Goal: Task Accomplishment & Management: Manage account settings

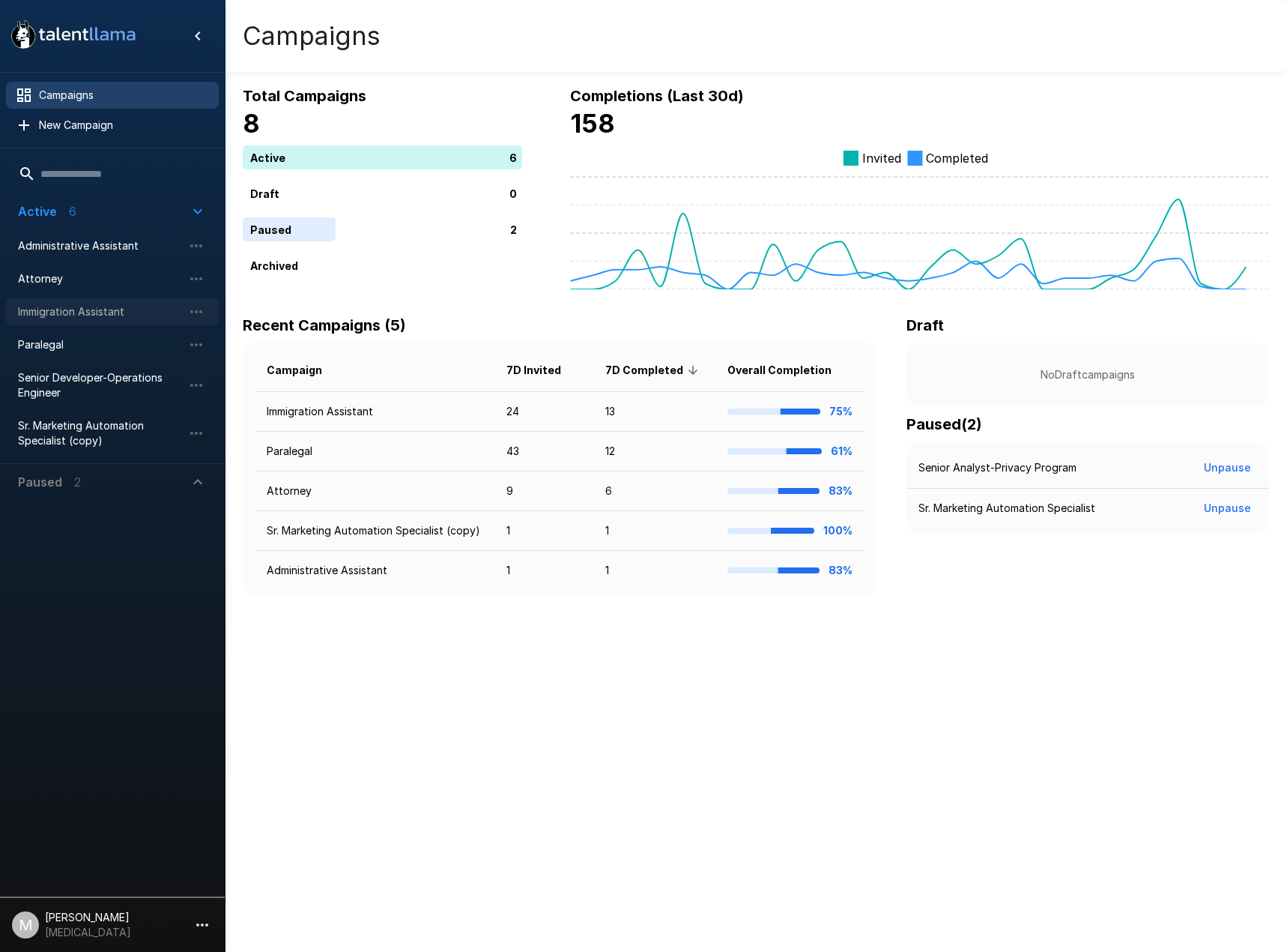
click at [81, 318] on span "Immigration Assistant" at bounding box center [101, 311] width 165 height 15
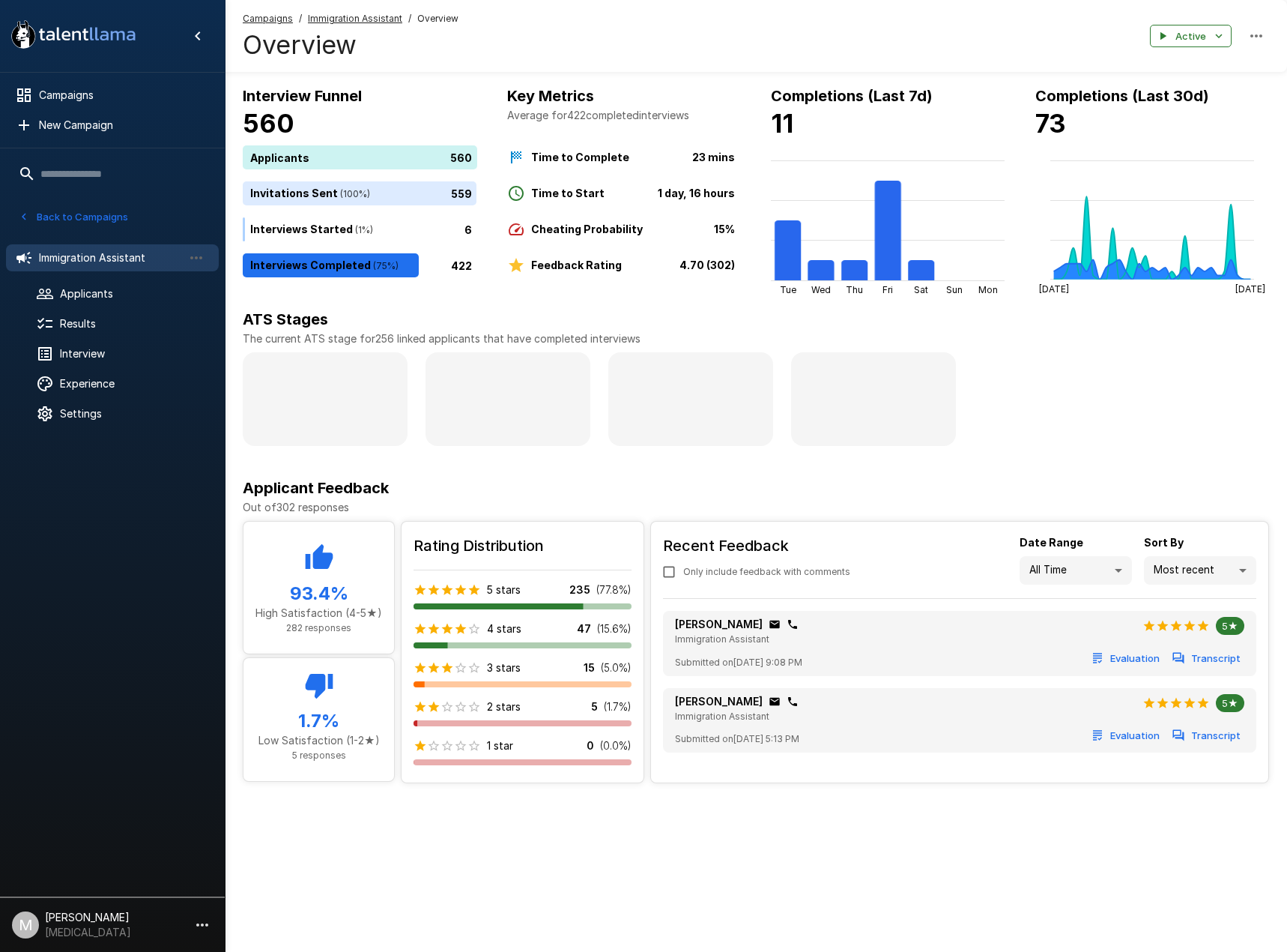
click at [346, 23] on u "Immigration Assistant" at bounding box center [354, 18] width 94 height 12
click at [71, 288] on span "Applicants" at bounding box center [134, 293] width 147 height 15
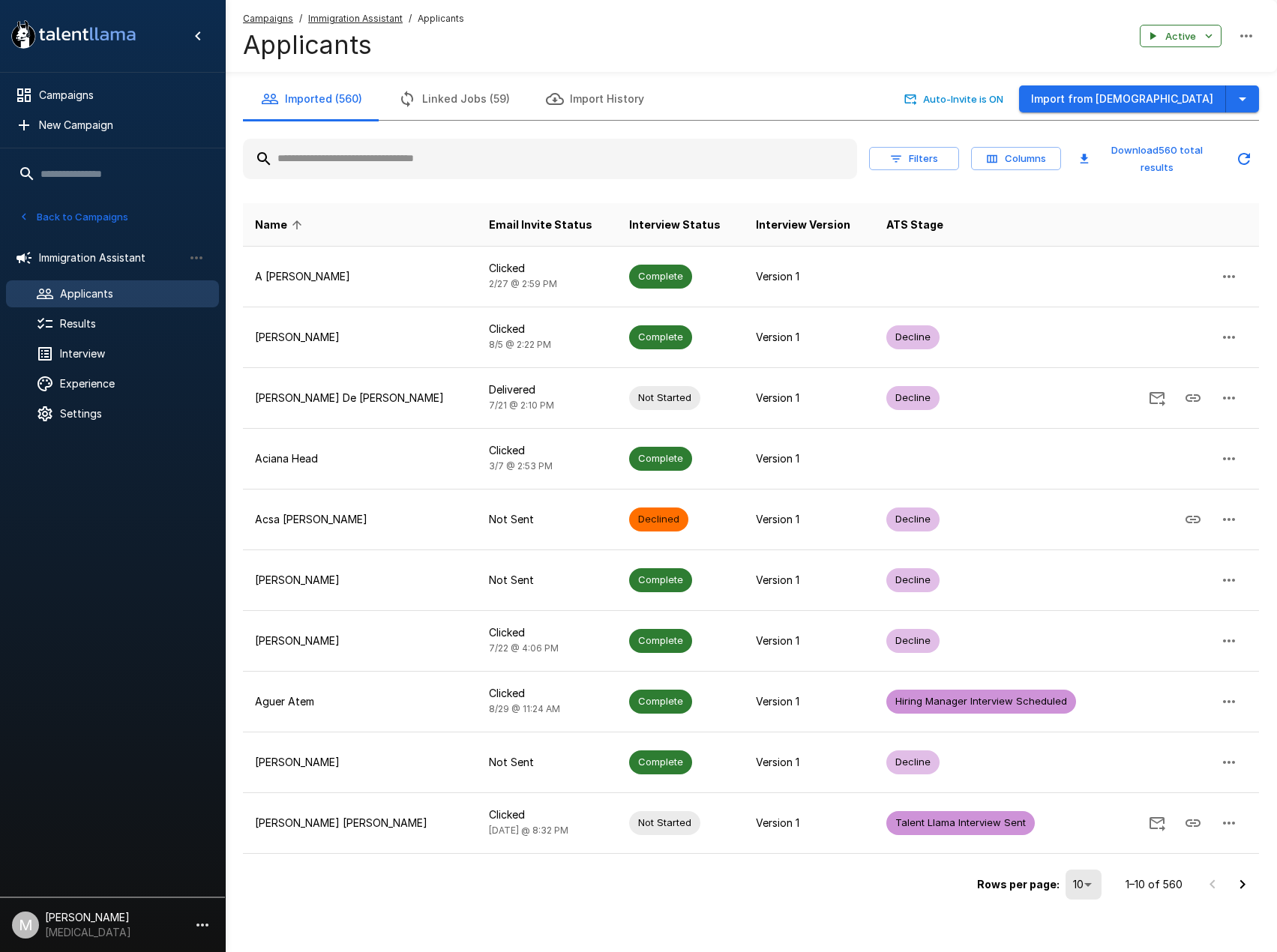
click at [394, 148] on input "text" at bounding box center [550, 159] width 614 height 27
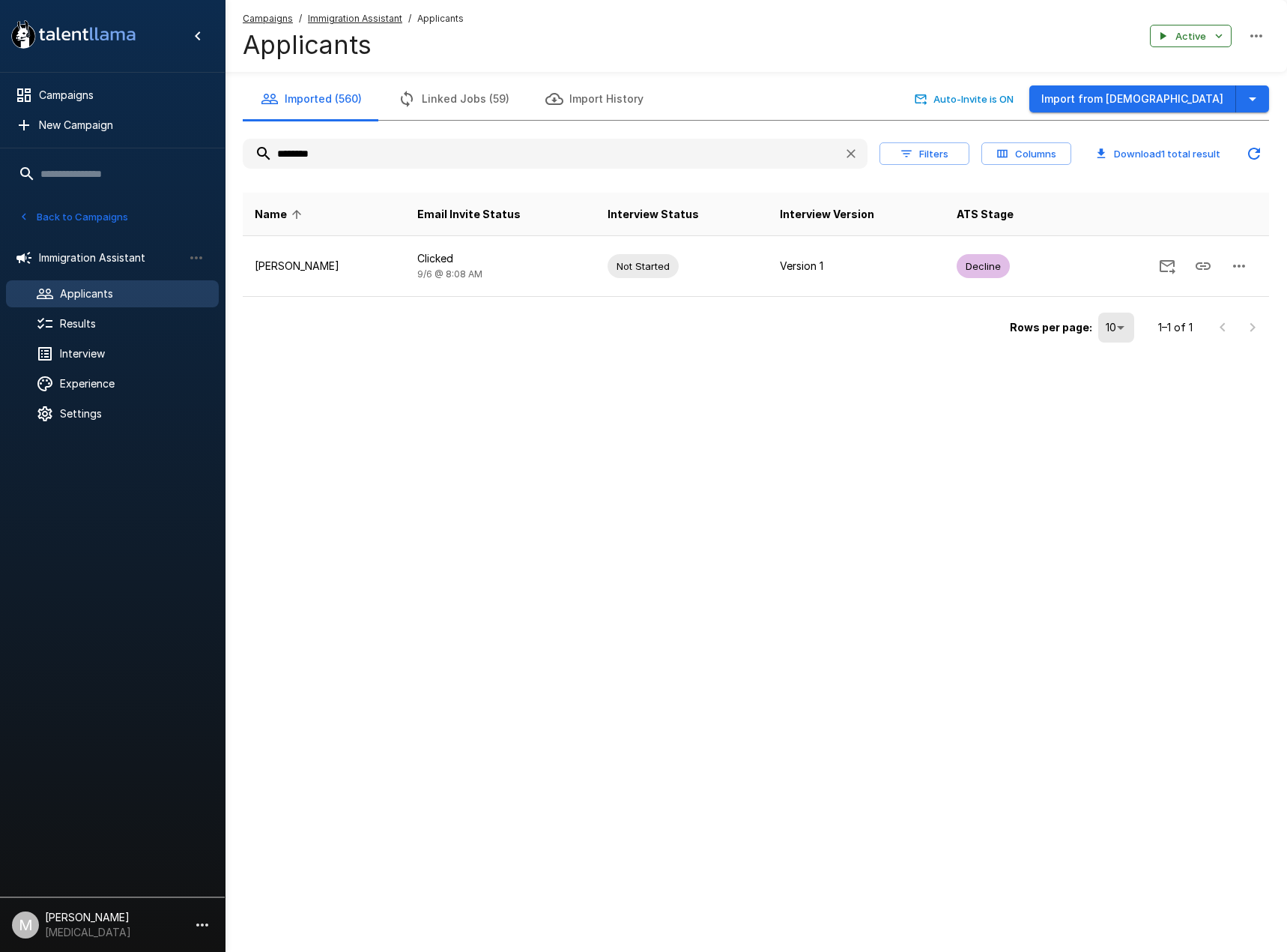
type input "********"
click at [1261, 103] on icon "button" at bounding box center [1252, 99] width 18 height 18
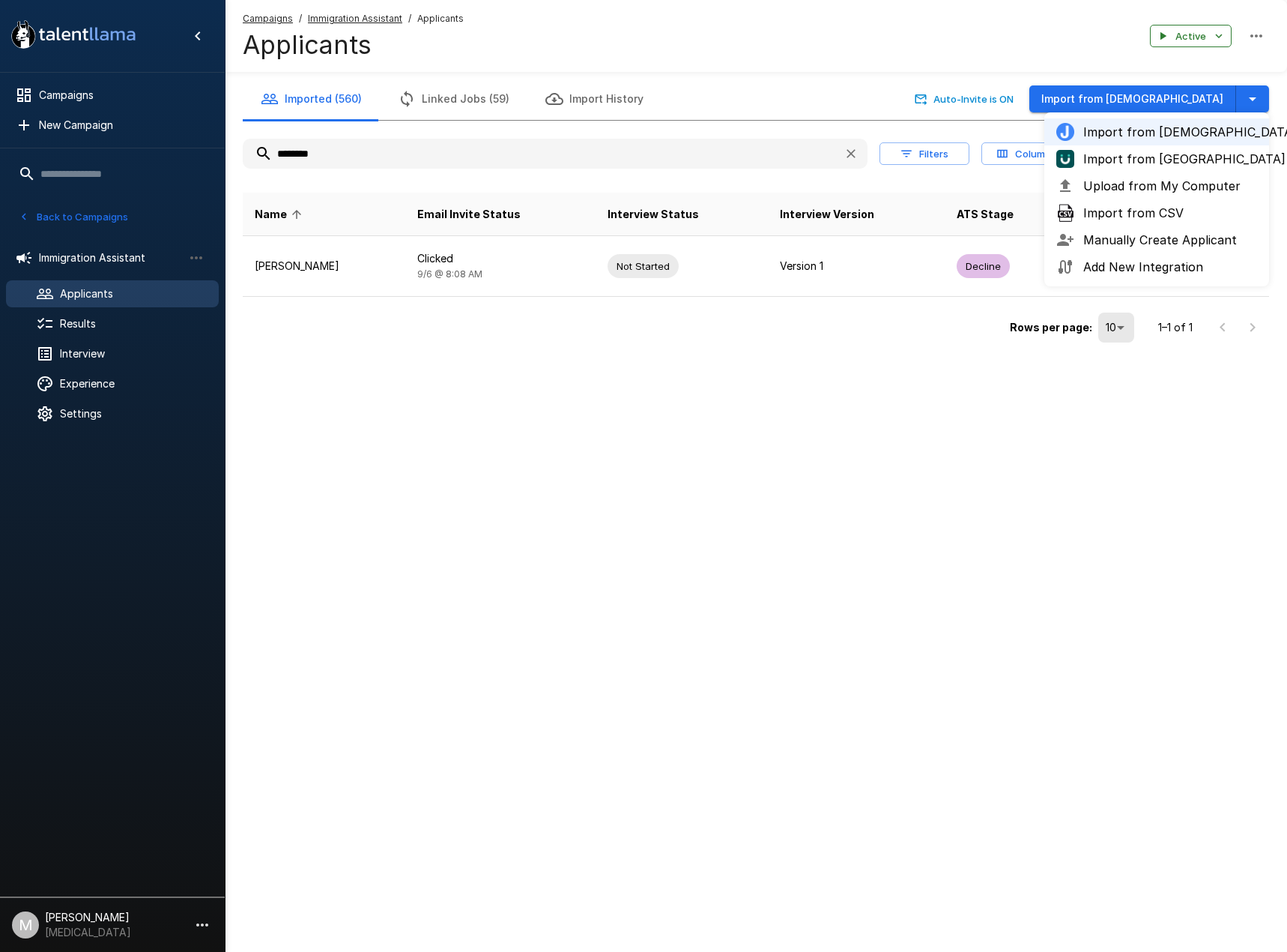
click at [1176, 155] on span "Import from [GEOGRAPHIC_DATA]" at bounding box center [1170, 159] width 173 height 18
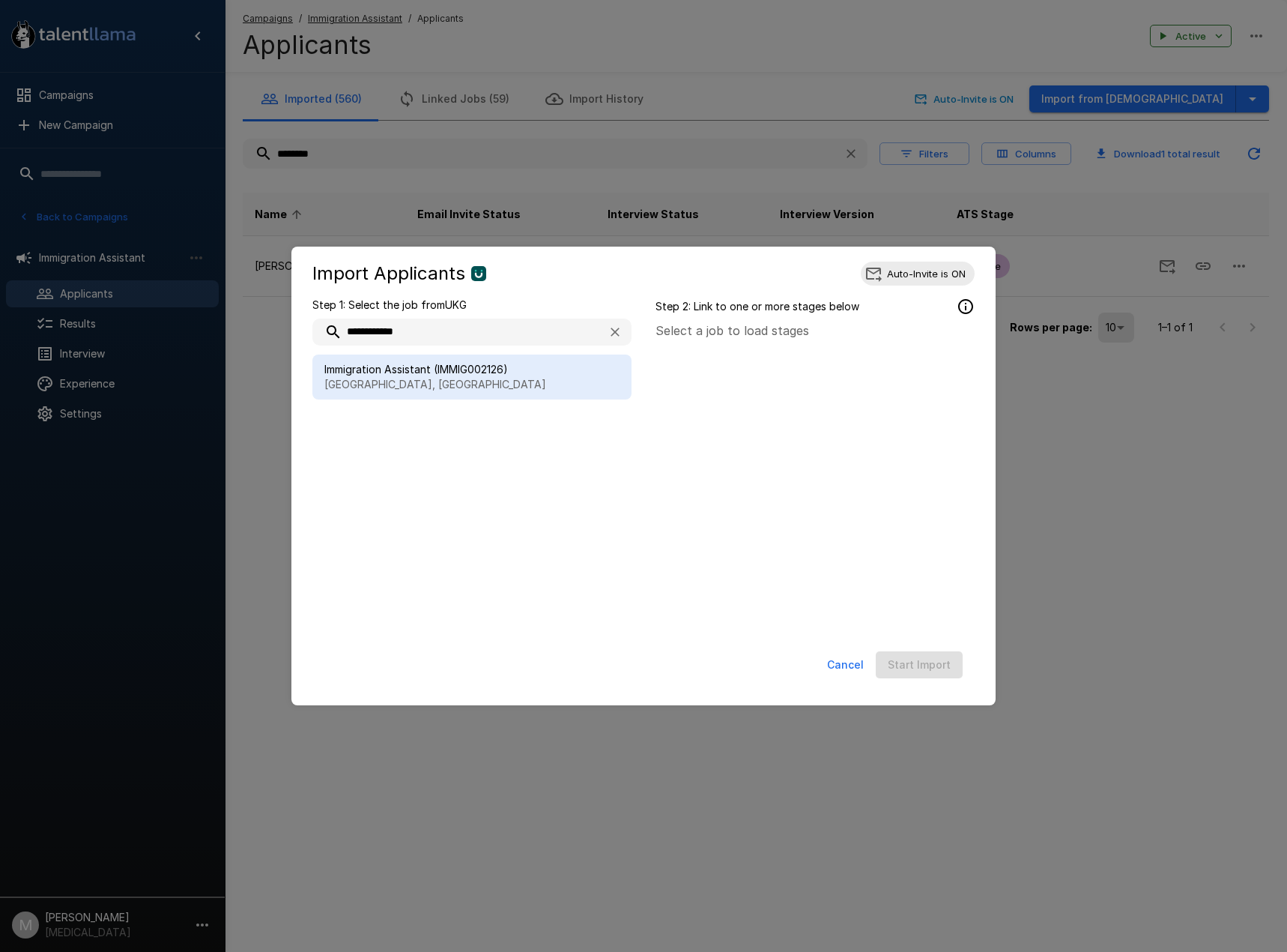
type input "**********"
click at [389, 372] on span "Immigration Assistant (IMMIG002126)" at bounding box center [472, 369] width 295 height 15
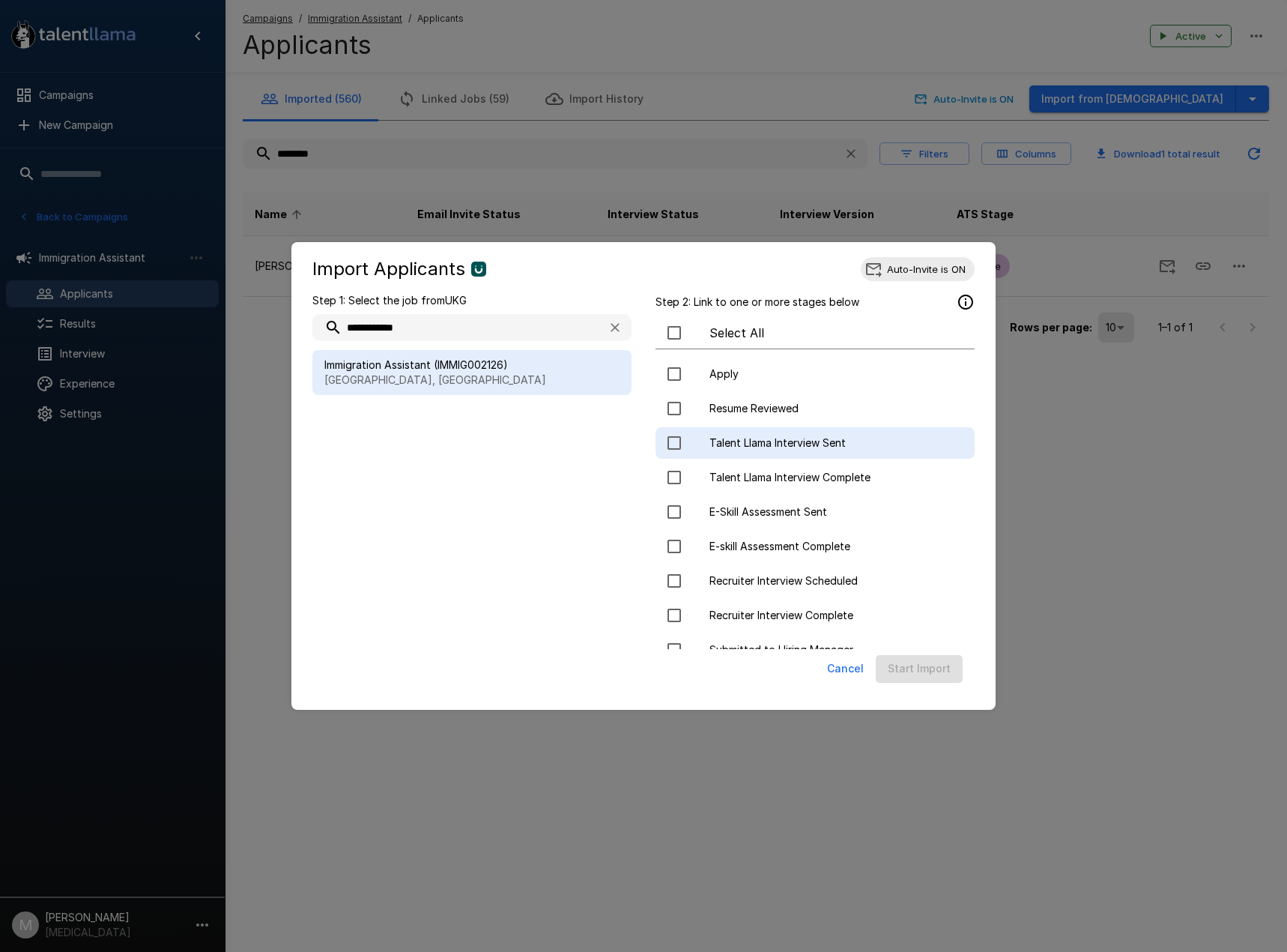
click at [759, 444] on span "Talent Llama Interview Sent" at bounding box center [836, 442] width 253 height 15
click at [939, 669] on button "Start Import" at bounding box center [919, 668] width 87 height 28
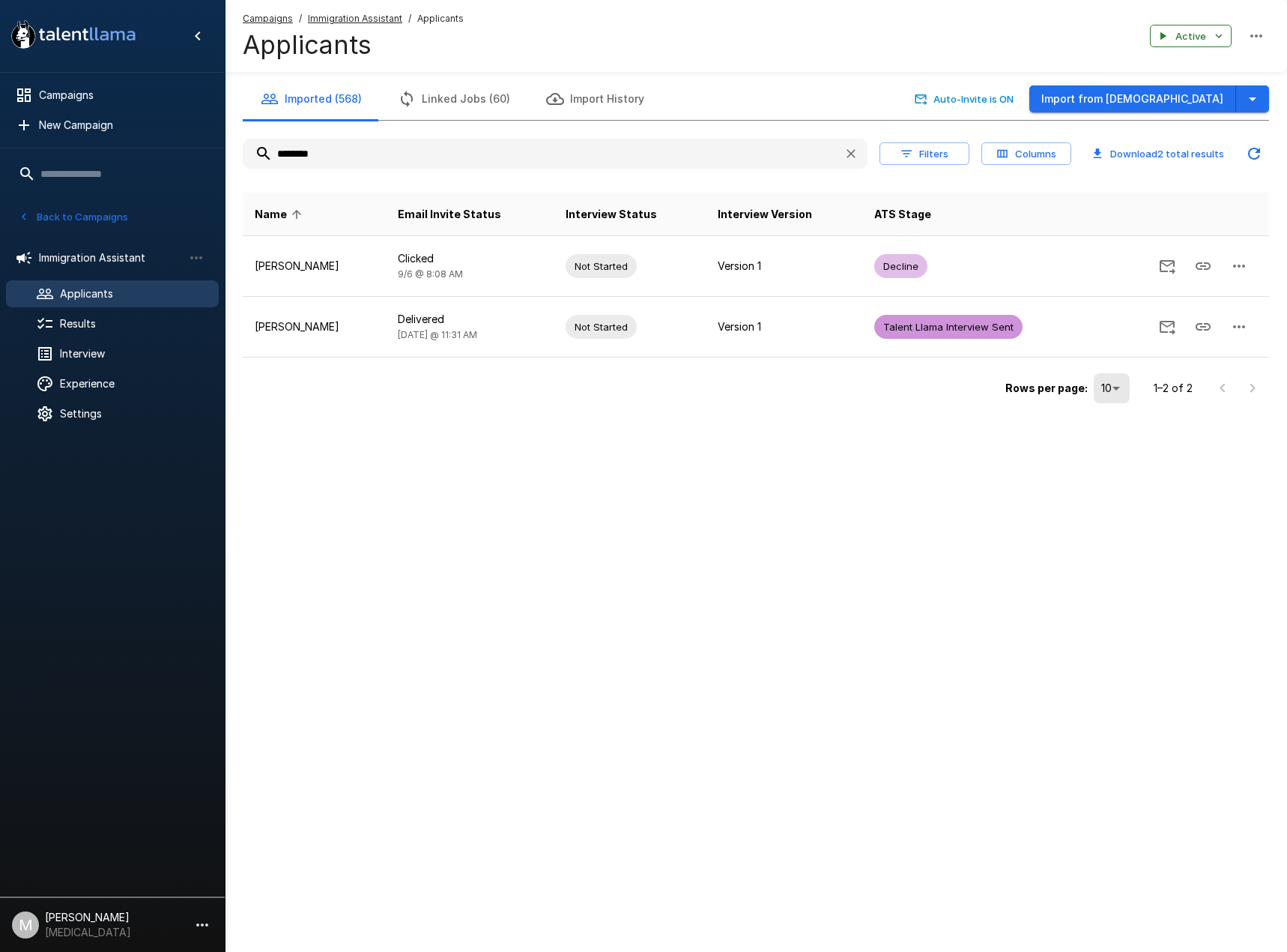
click at [356, 12] on span "Immigration Assistant" at bounding box center [354, 18] width 94 height 15
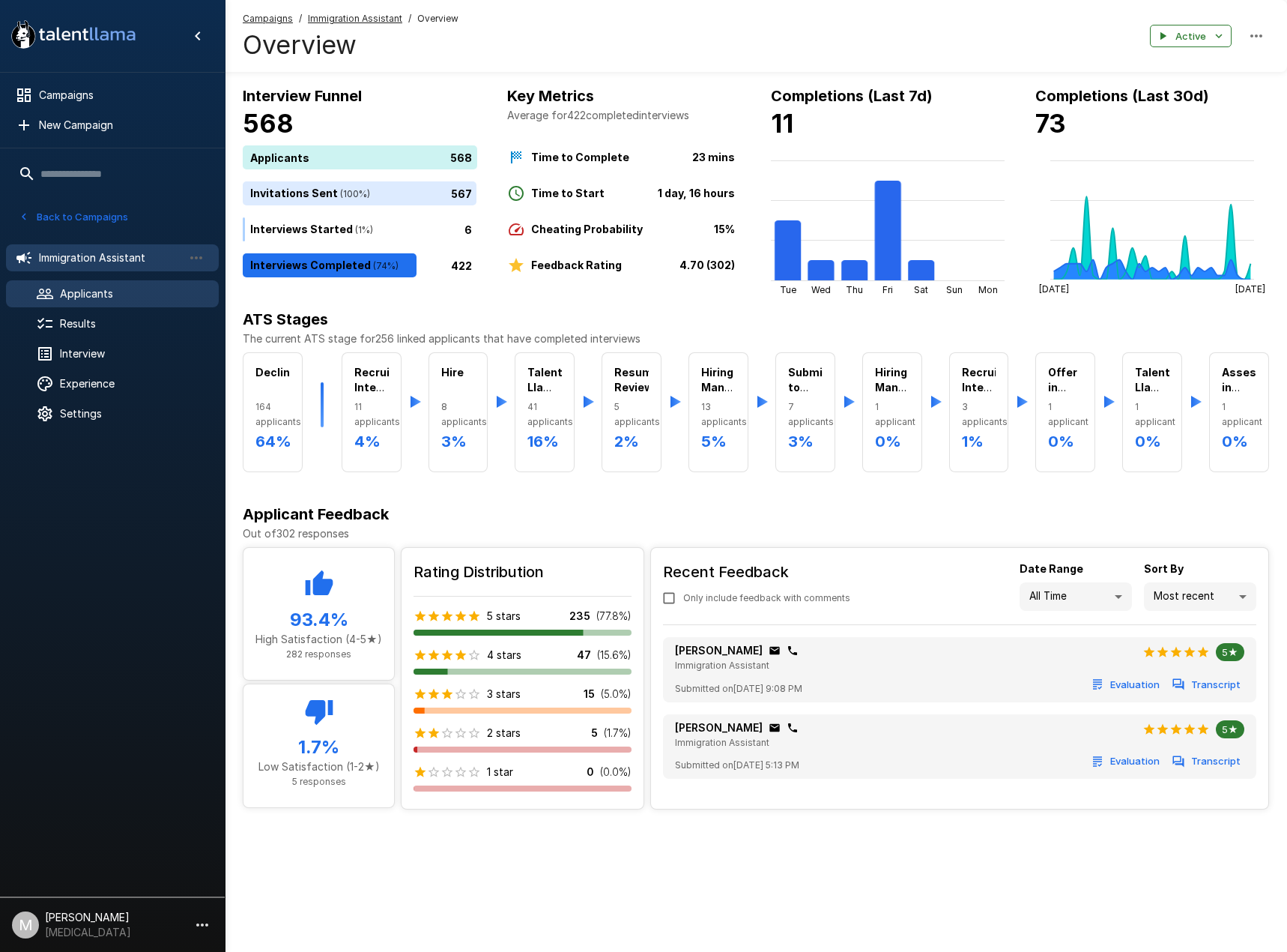
click at [66, 297] on span "Applicants" at bounding box center [134, 293] width 147 height 15
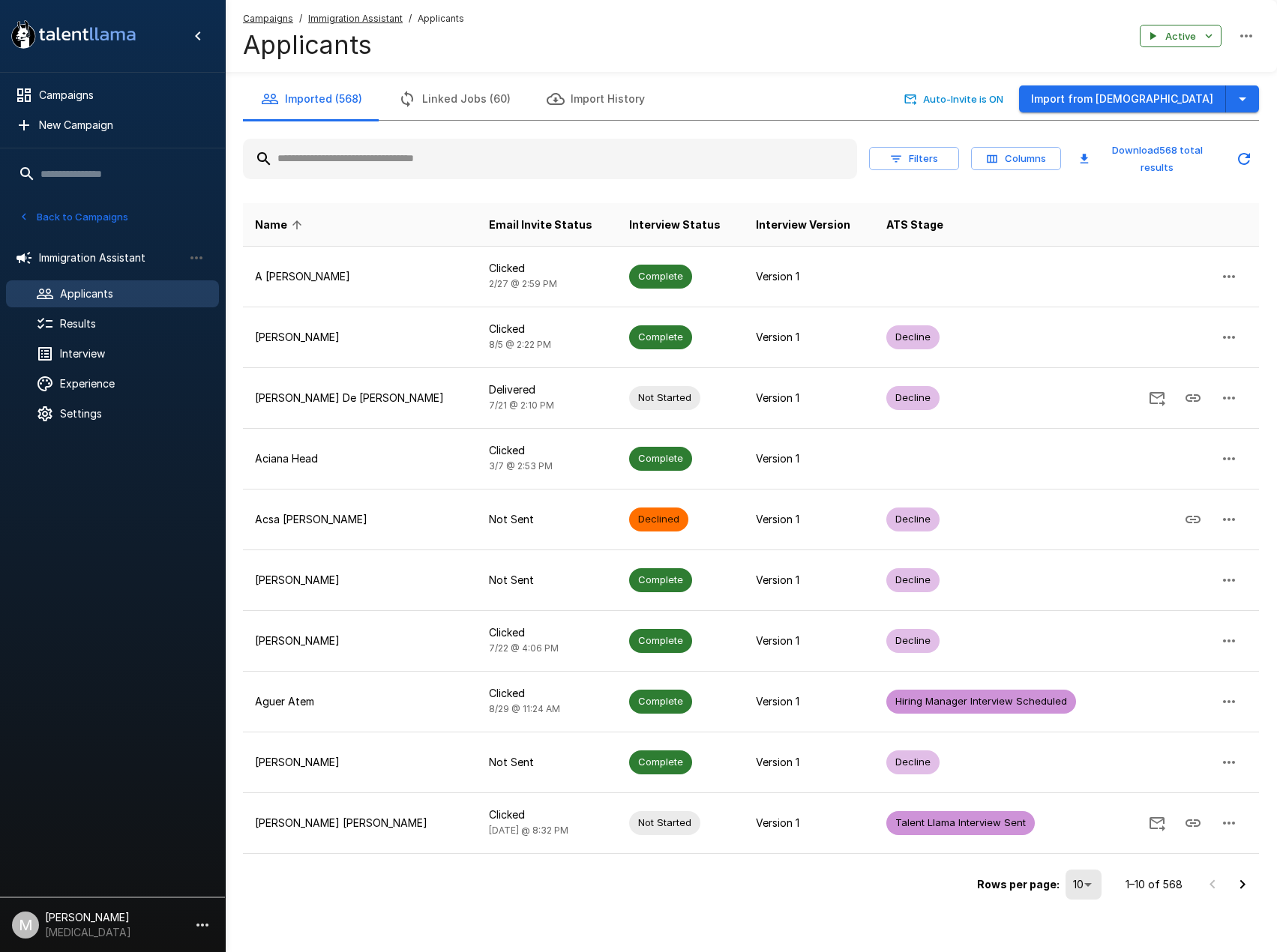
click at [477, 162] on input "text" at bounding box center [550, 159] width 614 height 27
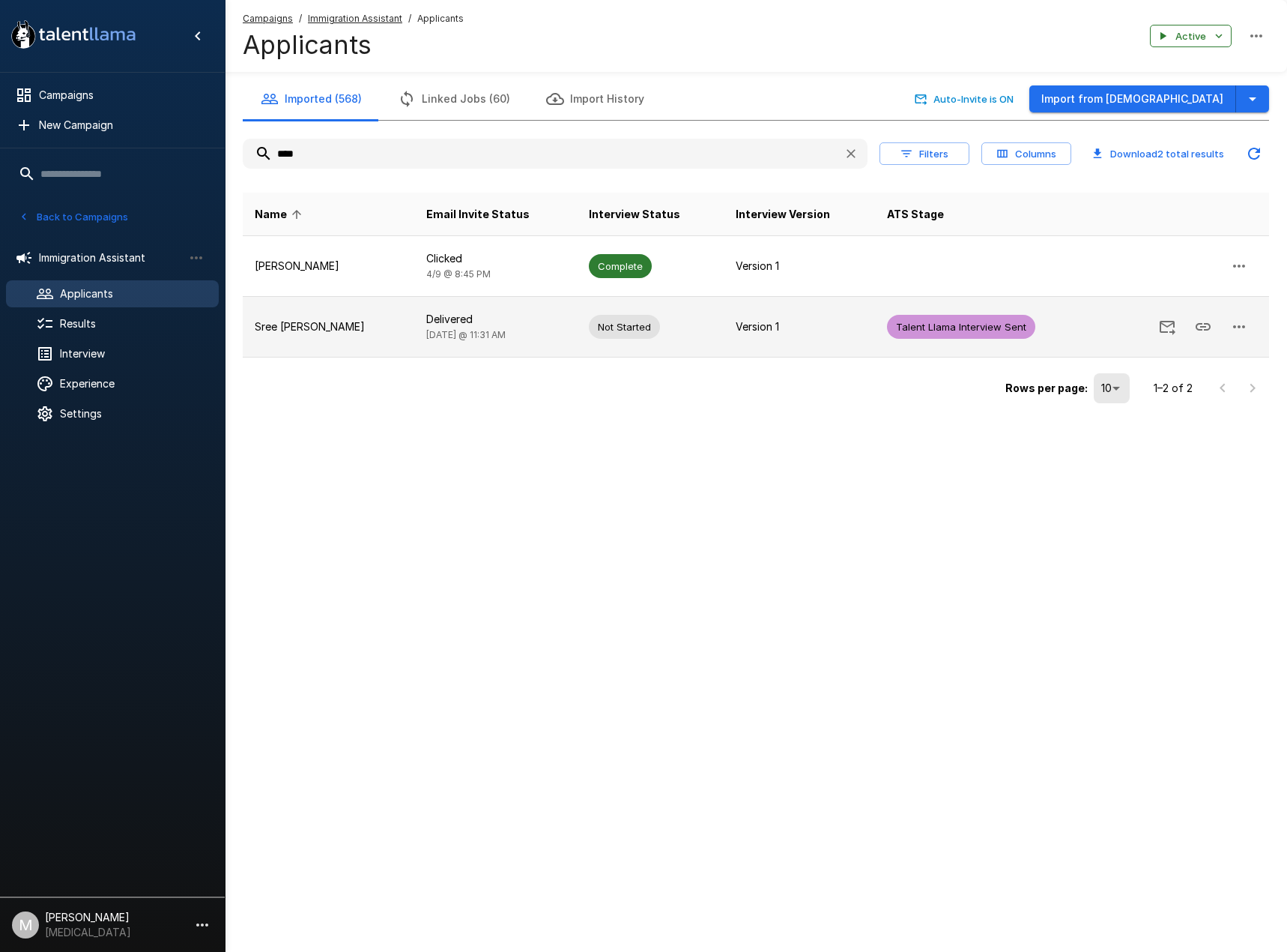
click at [1247, 322] on icon "button" at bounding box center [1239, 326] width 18 height 18
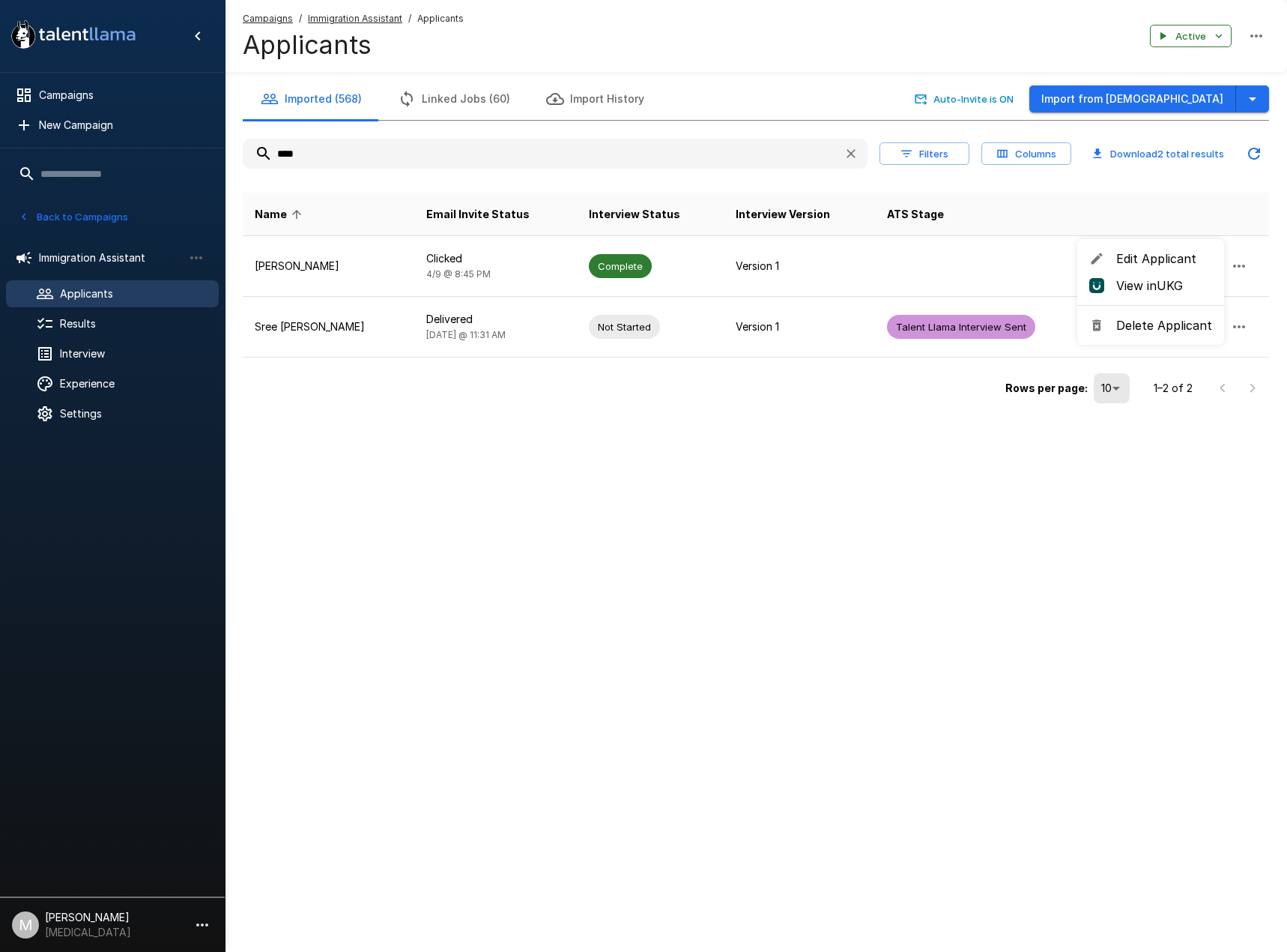
click at [1130, 331] on span "Delete Applicant" at bounding box center [1164, 324] width 96 height 18
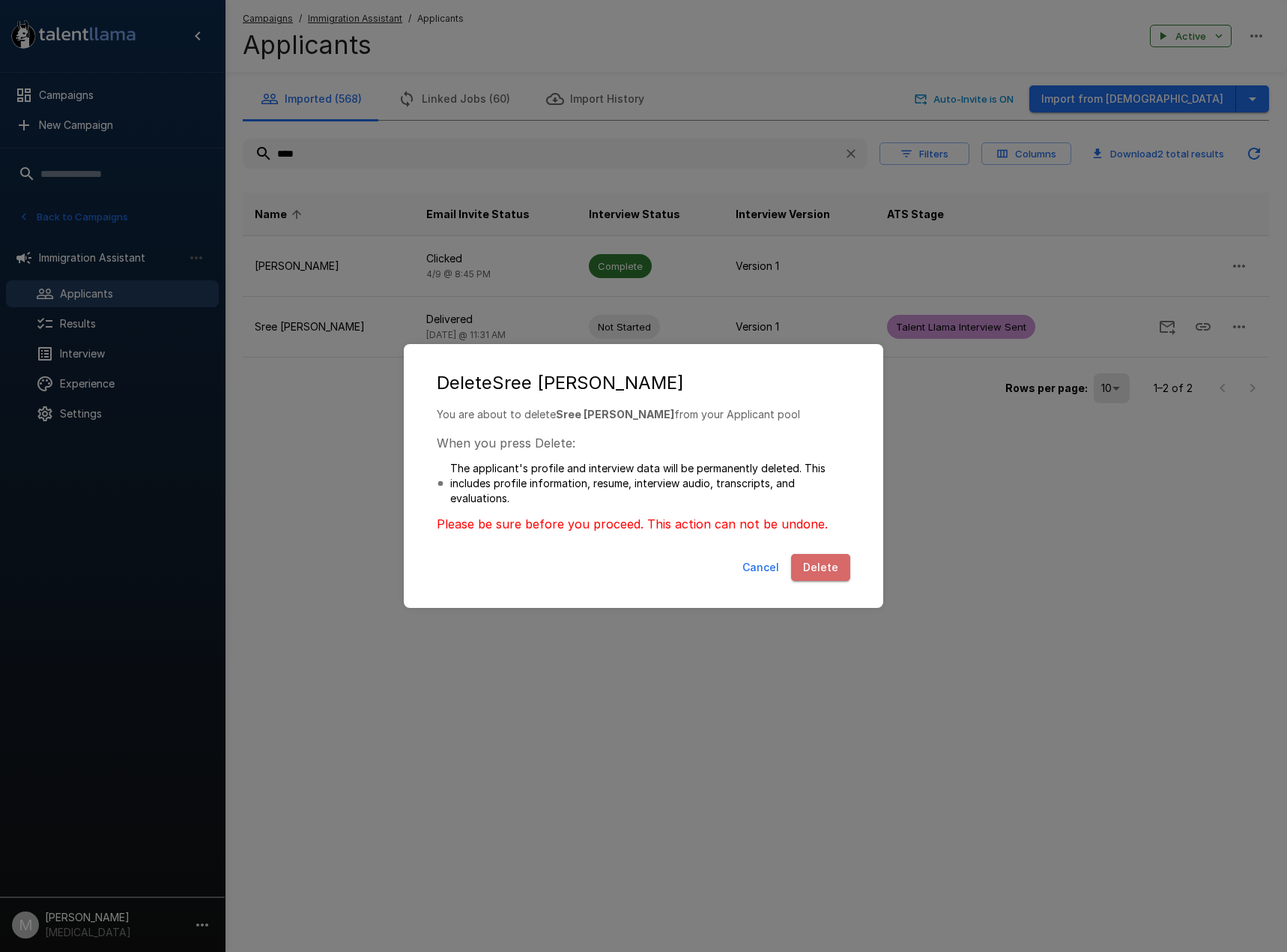
click at [826, 558] on button "Delete" at bounding box center [820, 568] width 59 height 28
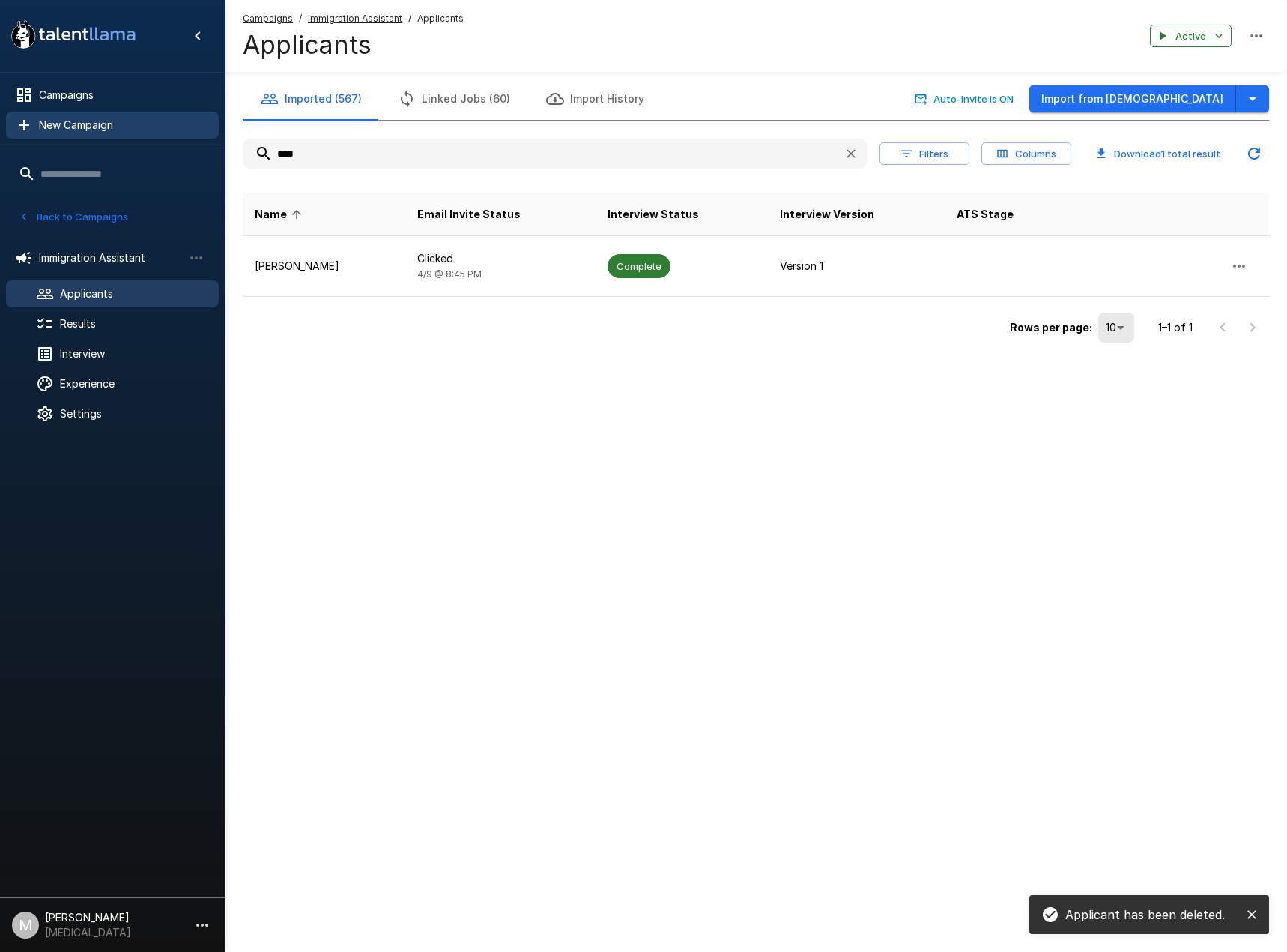
drag, startPoint x: 419, startPoint y: 144, endPoint x: 97, endPoint y: 134, distance: 322.2
click at [225, 138] on div ".st0{fill:#FFFFFF;} .st1{fill:#76a4ed;} Campaigns New Campaign Active 6 Adminis…" at bounding box center [755, 203] width 1062 height 407
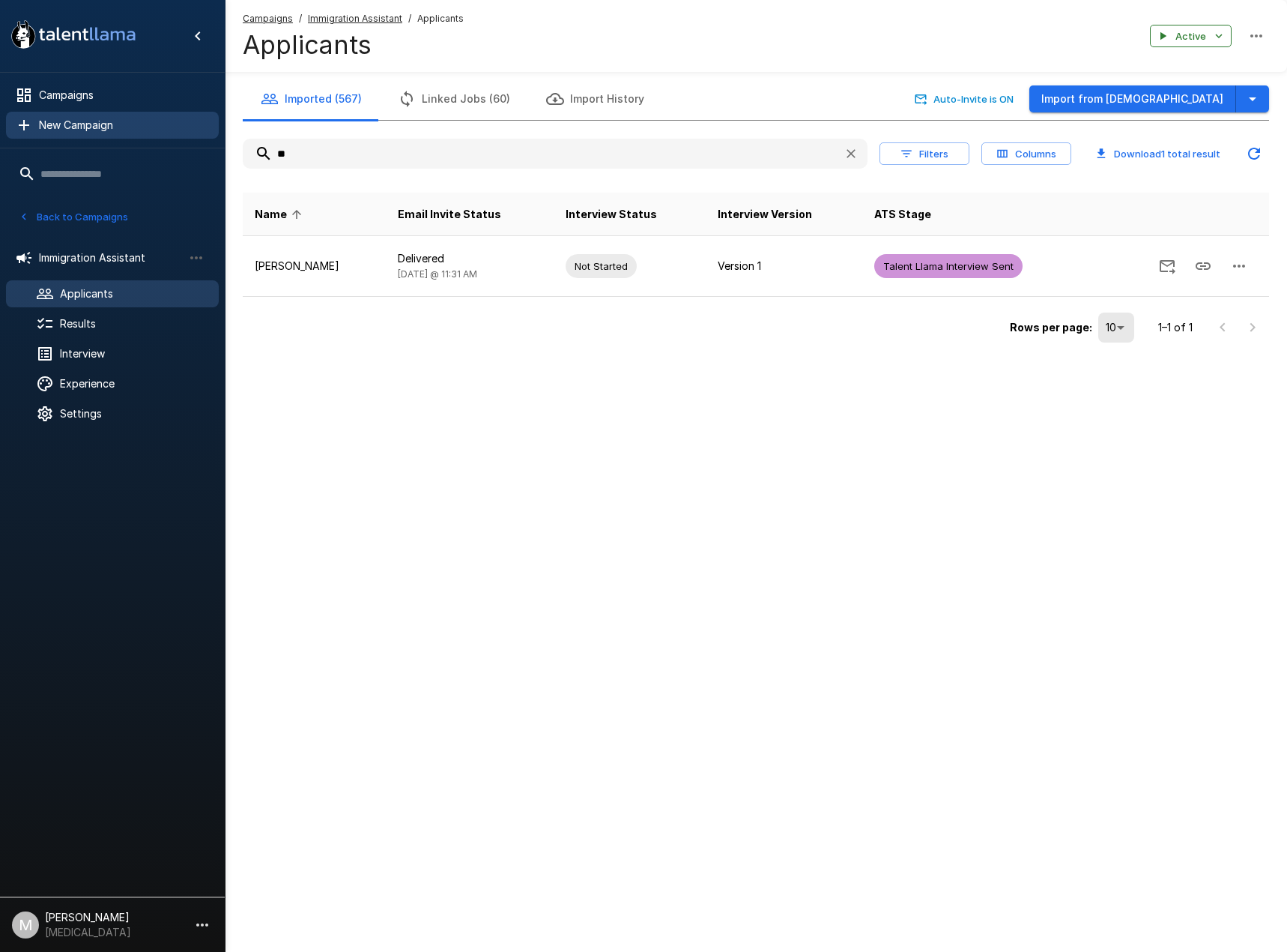
type input "*"
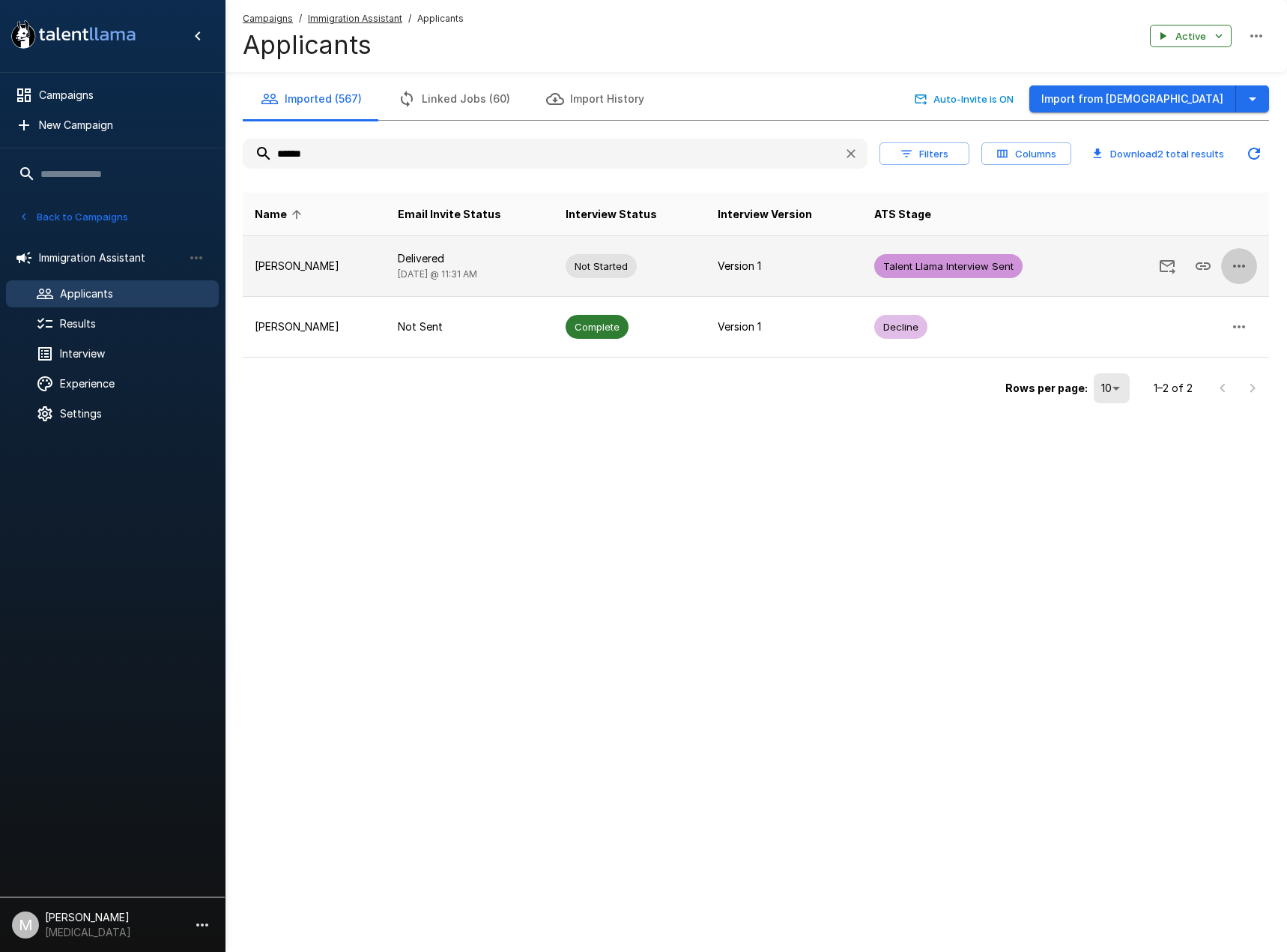
click at [1243, 264] on icon "button" at bounding box center [1239, 265] width 18 height 18
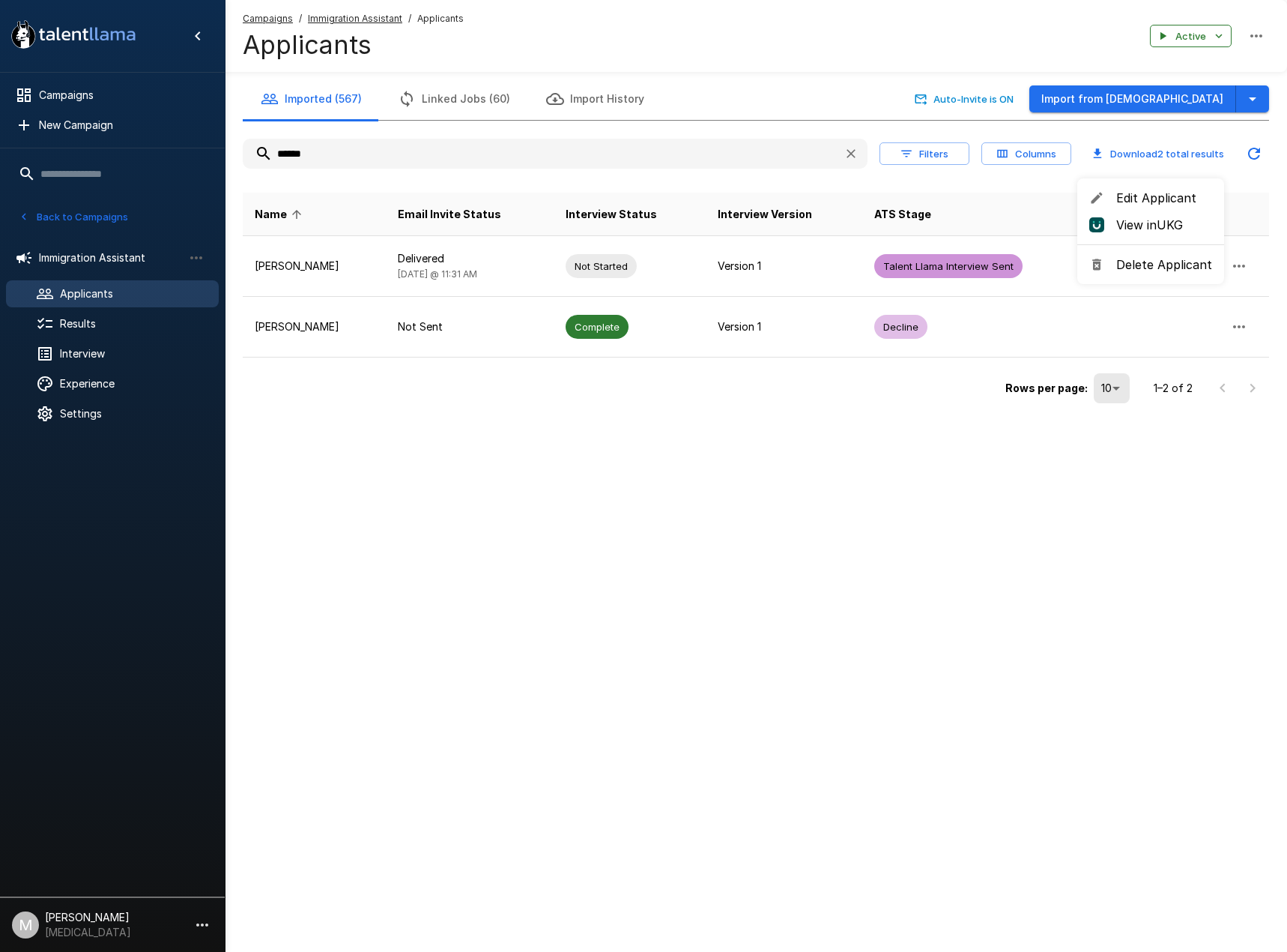
click at [1180, 263] on span "Delete Applicant" at bounding box center [1164, 264] width 96 height 18
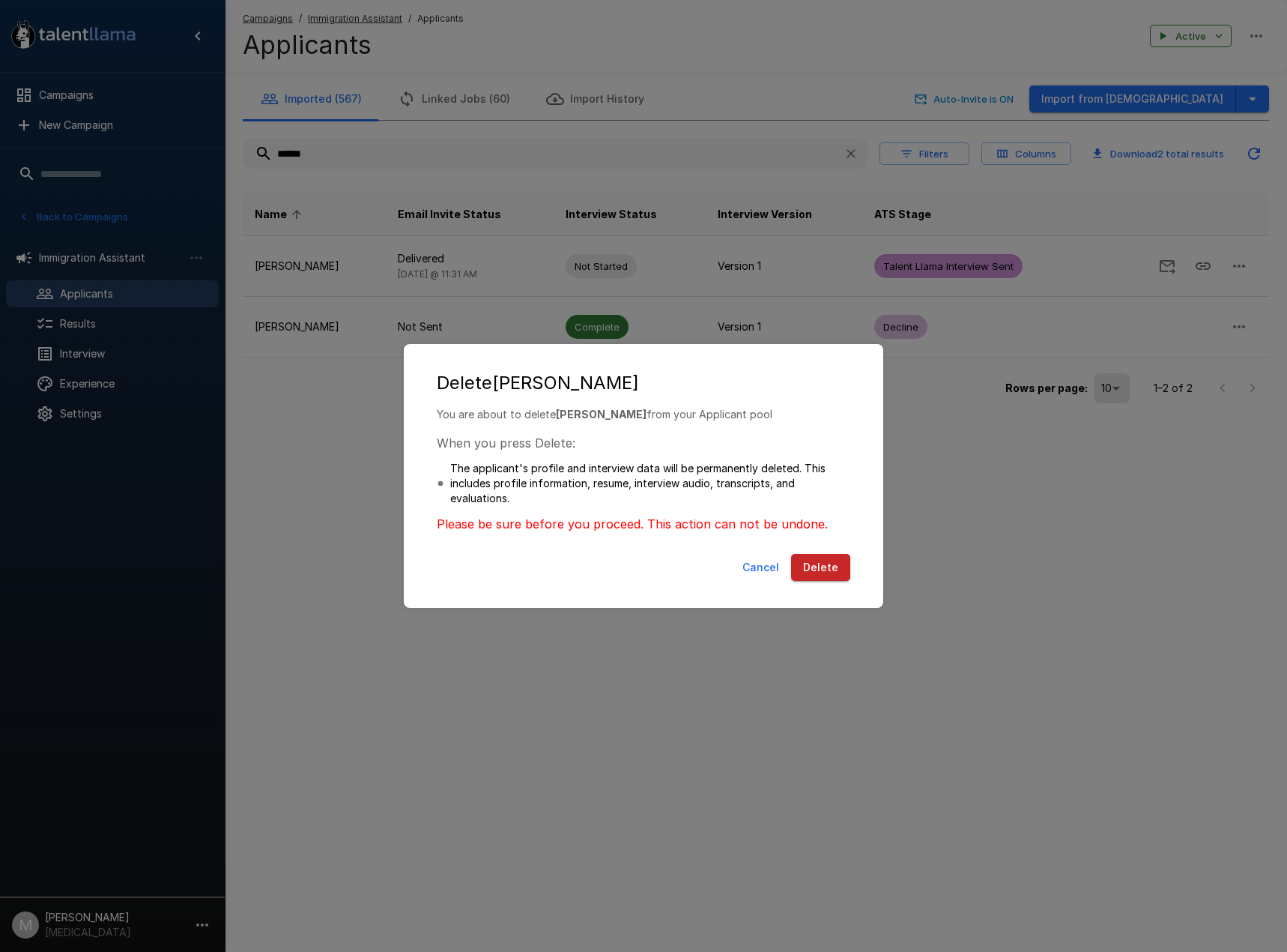
click at [842, 573] on button "Delete" at bounding box center [820, 568] width 59 height 28
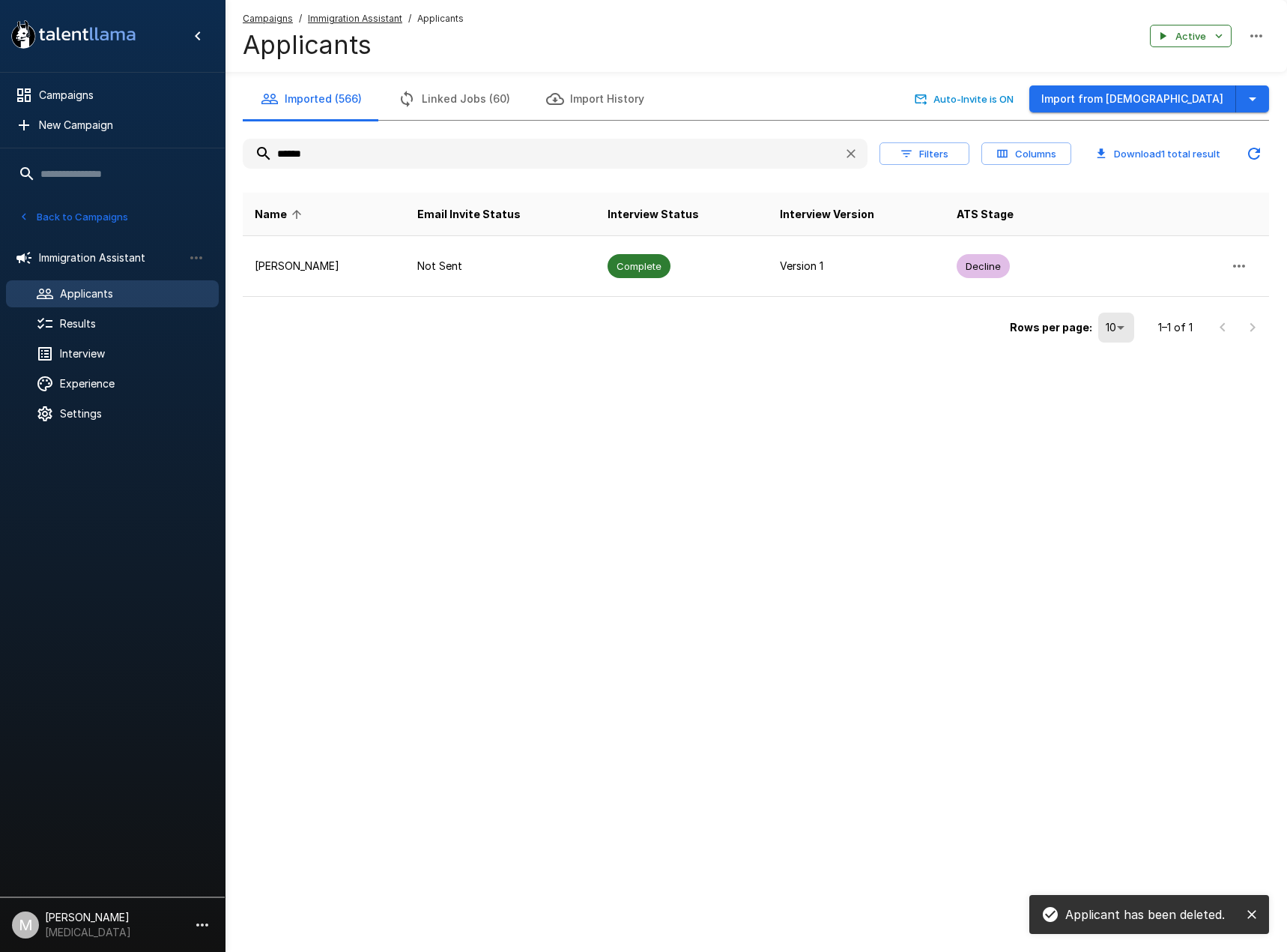
drag, startPoint x: 512, startPoint y: 151, endPoint x: 52, endPoint y: 139, distance: 460.2
click at [225, 146] on div ".st0{fill:#FFFFFF;} .st1{fill:#76a4ed;} Campaigns New Campaign Active 6 Adminis…" at bounding box center [755, 203] width 1062 height 407
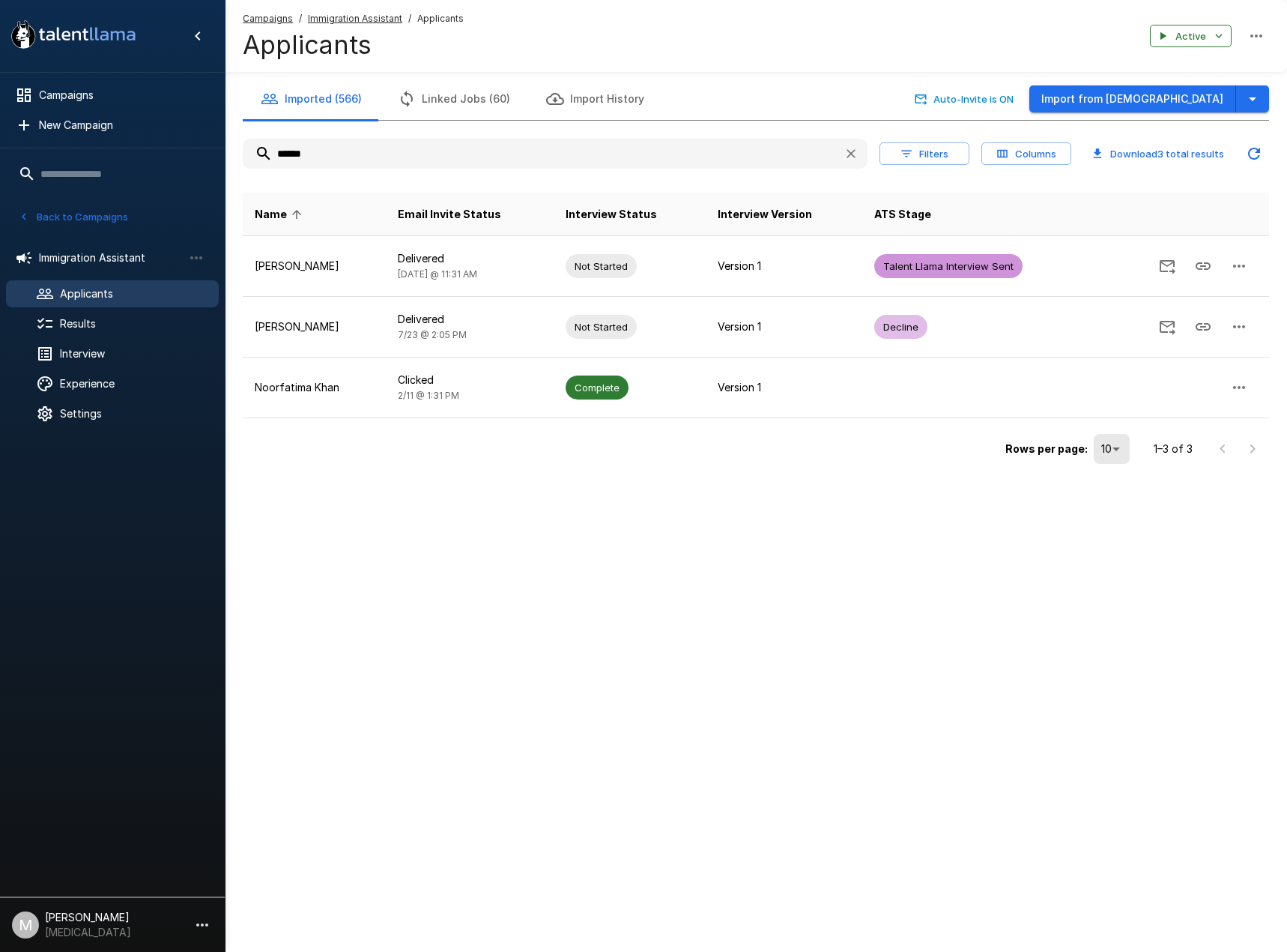
drag, startPoint x: 461, startPoint y: 151, endPoint x: 30, endPoint y: 150, distance: 431.0
click at [225, 150] on div ".st0{fill:#FFFFFF;} .st1{fill:#76a4ed;} Campaigns New Campaign Active 6 Adminis…" at bounding box center [755, 263] width 1062 height 528
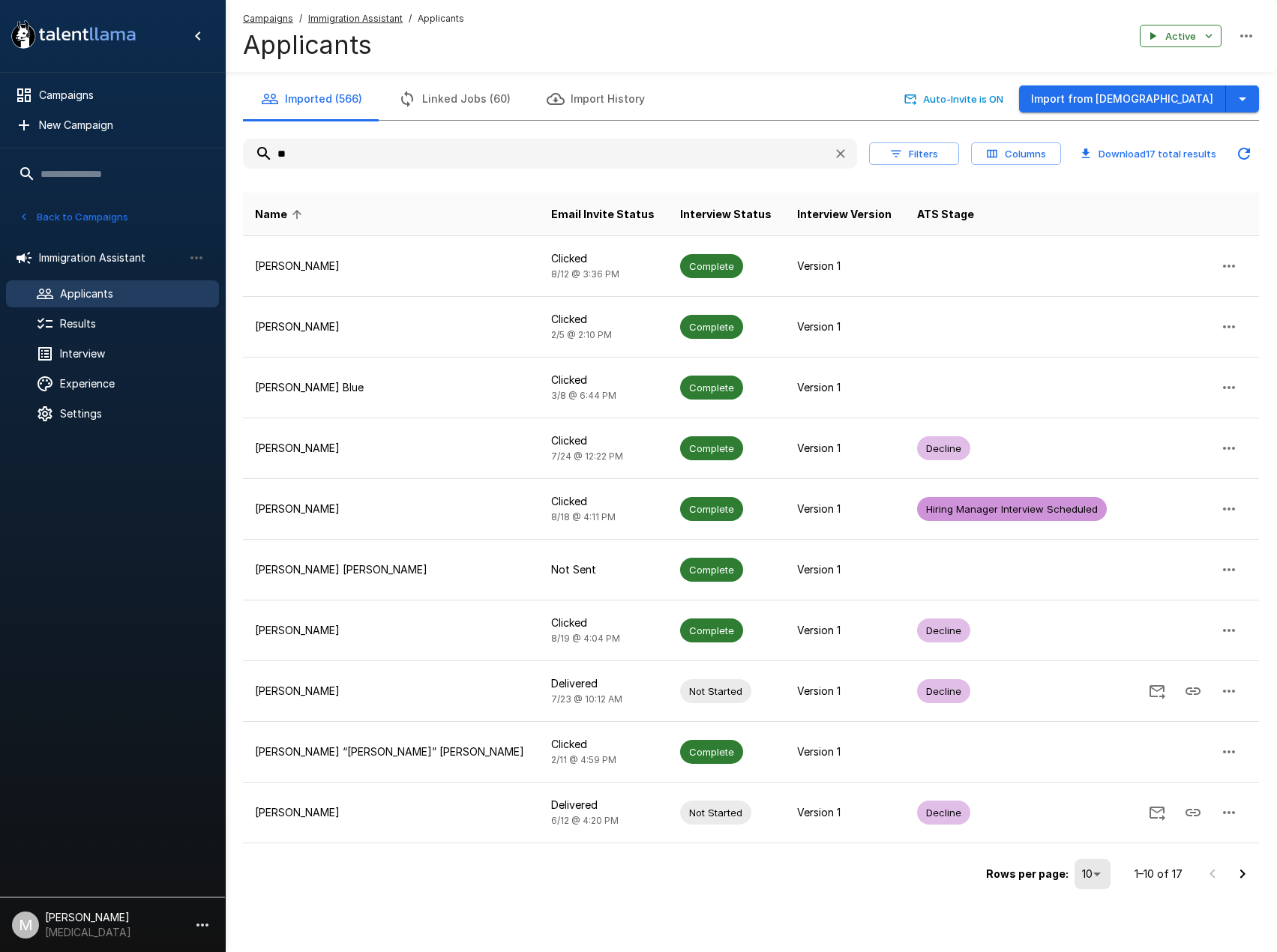
type input "*"
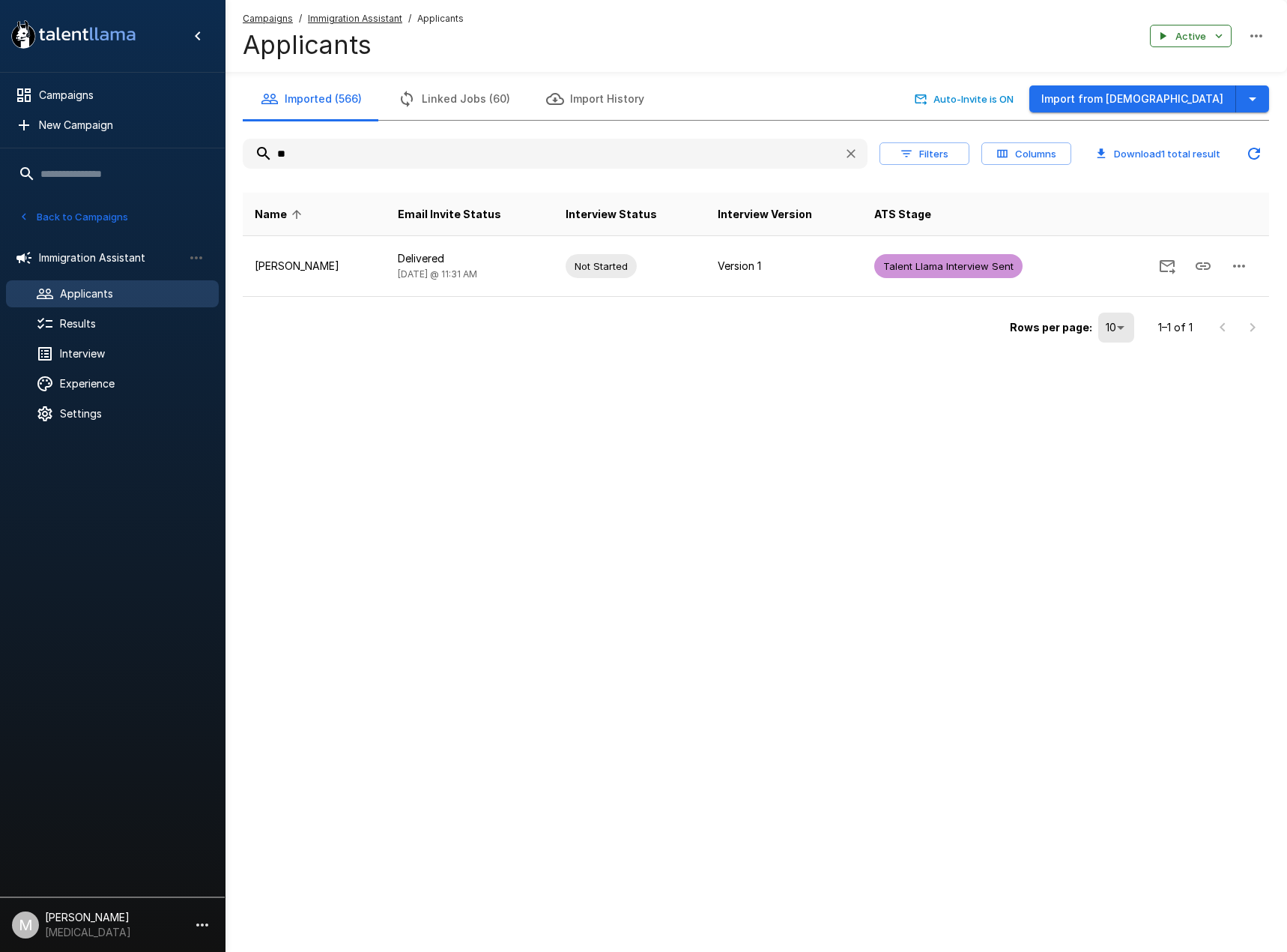
type input "*"
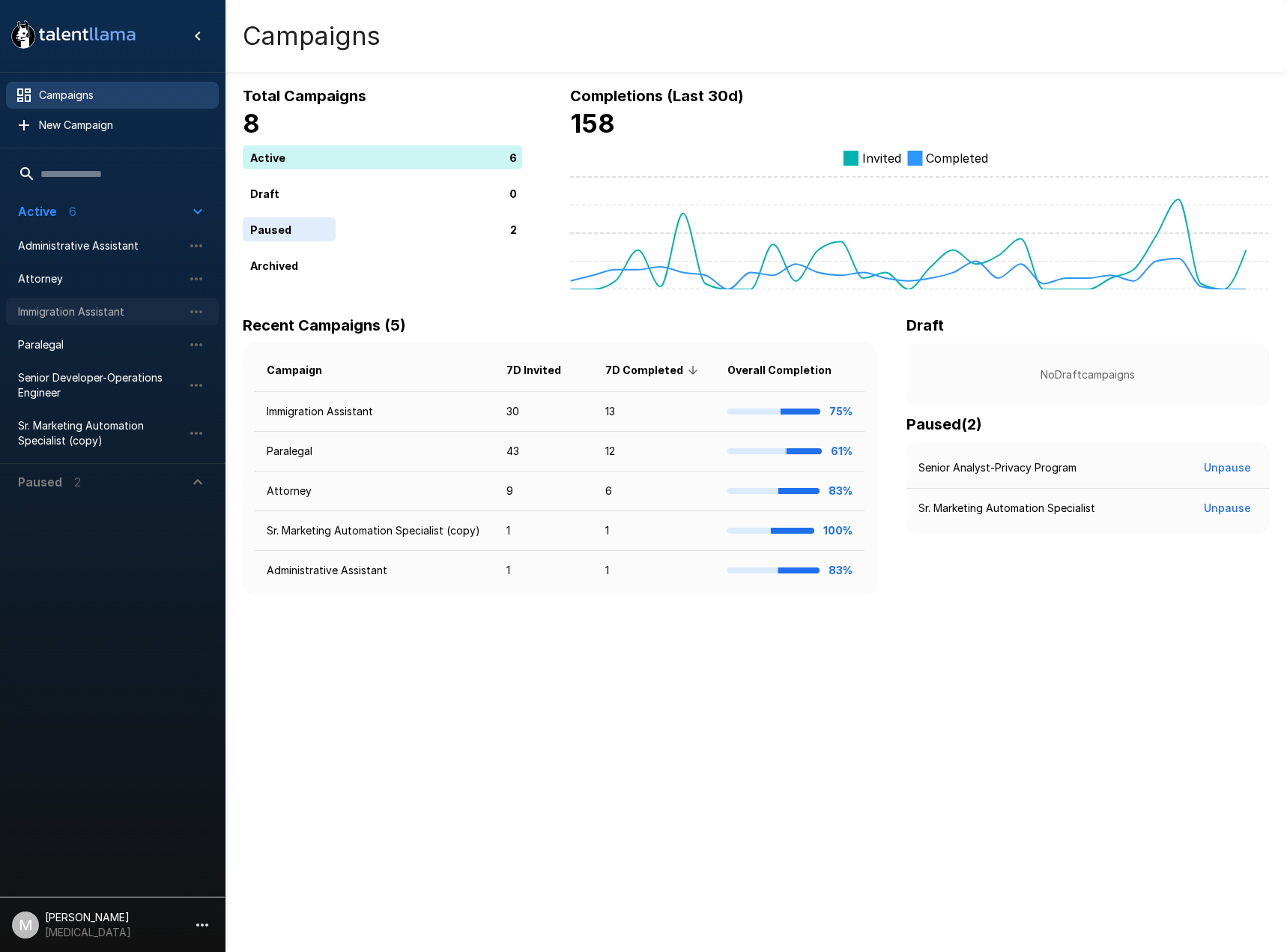
click at [71, 304] on span "Immigration Assistant" at bounding box center [101, 311] width 165 height 15
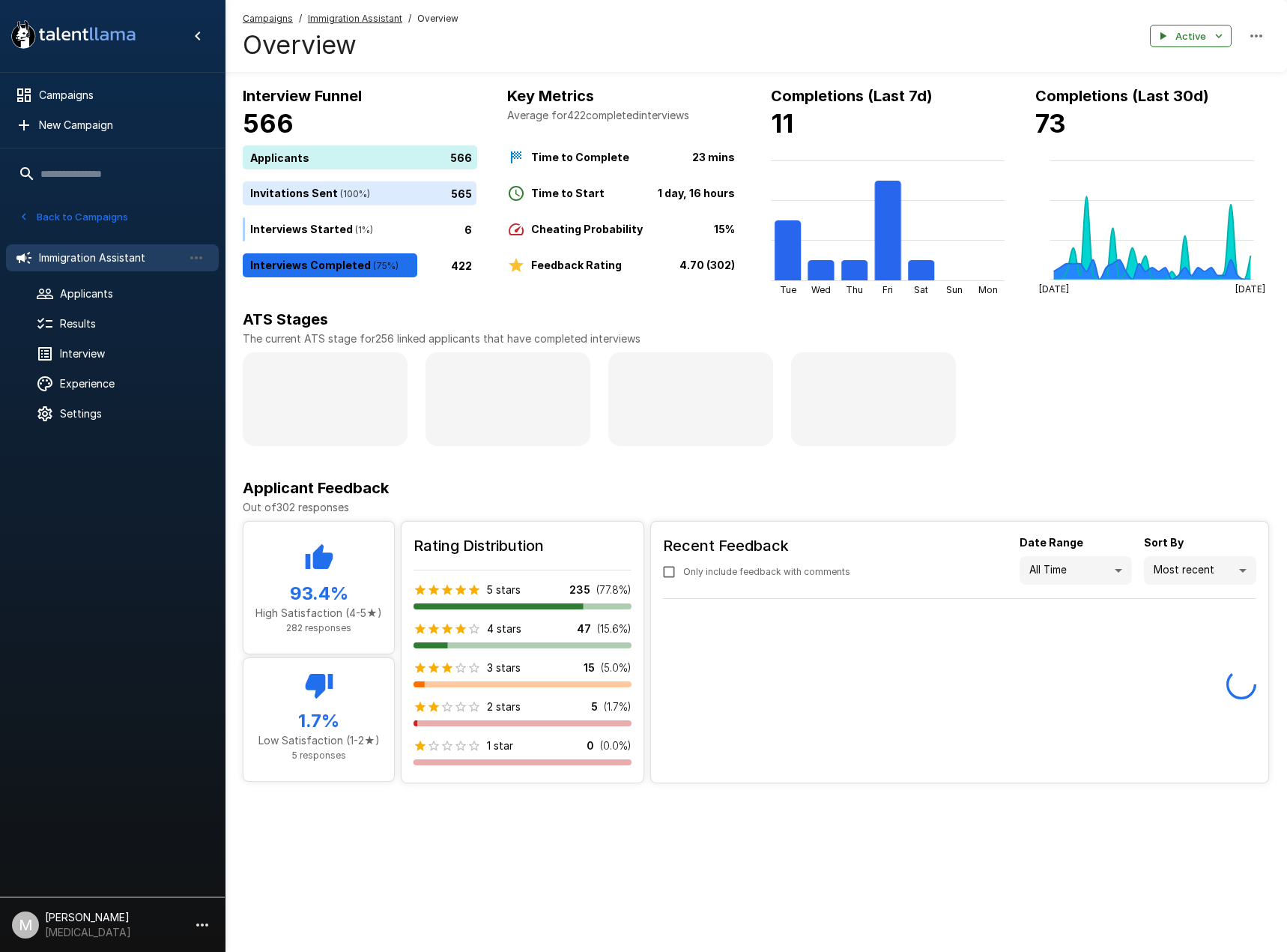
click at [329, 20] on u "Immigration Assistant" at bounding box center [354, 18] width 94 height 12
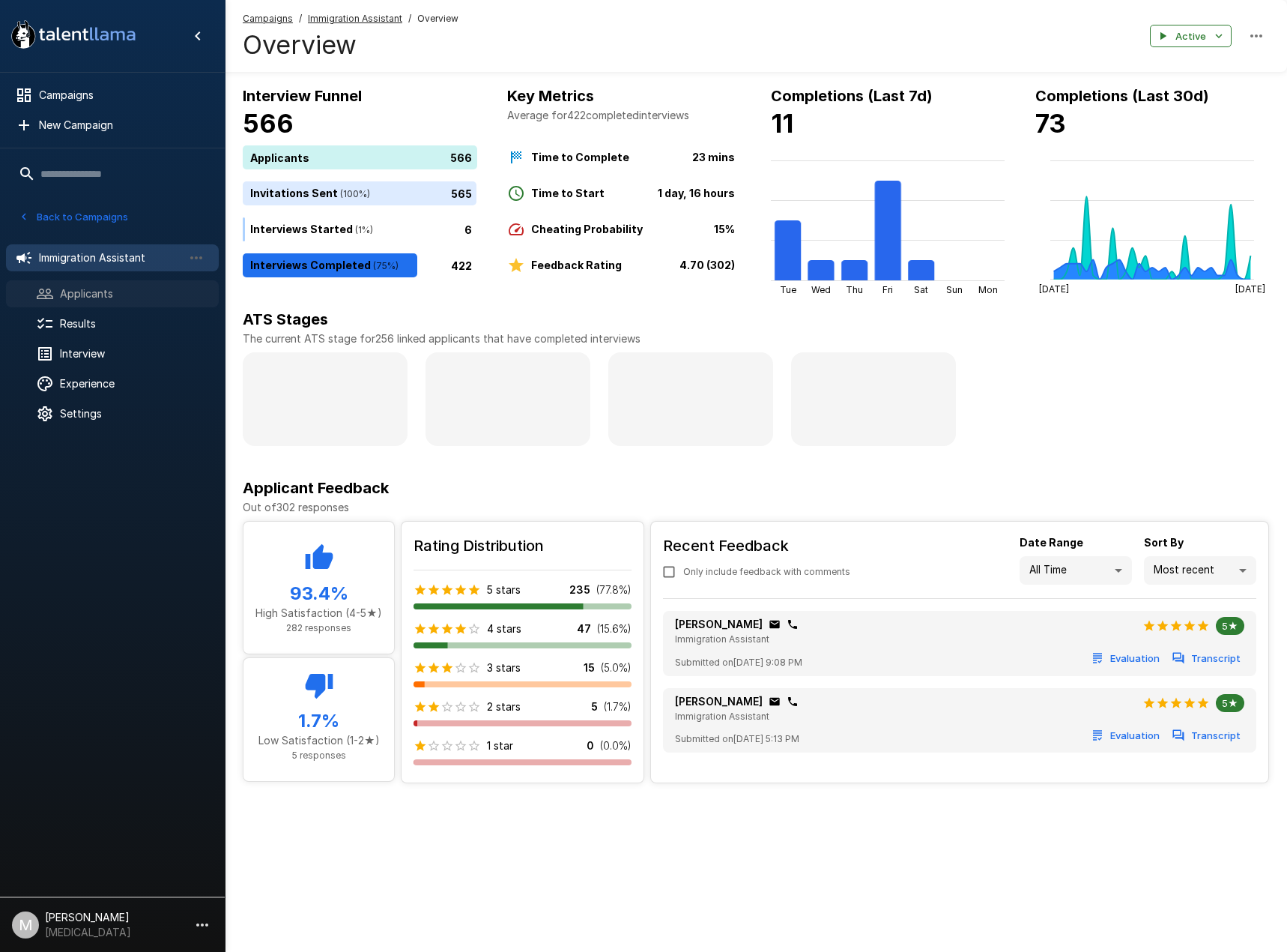
click at [121, 294] on span "Applicants" at bounding box center [134, 293] width 147 height 15
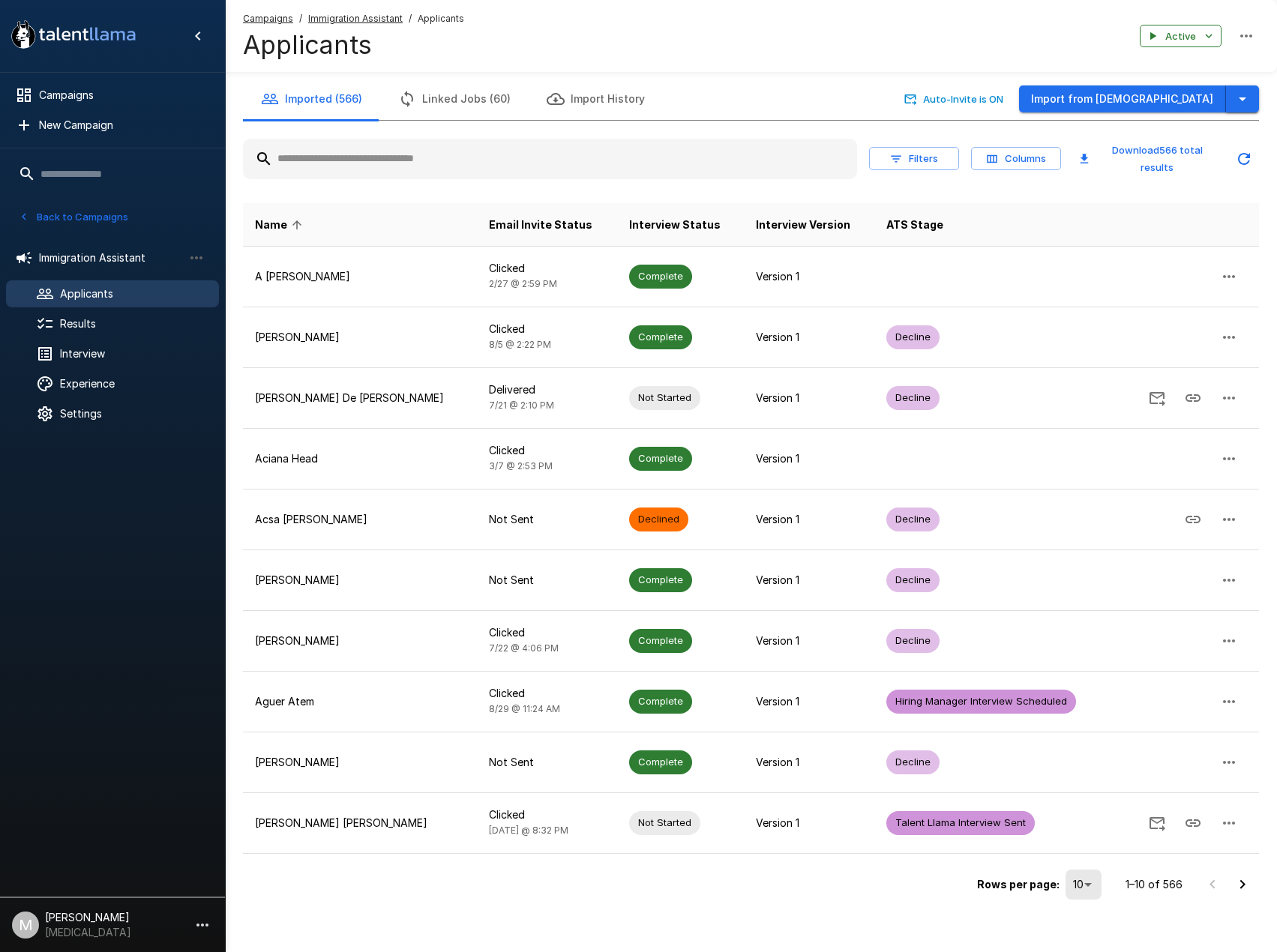
click at [1254, 95] on button "button" at bounding box center [1242, 99] width 33 height 28
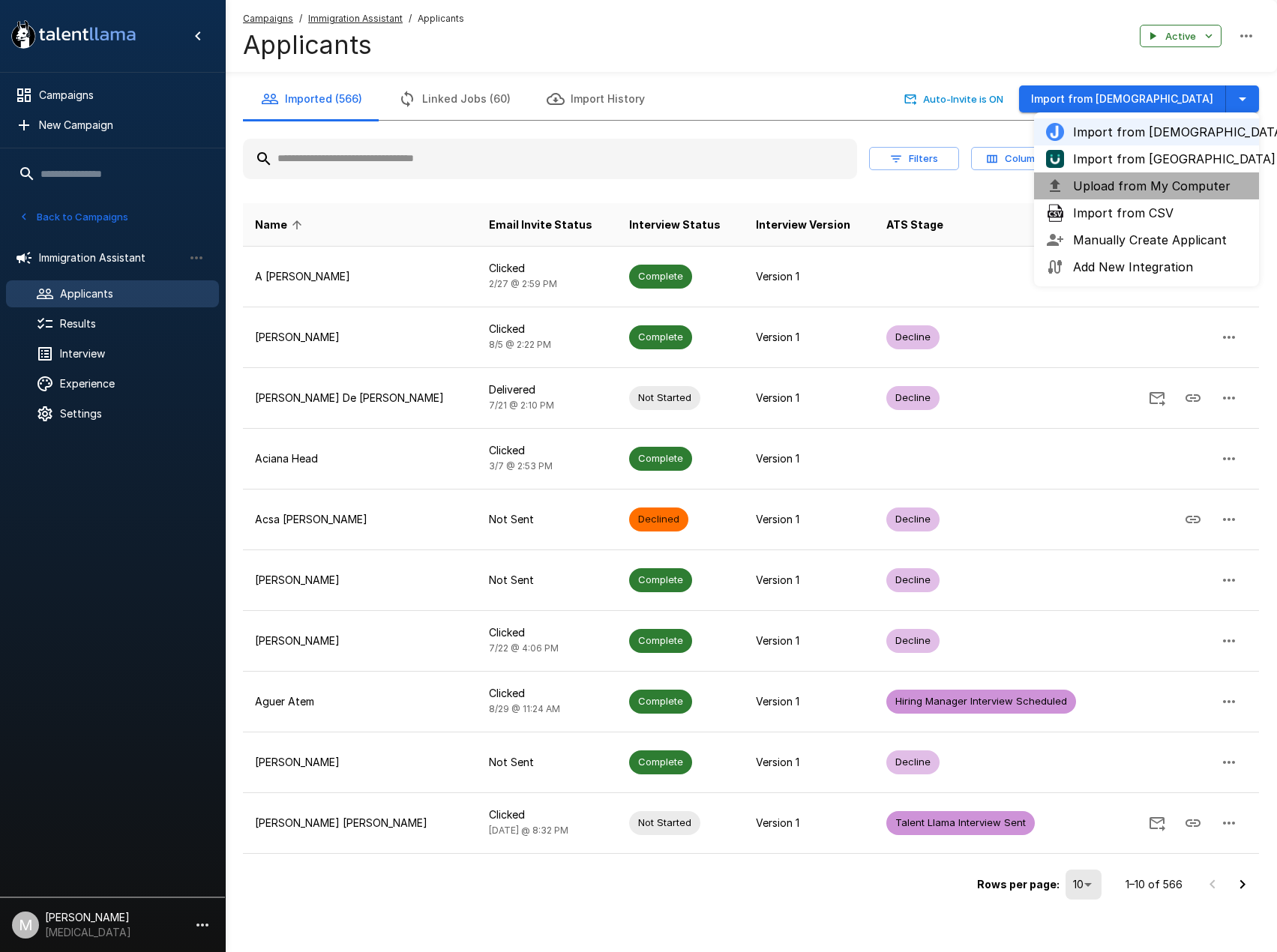
click at [1131, 194] on span "Upload from My Computer" at bounding box center [1159, 186] width 173 height 18
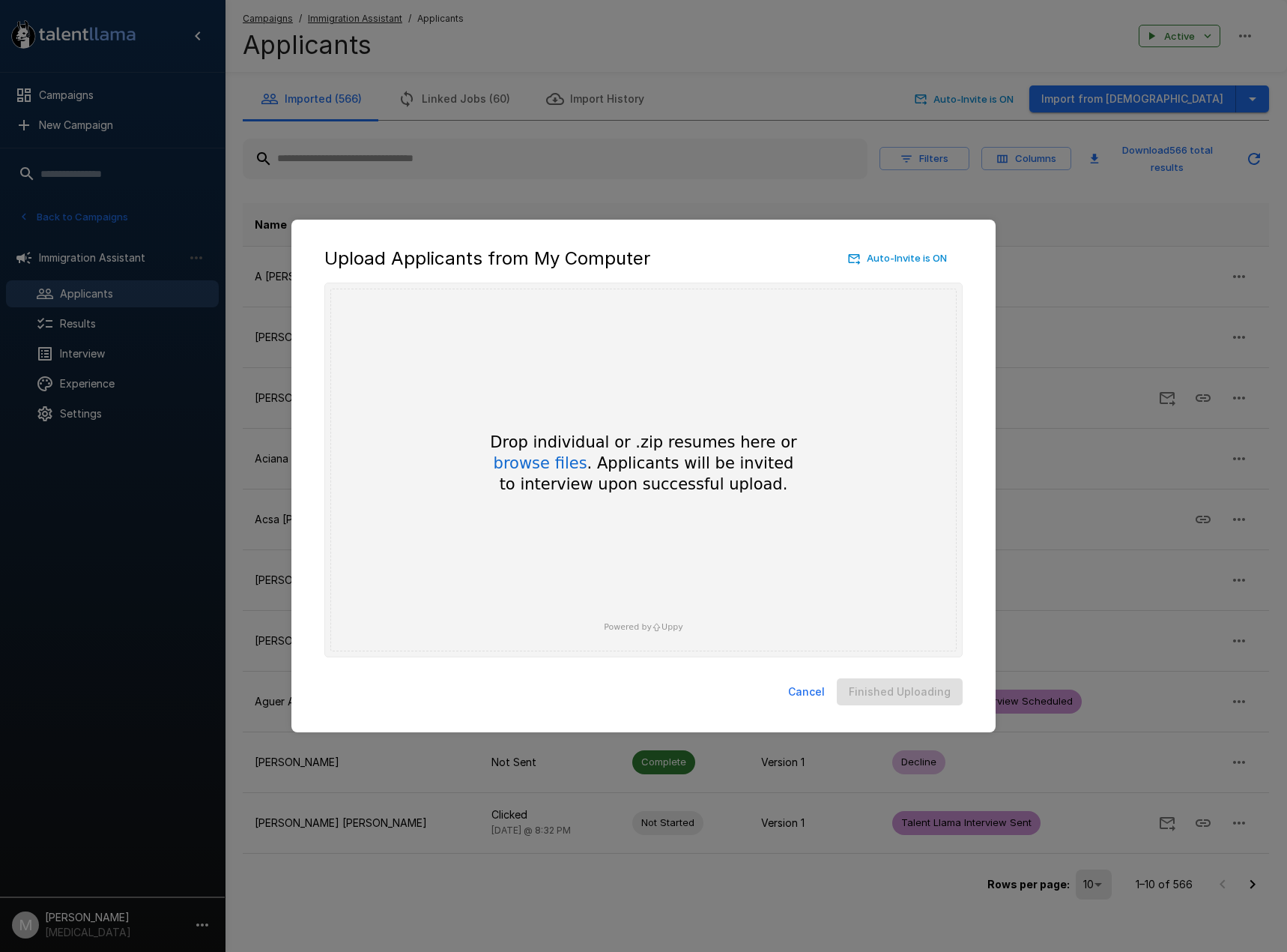
click at [808, 693] on button "Cancel" at bounding box center [807, 691] width 48 height 28
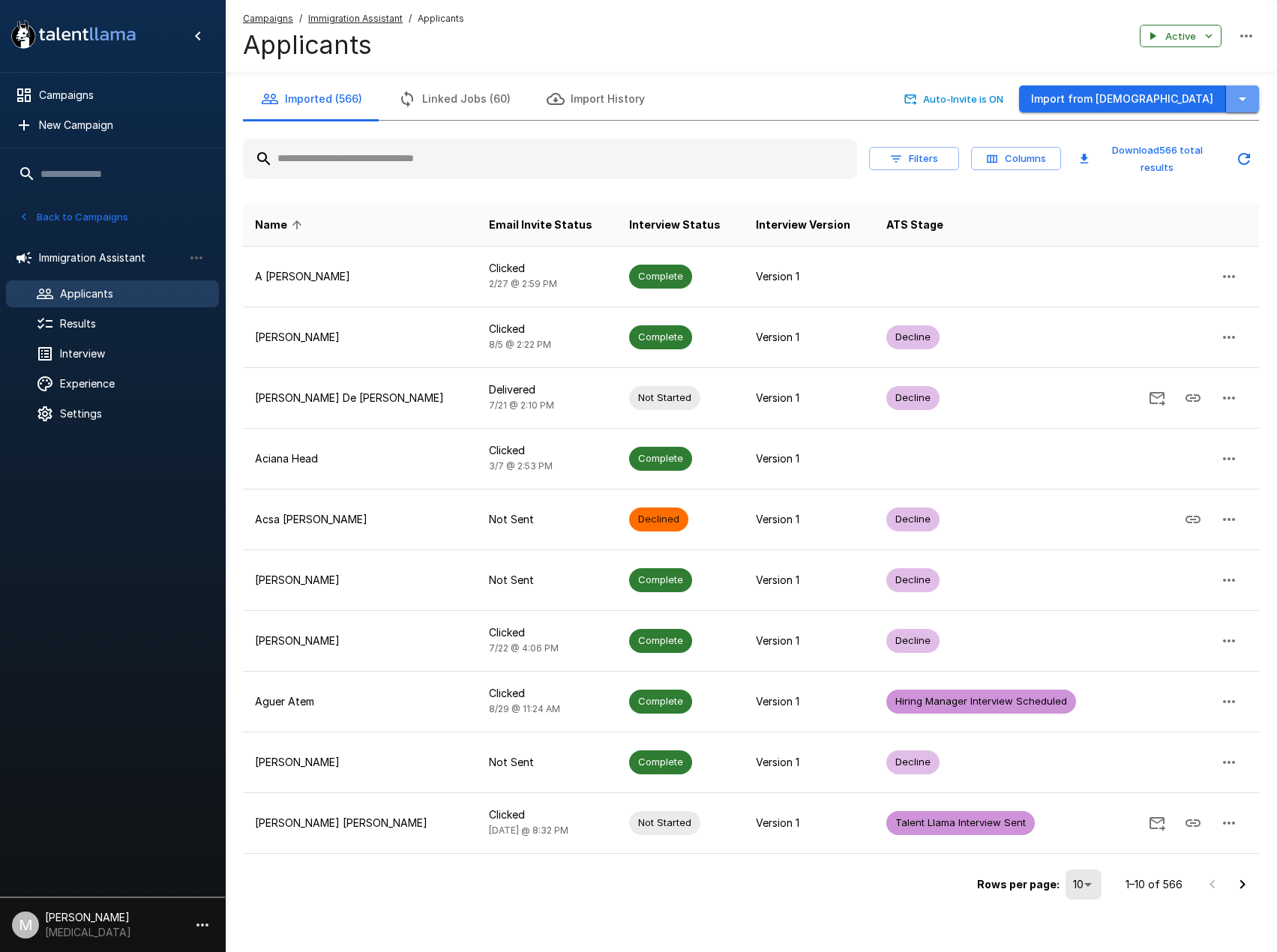
click at [1250, 104] on icon "button" at bounding box center [1242, 99] width 18 height 18
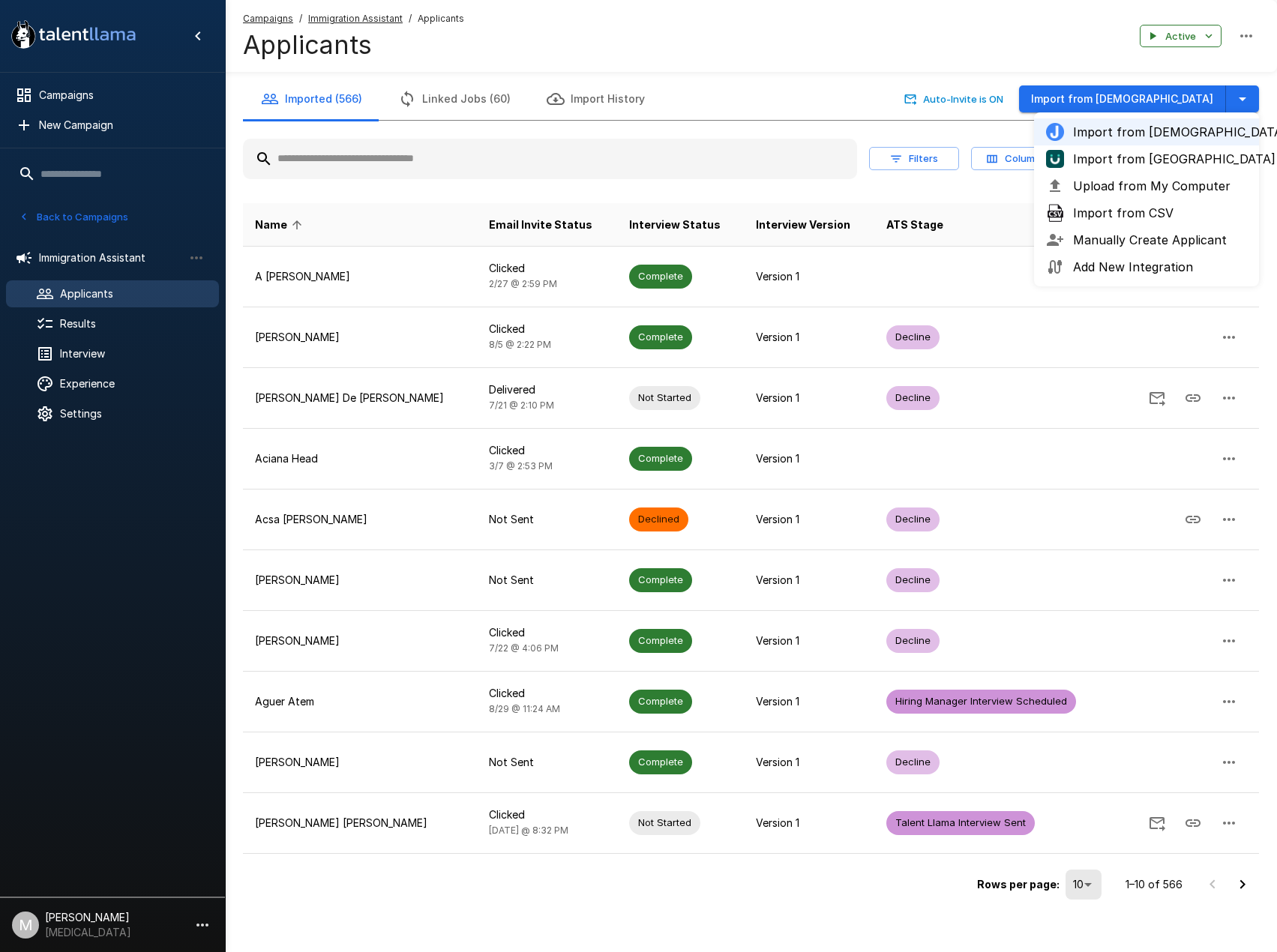
click at [1133, 164] on span "Import from [GEOGRAPHIC_DATA]" at bounding box center [1159, 159] width 173 height 18
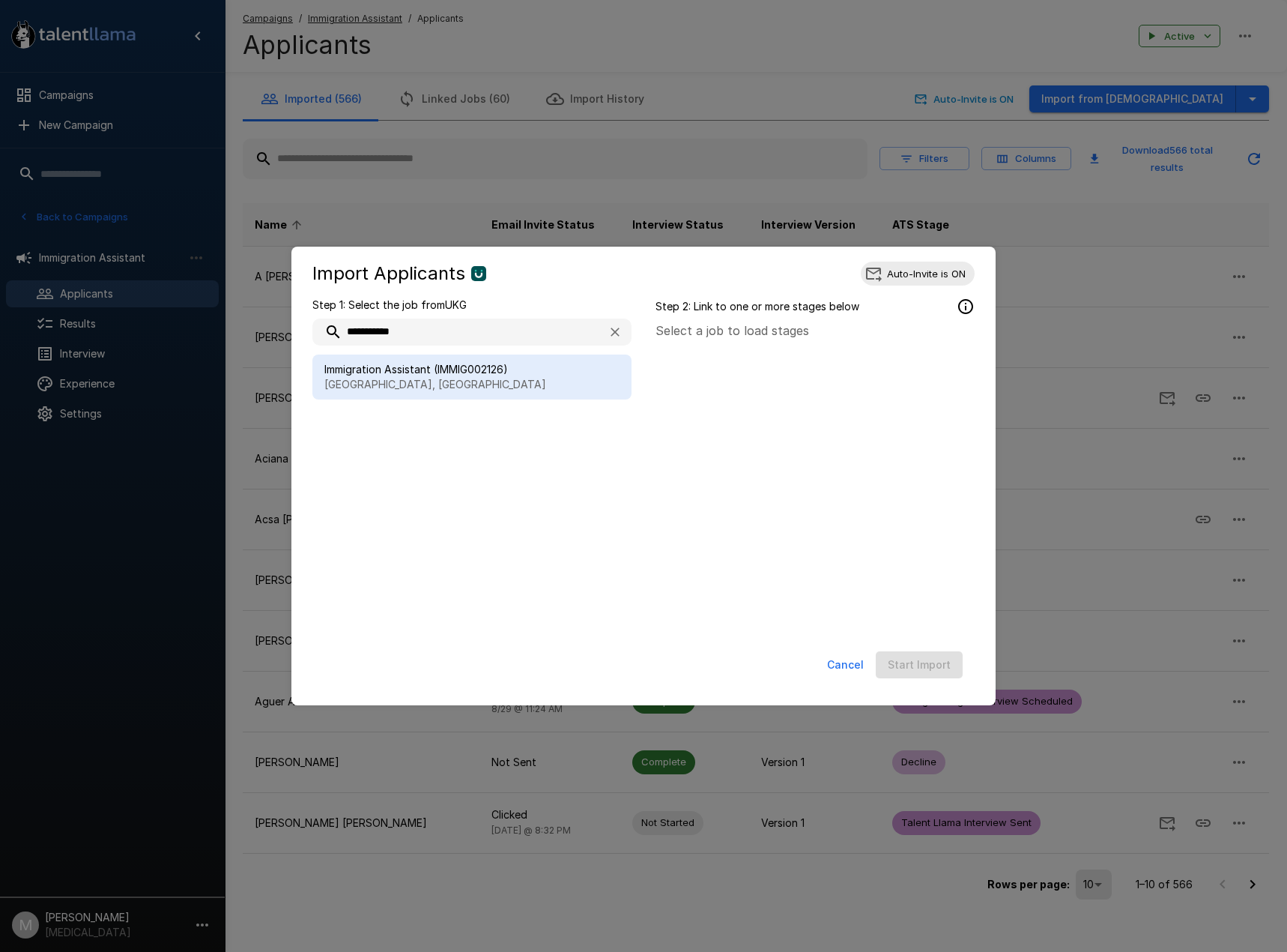
type input "**********"
click at [385, 399] on div "Immigration Assistant (IMMIG002126) [GEOGRAPHIC_DATA], [GEOGRAPHIC_DATA]" at bounding box center [473, 377] width 320 height 45
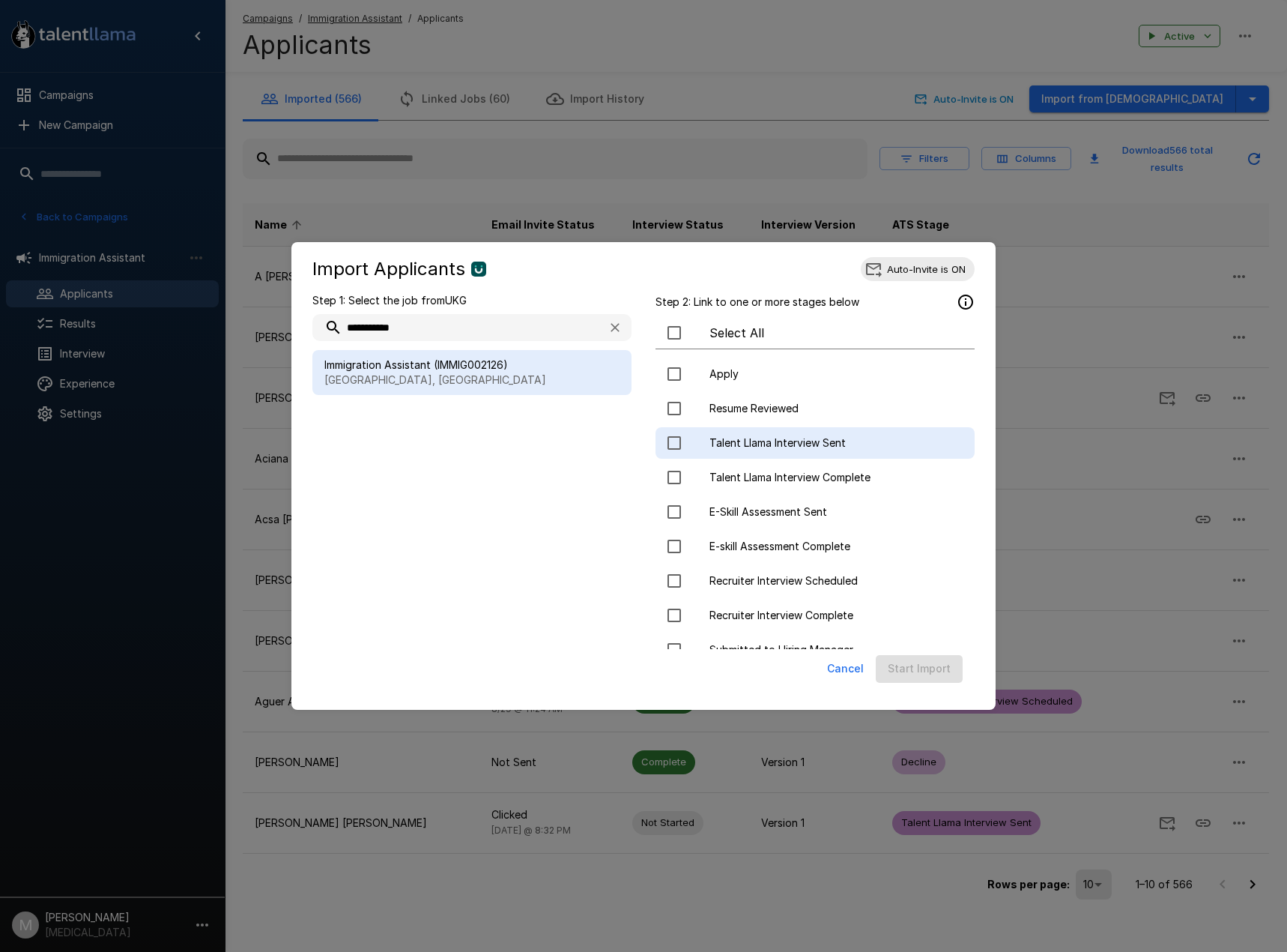
click at [711, 448] on span "Talent Llama Interview Sent" at bounding box center [836, 442] width 253 height 15
click at [932, 674] on button "Start Import" at bounding box center [919, 668] width 87 height 28
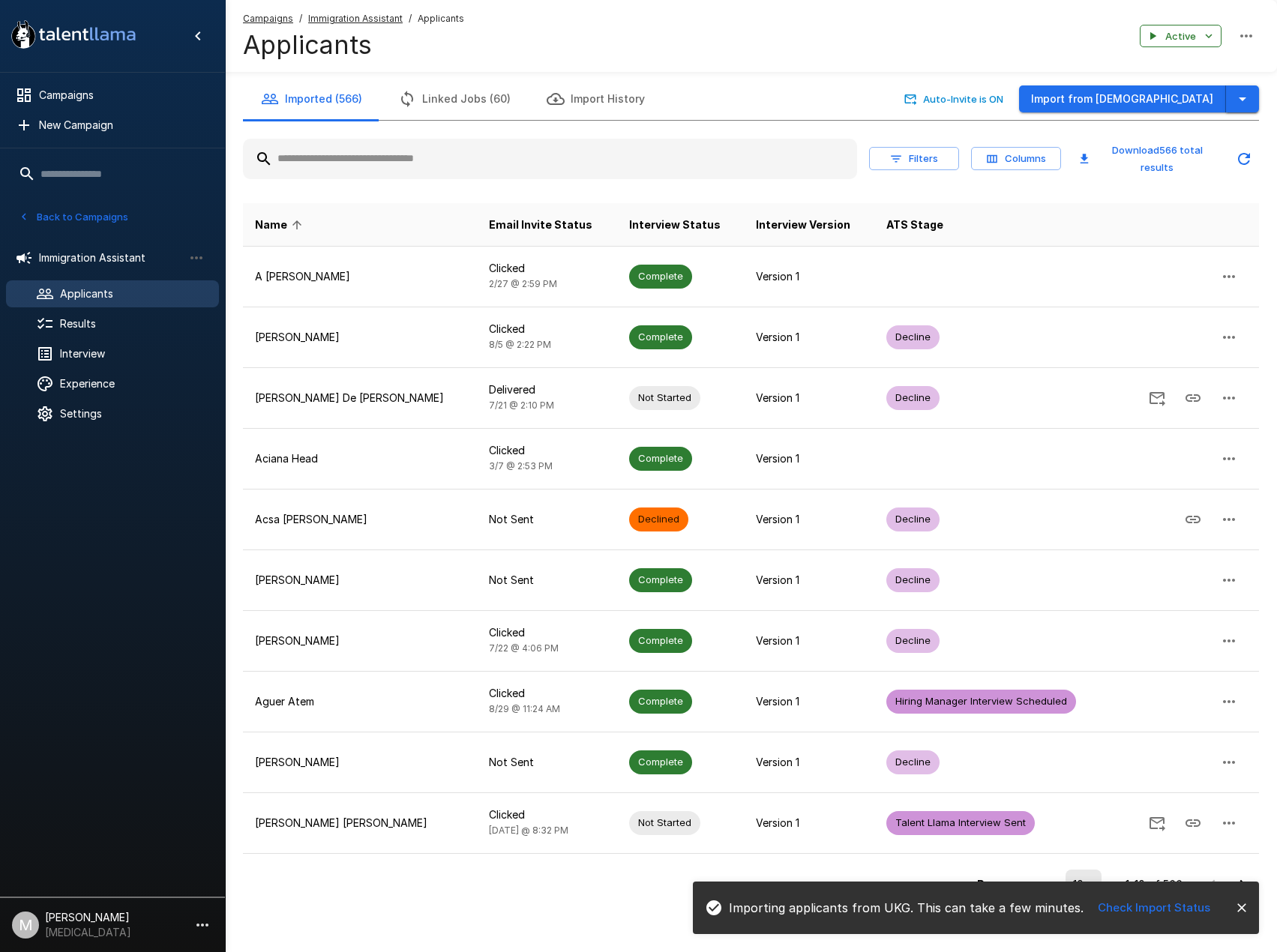
click at [1240, 96] on icon "button" at bounding box center [1242, 99] width 18 height 18
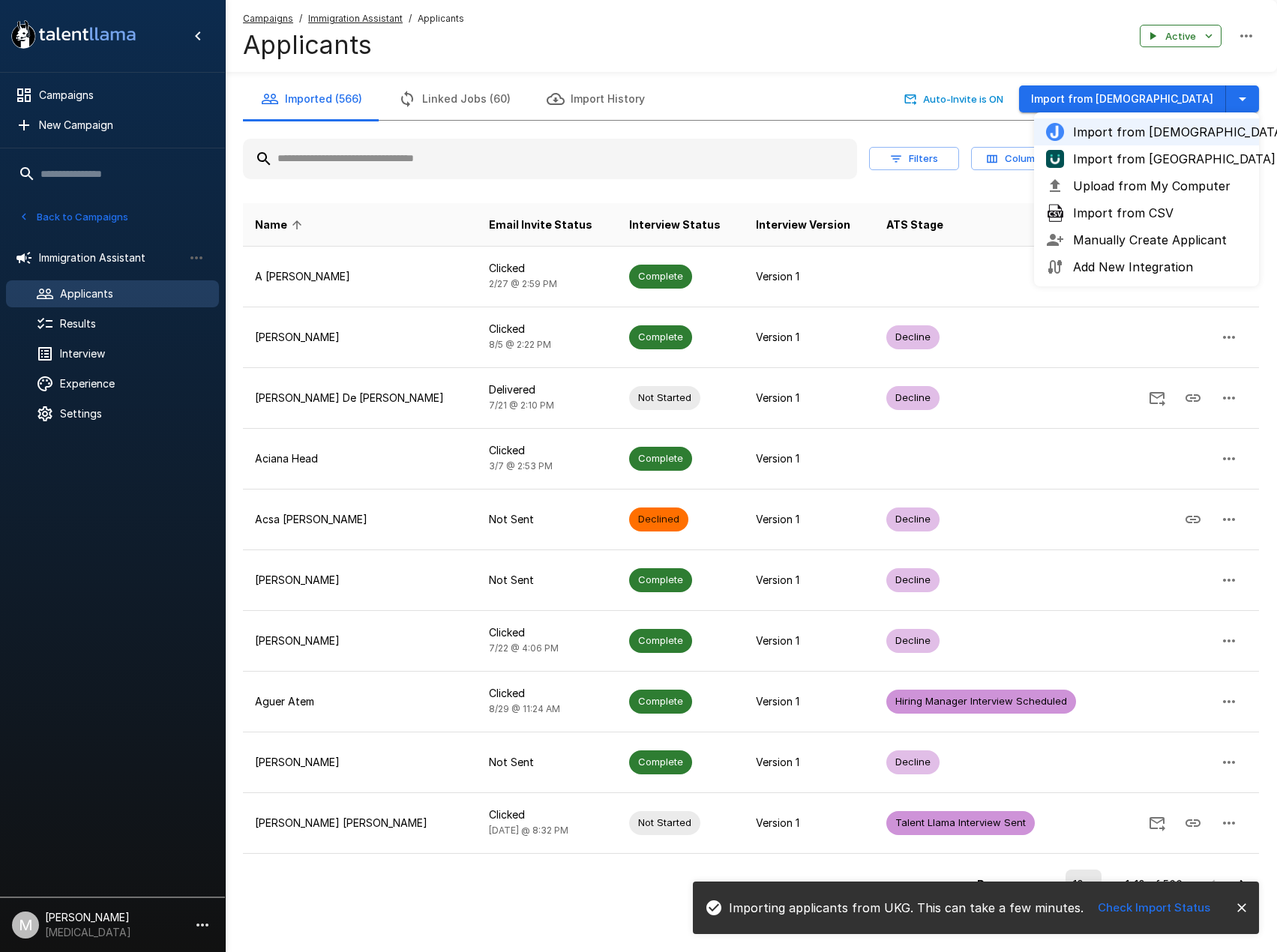
click at [1125, 158] on span "Import from [GEOGRAPHIC_DATA]" at bounding box center [1159, 159] width 173 height 18
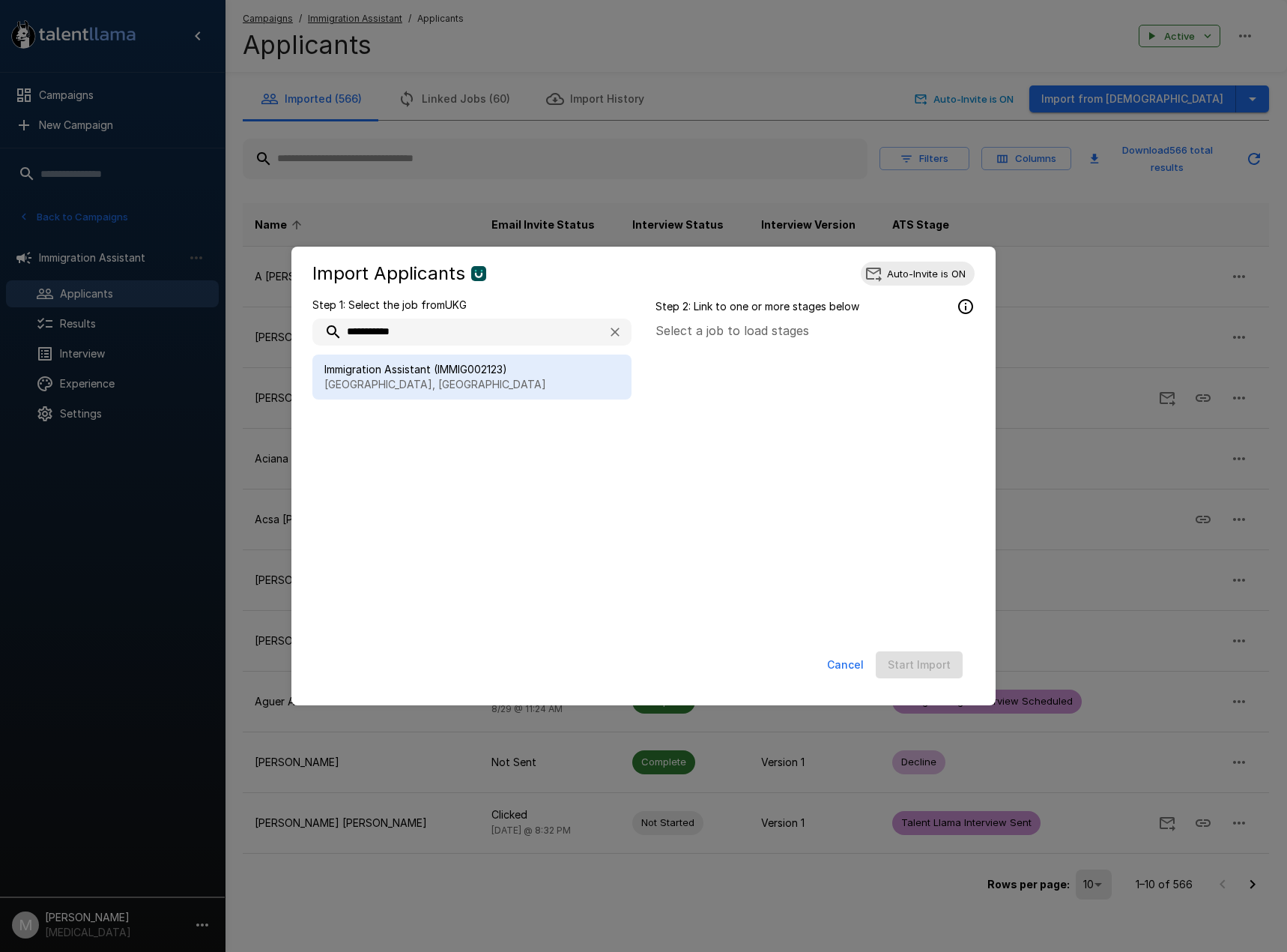
type input "**********"
click at [468, 374] on span "Immigration Assistant (IMMIG002123)" at bounding box center [472, 369] width 295 height 15
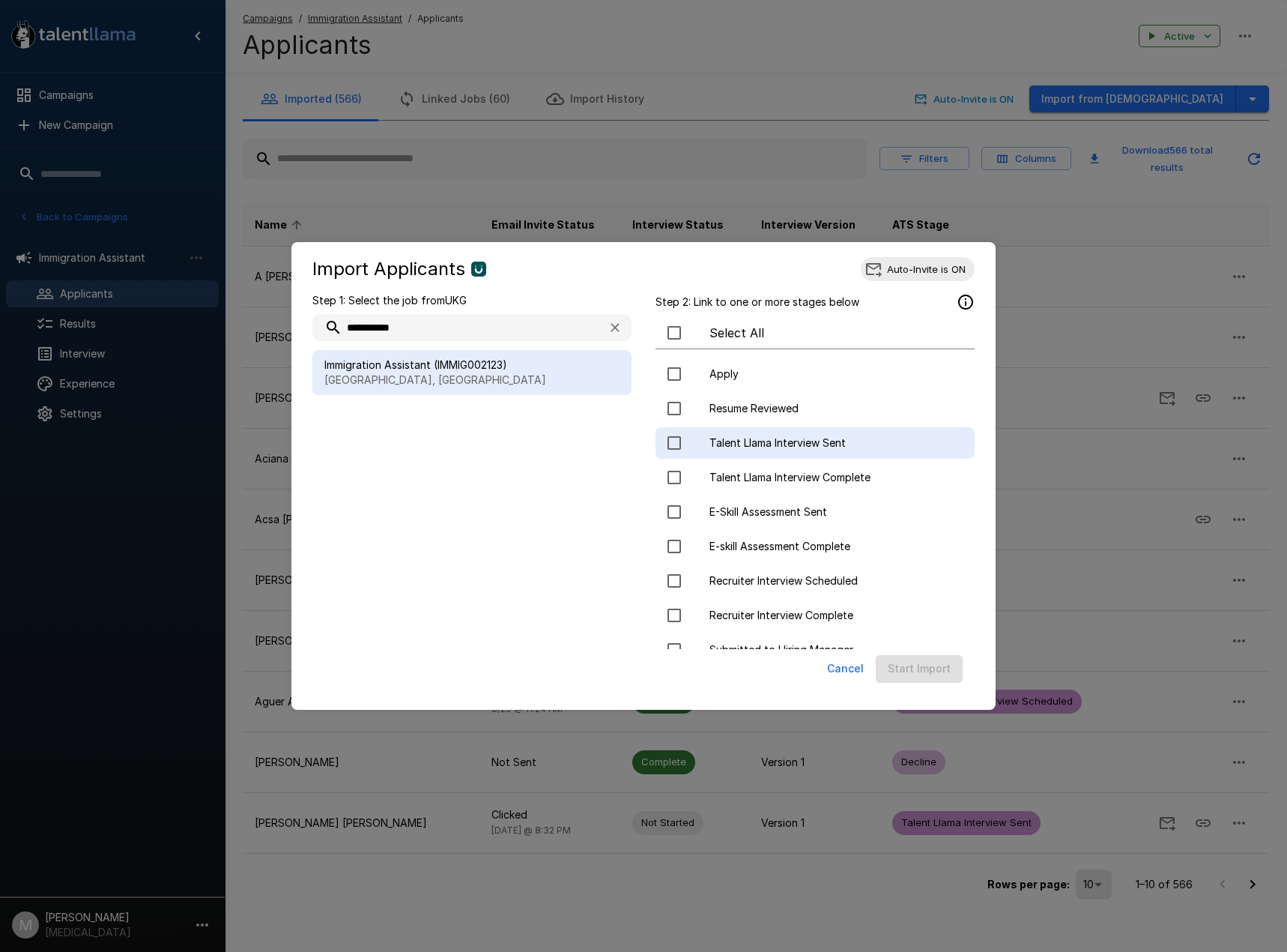
click at [782, 454] on div "Talent Llama Interview Sent" at bounding box center [815, 443] width 320 height 31
click at [935, 672] on button "Start Import" at bounding box center [919, 668] width 87 height 28
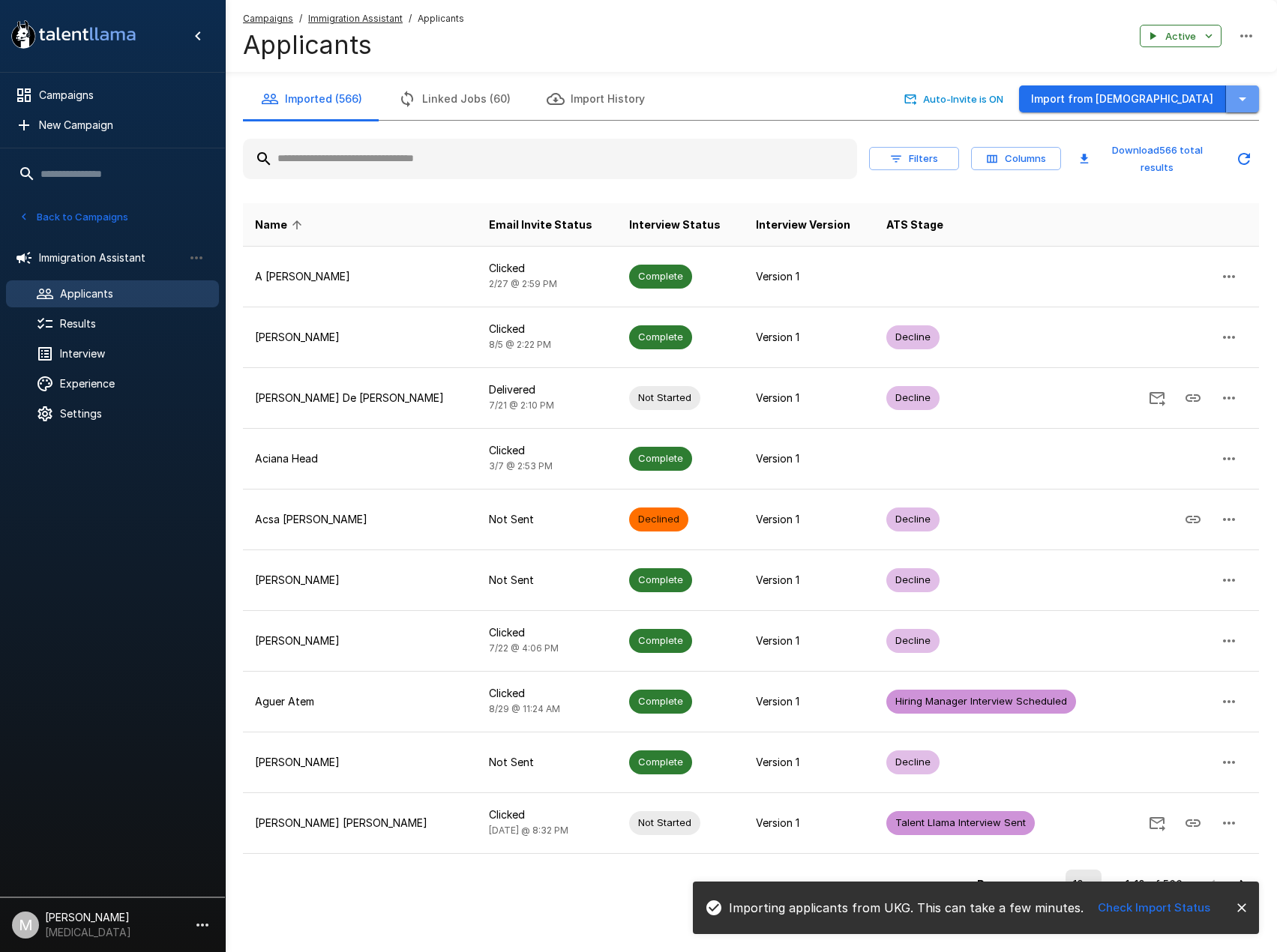
click at [1243, 101] on icon "button" at bounding box center [1242, 99] width 18 height 18
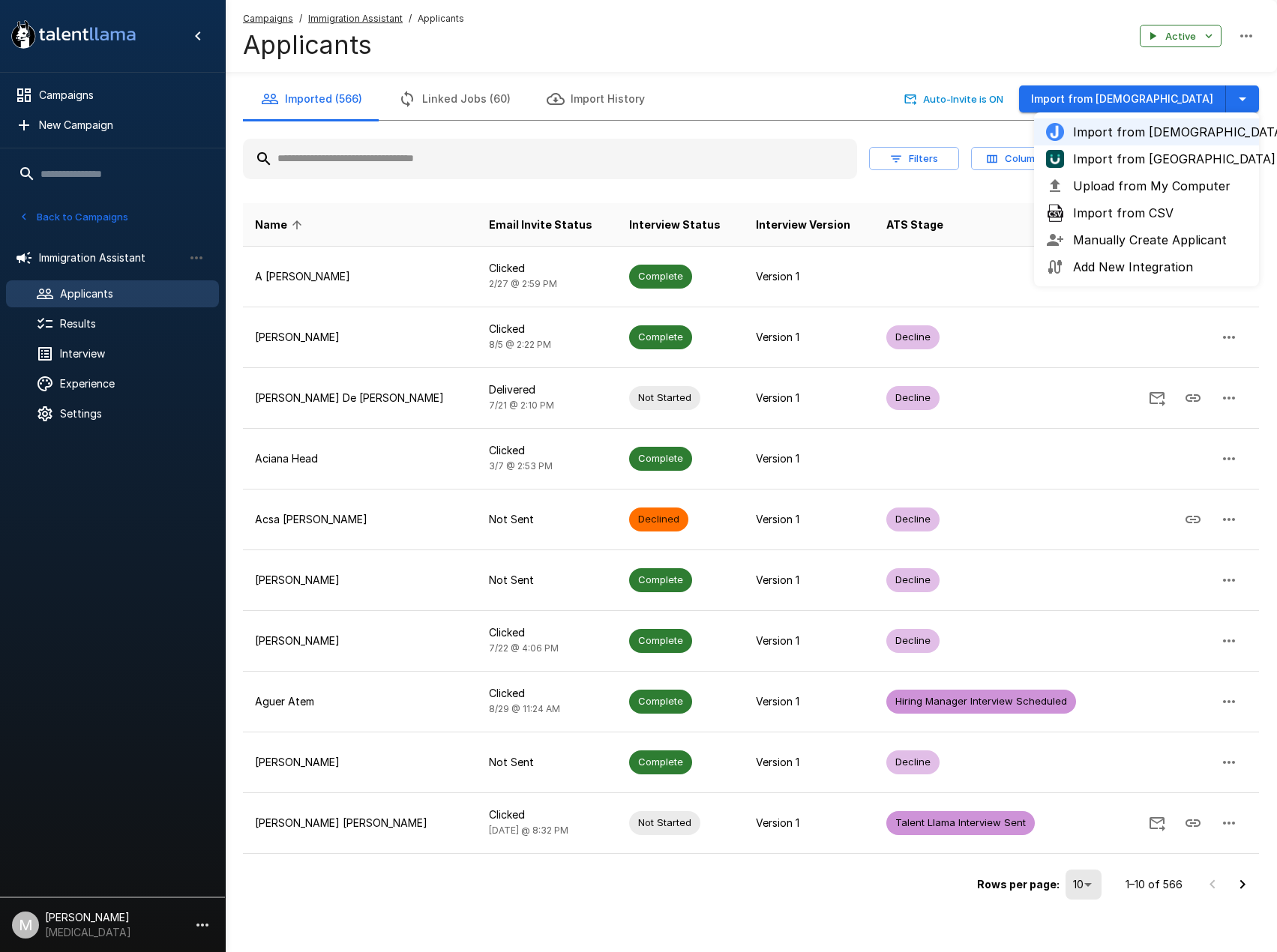
click at [1151, 165] on span "Import from [GEOGRAPHIC_DATA]" at bounding box center [1159, 159] width 173 height 18
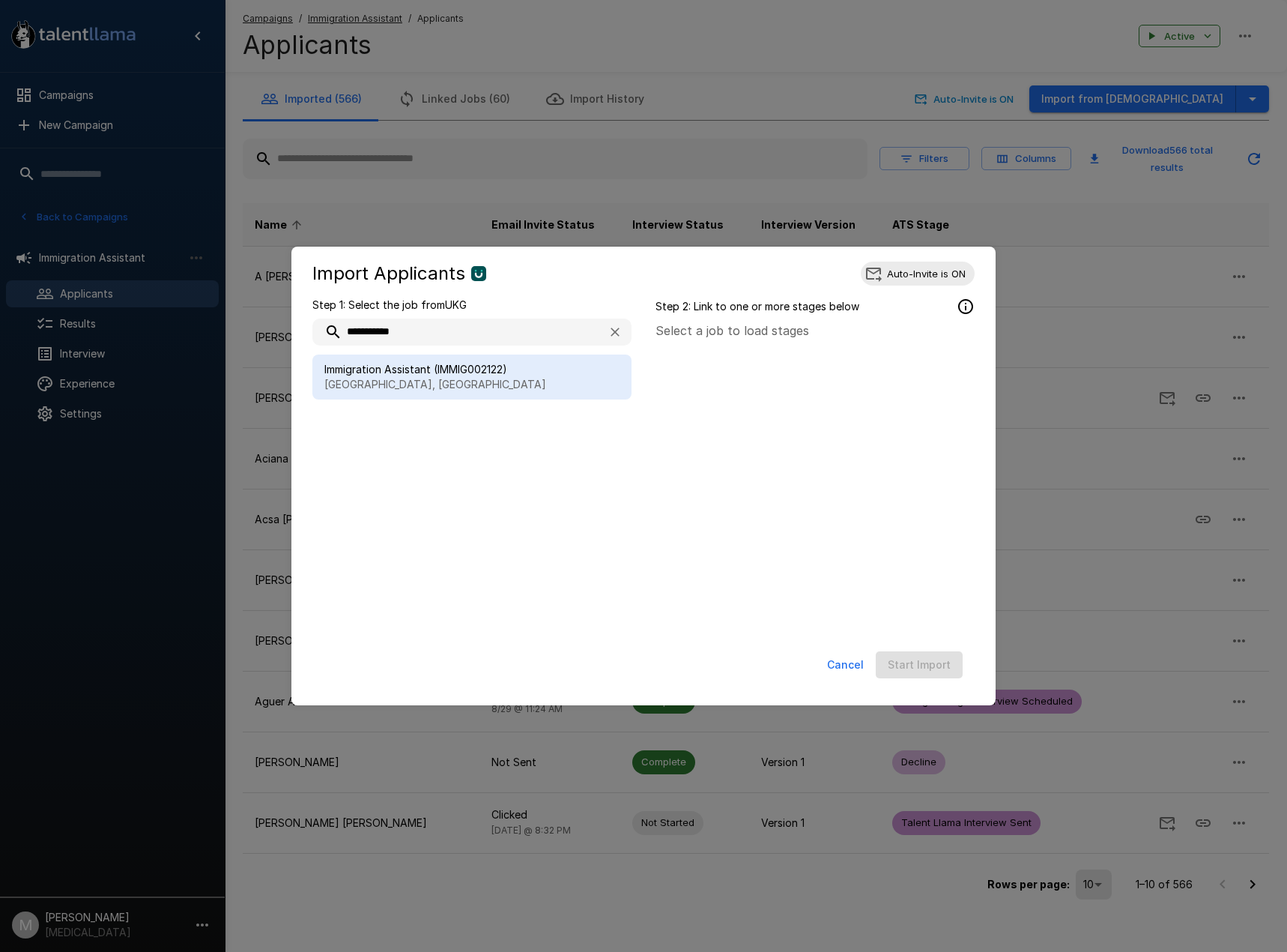
type input "**********"
click at [460, 356] on div "Immigration Assistant (IMMIG002122) [GEOGRAPHIC_DATA], [GEOGRAPHIC_DATA]" at bounding box center [473, 377] width 320 height 45
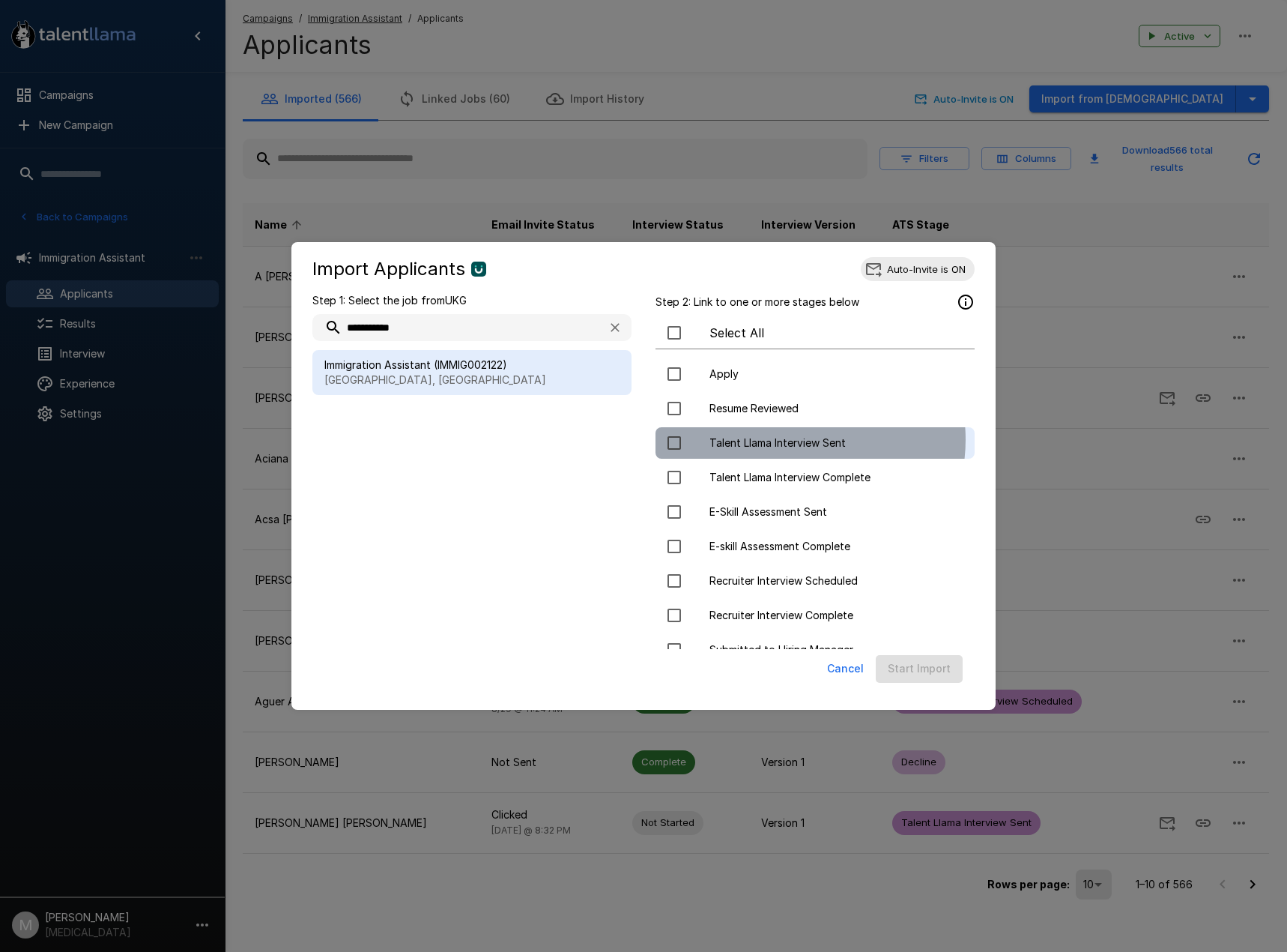
click at [795, 439] on span "Talent Llama Interview Sent" at bounding box center [836, 442] width 253 height 15
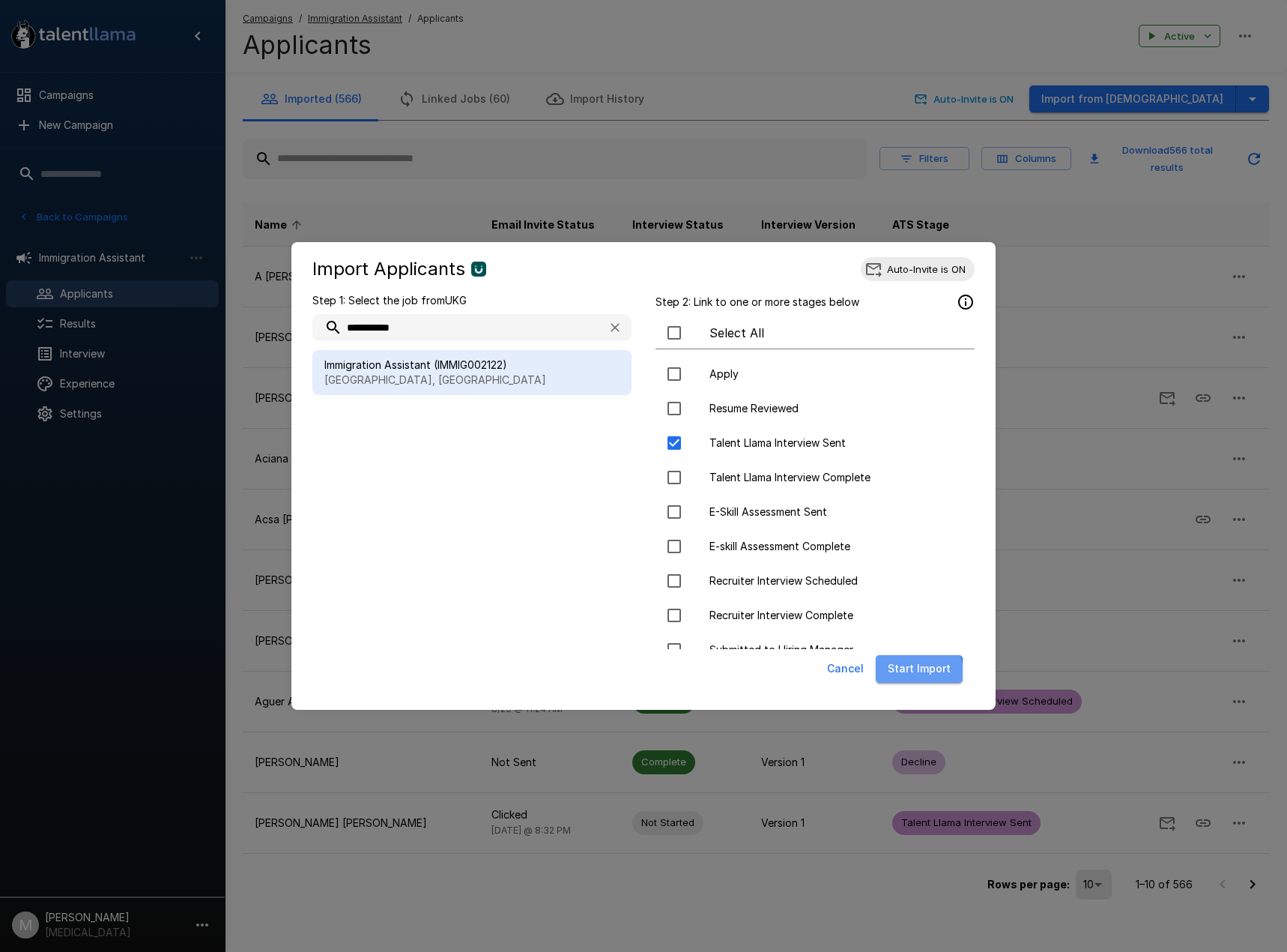
click at [910, 673] on button "Start Import" at bounding box center [919, 668] width 87 height 28
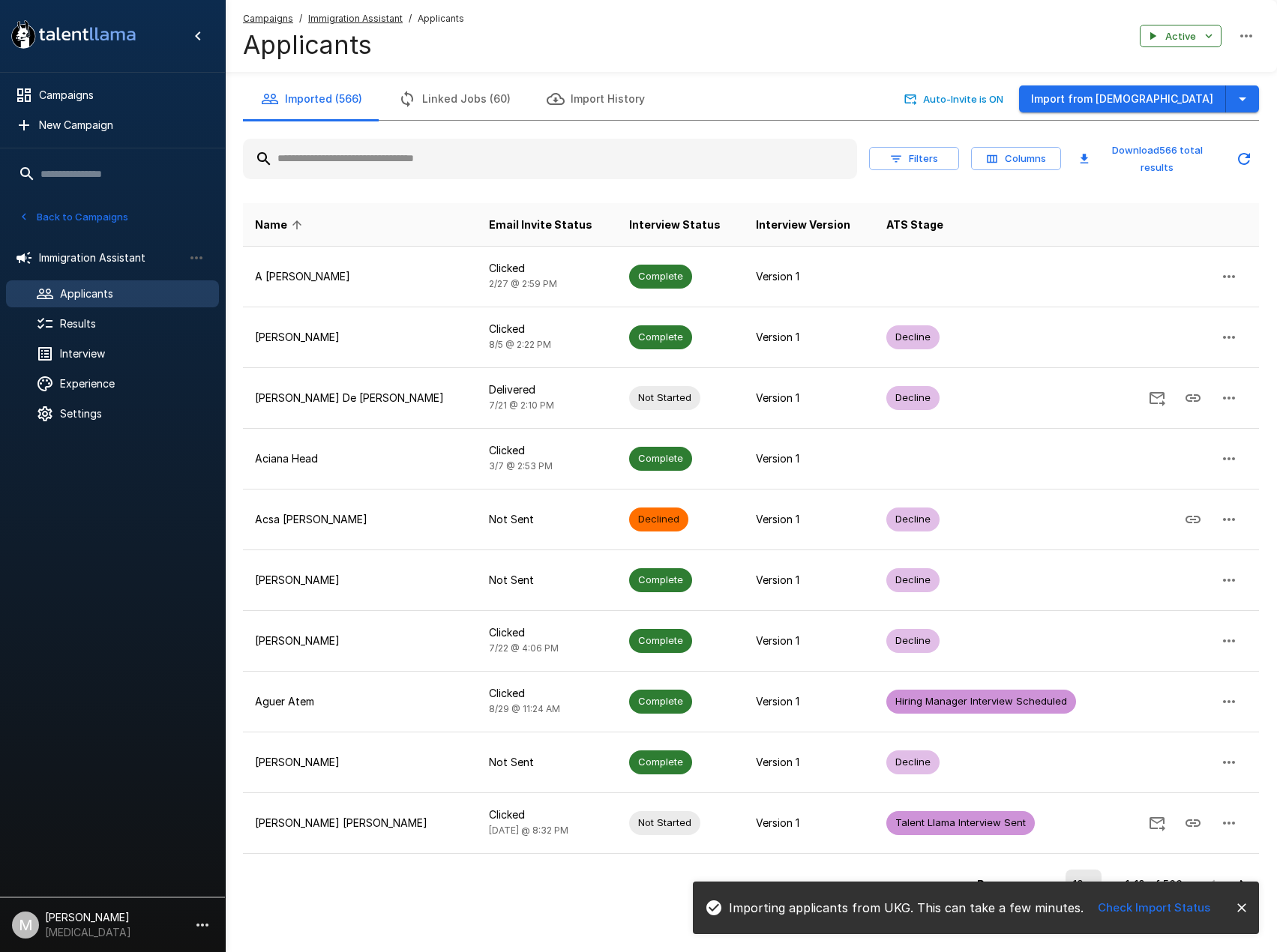
click at [1252, 111] on button "button" at bounding box center [1242, 99] width 33 height 28
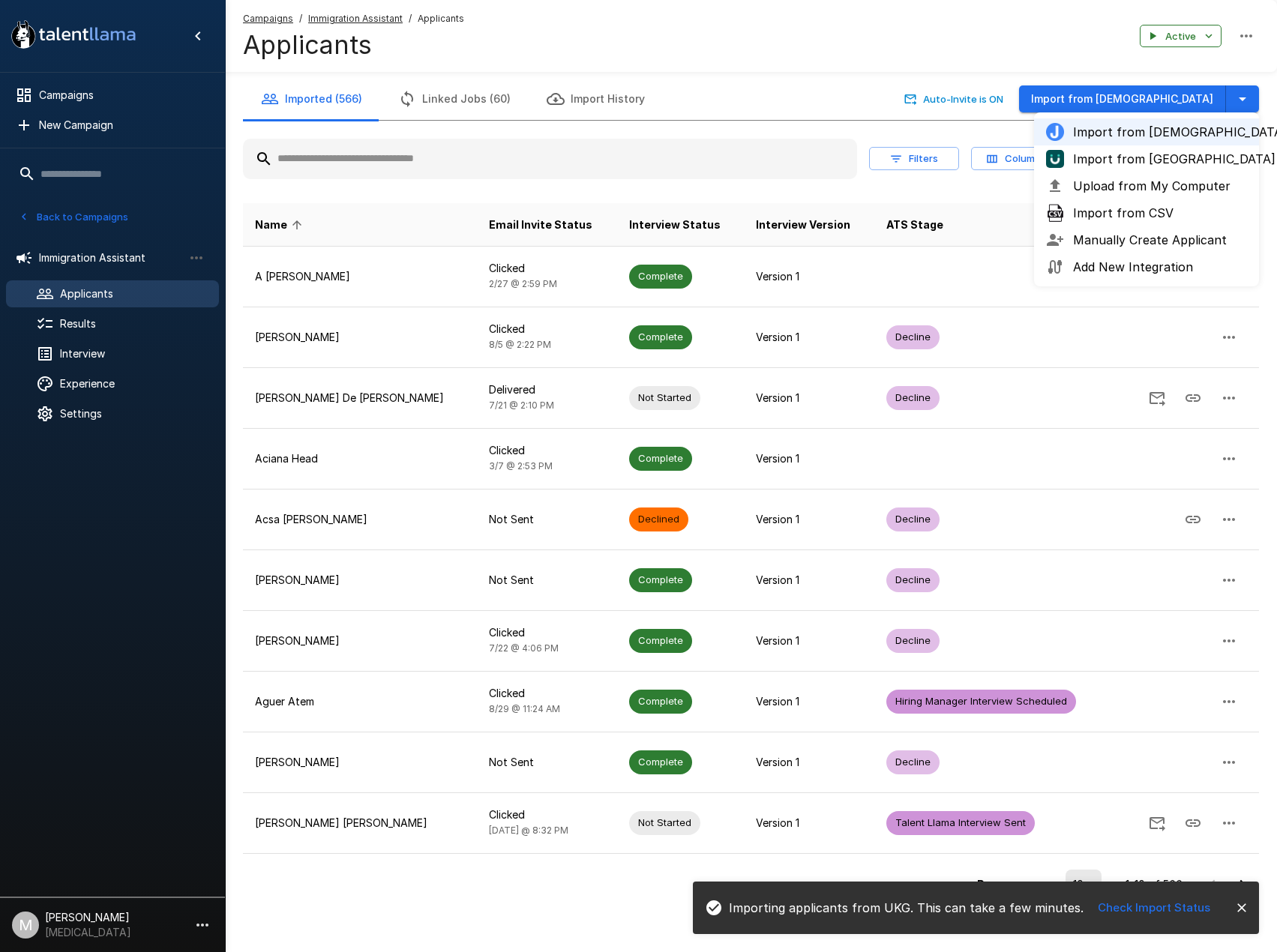
click at [1134, 186] on span "Upload from My Computer" at bounding box center [1159, 186] width 173 height 18
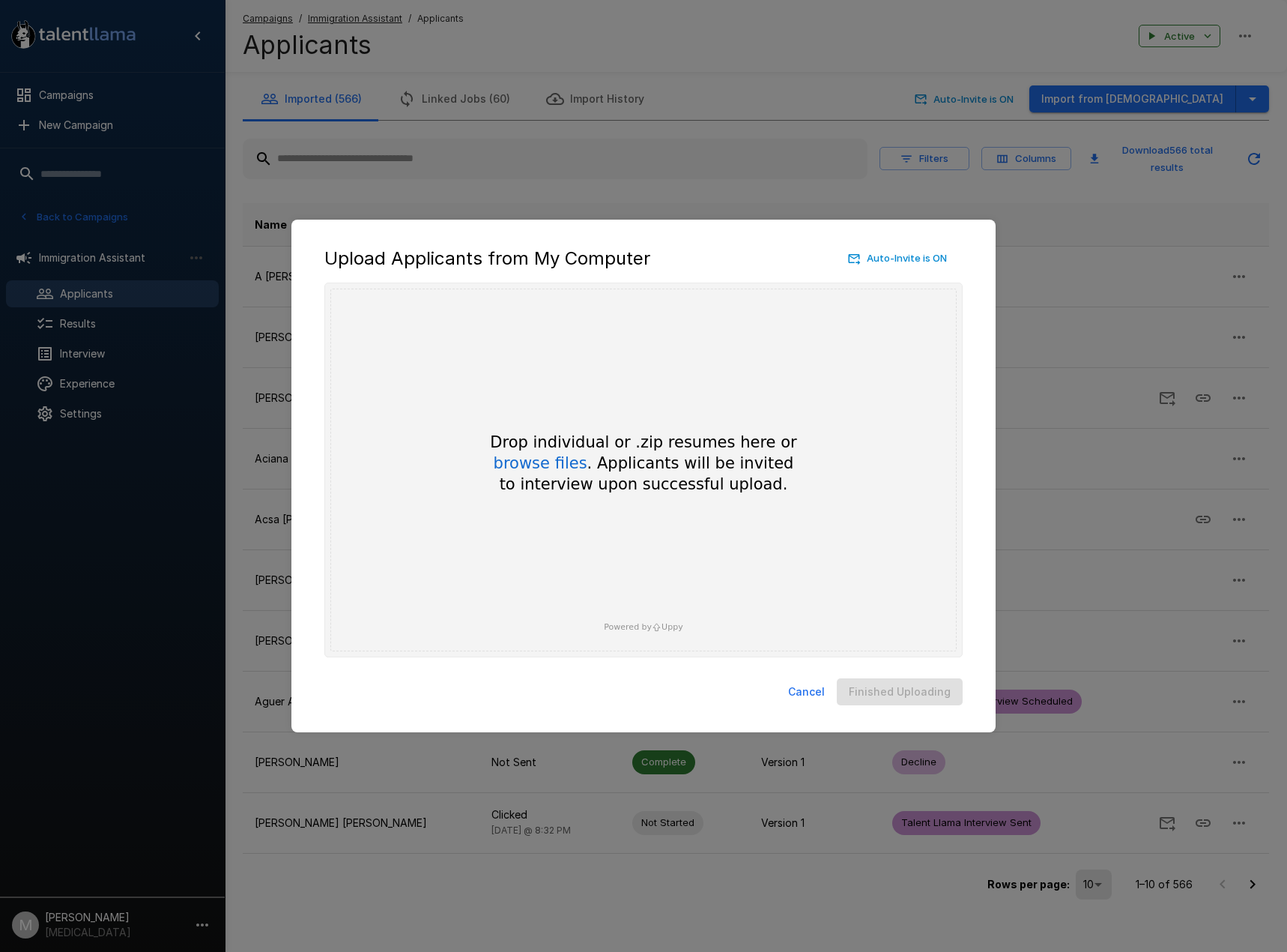
click at [812, 696] on button "Cancel" at bounding box center [807, 691] width 48 height 28
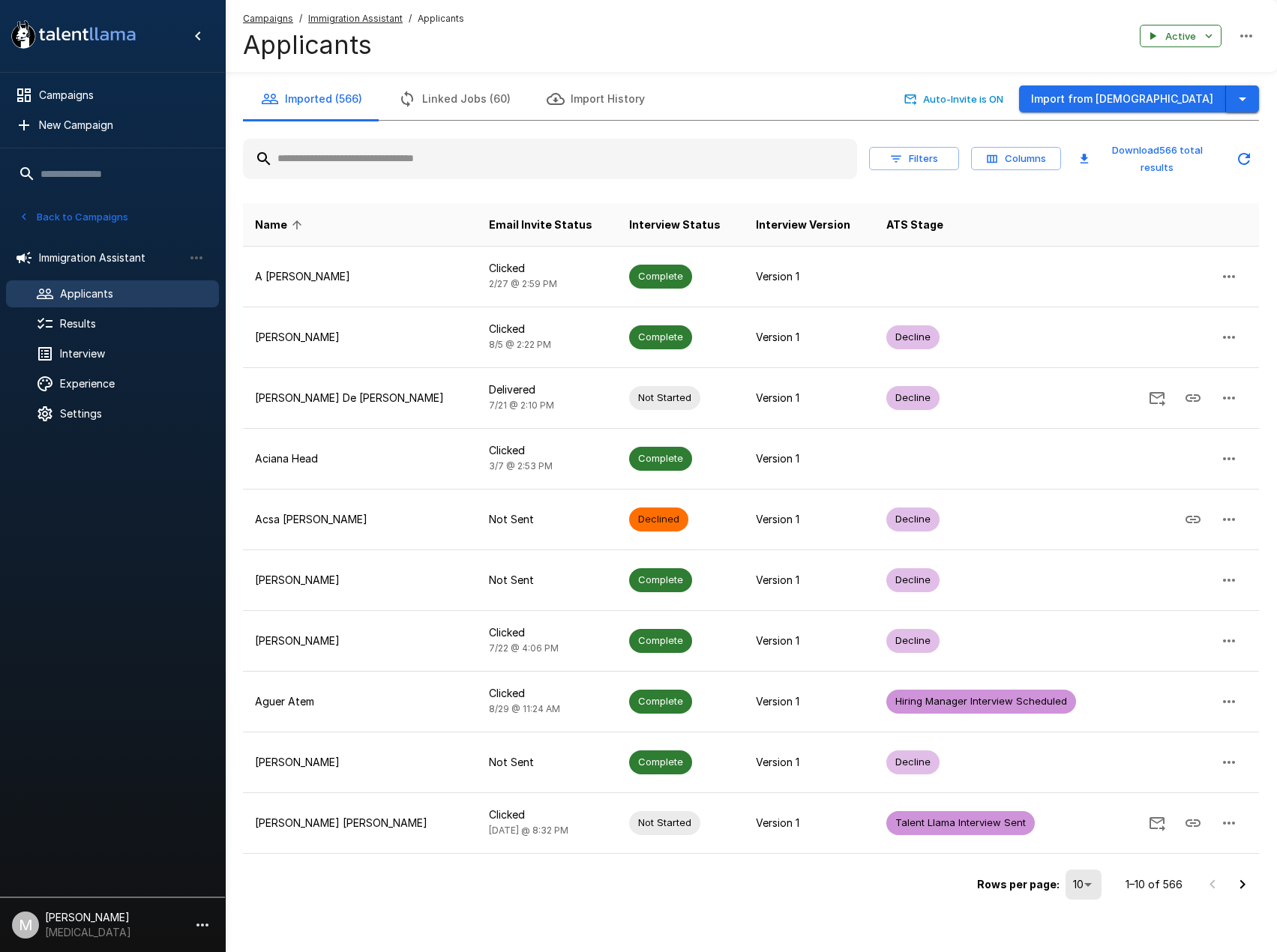
click at [1247, 103] on icon "button" at bounding box center [1242, 99] width 18 height 18
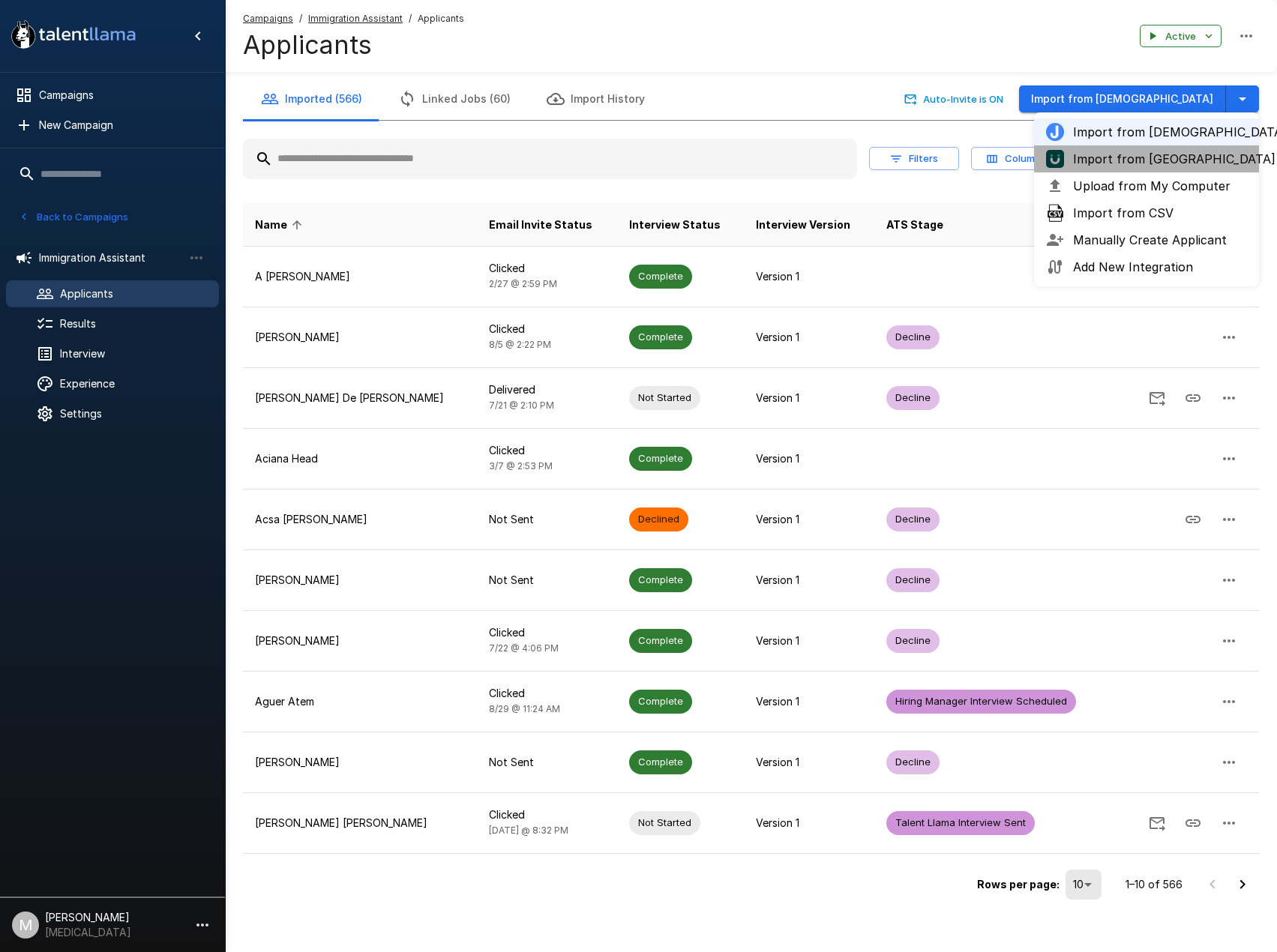
click at [1138, 155] on span "Import from [GEOGRAPHIC_DATA]" at bounding box center [1159, 159] width 173 height 18
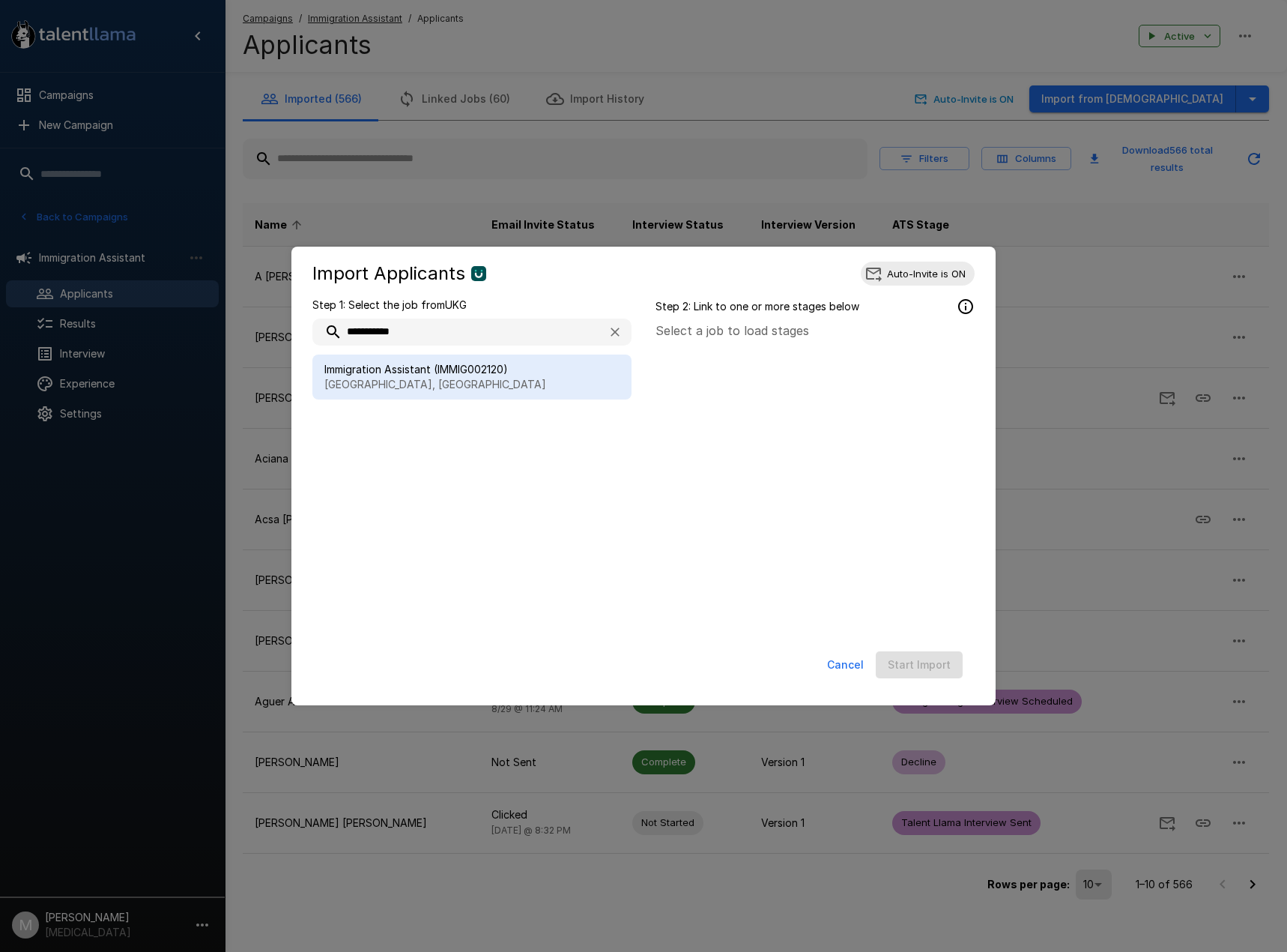
type input "**********"
click at [395, 373] on span "Immigration Assistant (IMMIG002120)" at bounding box center [472, 369] width 295 height 15
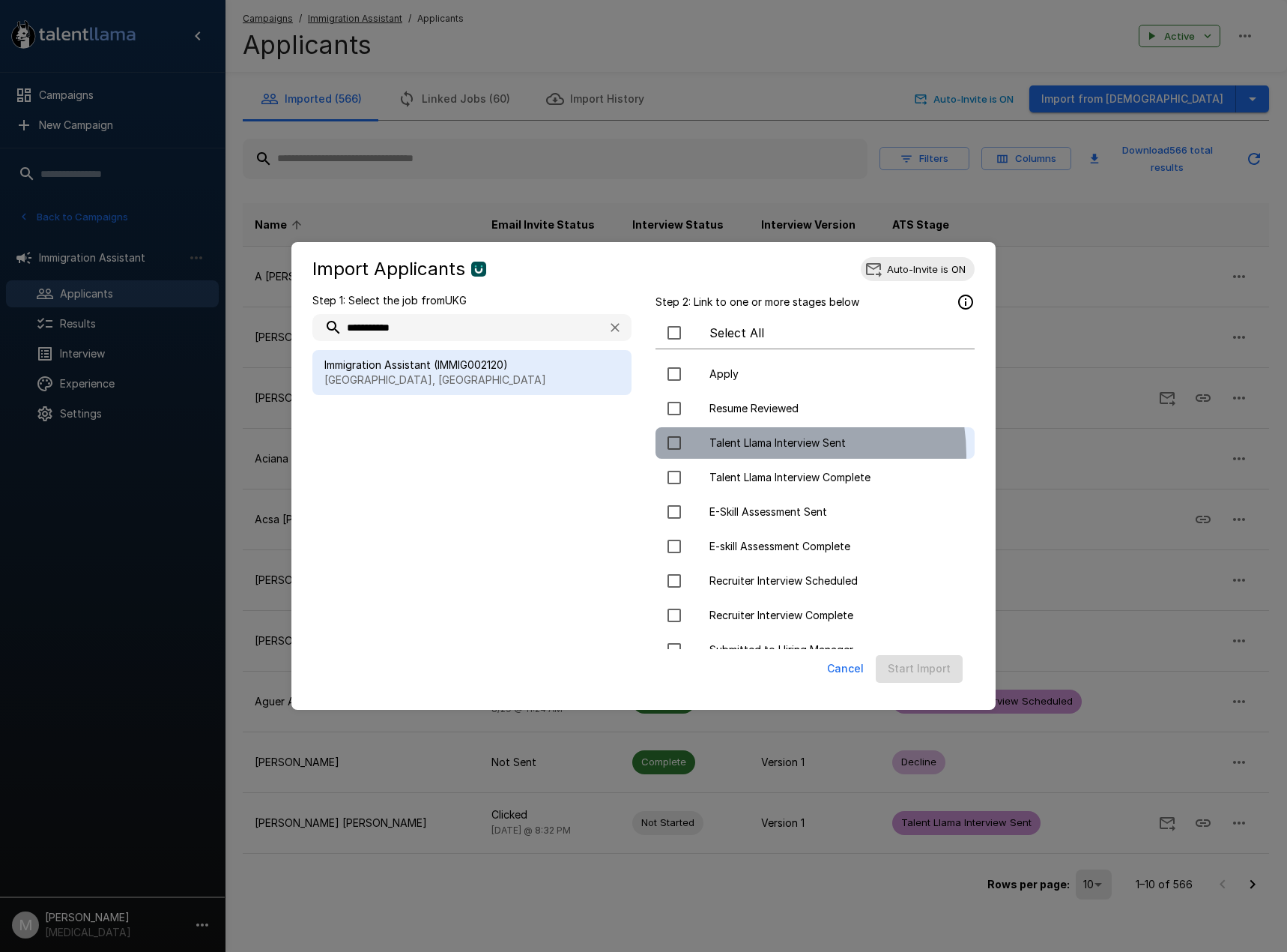
click at [774, 455] on div "Talent Llama Interview Sent" at bounding box center [815, 443] width 320 height 31
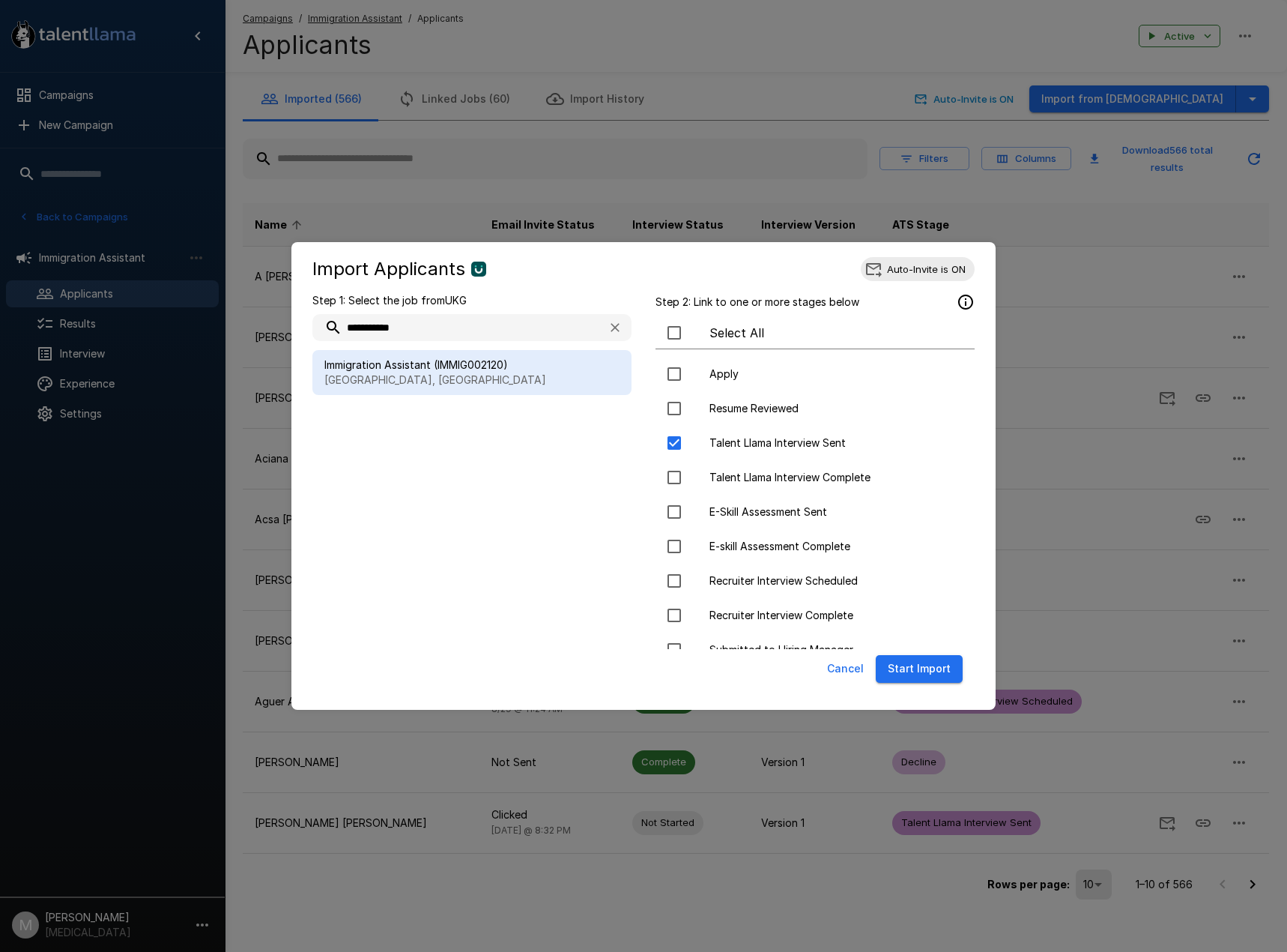
click at [899, 670] on button "Start Import" at bounding box center [919, 668] width 87 height 28
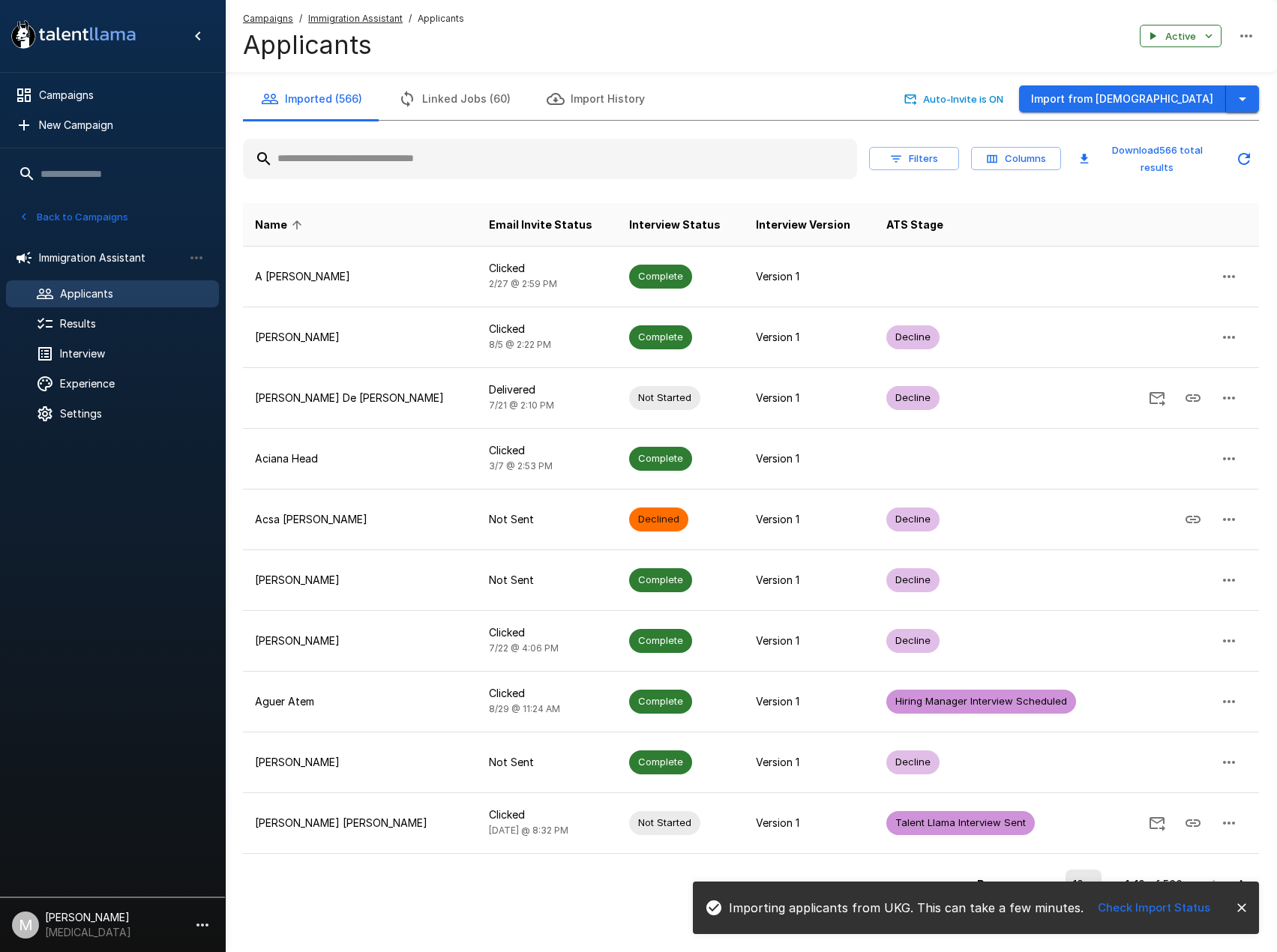
click at [1257, 98] on button "button" at bounding box center [1242, 99] width 33 height 28
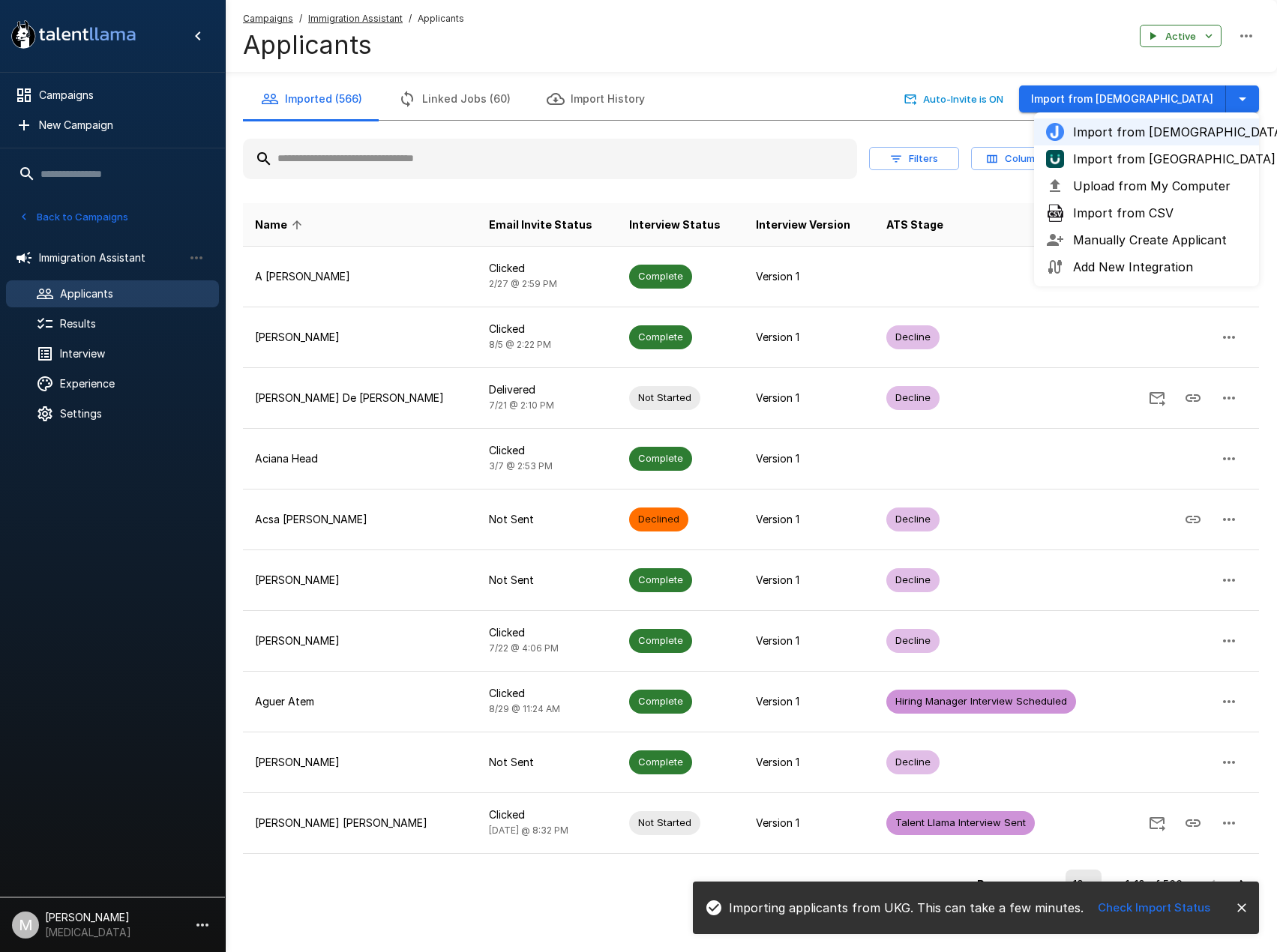
click at [1153, 160] on span "Import from [GEOGRAPHIC_DATA]" at bounding box center [1159, 159] width 173 height 18
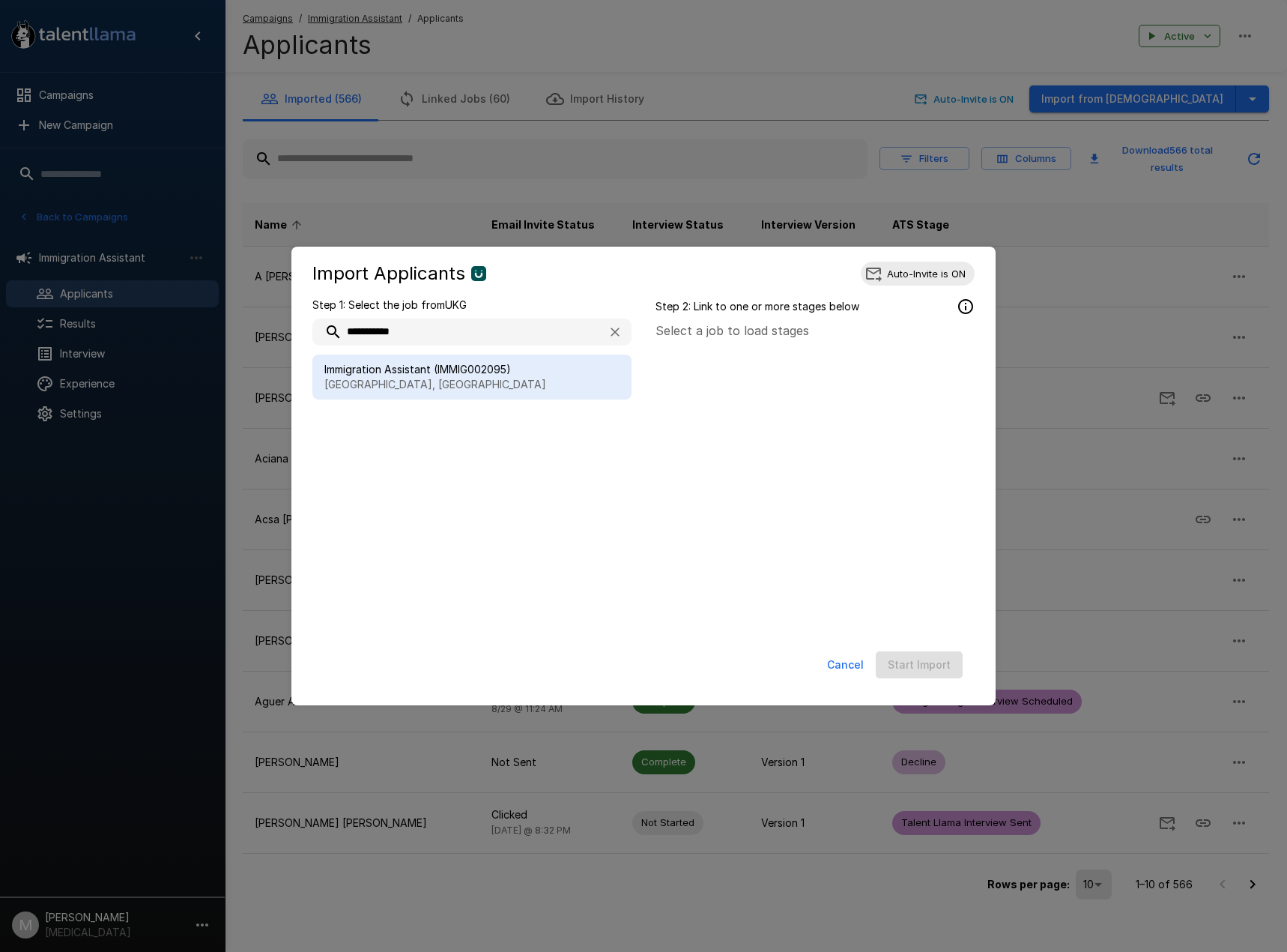
type input "**********"
click at [418, 372] on span "Immigration Assistant (IMMIG002095)" at bounding box center [472, 369] width 295 height 15
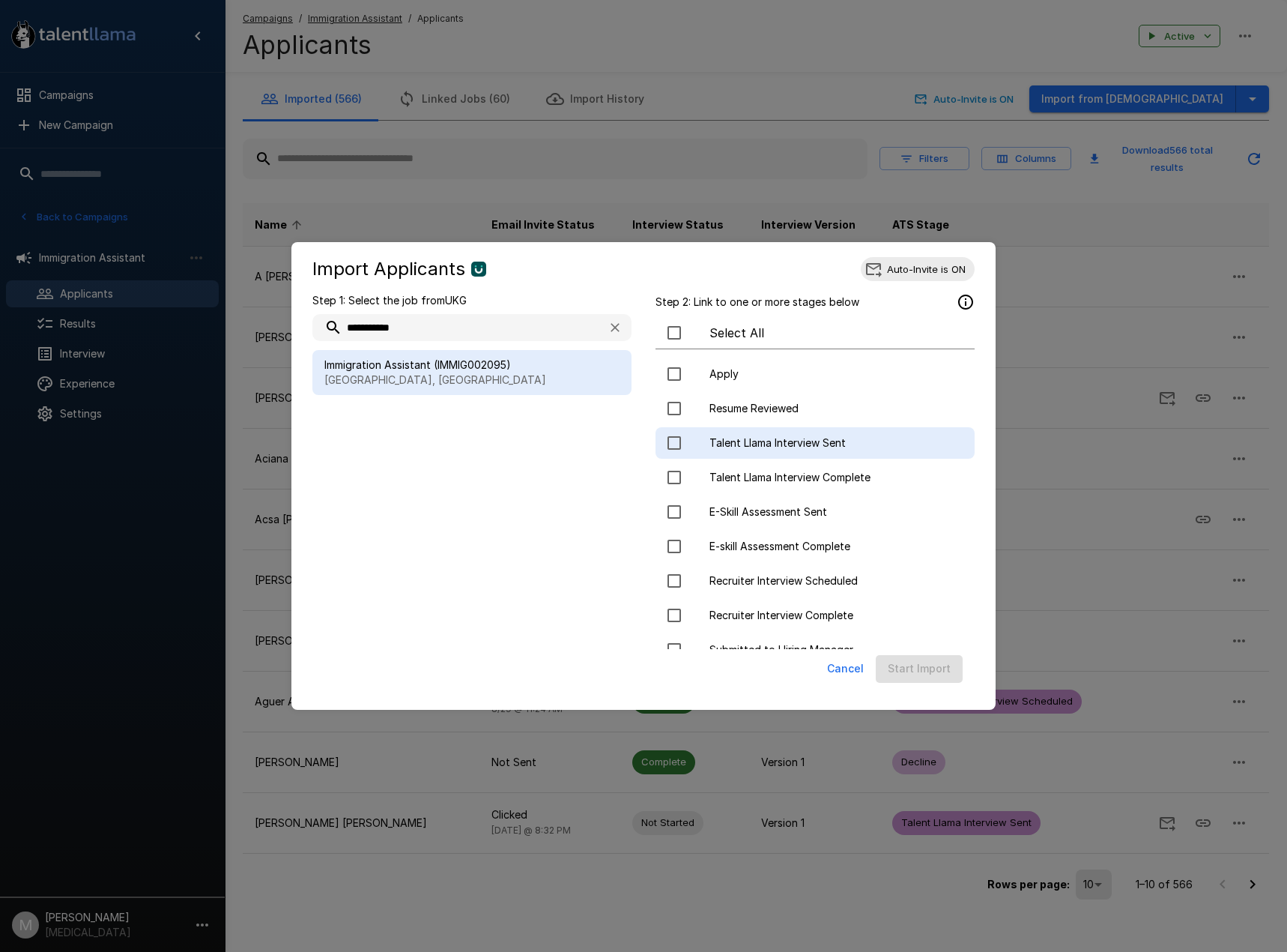
click at [720, 441] on span "Talent Llama Interview Sent" at bounding box center [836, 442] width 253 height 15
click at [914, 662] on button "Start Import" at bounding box center [919, 668] width 87 height 28
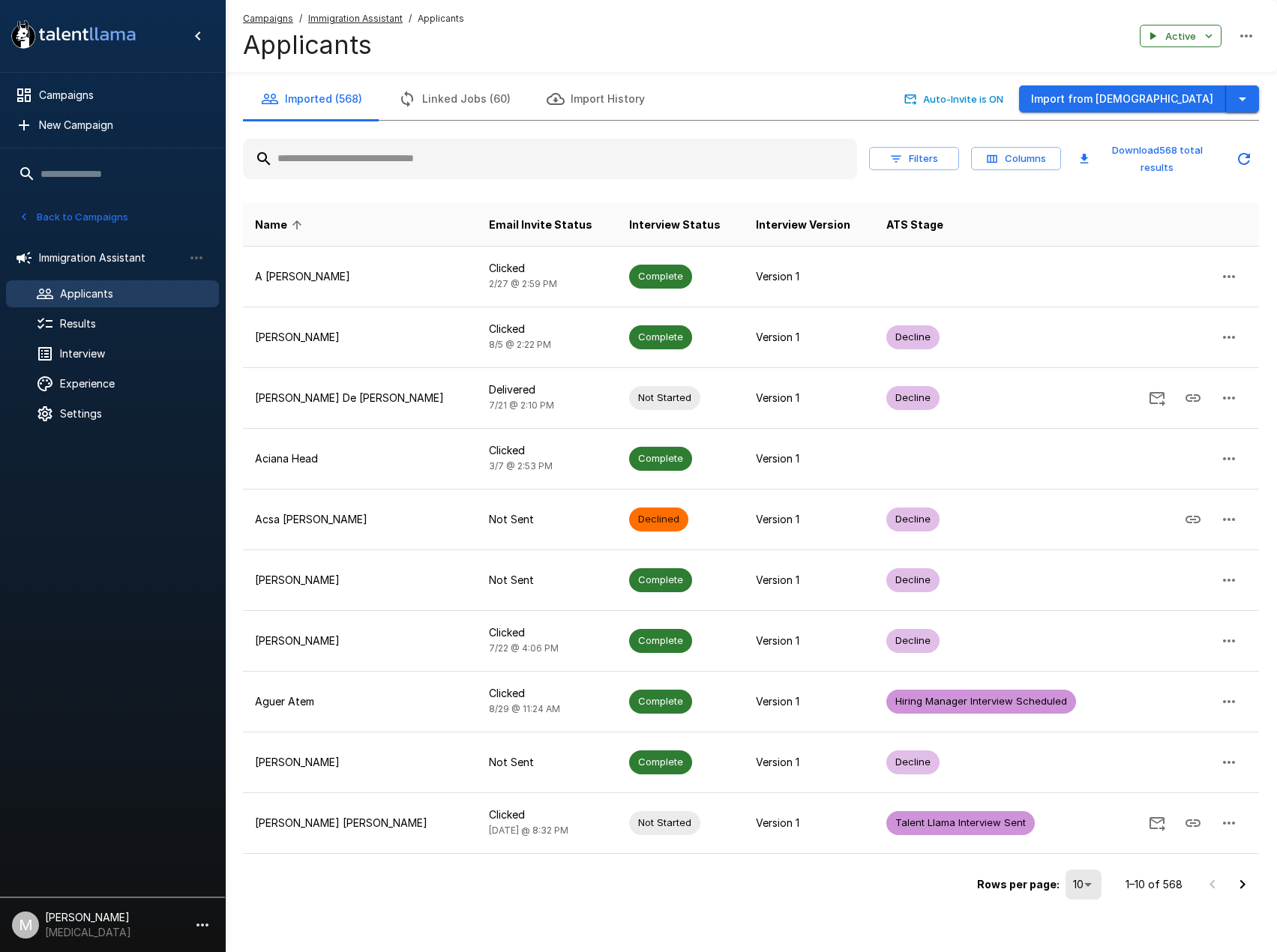
click at [1241, 95] on icon "button" at bounding box center [1242, 99] width 18 height 18
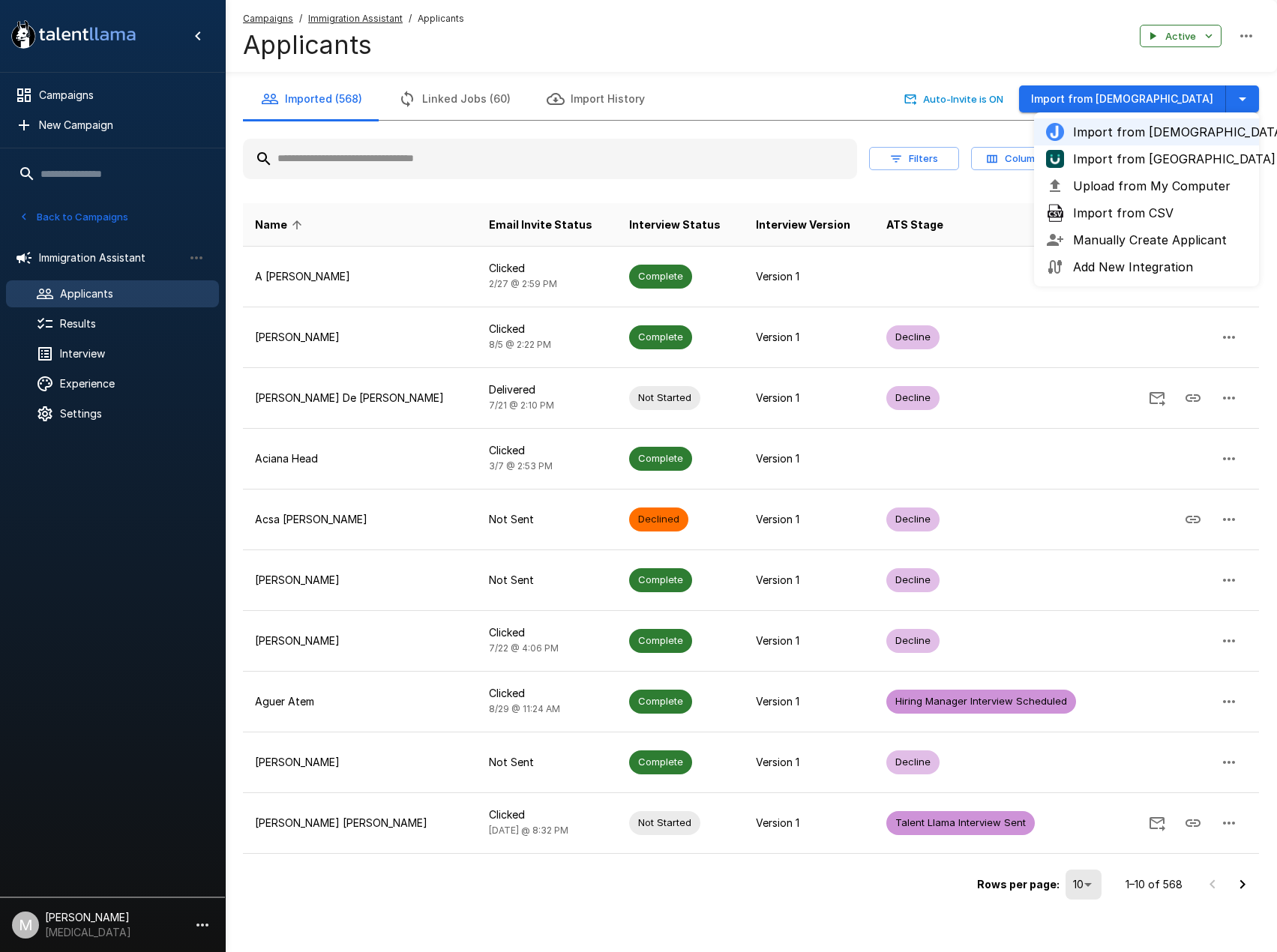
click at [1120, 153] on span "Import from [GEOGRAPHIC_DATA]" at bounding box center [1159, 159] width 173 height 18
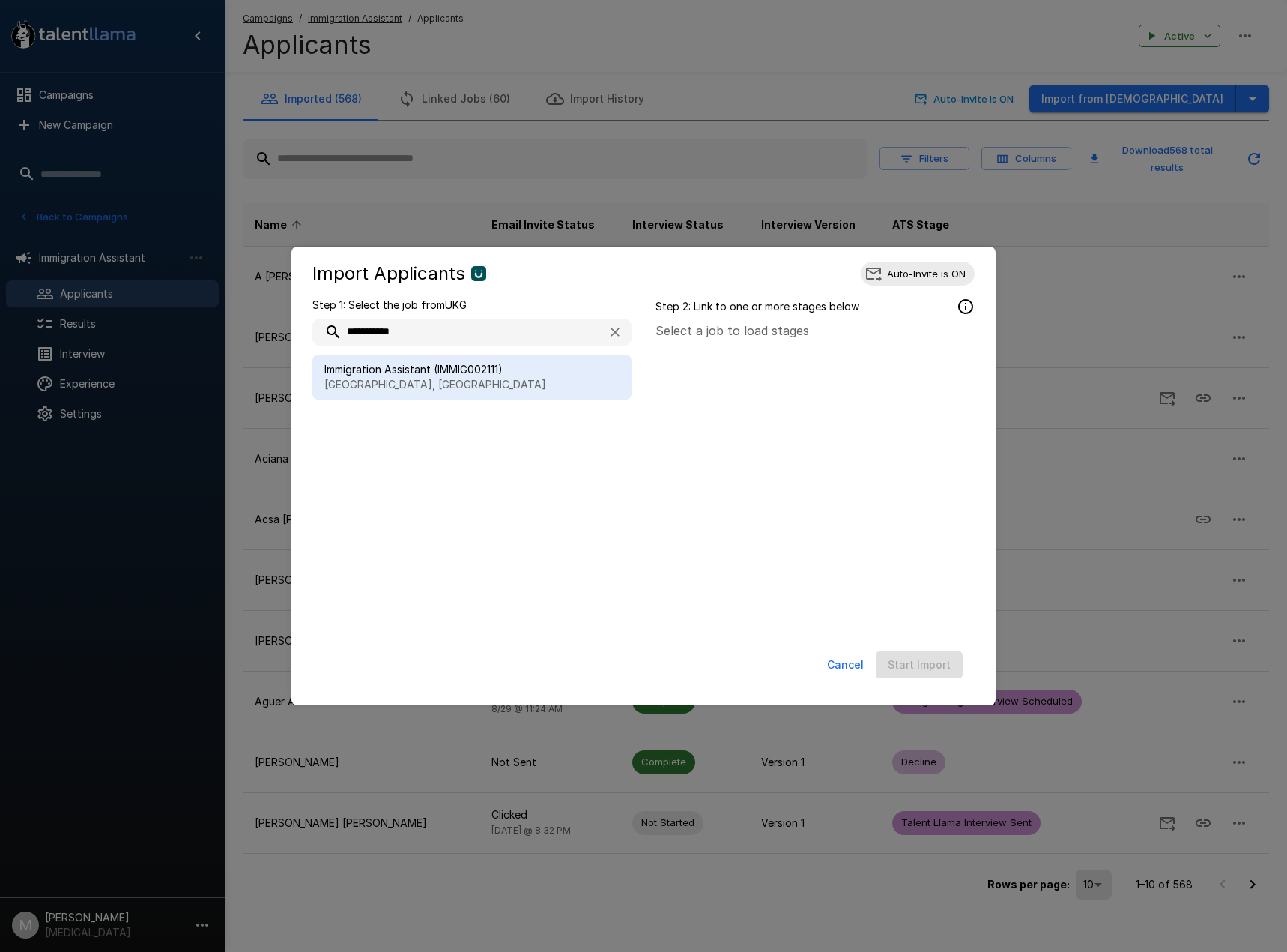
type input "**********"
click at [344, 388] on p "[GEOGRAPHIC_DATA], [GEOGRAPHIC_DATA]" at bounding box center [472, 384] width 295 height 15
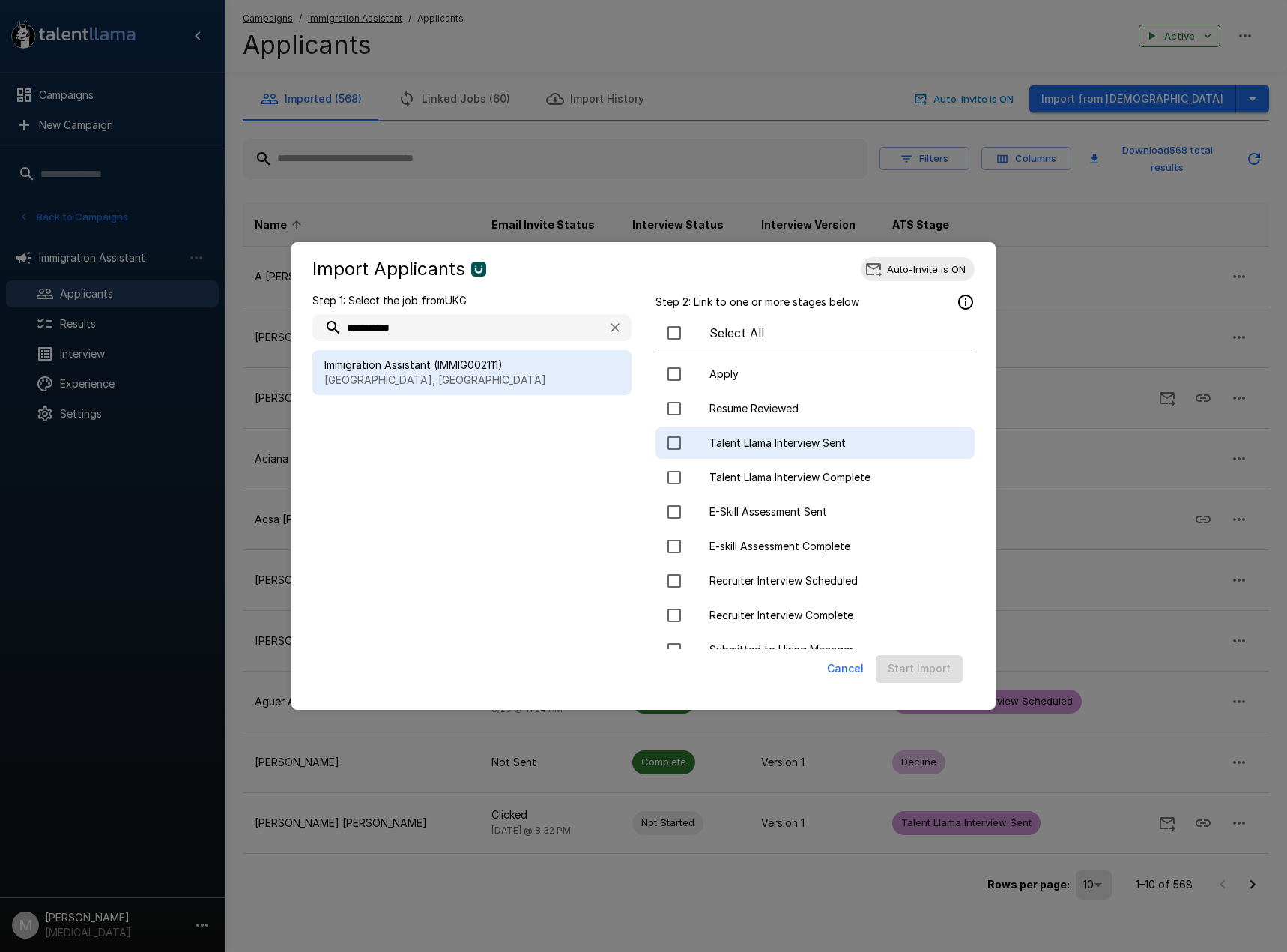
click at [822, 435] on div "Talent Llama Interview Sent" at bounding box center [815, 443] width 320 height 31
drag, startPoint x: 938, startPoint y: 673, endPoint x: 1051, endPoint y: 568, distance: 154.3
click at [938, 672] on button "Start Import" at bounding box center [919, 668] width 87 height 28
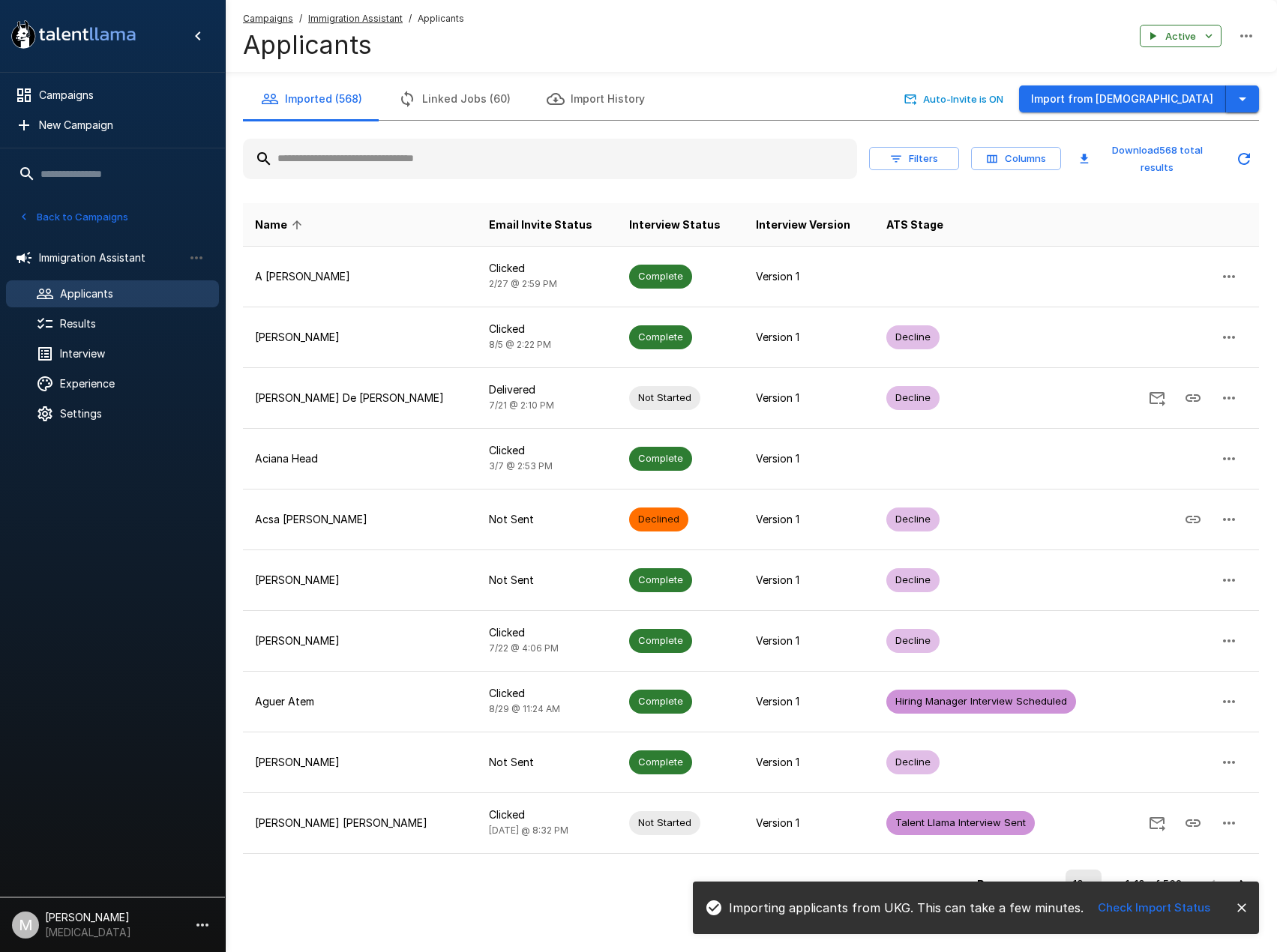
click at [1254, 90] on button "button" at bounding box center [1242, 99] width 33 height 28
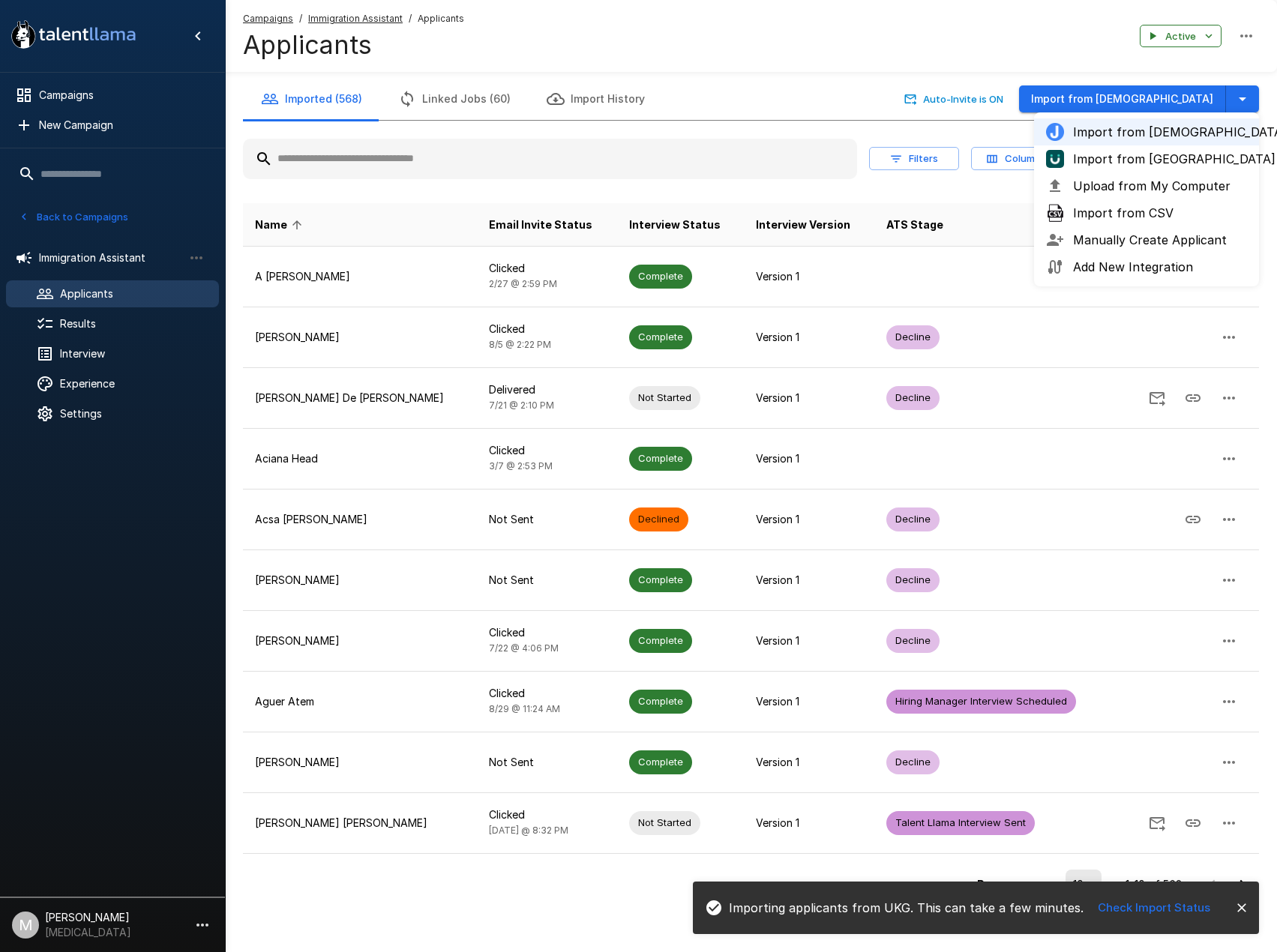
click at [1127, 160] on span "Import from [GEOGRAPHIC_DATA]" at bounding box center [1159, 159] width 173 height 18
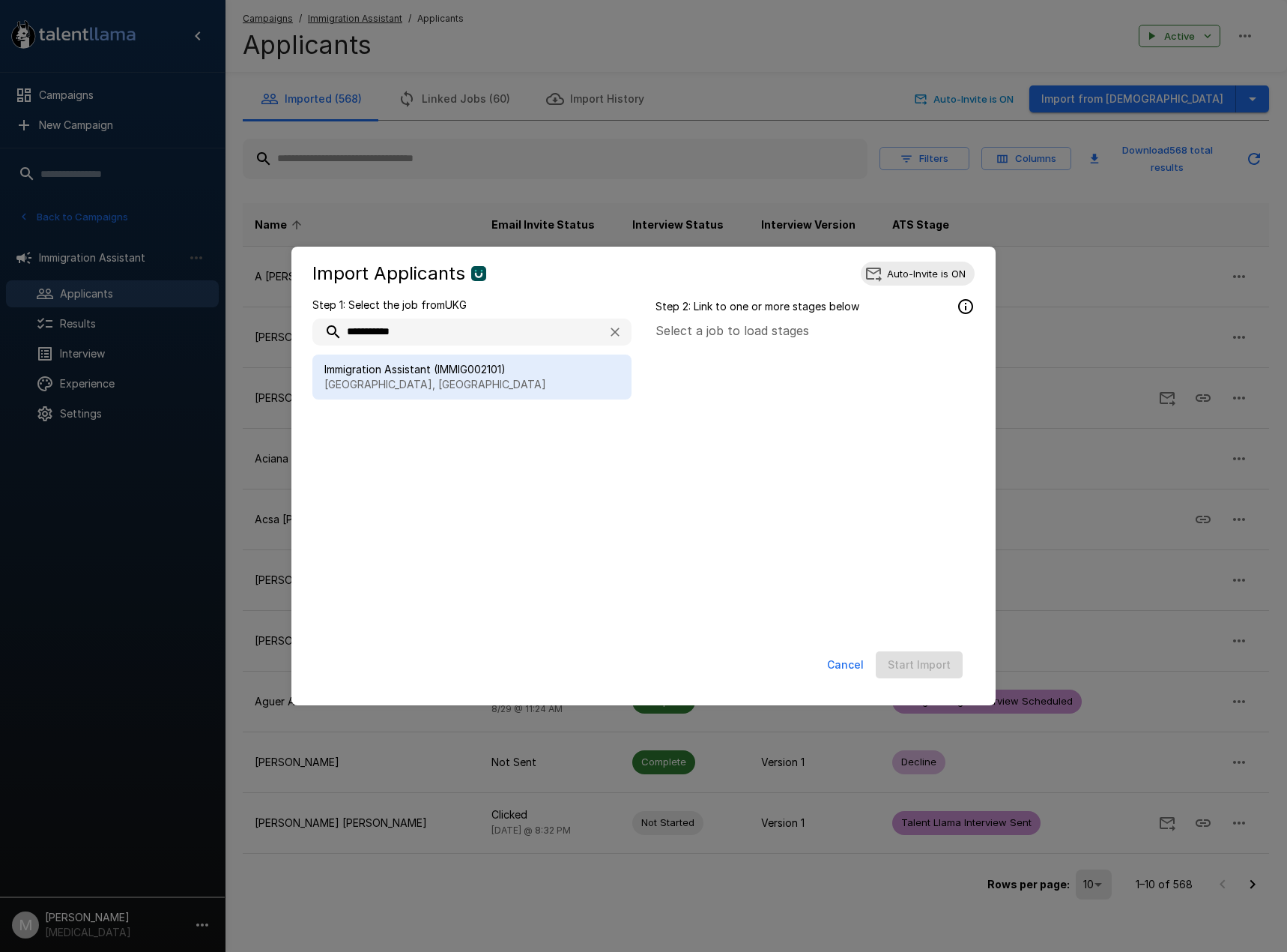
type input "**********"
click at [392, 383] on p "[GEOGRAPHIC_DATA], [GEOGRAPHIC_DATA]" at bounding box center [472, 384] width 295 height 15
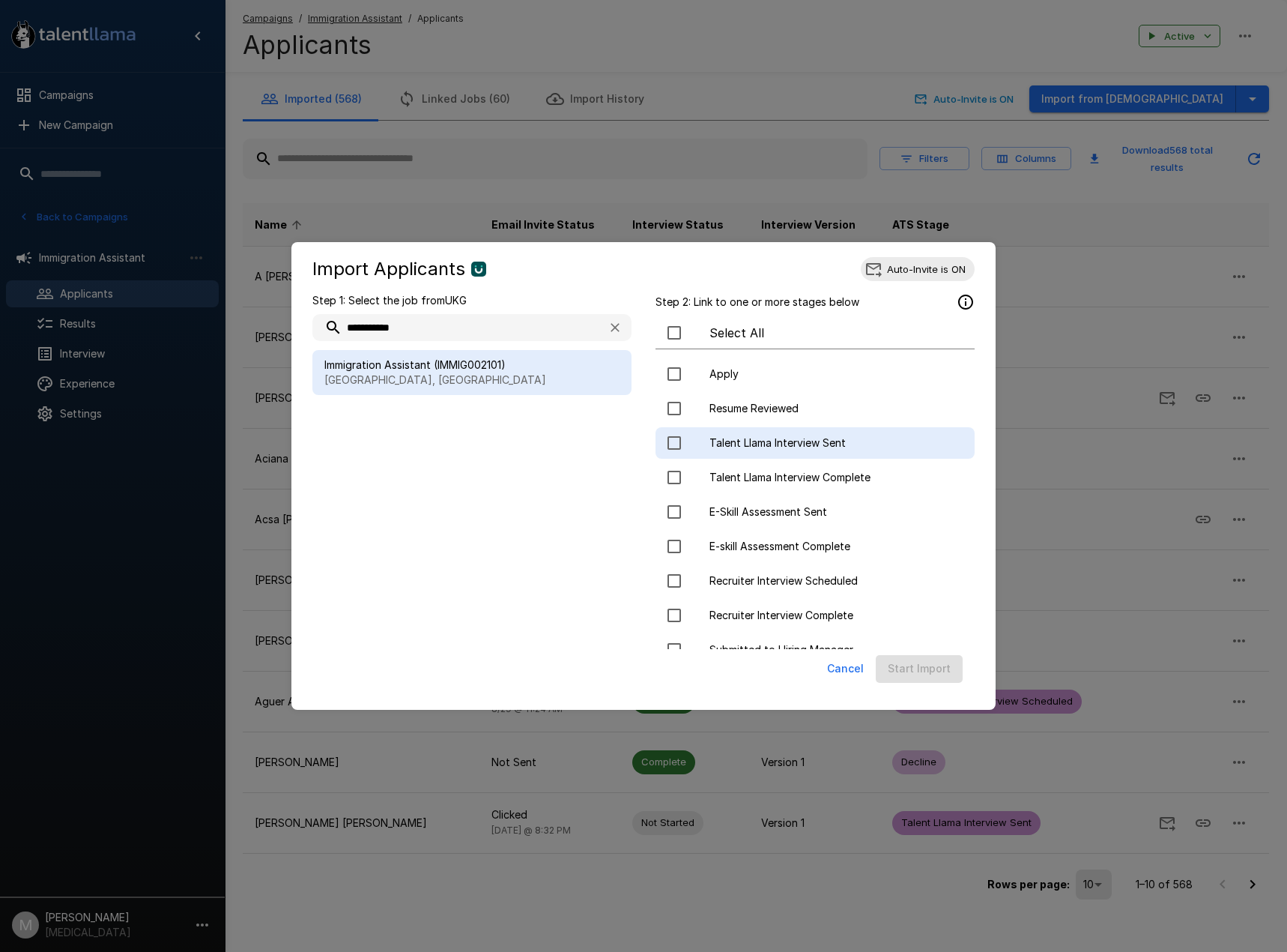
click at [789, 446] on span "Talent Llama Interview Sent" at bounding box center [836, 442] width 253 height 15
click at [904, 675] on button "Start Import" at bounding box center [919, 668] width 87 height 28
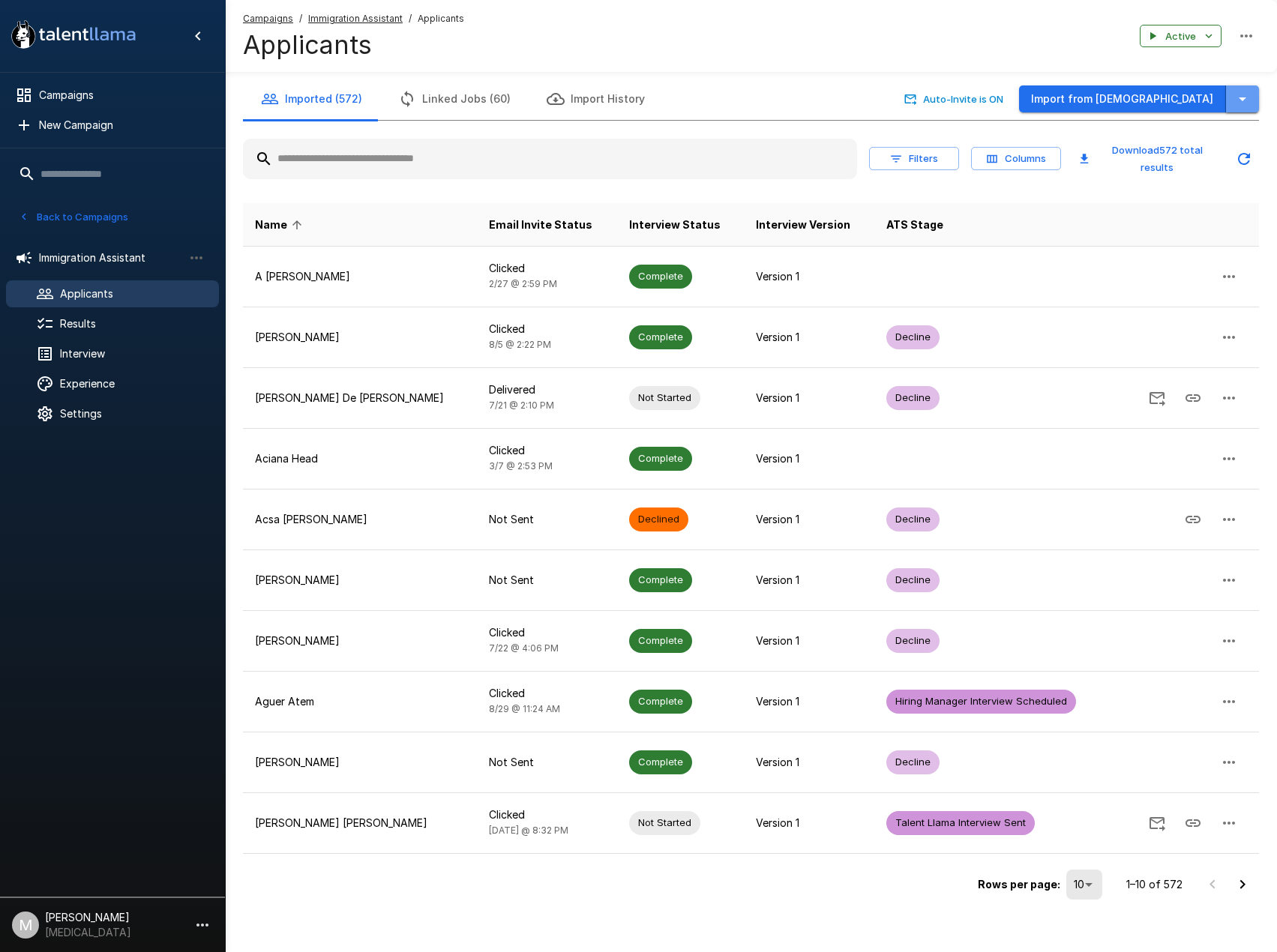
click at [1236, 101] on icon "button" at bounding box center [1242, 99] width 18 height 18
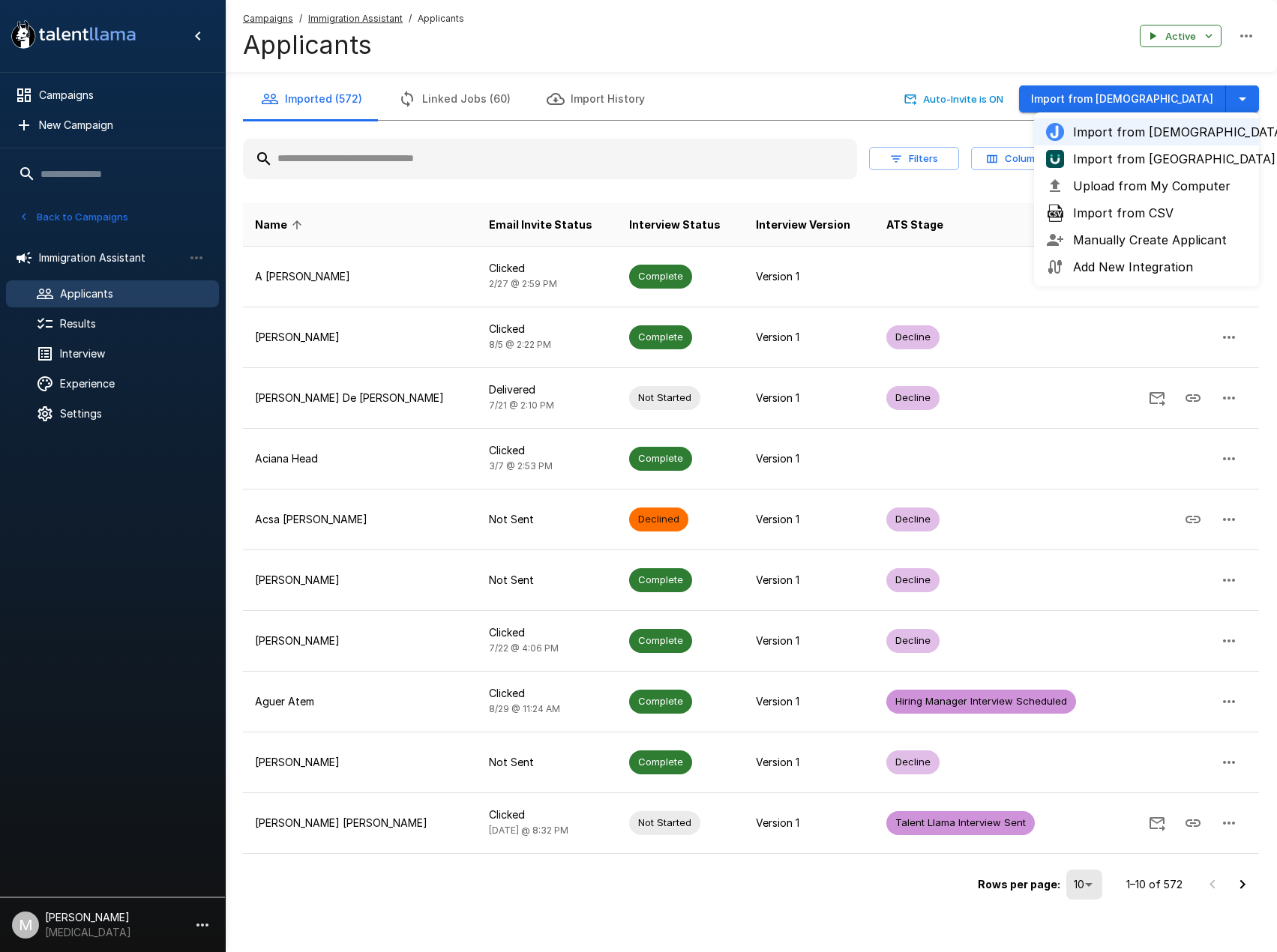
click at [1169, 161] on span "Import from [GEOGRAPHIC_DATA]" at bounding box center [1159, 159] width 173 height 18
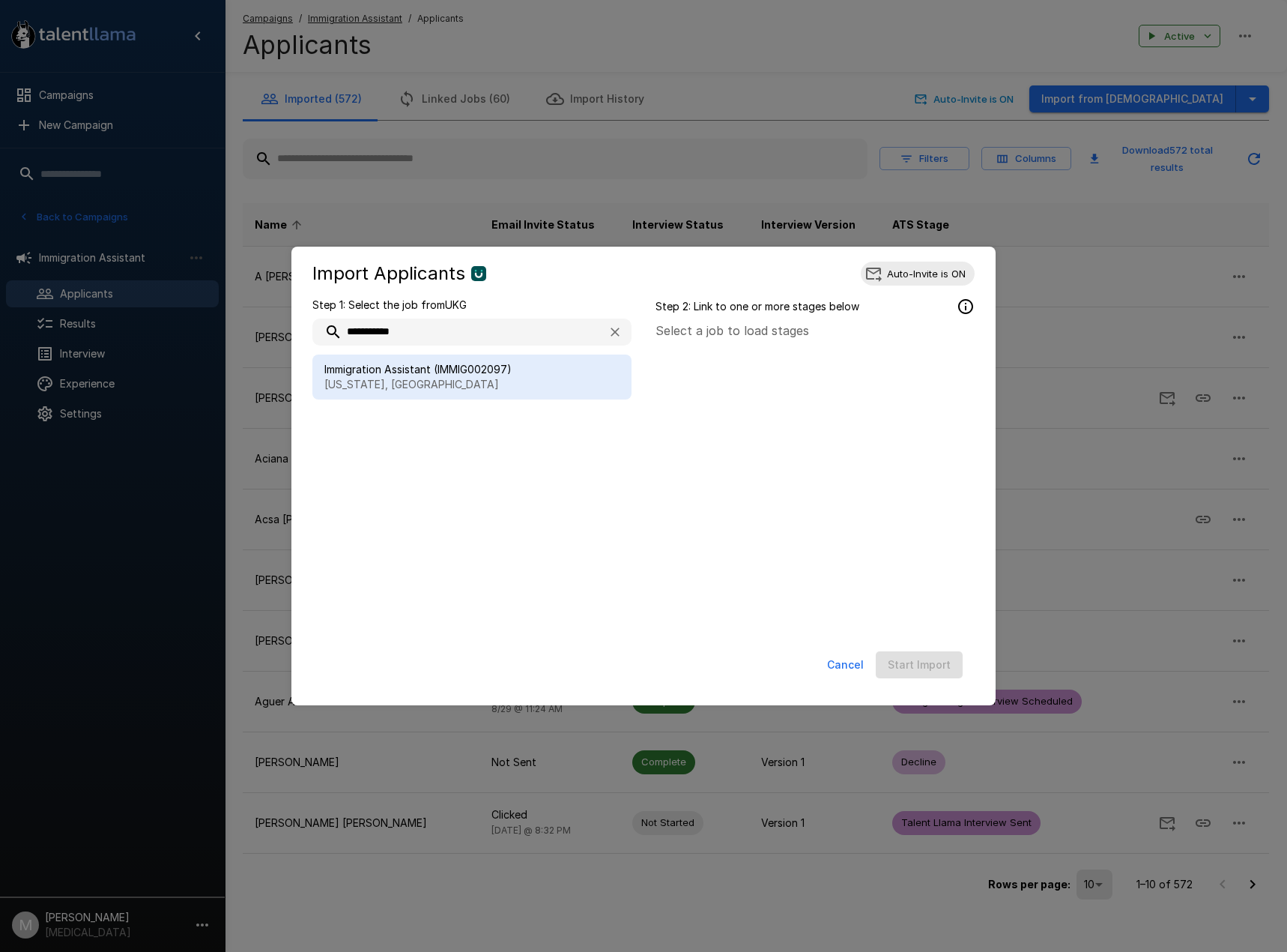
type input "**********"
click at [412, 379] on p "[US_STATE], [GEOGRAPHIC_DATA]" at bounding box center [472, 384] width 295 height 15
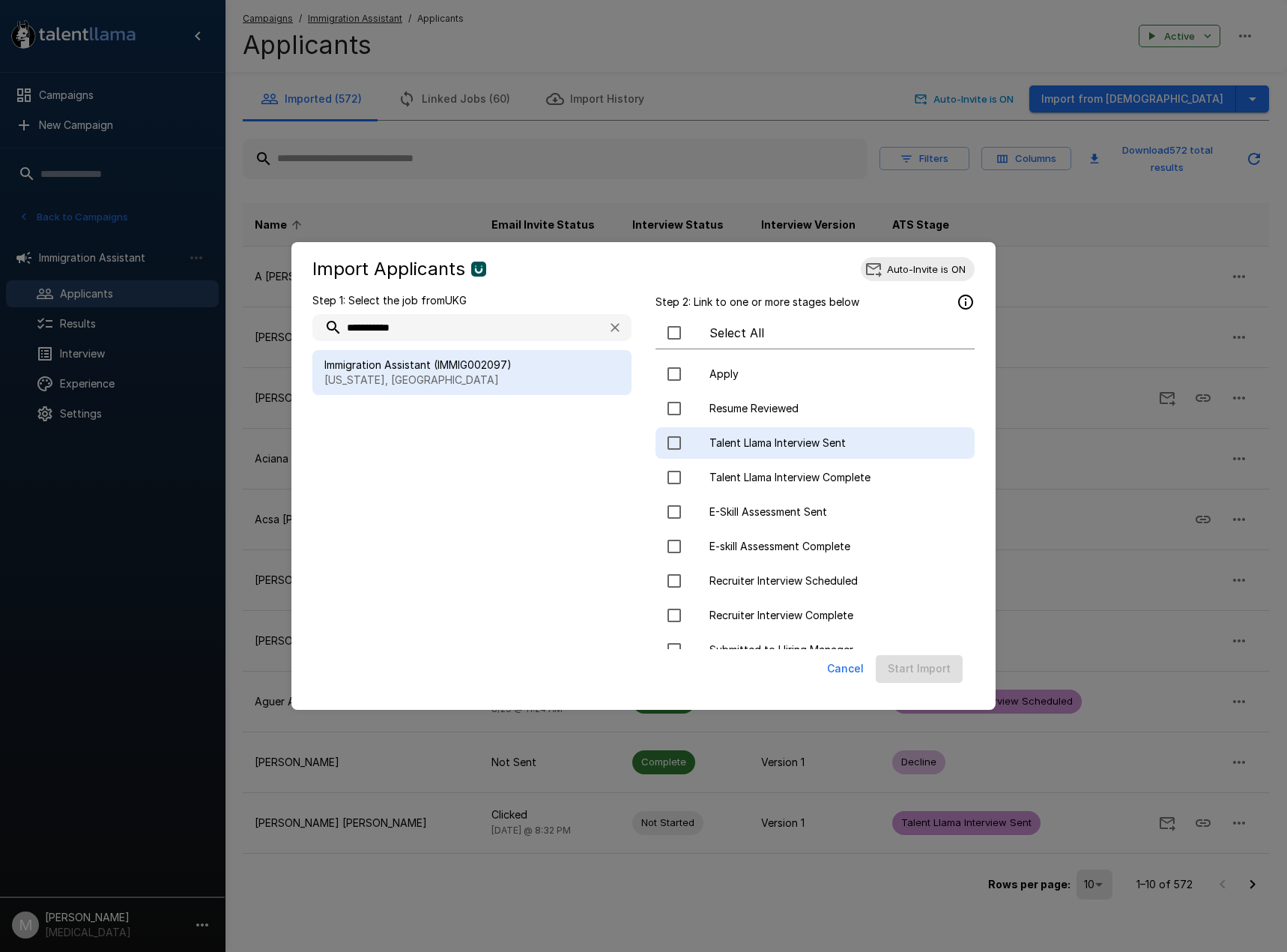
click at [864, 448] on span "Talent Llama Interview Sent" at bounding box center [836, 442] width 253 height 15
click at [947, 679] on button "Start Import" at bounding box center [919, 668] width 87 height 28
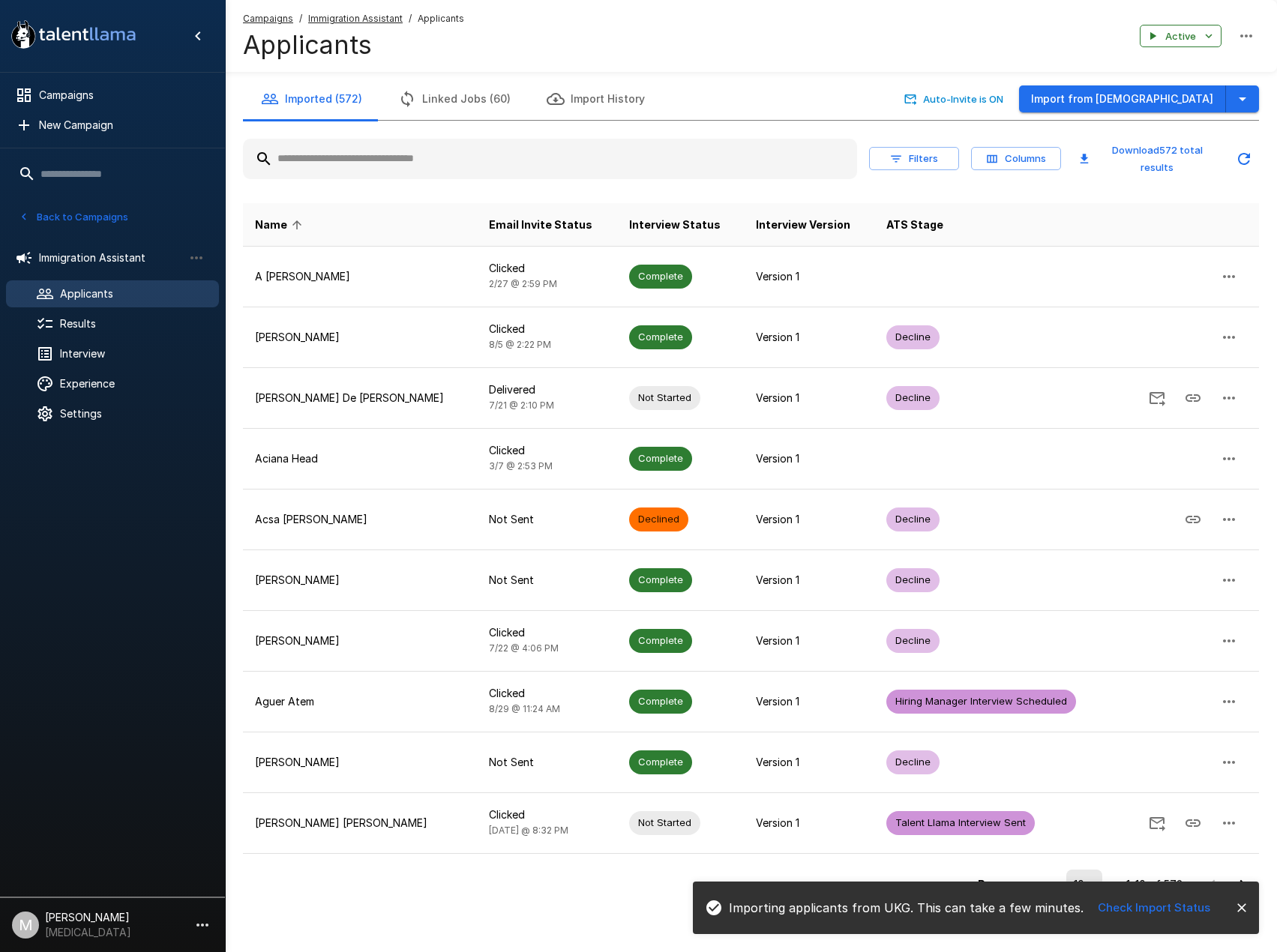
click at [443, 150] on input "text" at bounding box center [550, 159] width 614 height 27
click at [439, 165] on input "text" at bounding box center [550, 159] width 614 height 27
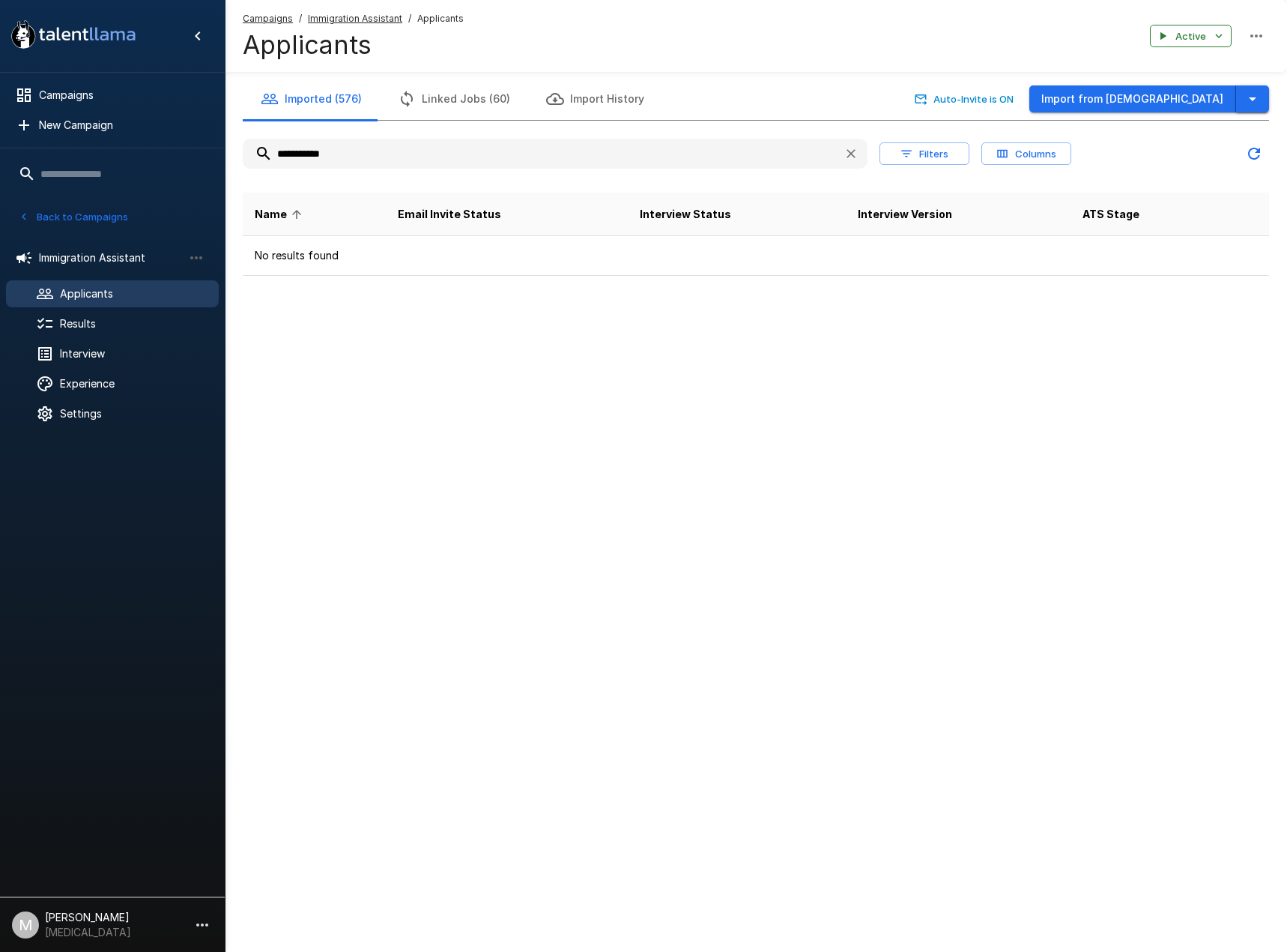
type input "**********"
click at [1253, 100] on icon "button" at bounding box center [1253, 100] width 8 height 4
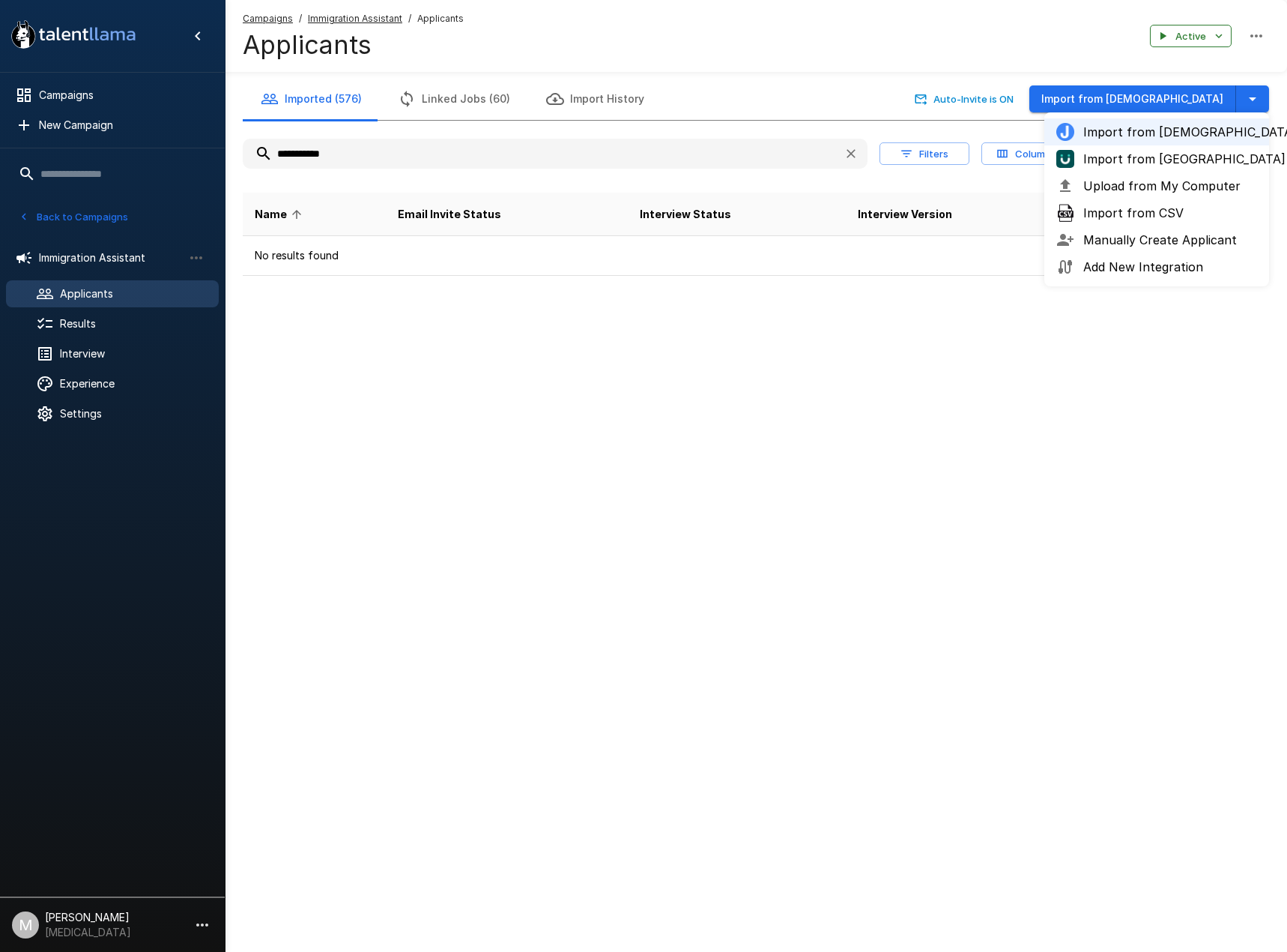
click at [1191, 160] on span "Import from [GEOGRAPHIC_DATA]" at bounding box center [1170, 159] width 173 height 18
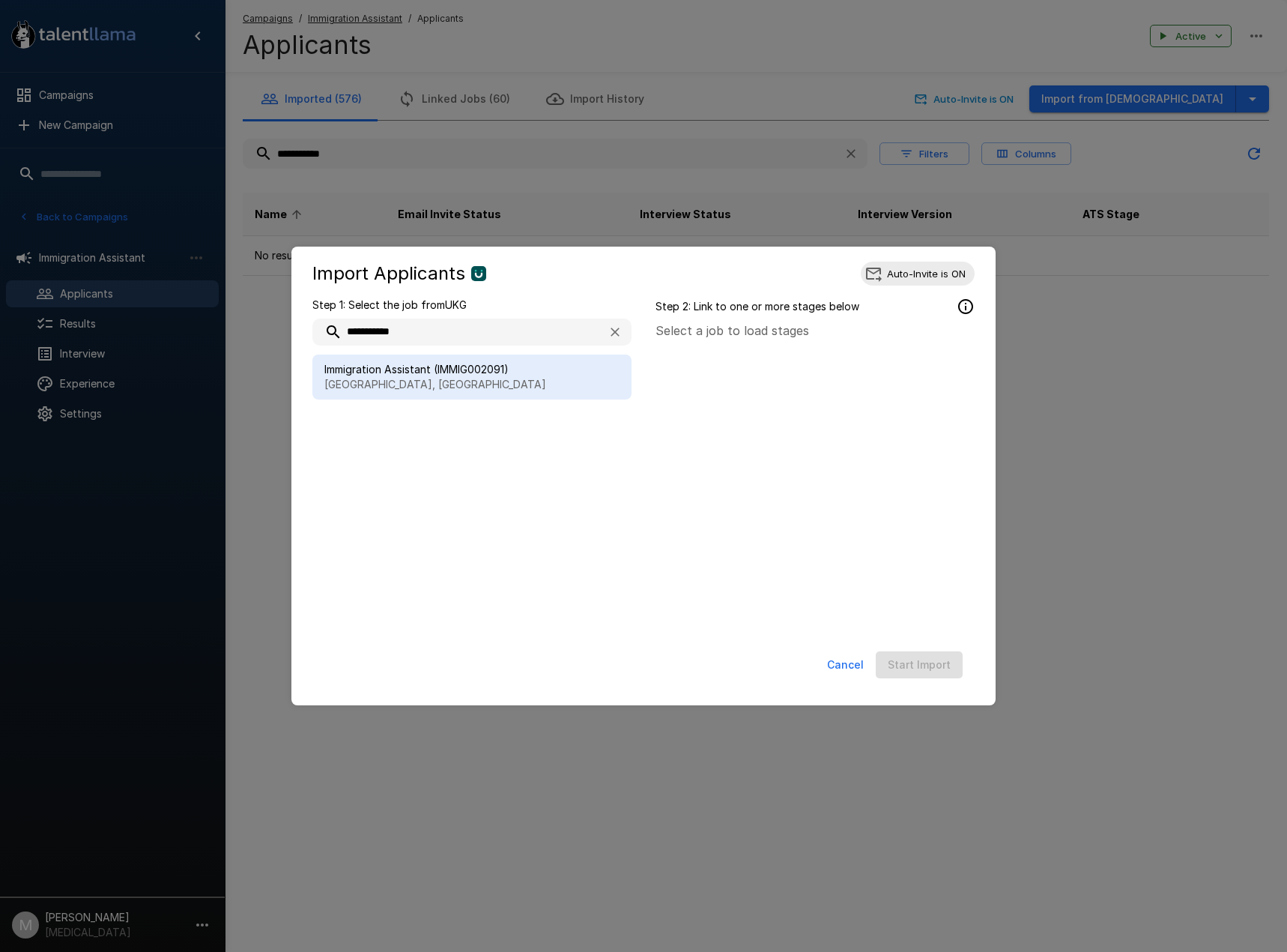
type input "**********"
click at [529, 362] on span "Immigration Assistant (IMMIG002091)" at bounding box center [472, 369] width 295 height 15
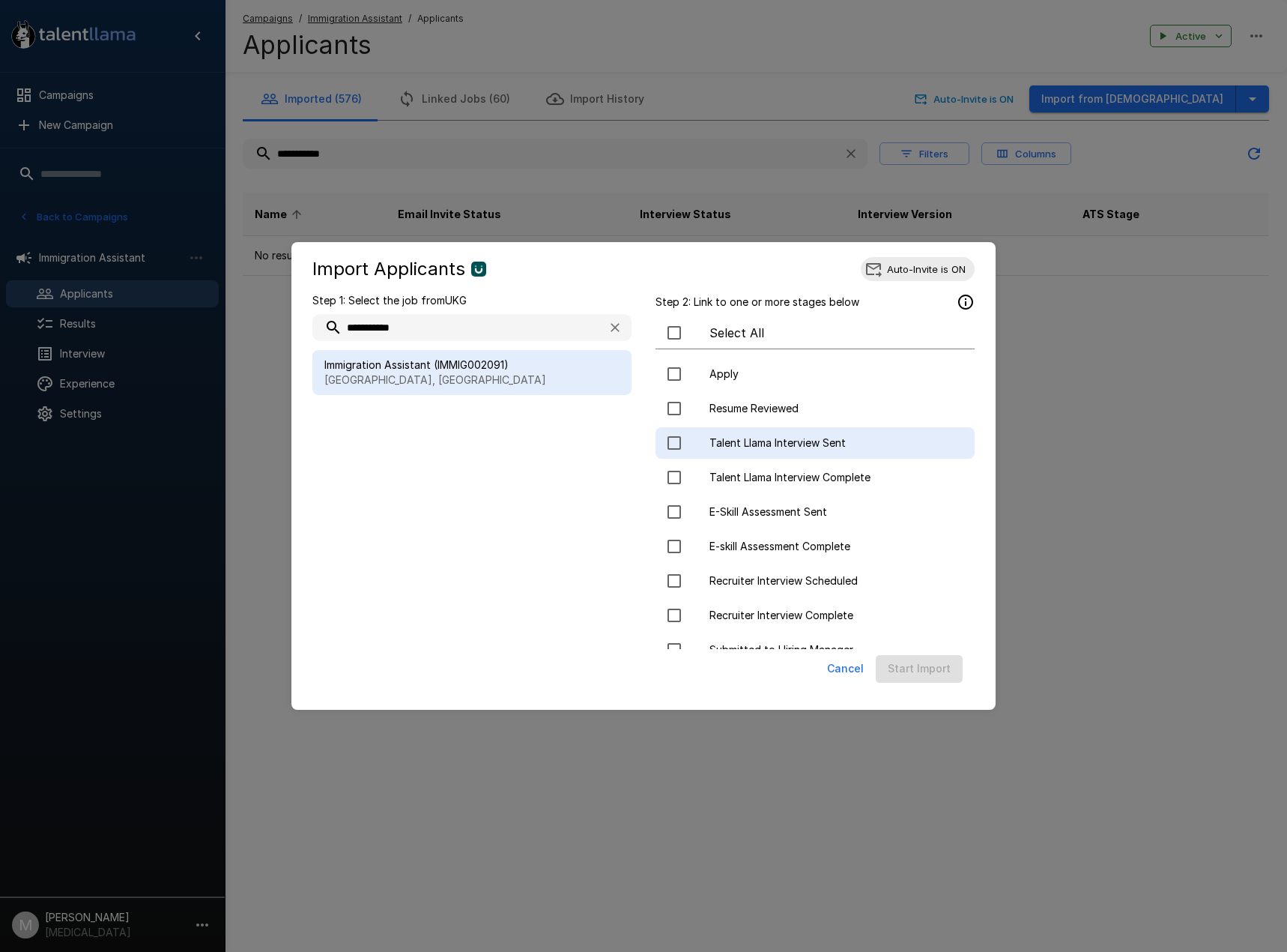
click at [801, 444] on span "Talent Llama Interview Sent" at bounding box center [836, 442] width 253 height 15
click at [943, 657] on button "Start Import" at bounding box center [919, 668] width 87 height 28
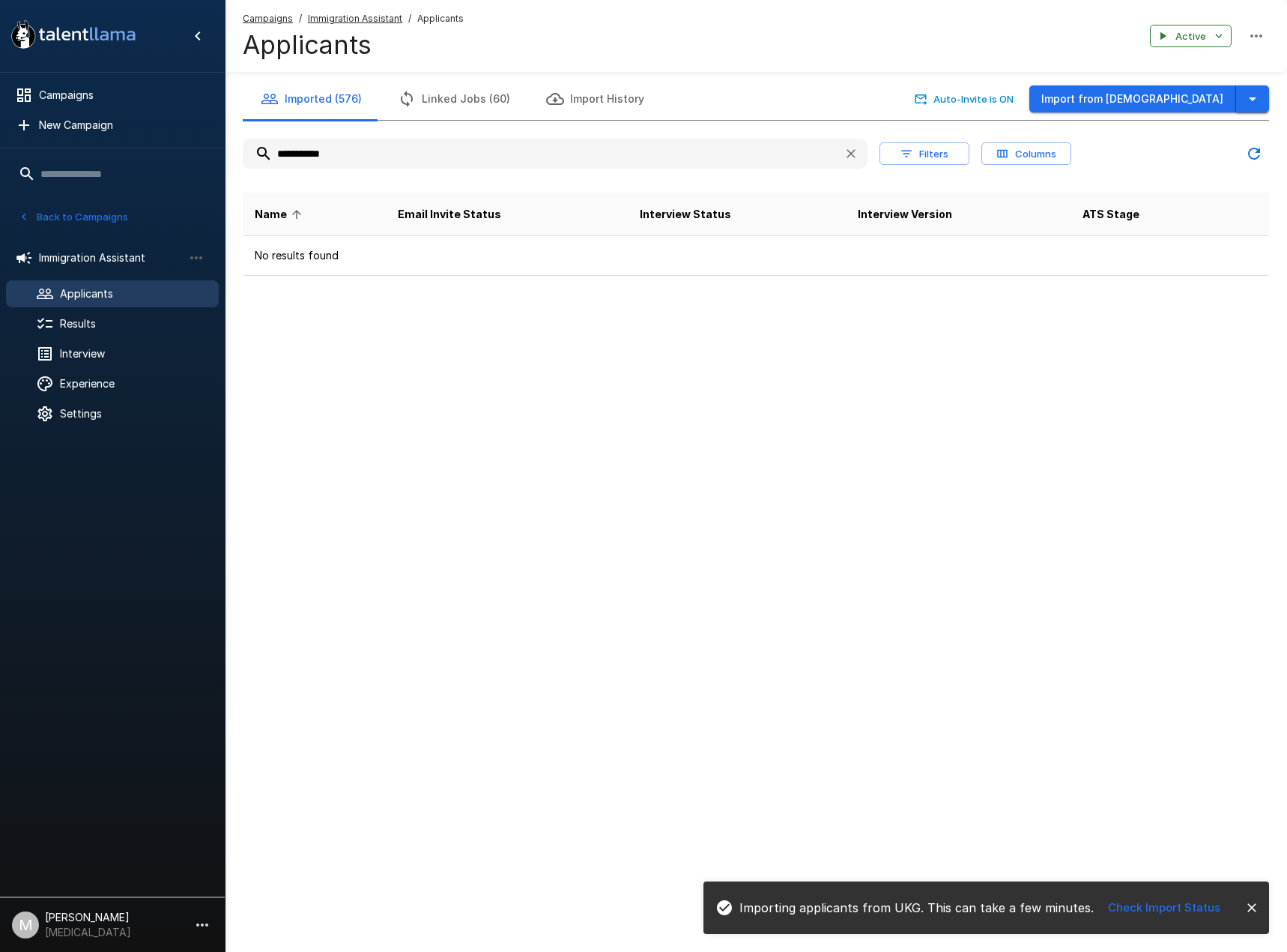
click at [1271, 87] on div "**********" at bounding box center [755, 176] width 1062 height 198
click at [1260, 95] on icon "button" at bounding box center [1252, 99] width 18 height 18
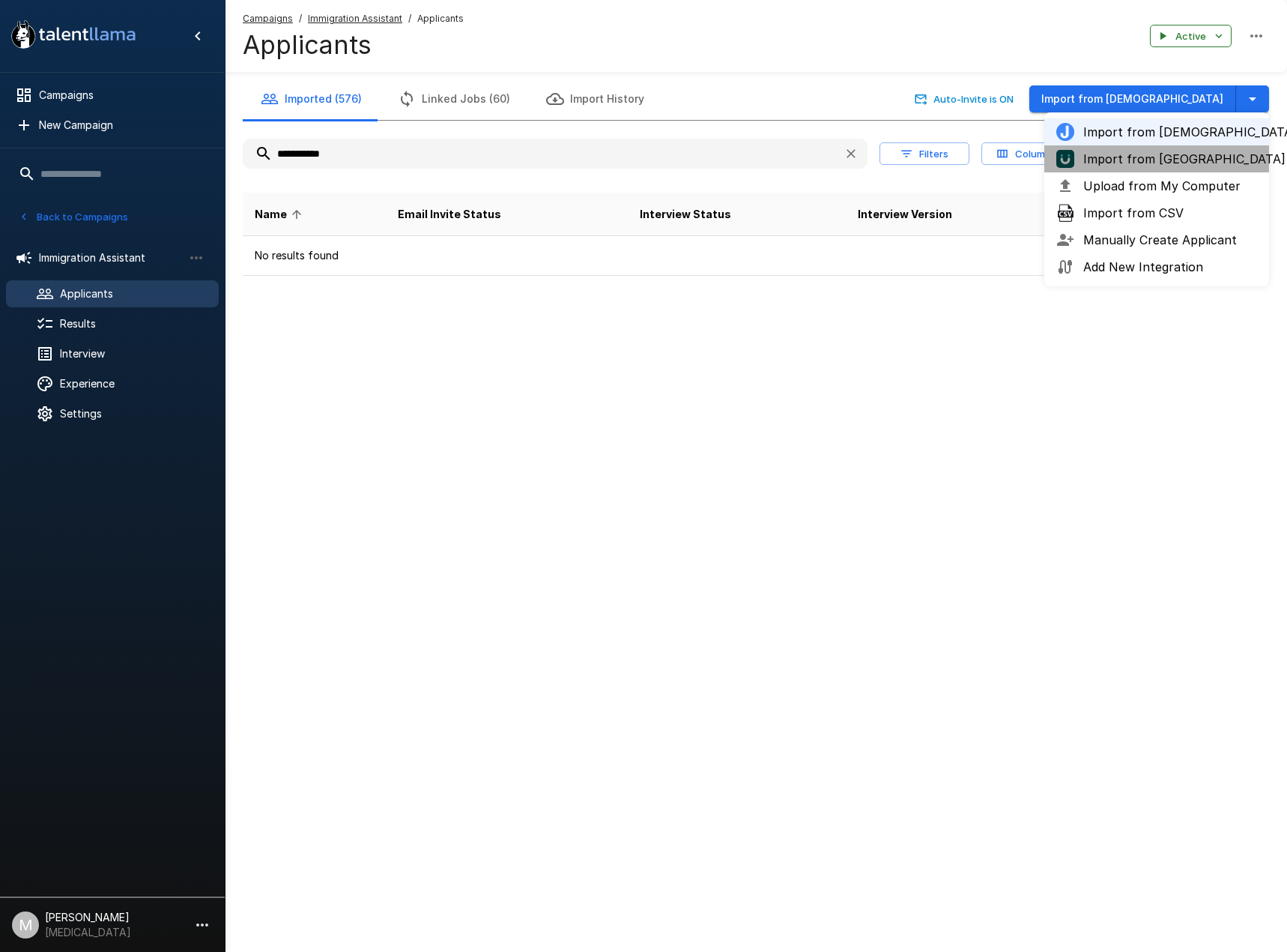
click at [1167, 161] on span "Import from [GEOGRAPHIC_DATA]" at bounding box center [1170, 159] width 173 height 18
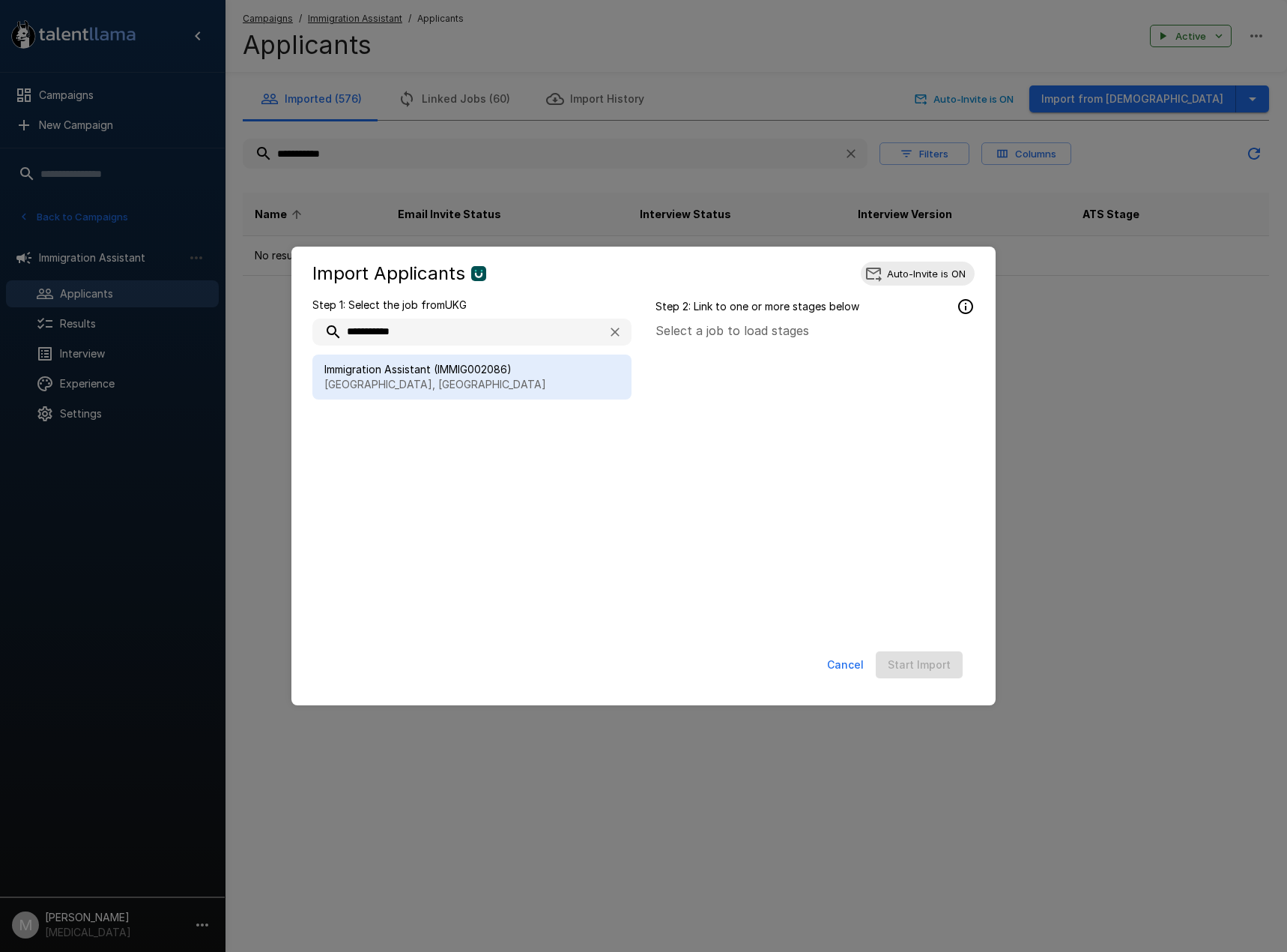
type input "**********"
click at [478, 363] on span "Immigration Assistant (IMMIG002086)" at bounding box center [472, 369] width 295 height 15
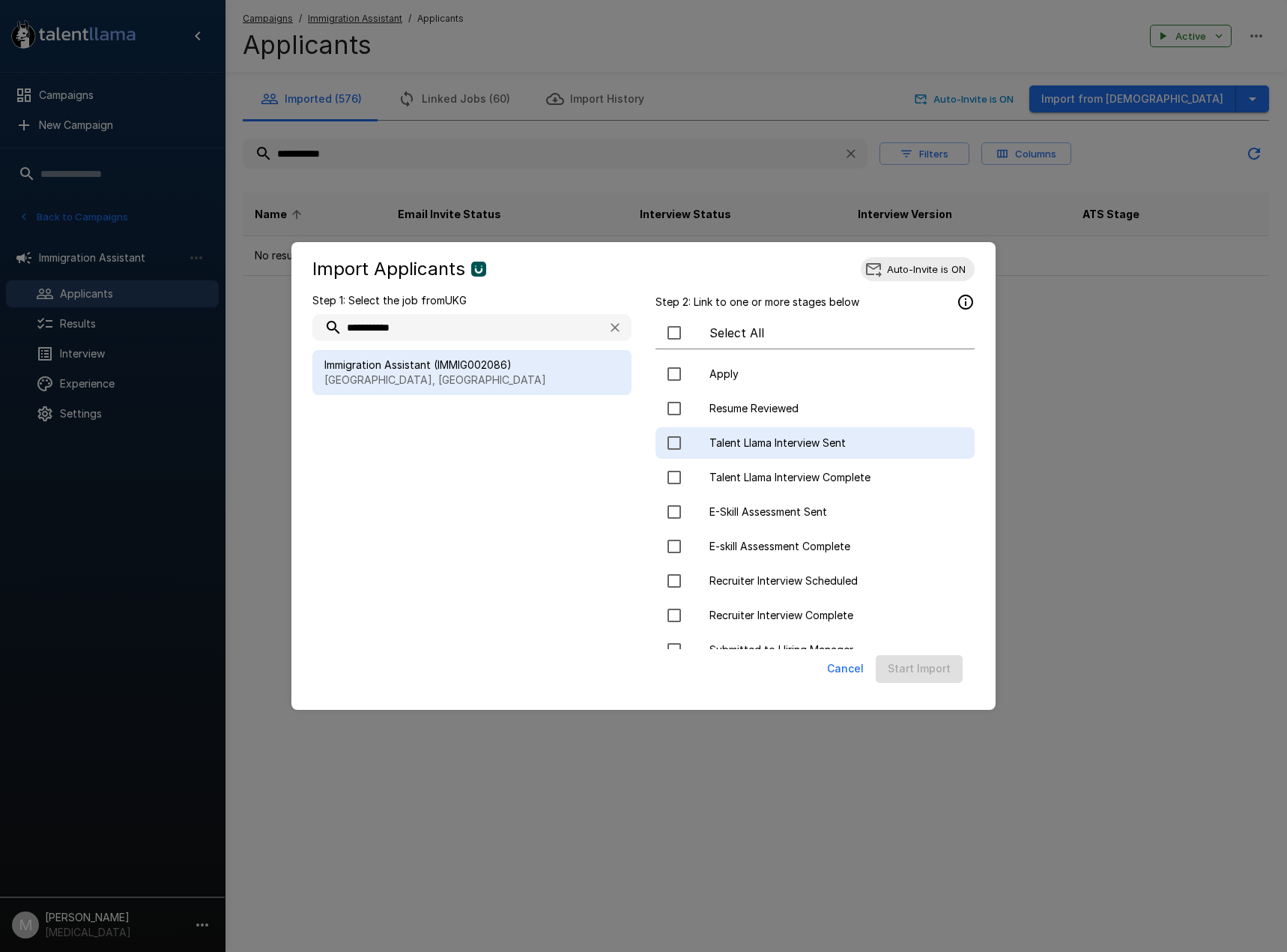
click at [761, 442] on span "Talent Llama Interview Sent" at bounding box center [836, 442] width 253 height 15
click at [946, 665] on button "Start Import" at bounding box center [919, 668] width 87 height 28
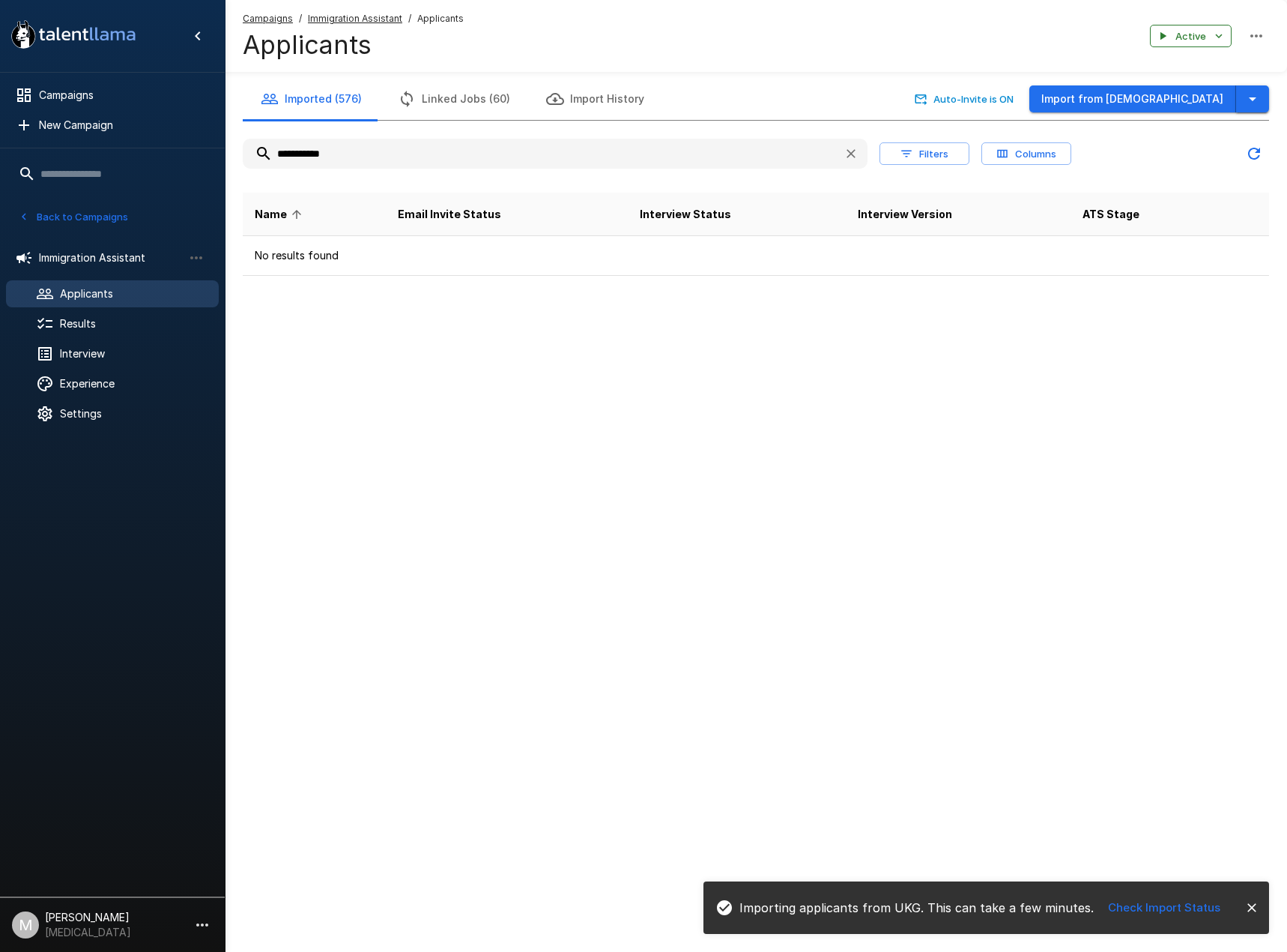
click at [1254, 101] on icon "button" at bounding box center [1252, 99] width 18 height 18
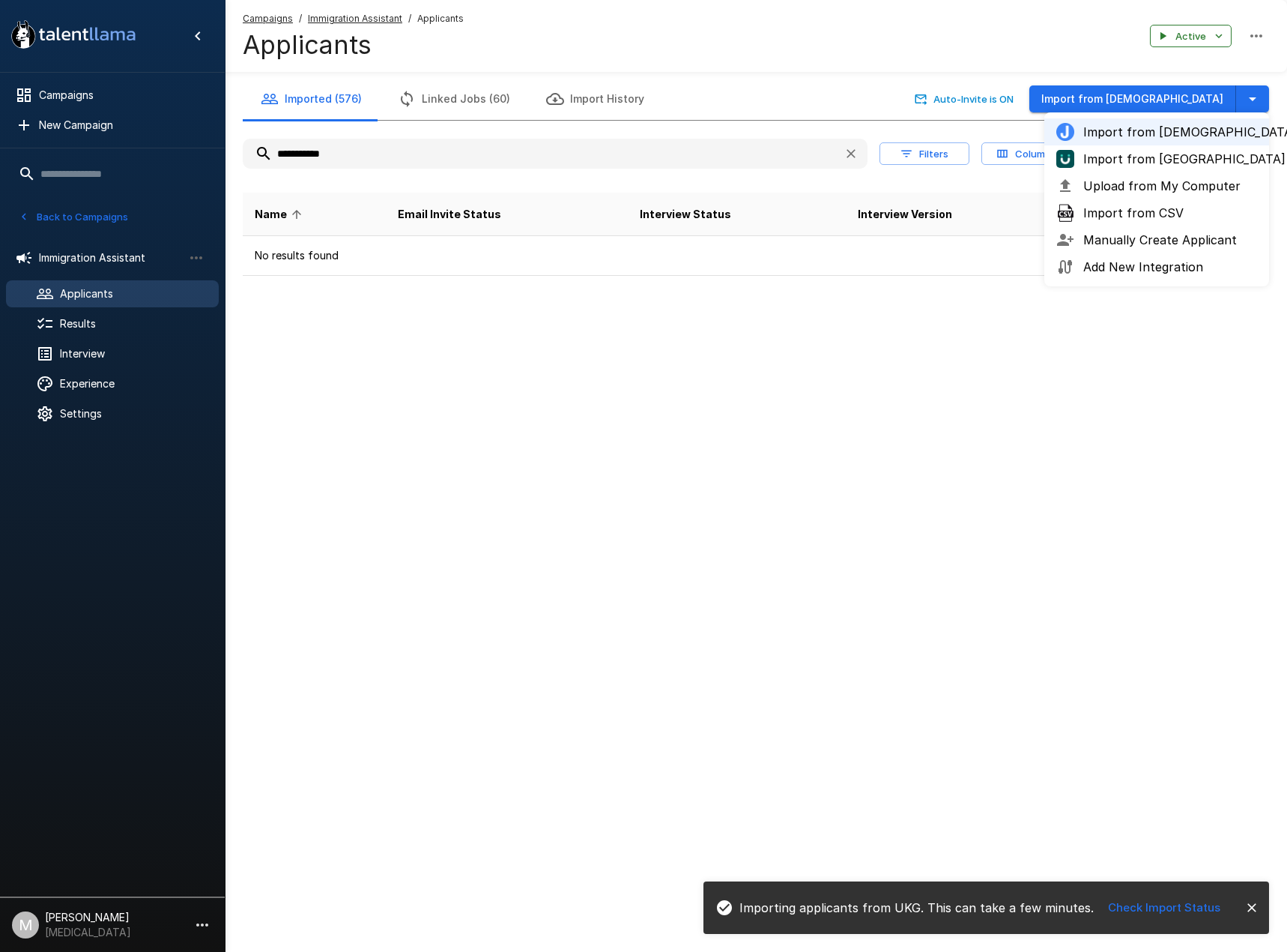
click at [1130, 161] on span "Import from [GEOGRAPHIC_DATA]" at bounding box center [1170, 159] width 173 height 18
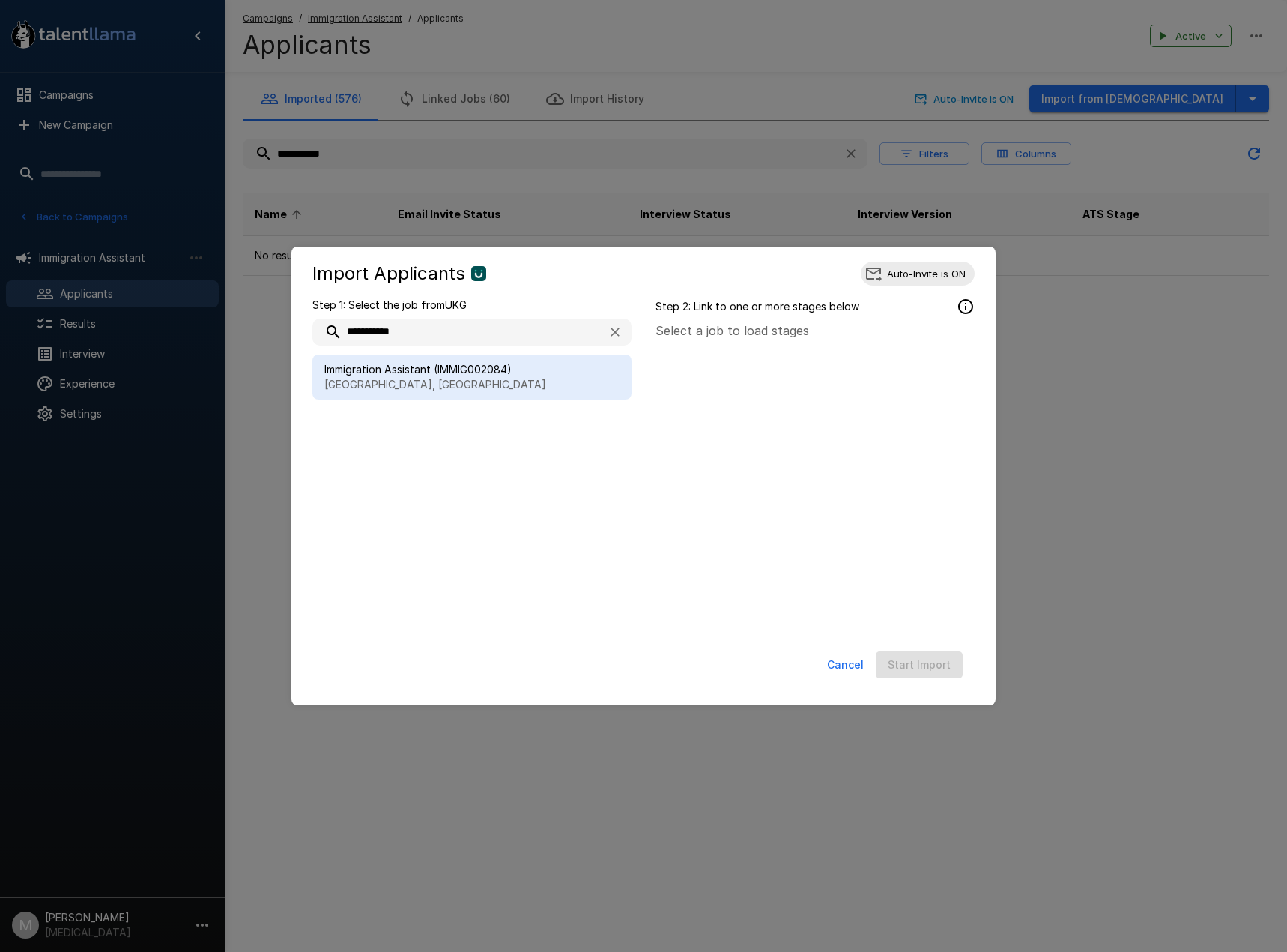
type input "**********"
click at [356, 366] on span "Immigration Assistant (IMMIG002084)" at bounding box center [472, 369] width 295 height 15
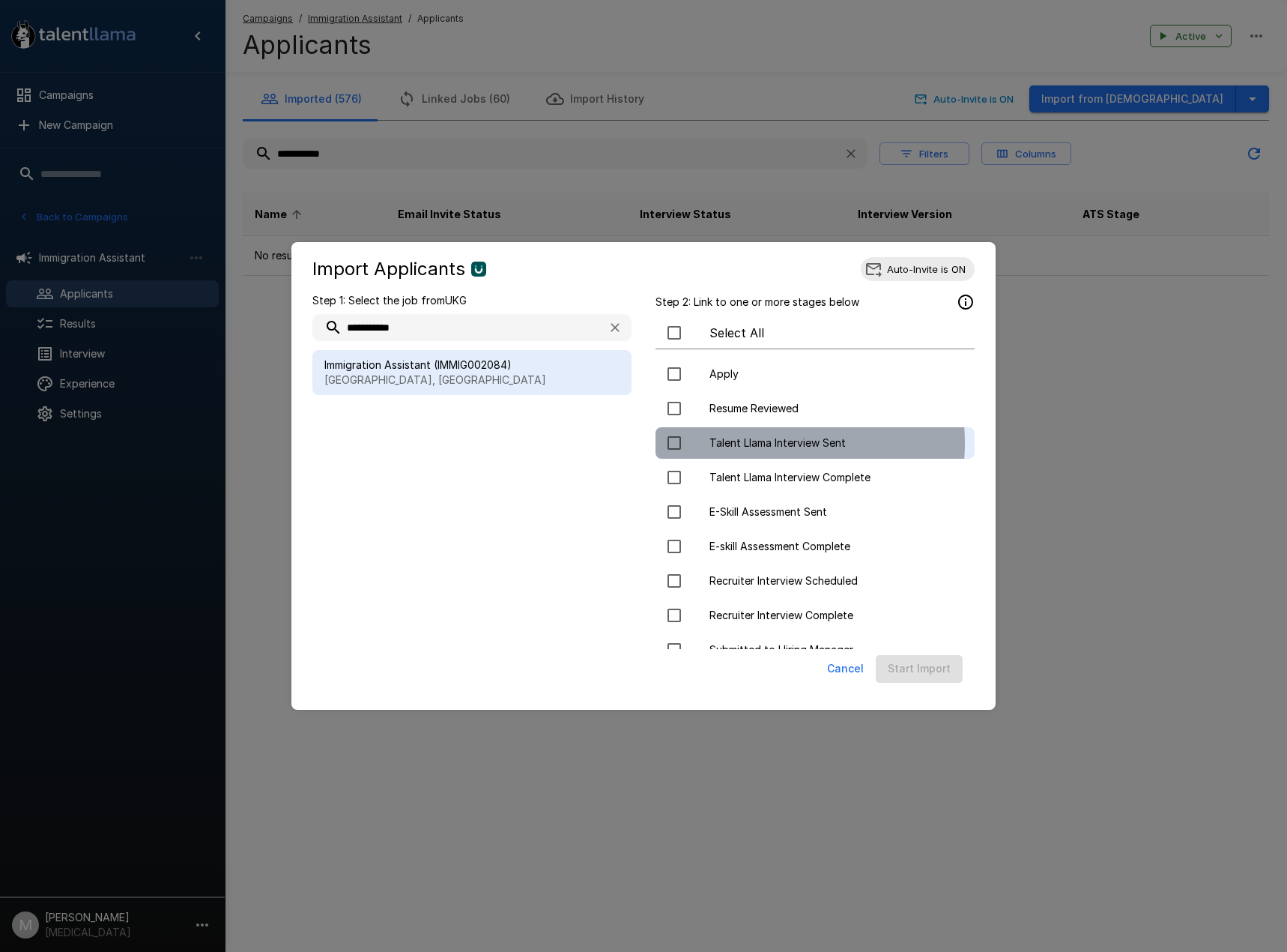
click at [759, 443] on span "Talent Llama Interview Sent" at bounding box center [836, 442] width 253 height 15
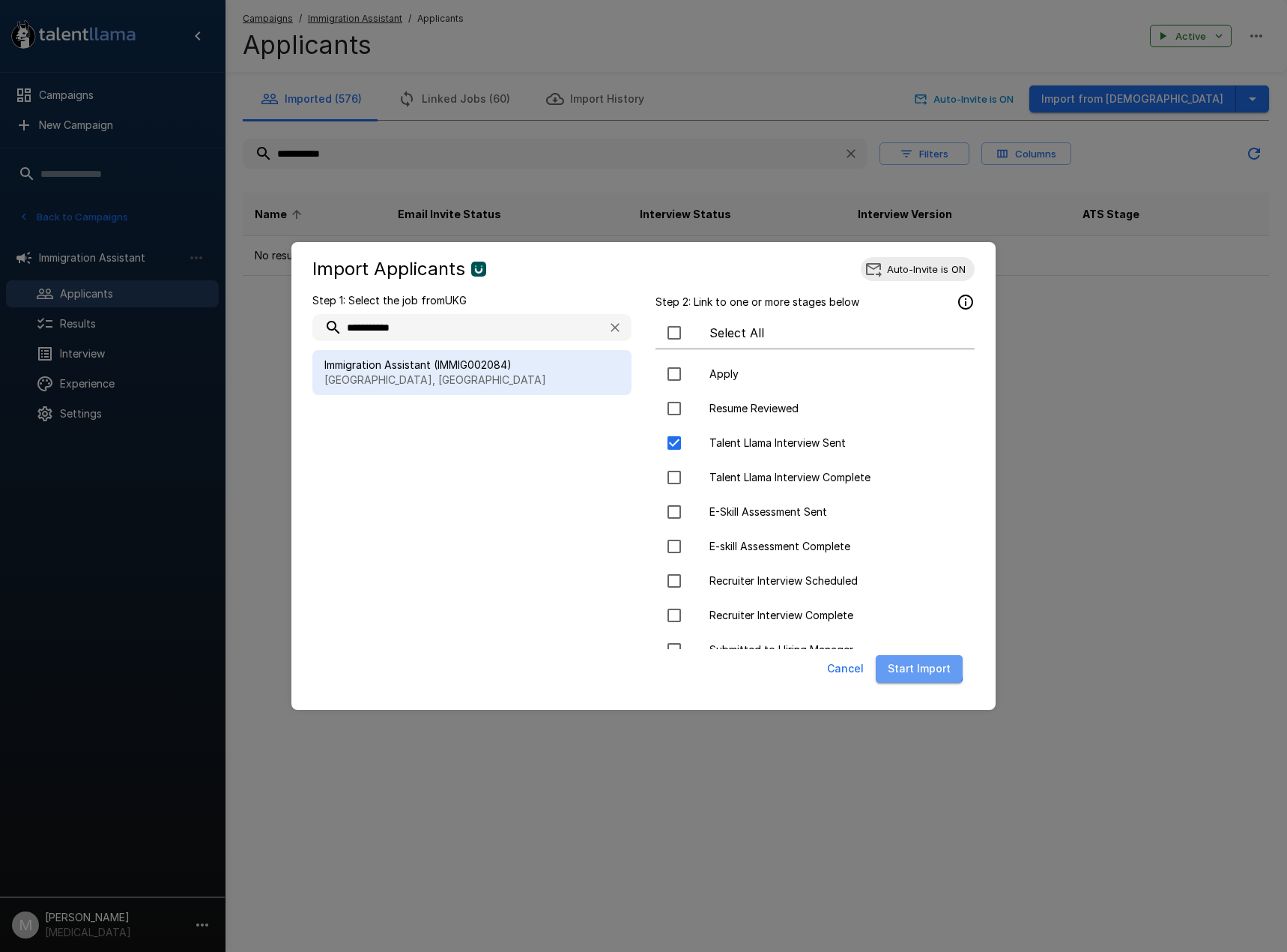
click at [920, 667] on button "Start Import" at bounding box center [919, 668] width 87 height 28
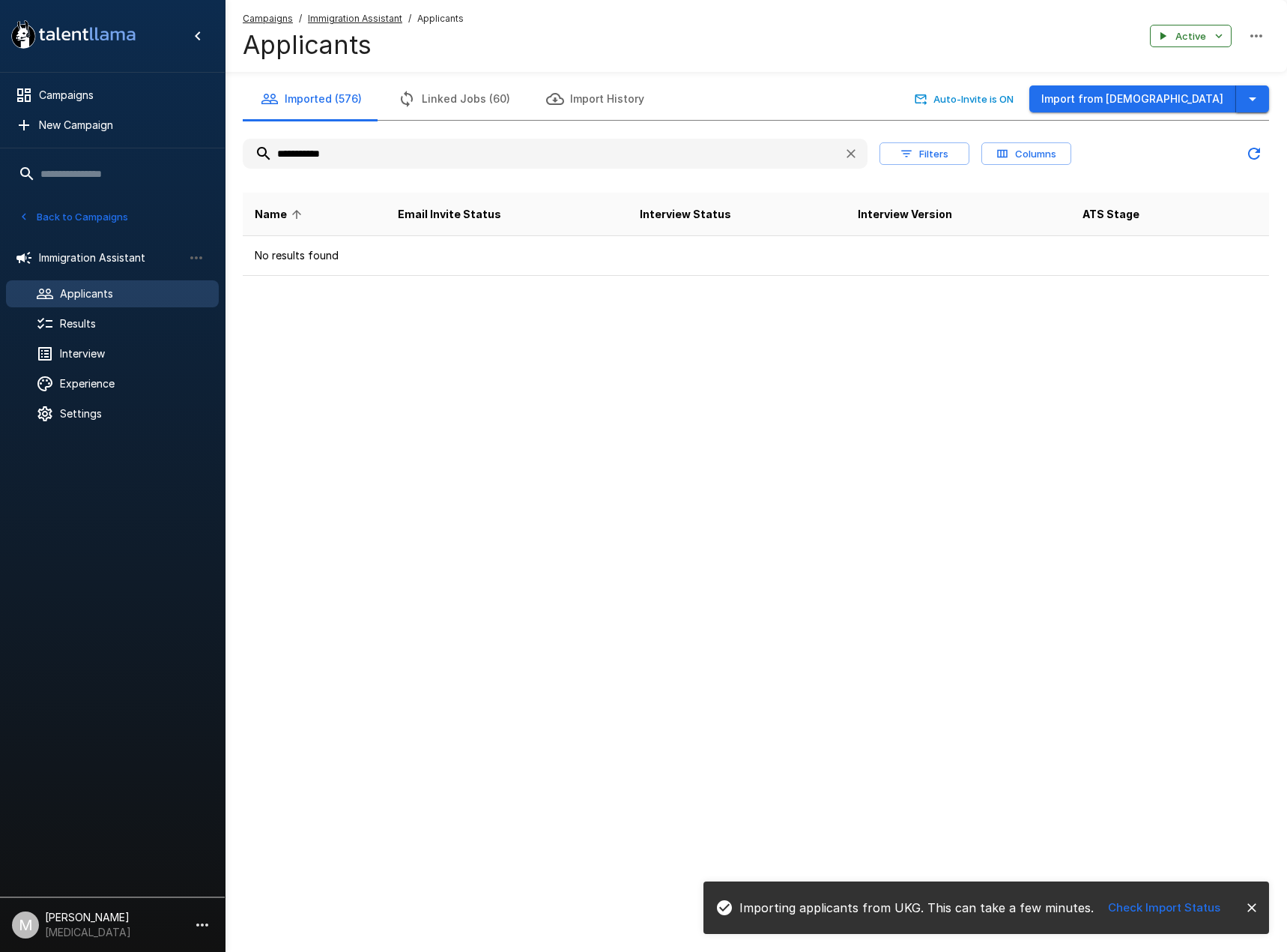
click at [1249, 103] on icon "button" at bounding box center [1252, 99] width 18 height 18
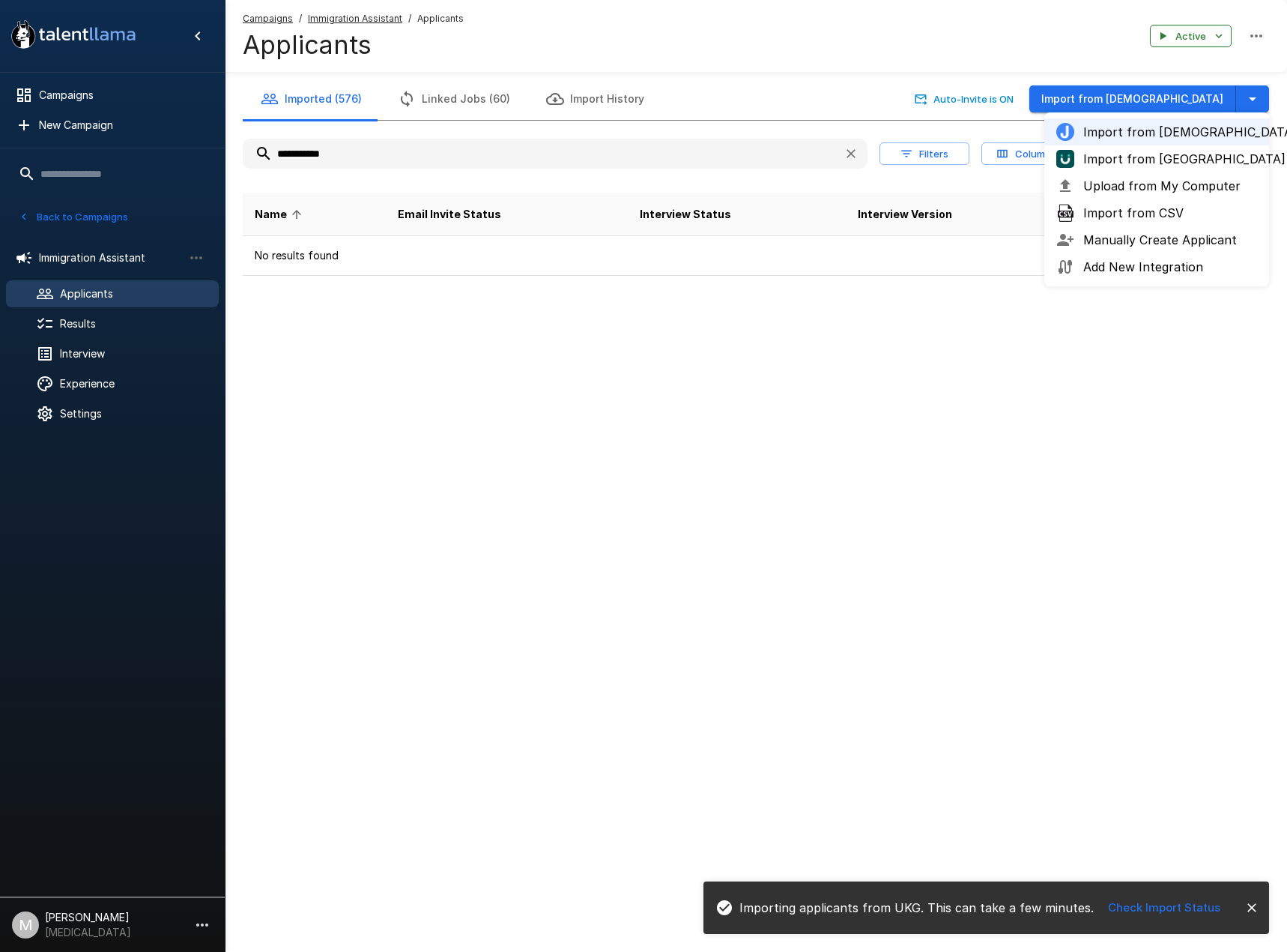
click at [1160, 164] on span "Import from [GEOGRAPHIC_DATA]" at bounding box center [1170, 159] width 173 height 18
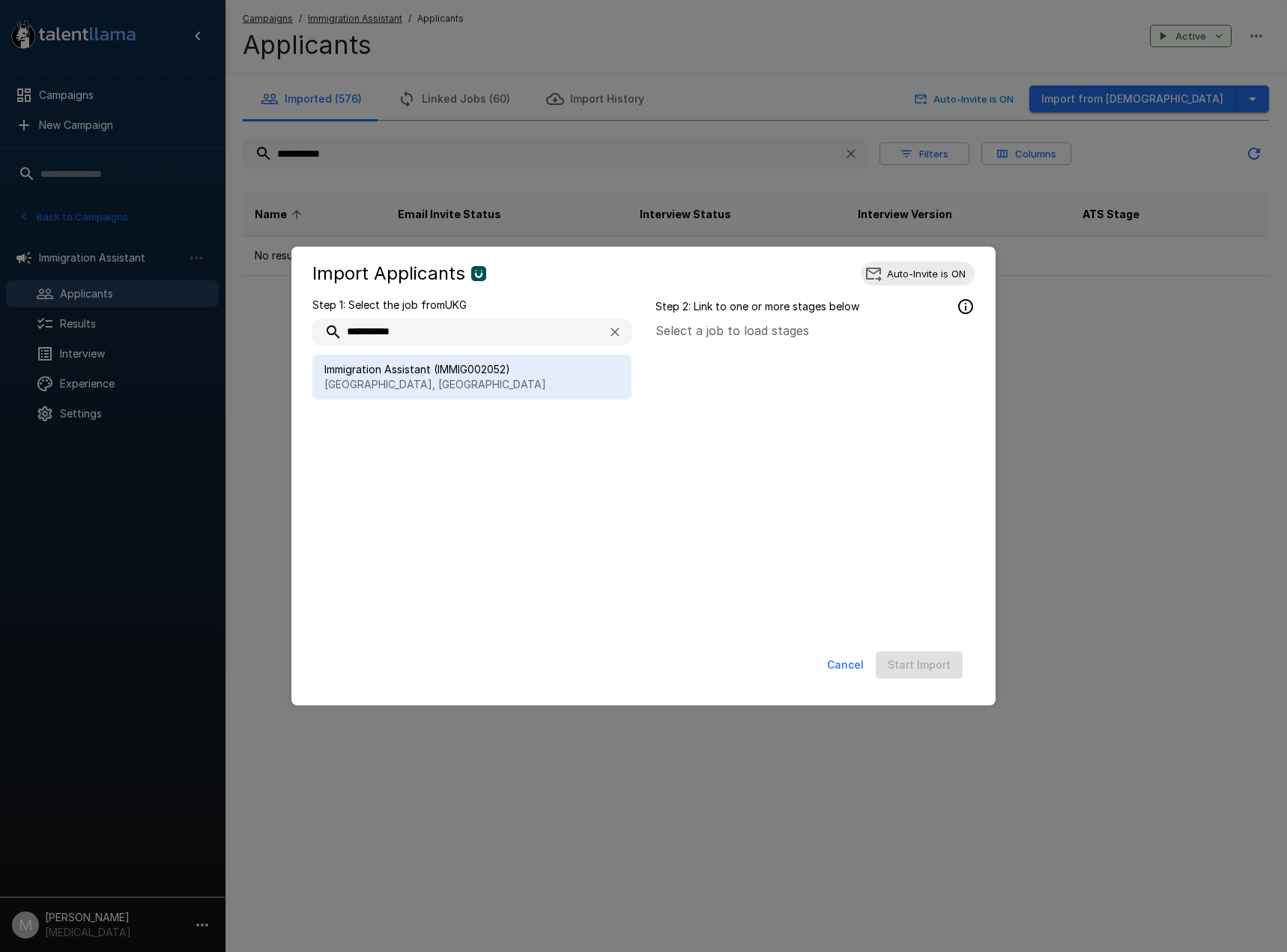
type input "**********"
click at [459, 382] on p "[GEOGRAPHIC_DATA], [GEOGRAPHIC_DATA]" at bounding box center [472, 384] width 295 height 15
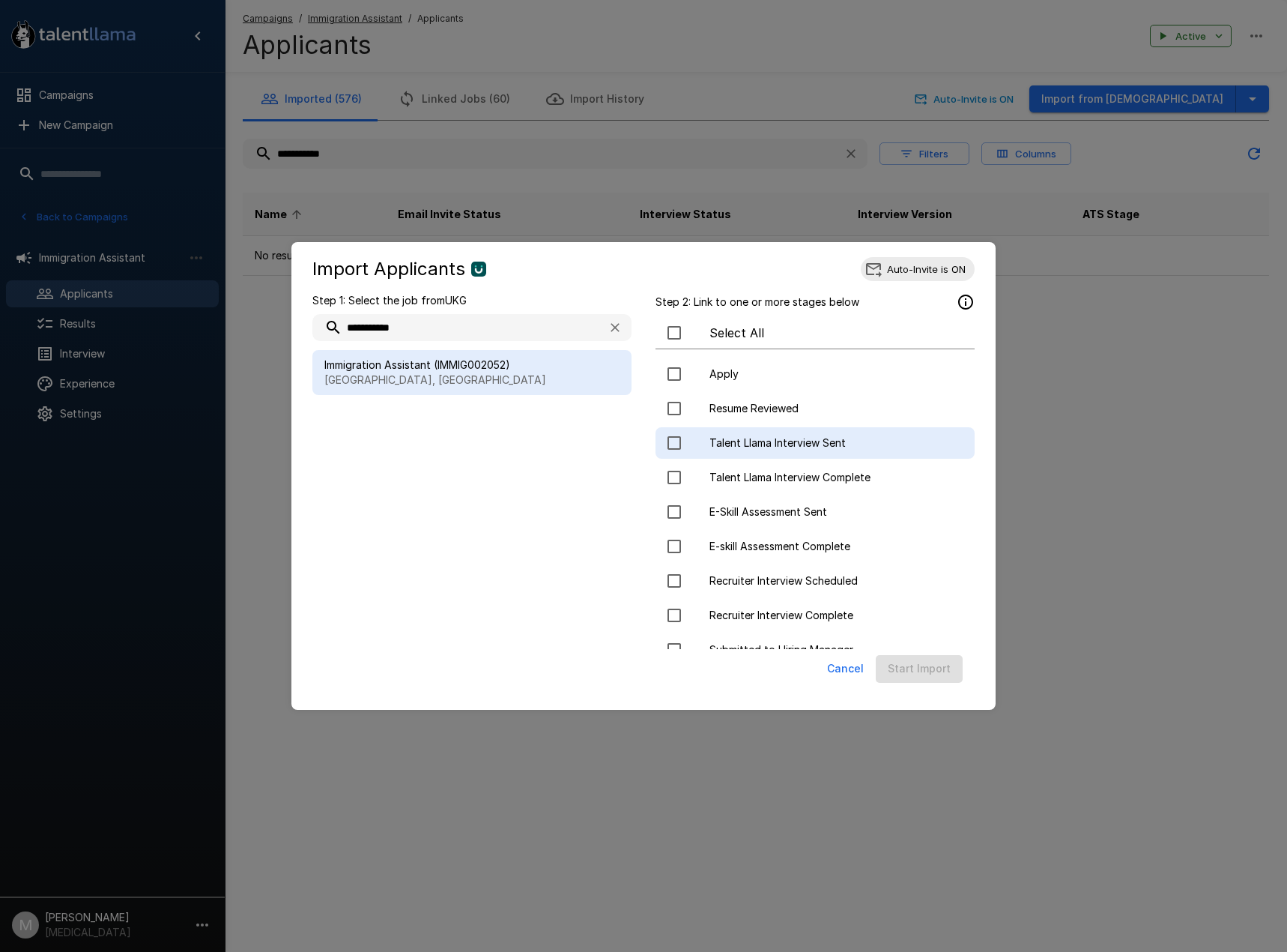
click at [826, 439] on span "Talent Llama Interview Sent" at bounding box center [836, 442] width 253 height 15
click at [938, 673] on button "Start Import" at bounding box center [919, 668] width 87 height 28
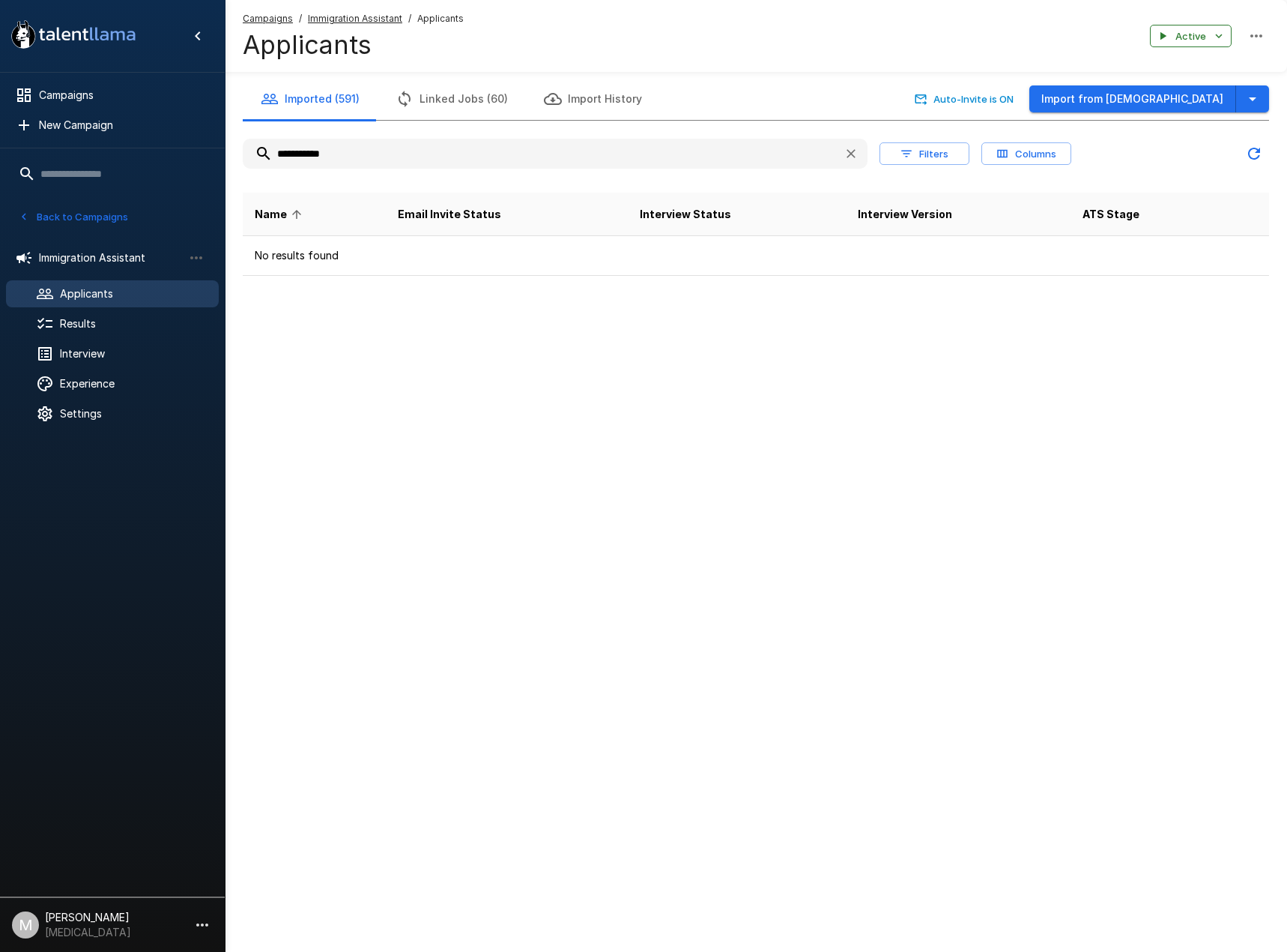
click at [284, 15] on u "Campaigns" at bounding box center [268, 18] width 50 height 12
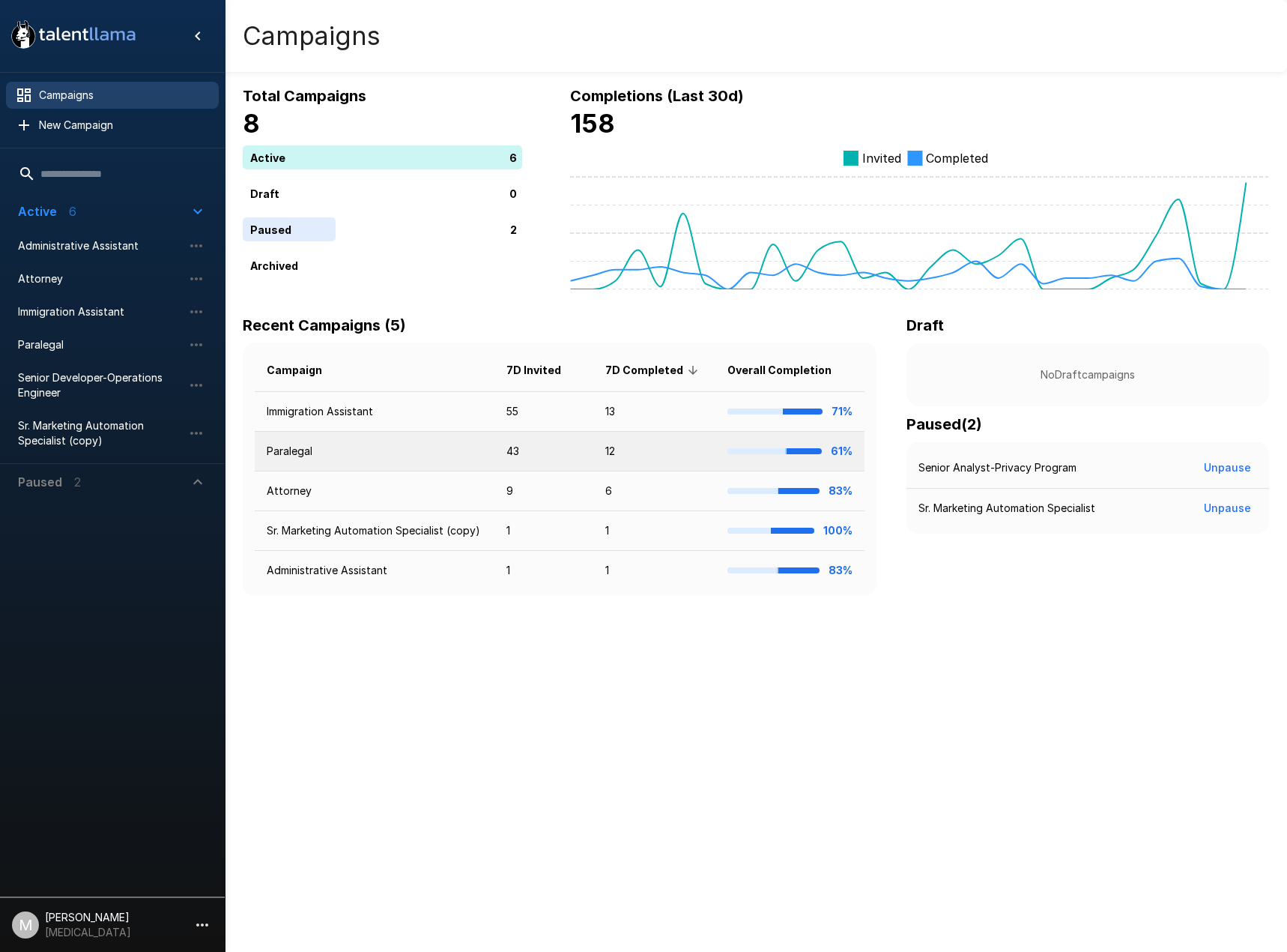
click at [374, 452] on td "Paralegal" at bounding box center [375, 451] width 240 height 40
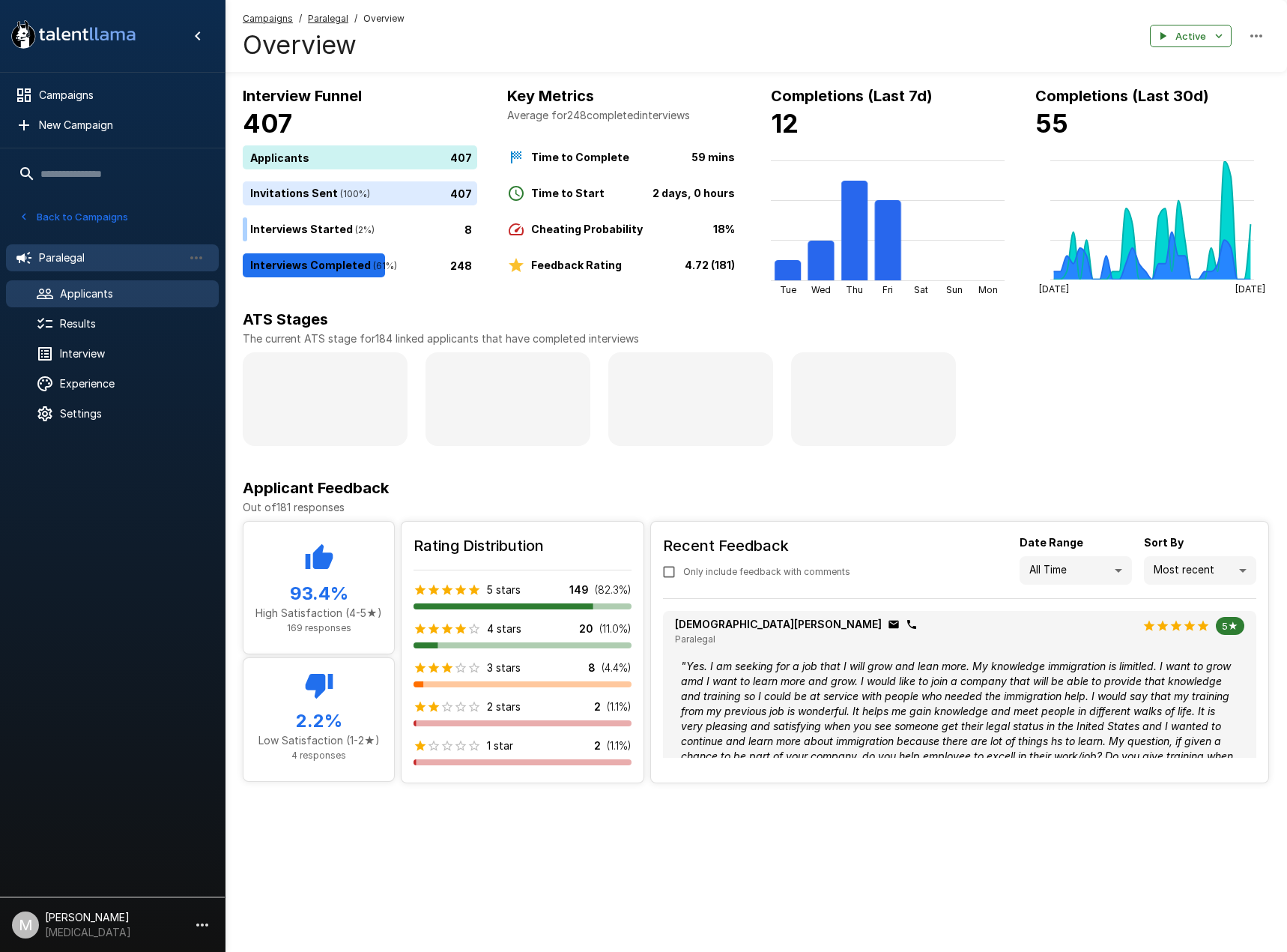
click at [88, 292] on span "Applicants" at bounding box center [134, 293] width 147 height 15
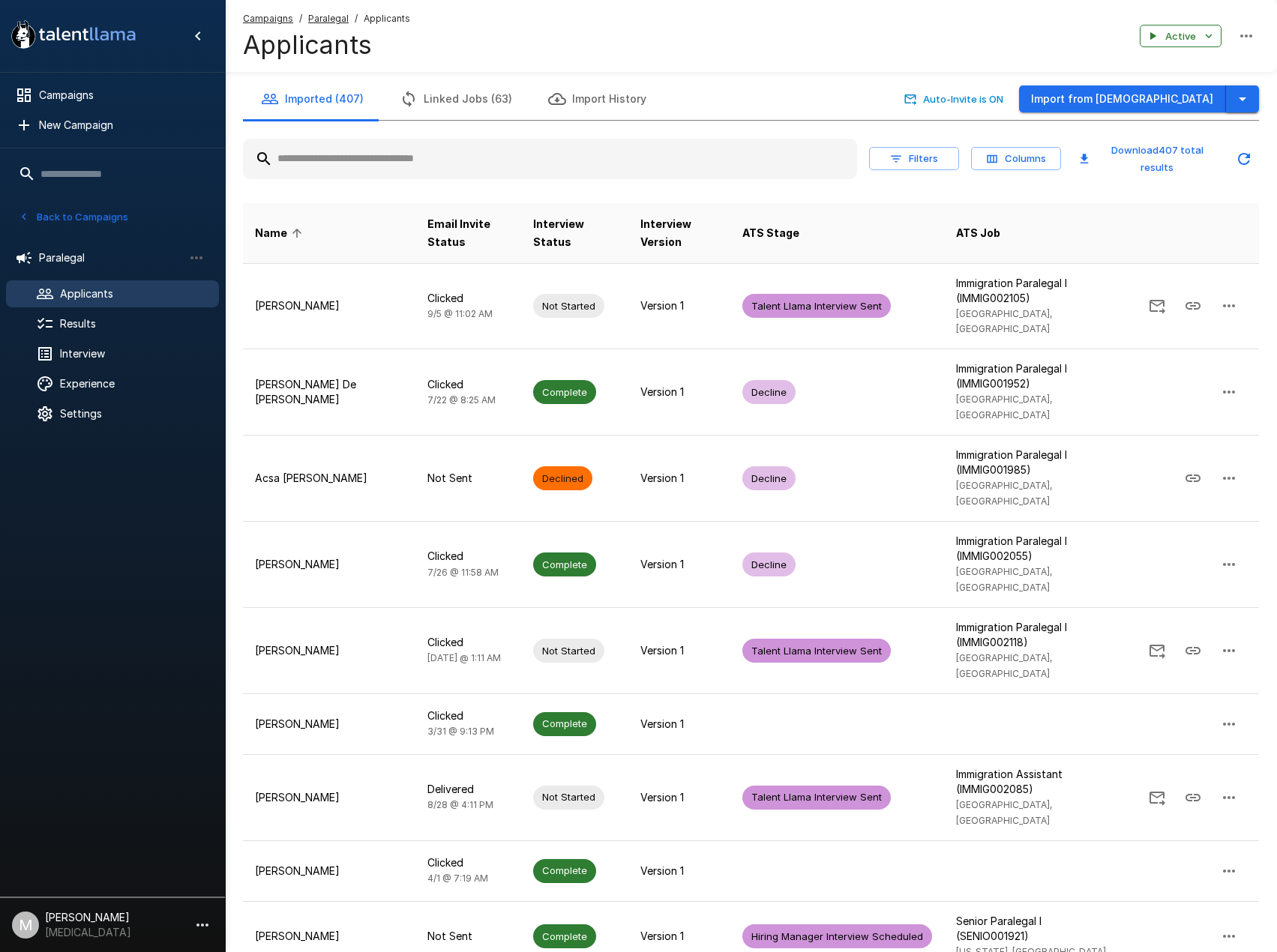
click at [1252, 106] on button "button" at bounding box center [1242, 99] width 33 height 28
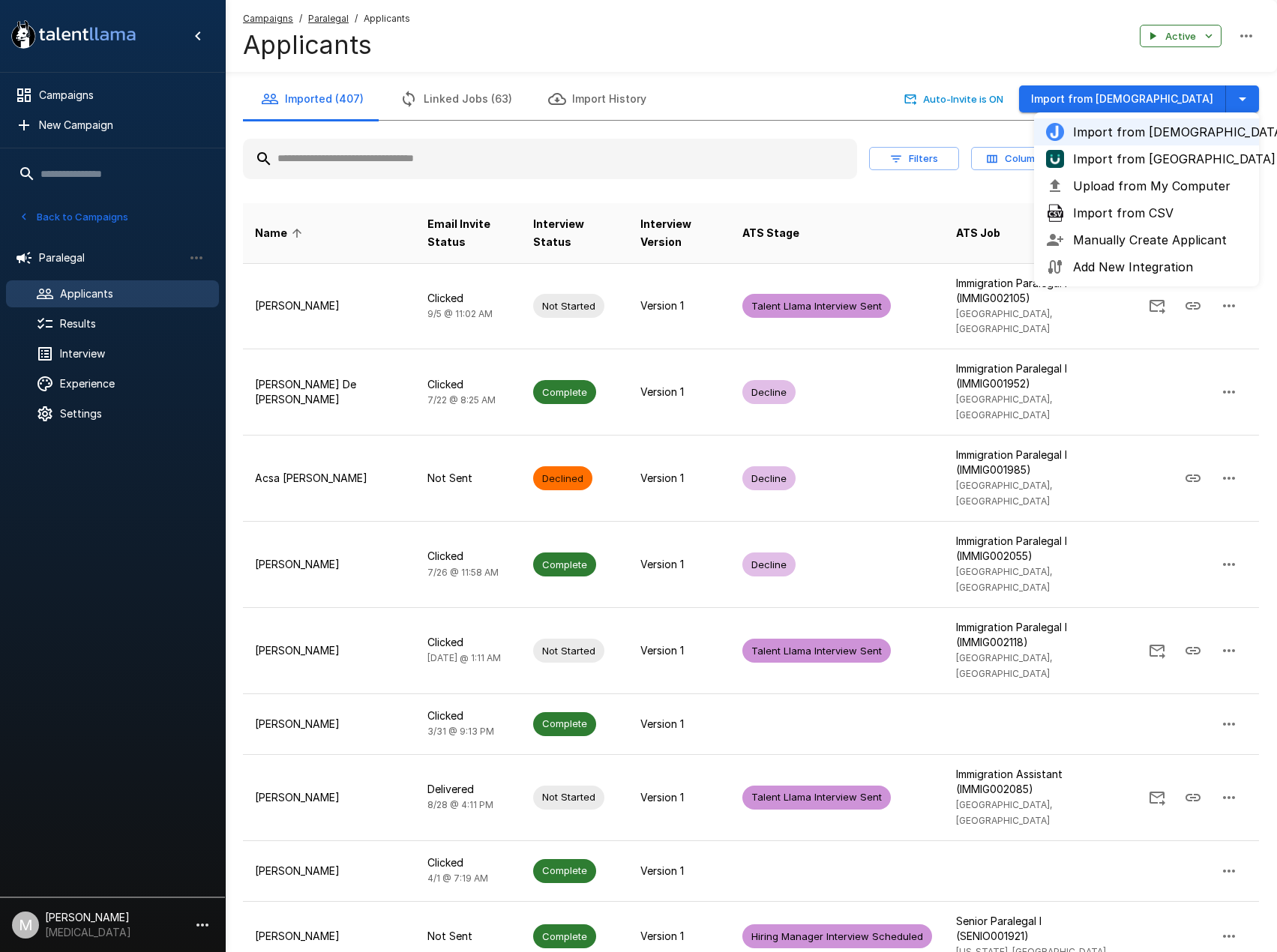
click at [1145, 164] on span "Import from [GEOGRAPHIC_DATA]" at bounding box center [1159, 159] width 173 height 18
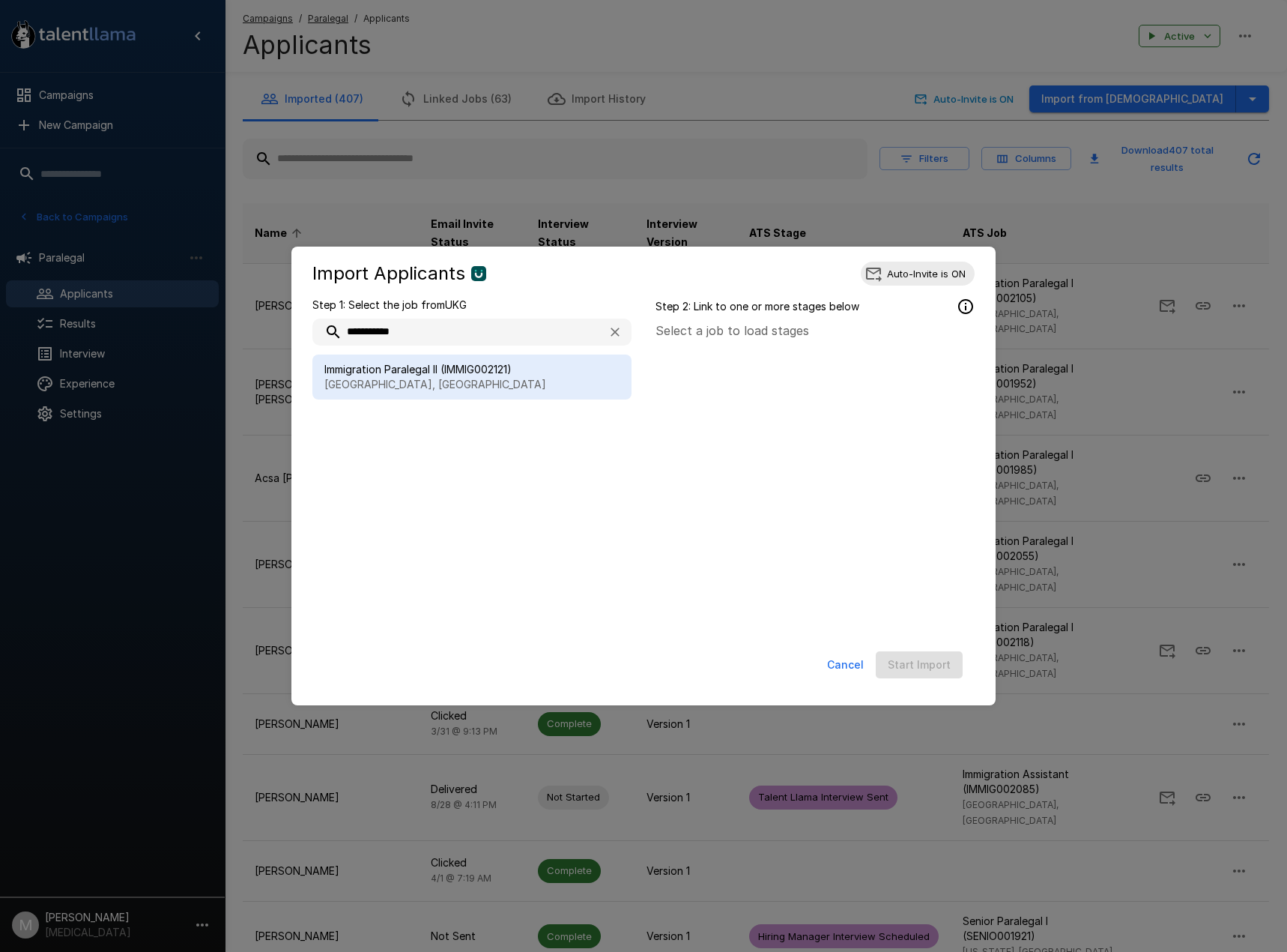
type input "**********"
click at [496, 376] on span "Immigration Paralegal II (IMMIG002121)" at bounding box center [472, 369] width 295 height 15
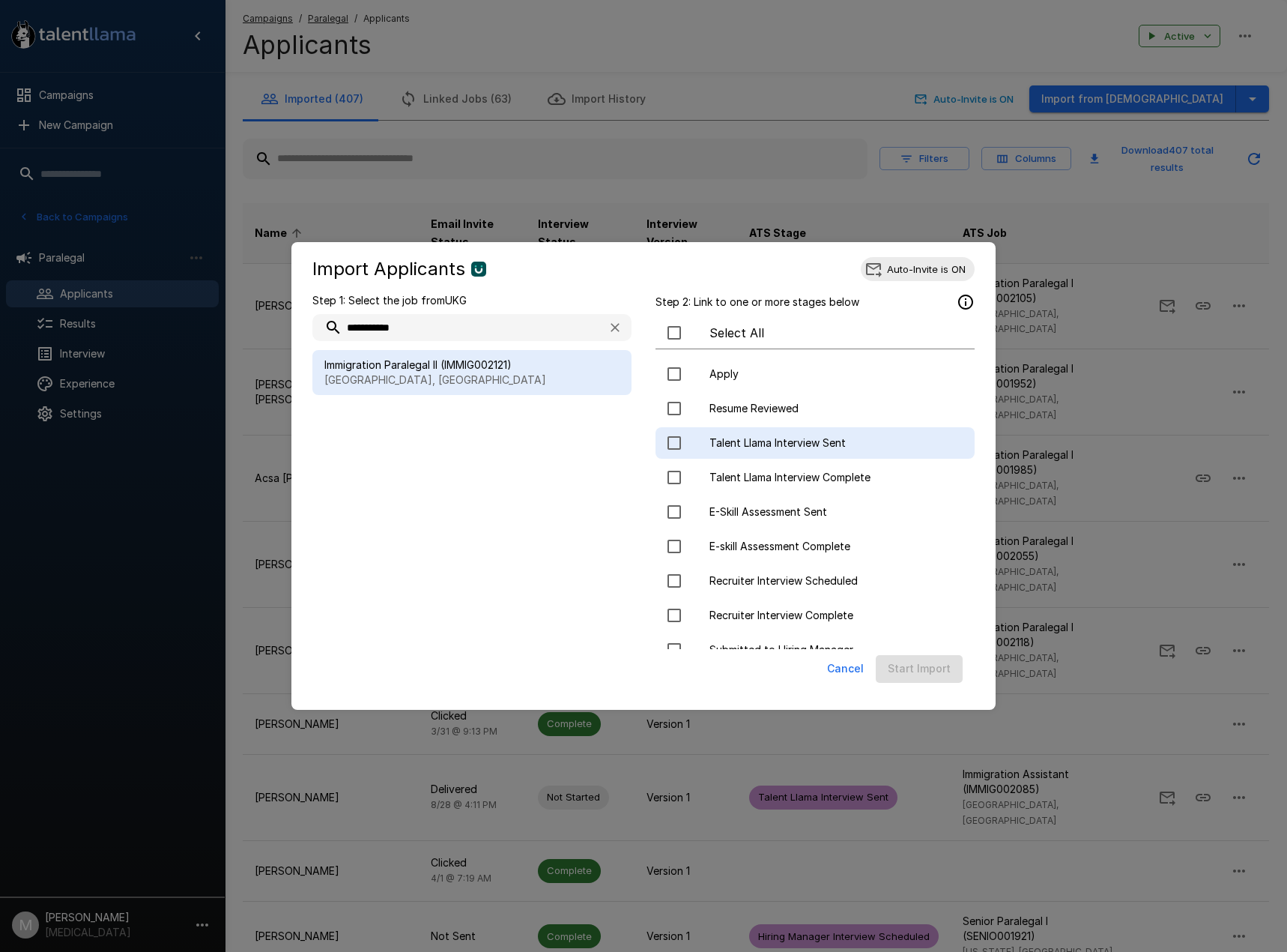
click at [807, 442] on span "Talent Llama Interview Sent" at bounding box center [836, 442] width 253 height 15
click at [925, 666] on button "Start Import" at bounding box center [919, 668] width 87 height 28
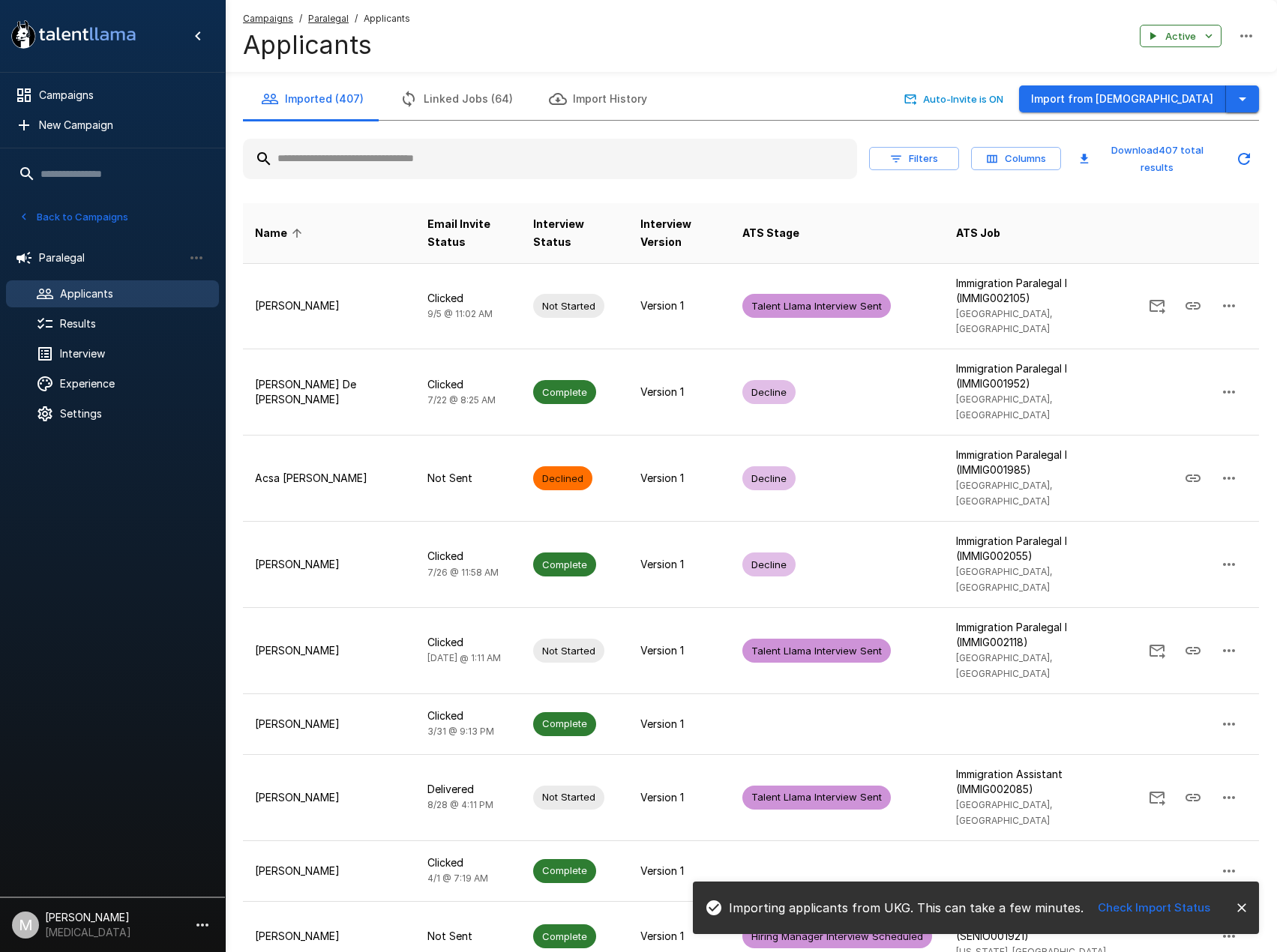
click at [1241, 105] on icon "button" at bounding box center [1242, 99] width 18 height 18
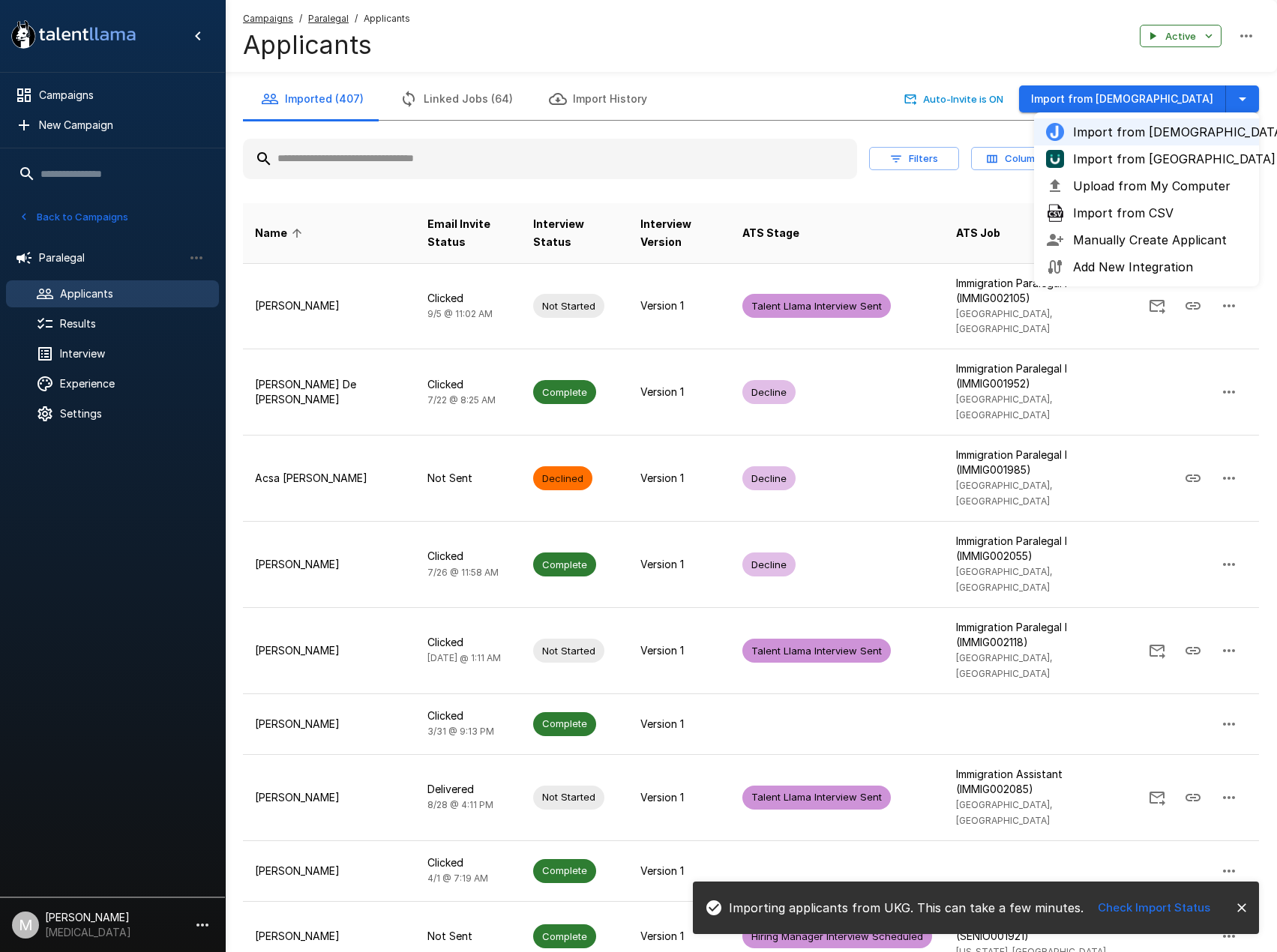
click at [1179, 163] on span "Import from [GEOGRAPHIC_DATA]" at bounding box center [1159, 159] width 173 height 18
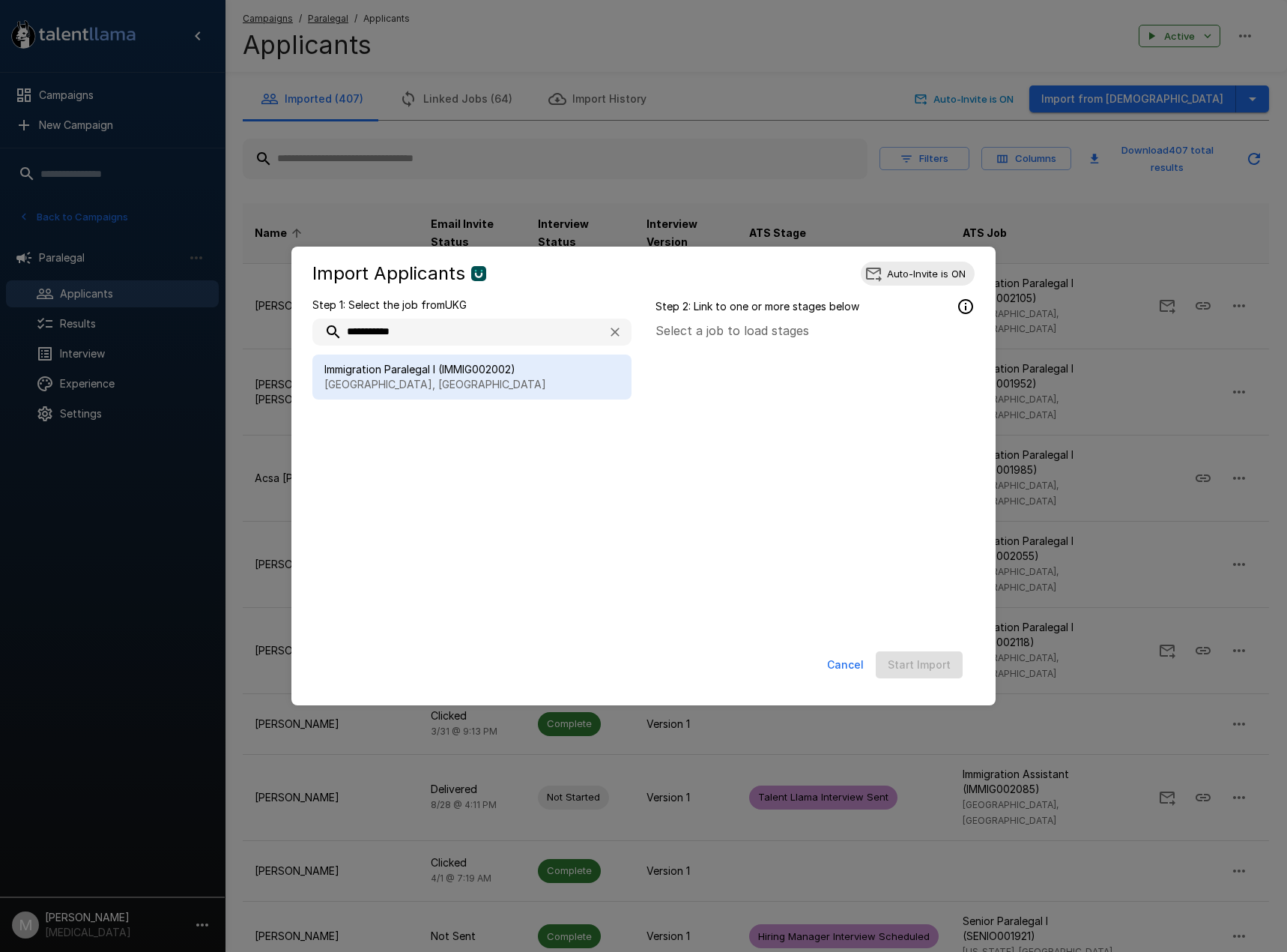
type input "**********"
click at [465, 376] on span "Immigration Paralegal I (IMMIG002002)" at bounding box center [472, 369] width 295 height 15
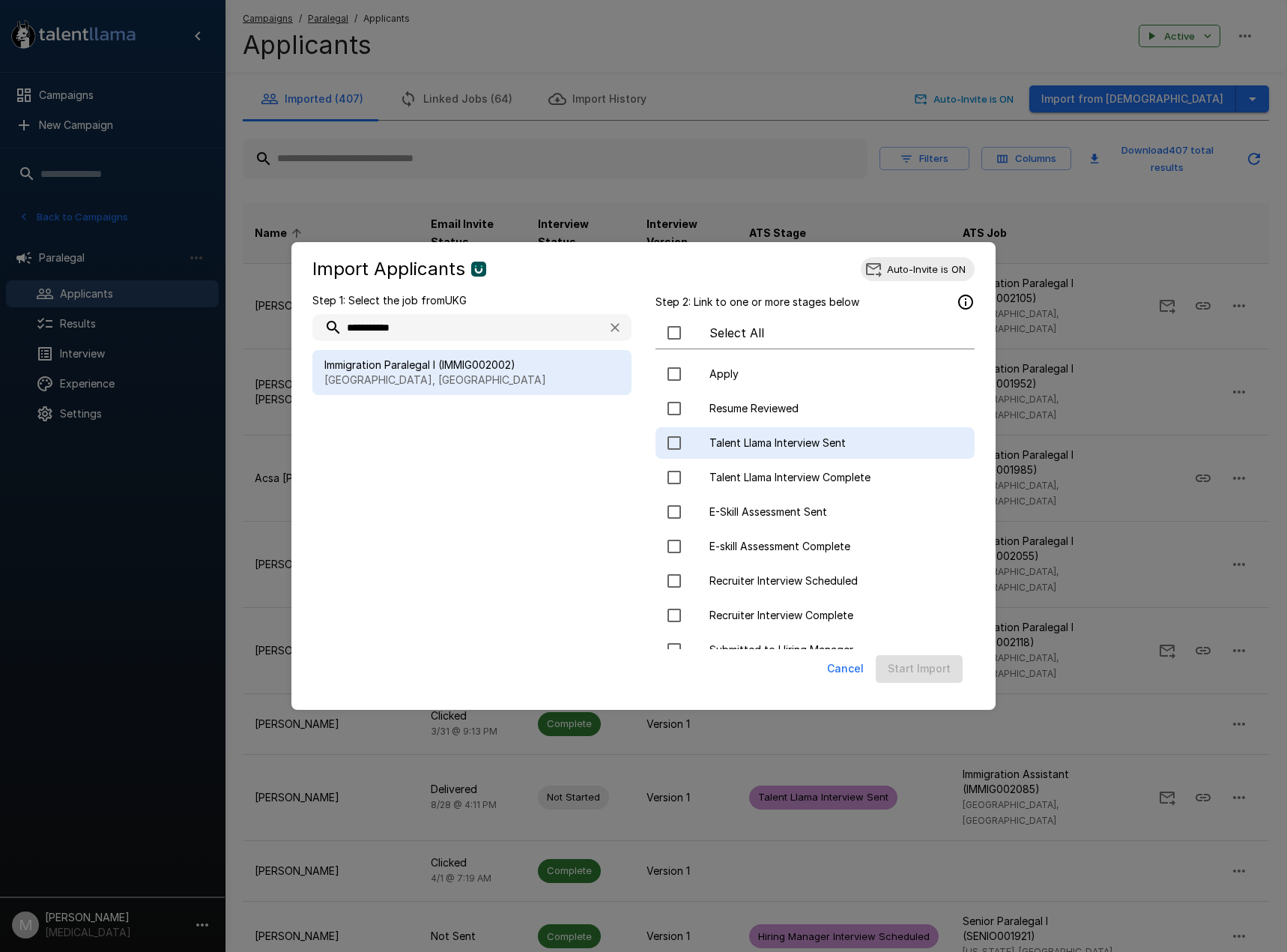
click at [791, 445] on span "Talent Llama Interview Sent" at bounding box center [836, 442] width 253 height 15
drag, startPoint x: 952, startPoint y: 669, endPoint x: 714, endPoint y: 717, distance: 242.8
click at [952, 669] on button "Start Import" at bounding box center [919, 668] width 87 height 28
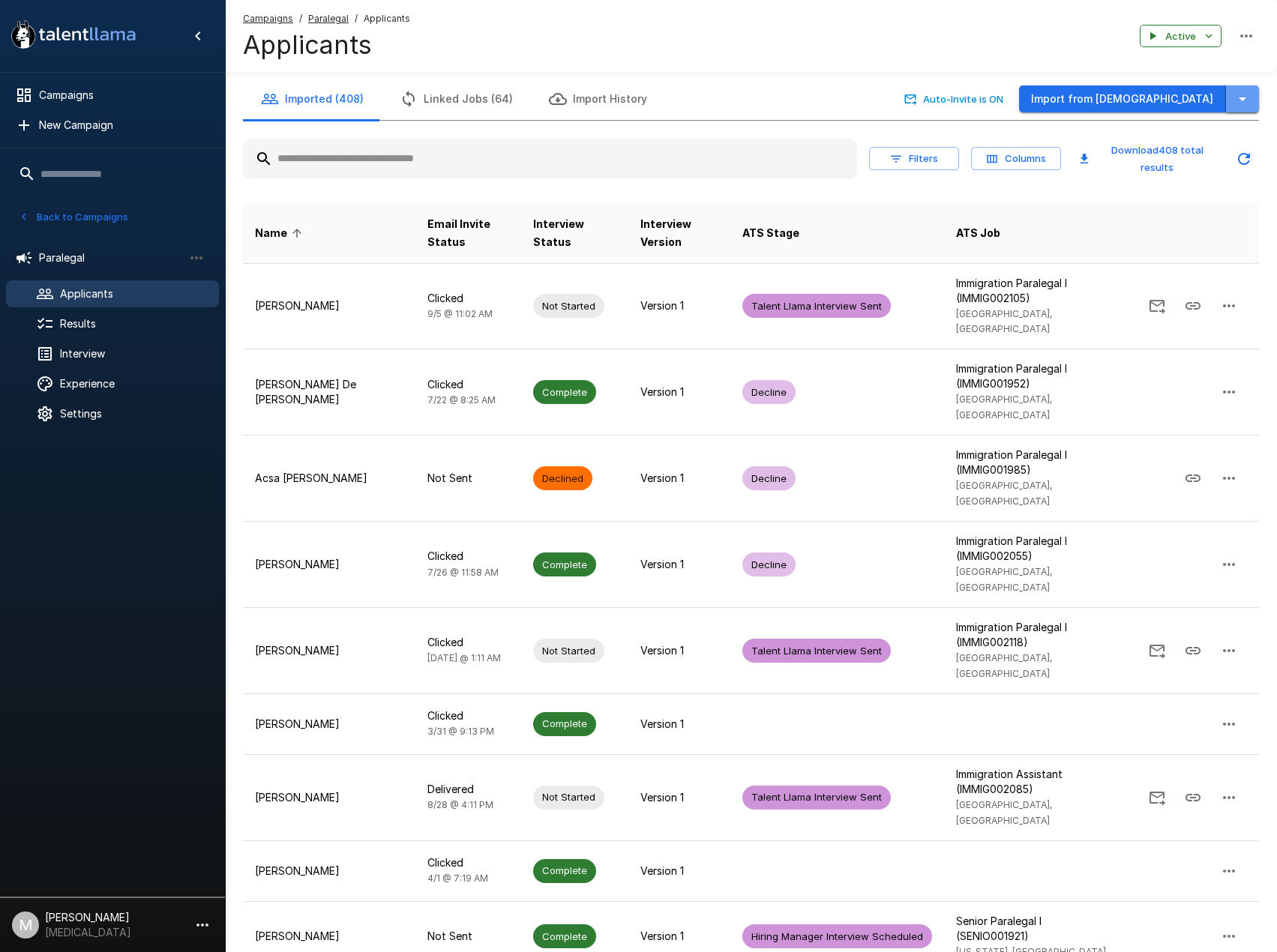
click at [1241, 101] on icon "button" at bounding box center [1242, 100] width 8 height 4
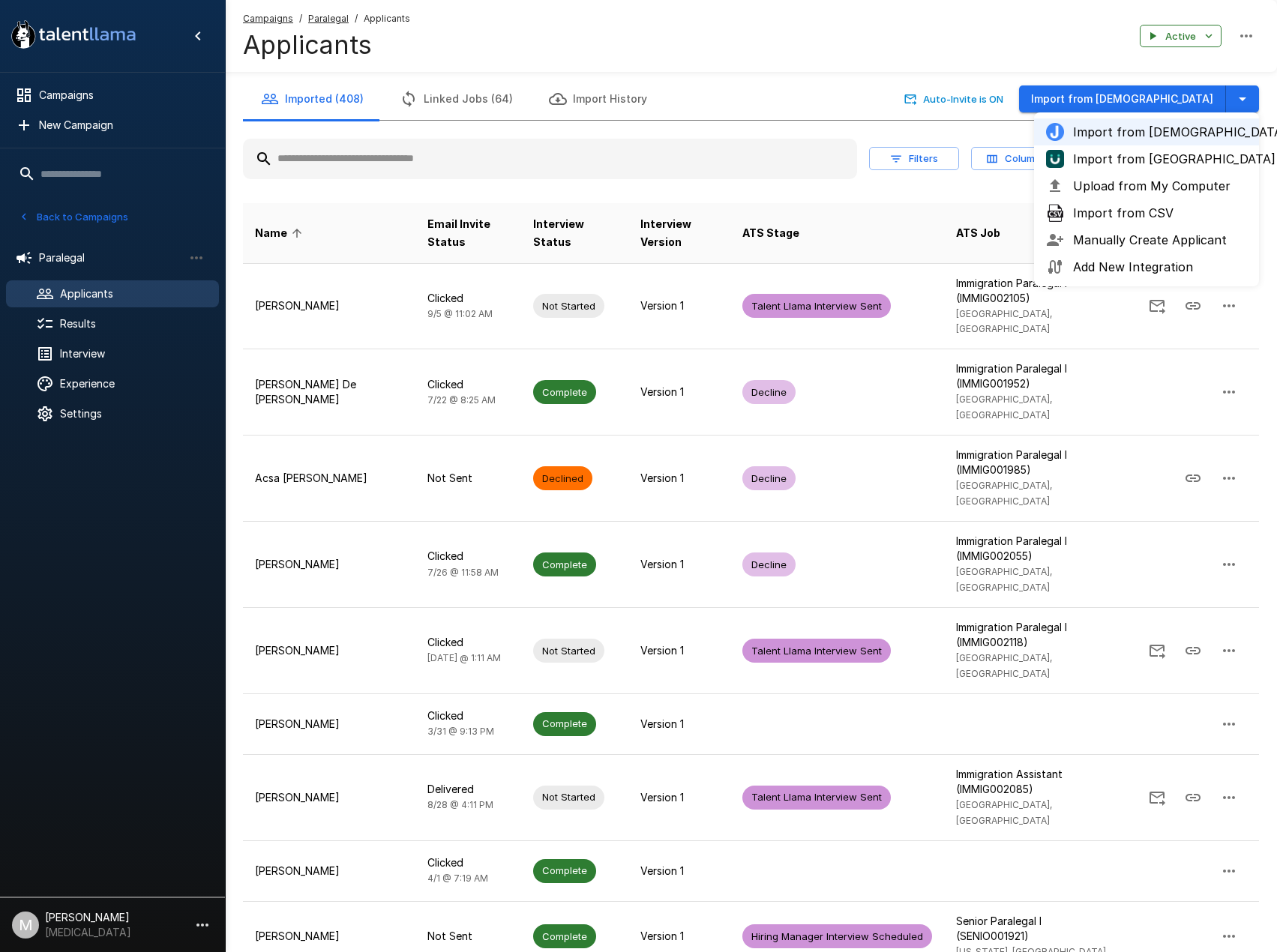
click at [1118, 166] on span "Import from [GEOGRAPHIC_DATA]" at bounding box center [1159, 159] width 173 height 18
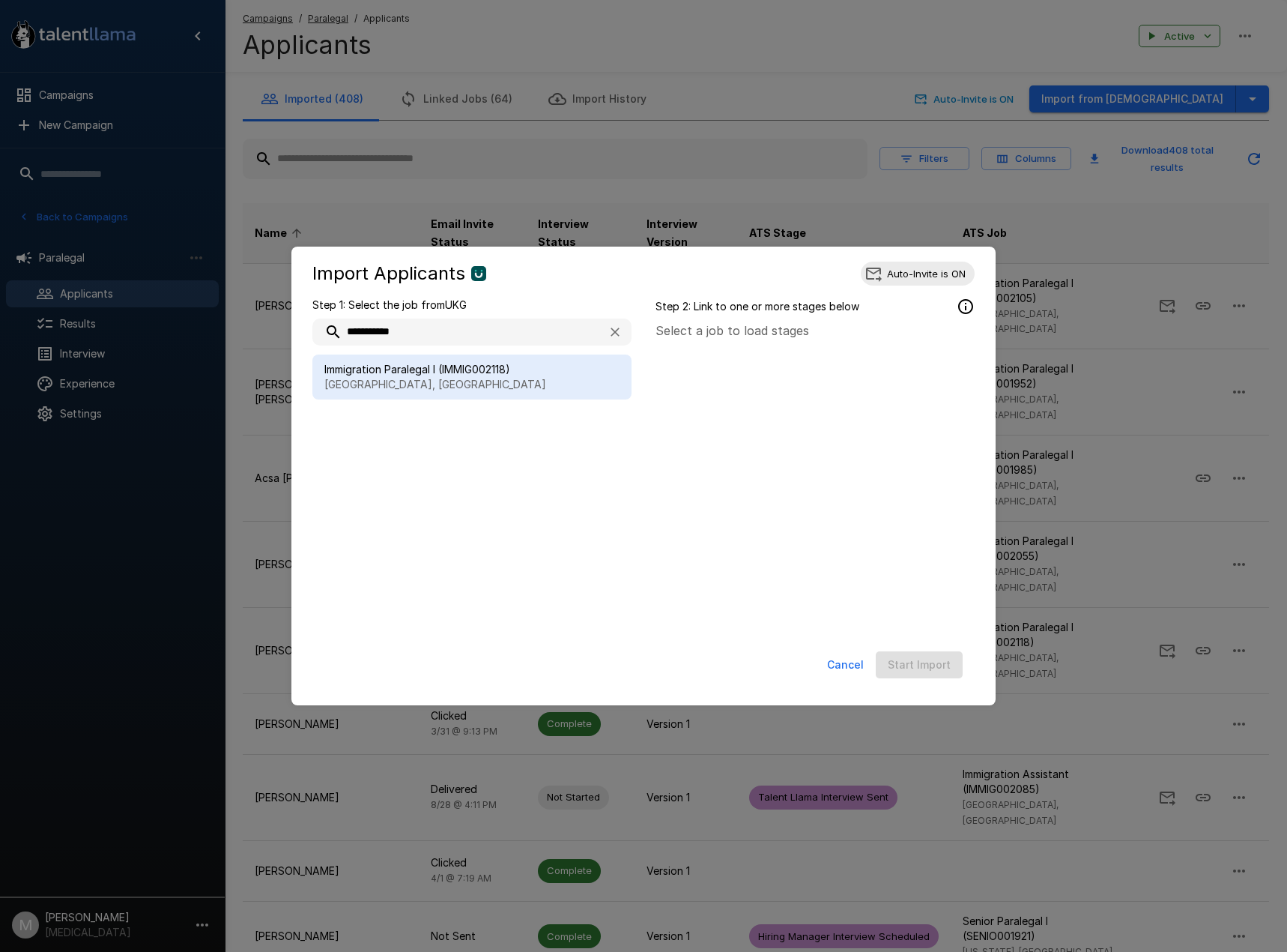
type input "**********"
click at [536, 366] on span "Immigration Paralegal I (IMMIG002118)" at bounding box center [472, 369] width 295 height 15
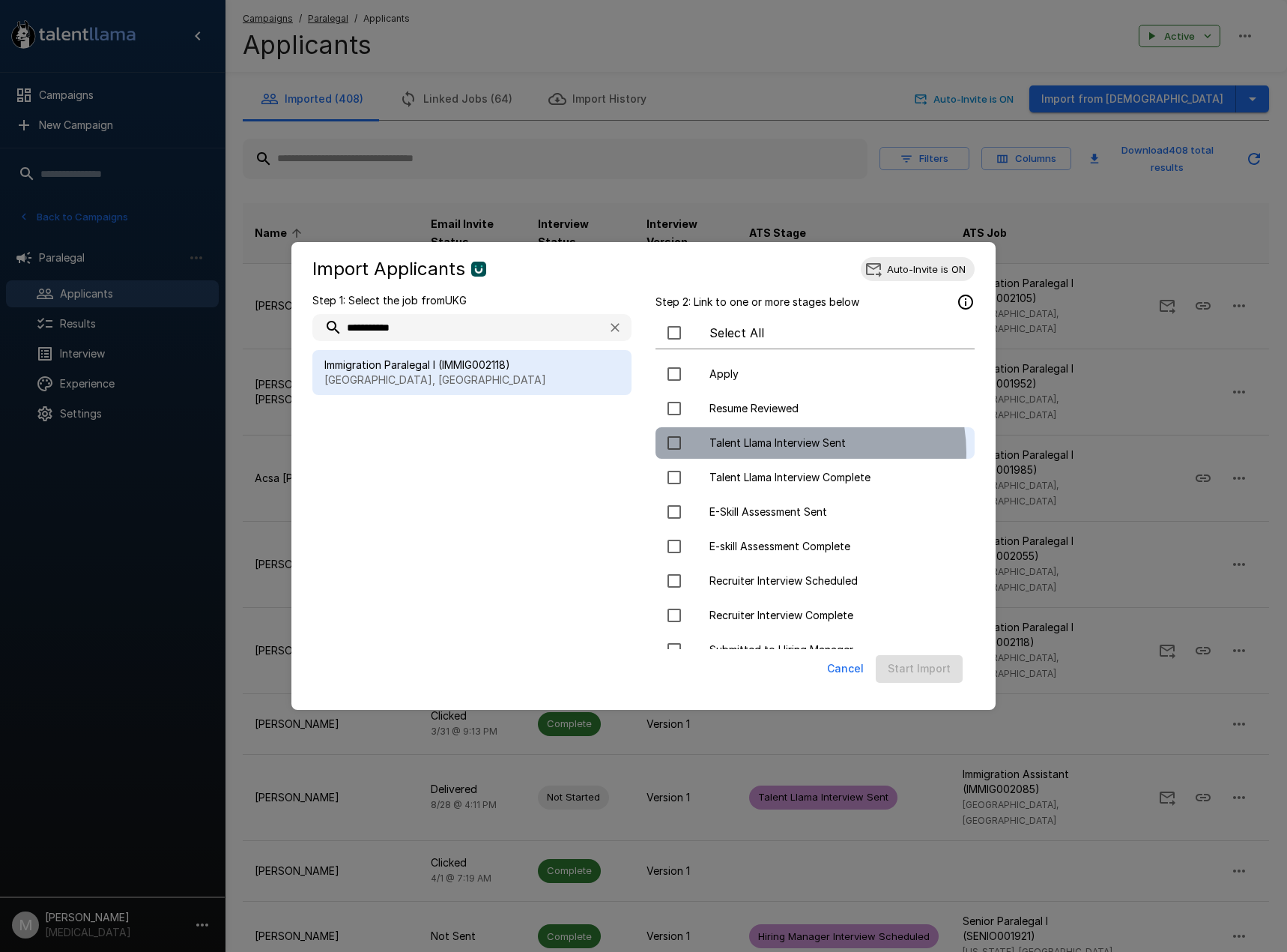
click at [809, 452] on div "Talent Llama Interview Sent" at bounding box center [815, 443] width 320 height 31
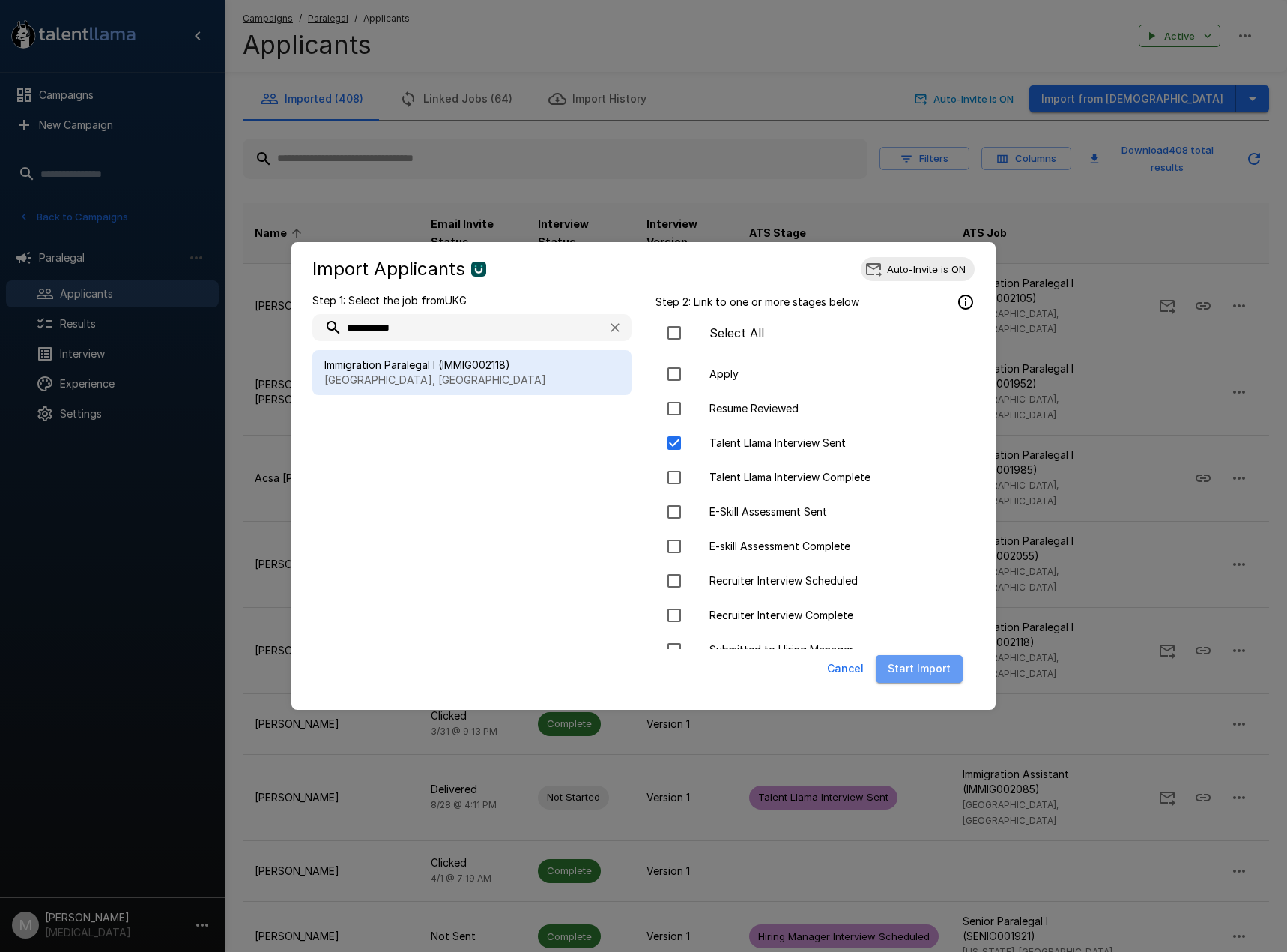
click at [928, 670] on button "Start Import" at bounding box center [919, 668] width 87 height 28
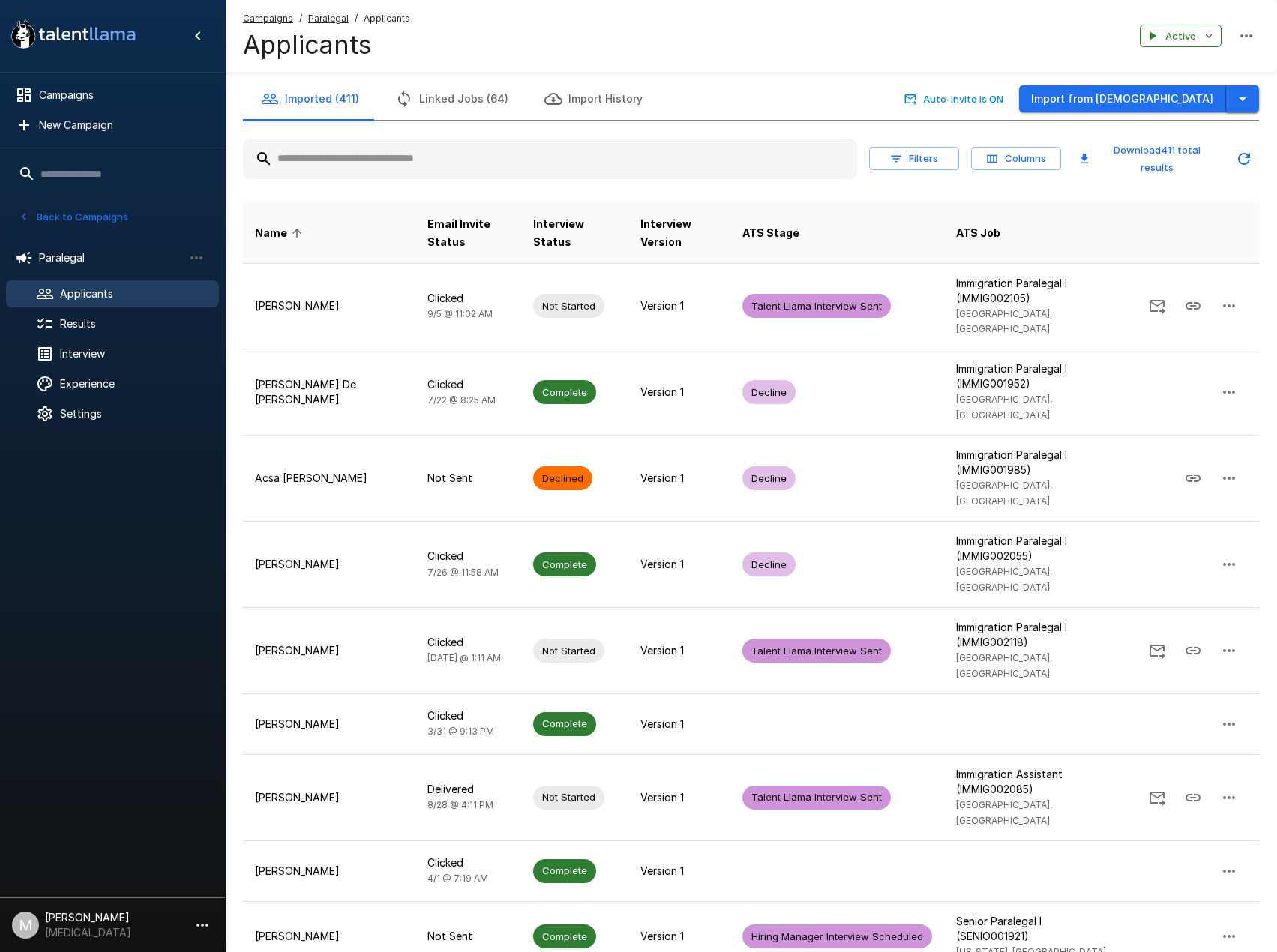
click at [1251, 93] on button "button" at bounding box center [1242, 99] width 33 height 28
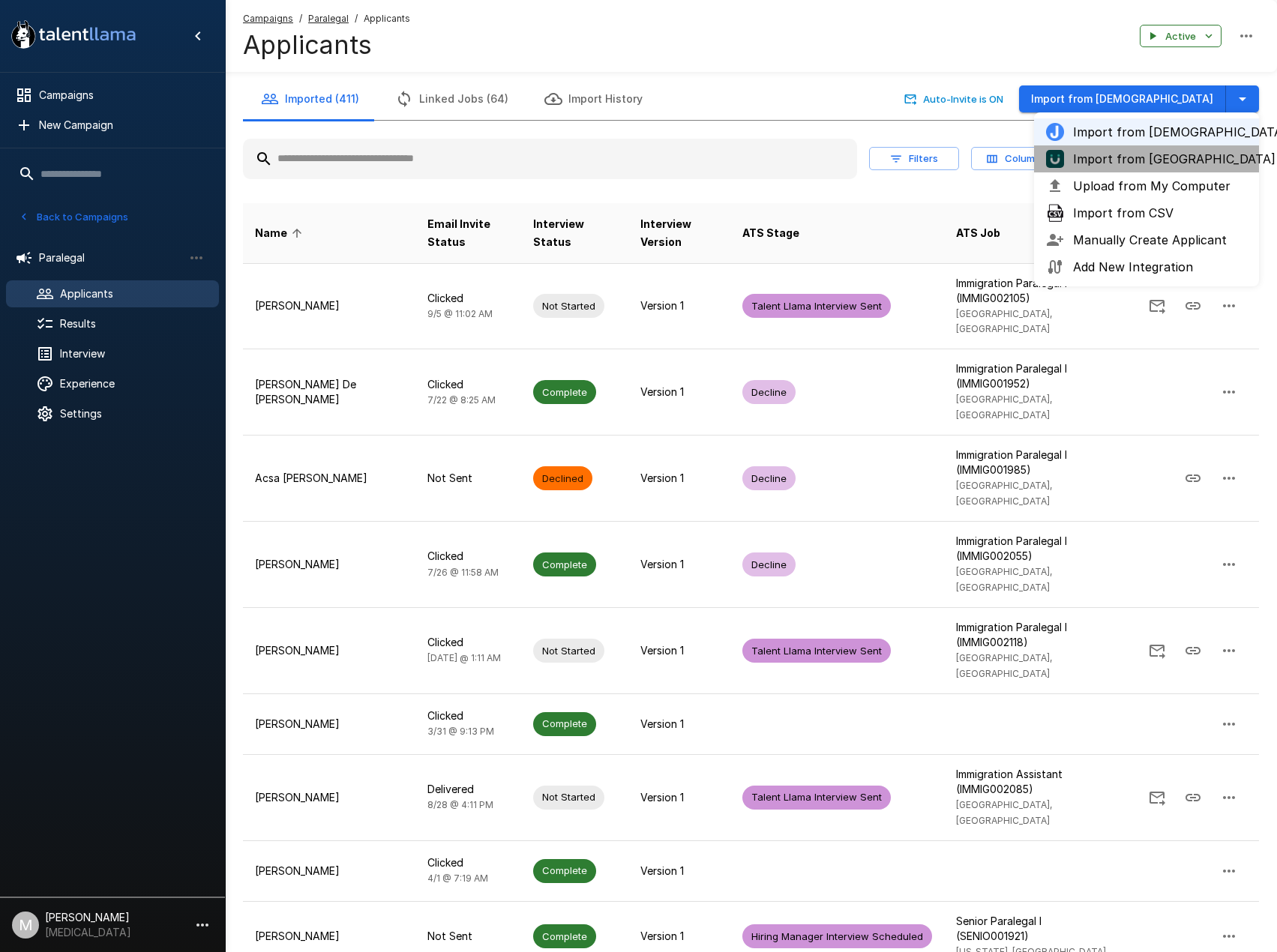
click at [1166, 160] on span "Import from [GEOGRAPHIC_DATA]" at bounding box center [1159, 159] width 173 height 18
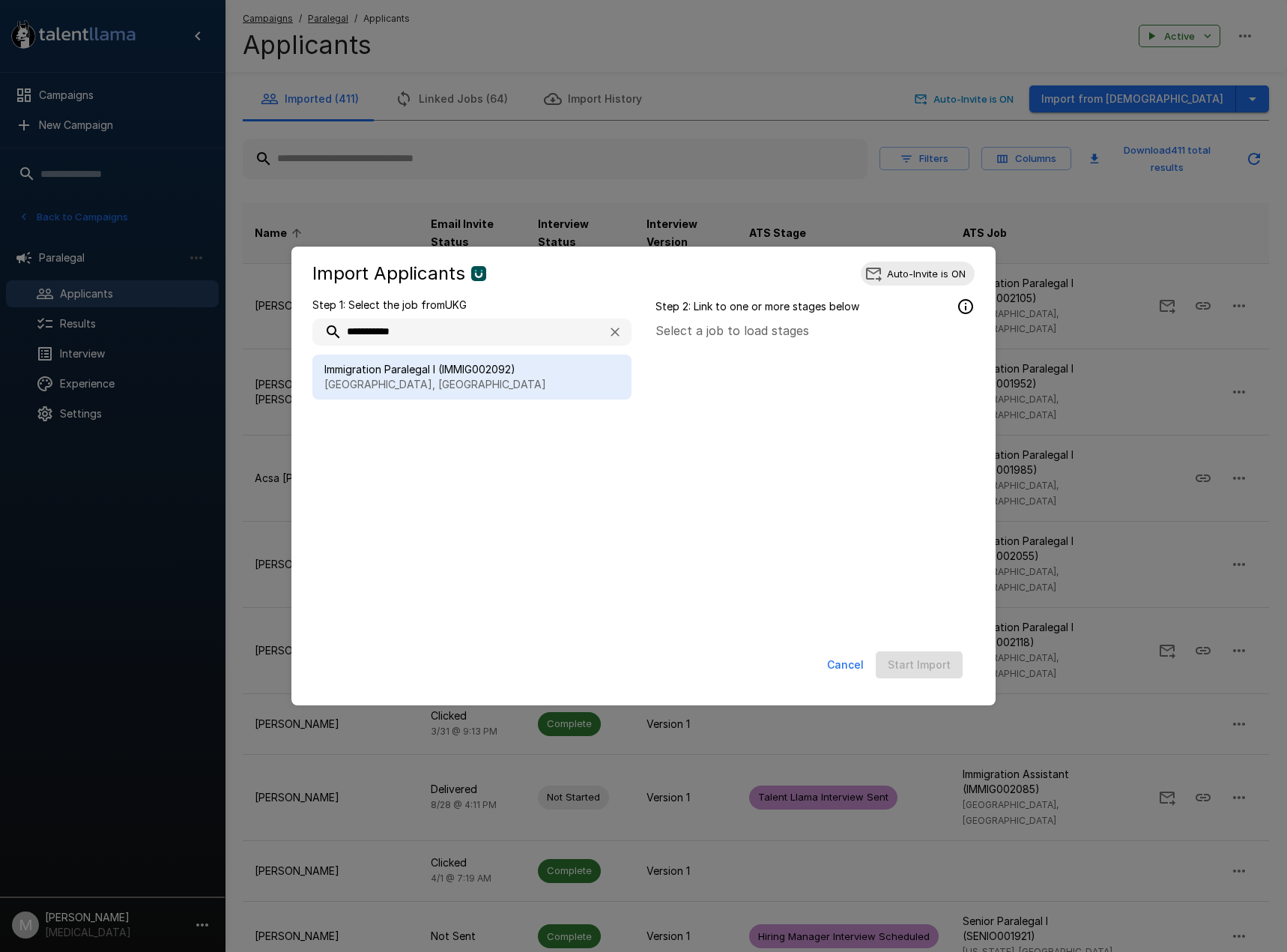
type input "**********"
click at [440, 375] on span "Immigration Paralegal I (IMMIG002092)" at bounding box center [472, 369] width 295 height 15
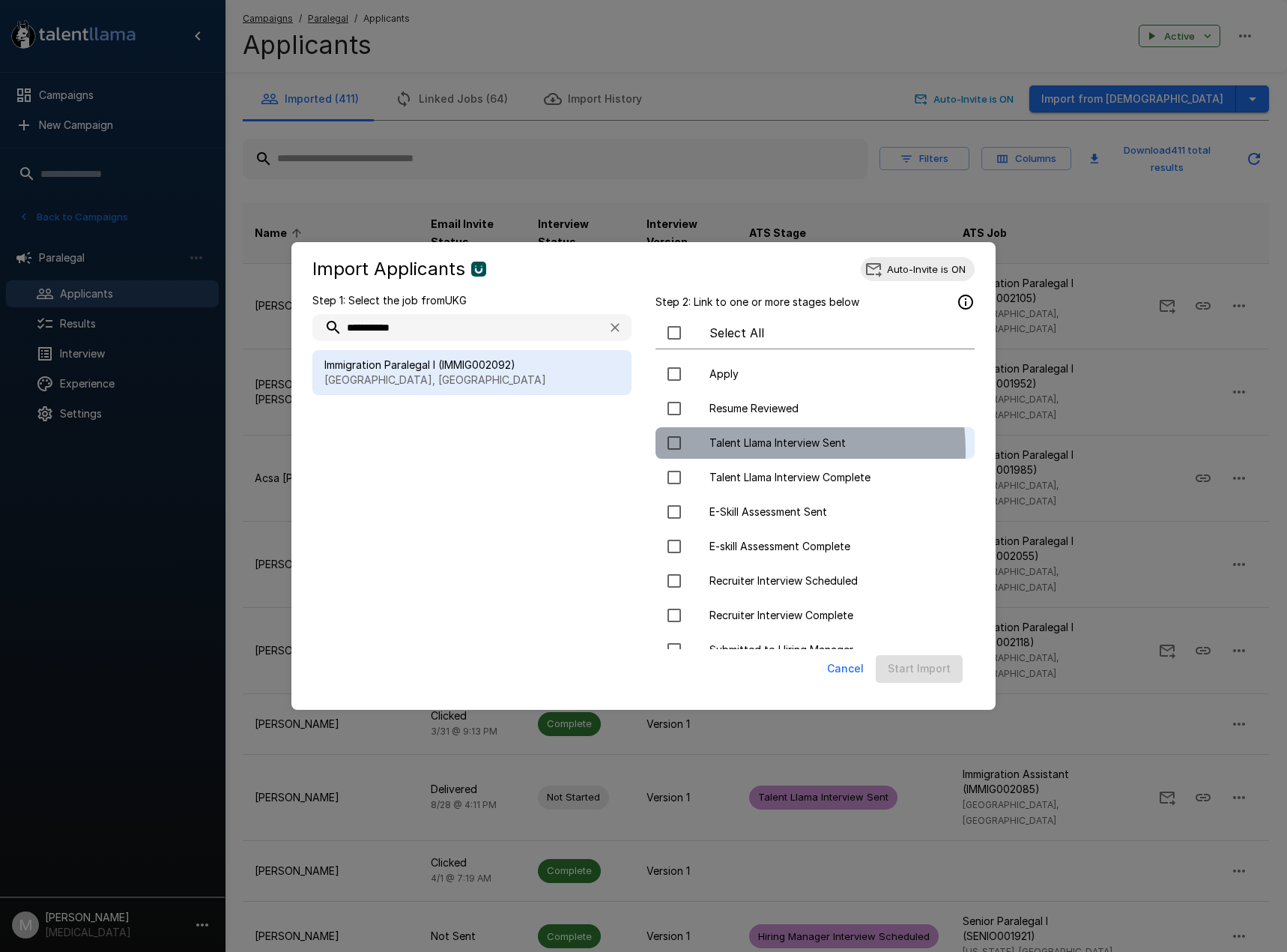
click at [738, 452] on div "Talent Llama Interview Sent" at bounding box center [815, 443] width 320 height 31
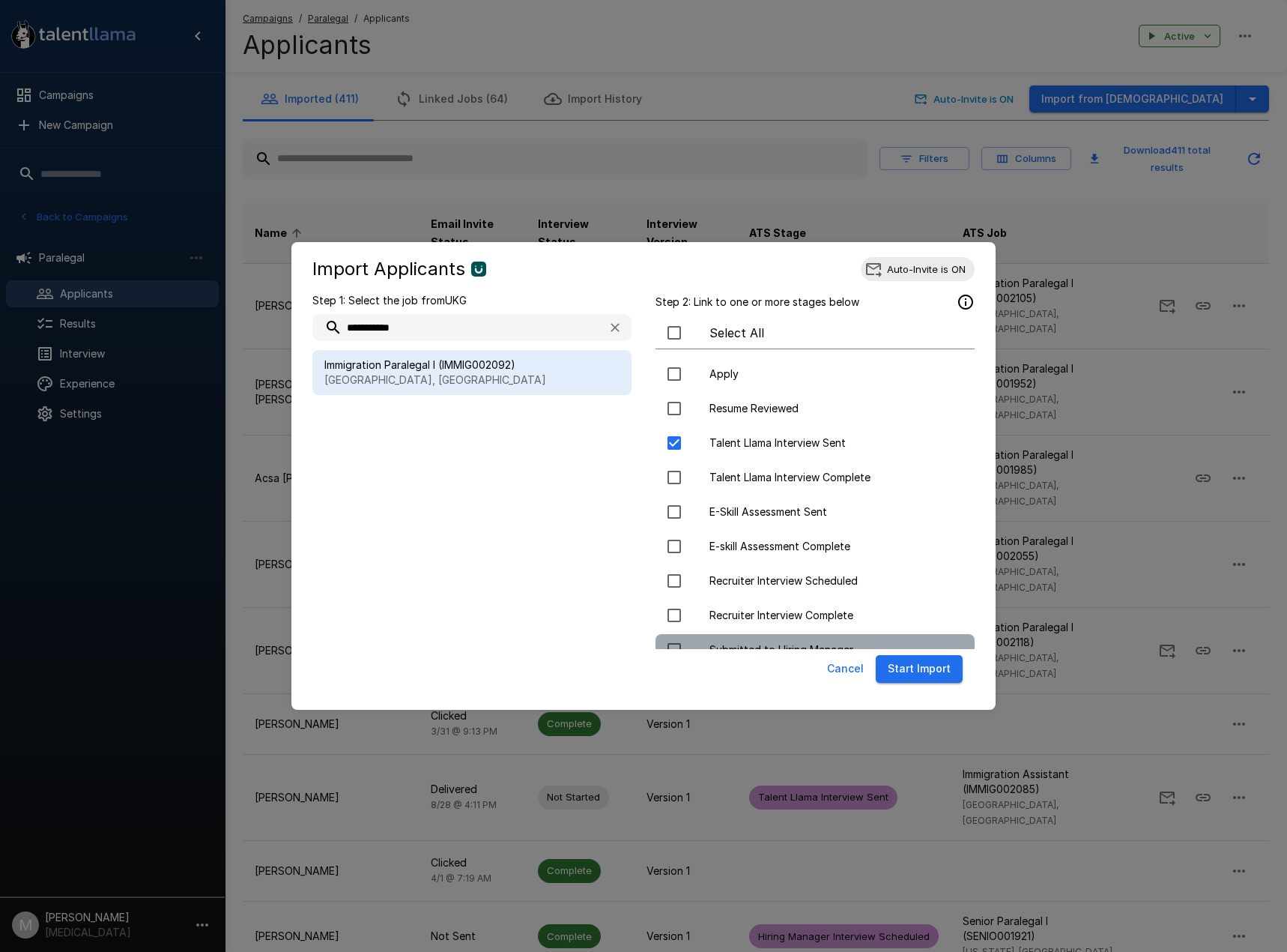
click at [904, 647] on span "Submitted to Hiring Manager" at bounding box center [836, 649] width 253 height 15
click at [905, 646] on span "Submitted to Hiring Manager" at bounding box center [836, 649] width 253 height 15
click at [916, 668] on button "Start Import" at bounding box center [919, 668] width 87 height 28
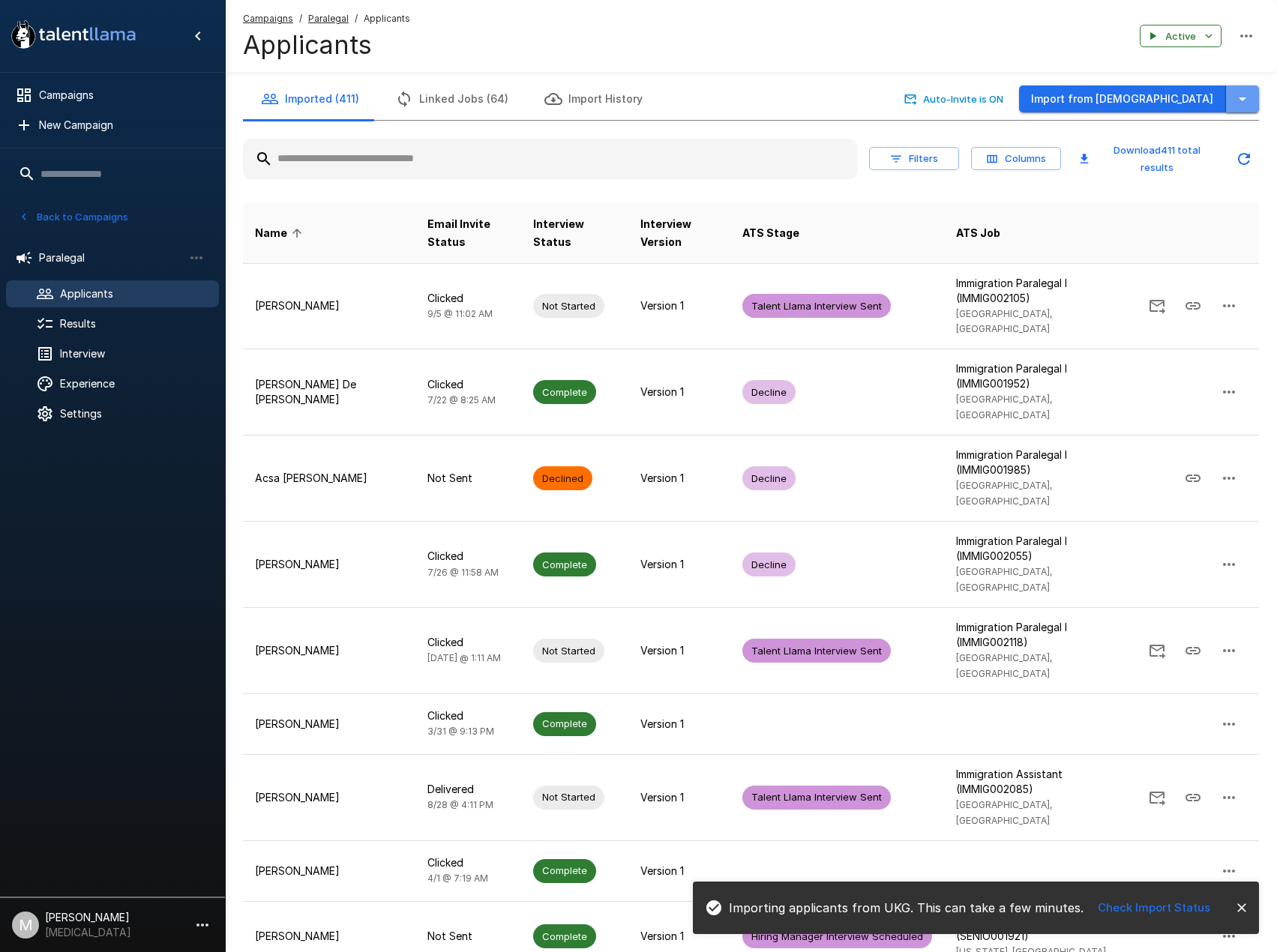
click at [1248, 101] on icon "button" at bounding box center [1242, 99] width 18 height 18
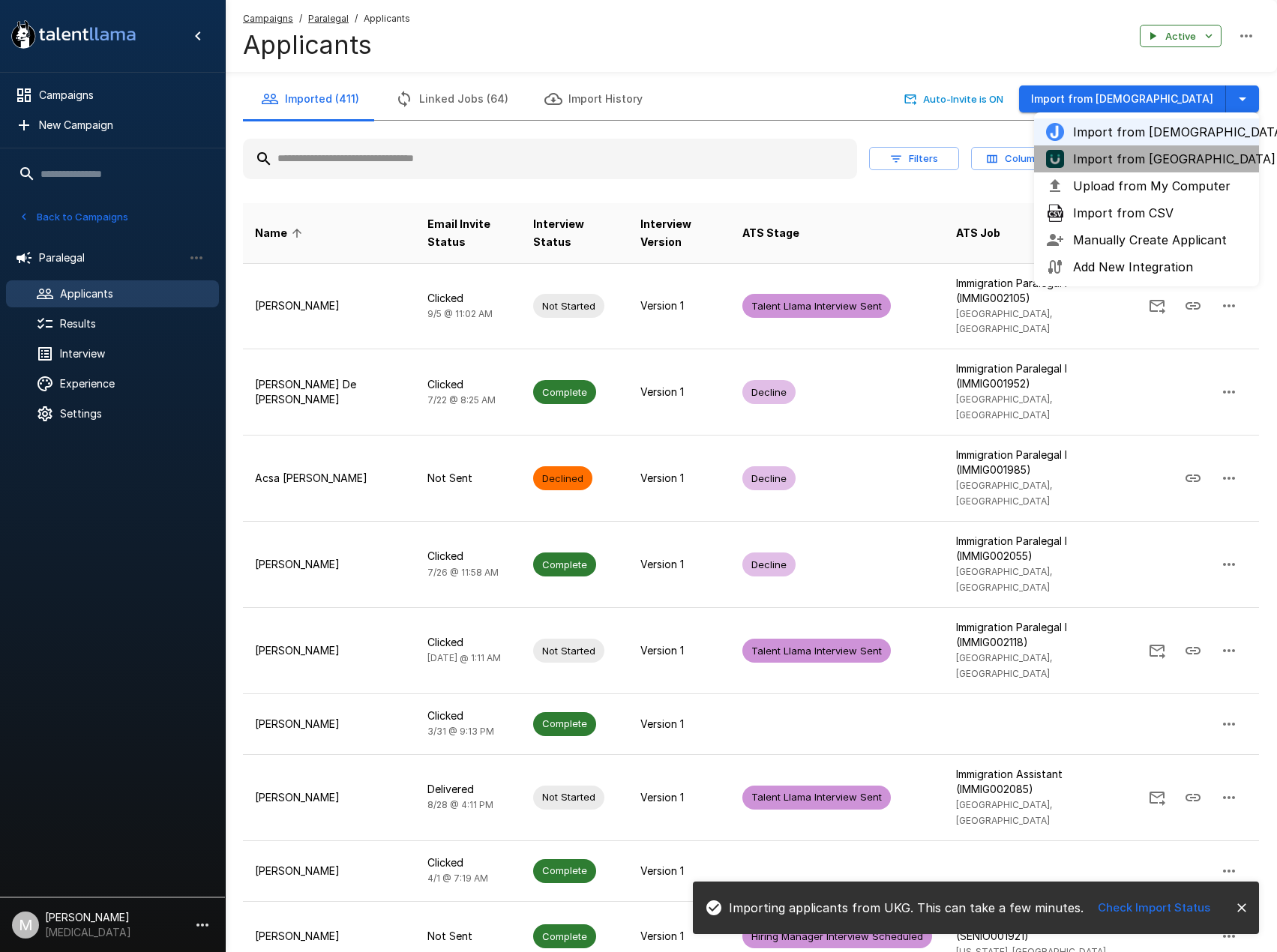
click at [1136, 161] on span "Import from [GEOGRAPHIC_DATA]" at bounding box center [1159, 159] width 173 height 18
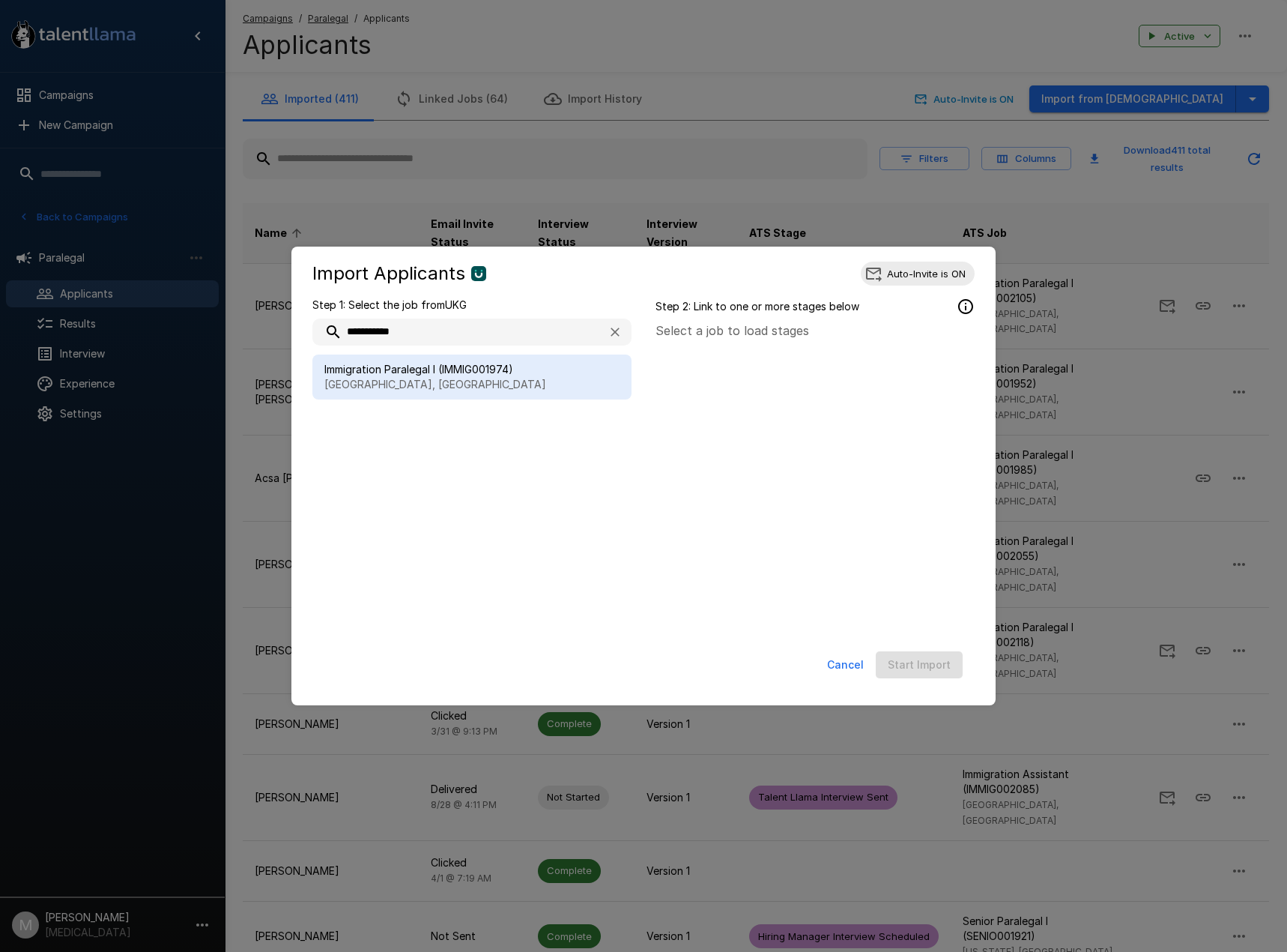
type input "**********"
drag, startPoint x: 385, startPoint y: 384, endPoint x: 472, endPoint y: 391, distance: 87.3
click at [384, 386] on p "[GEOGRAPHIC_DATA], [GEOGRAPHIC_DATA]" at bounding box center [472, 384] width 295 height 15
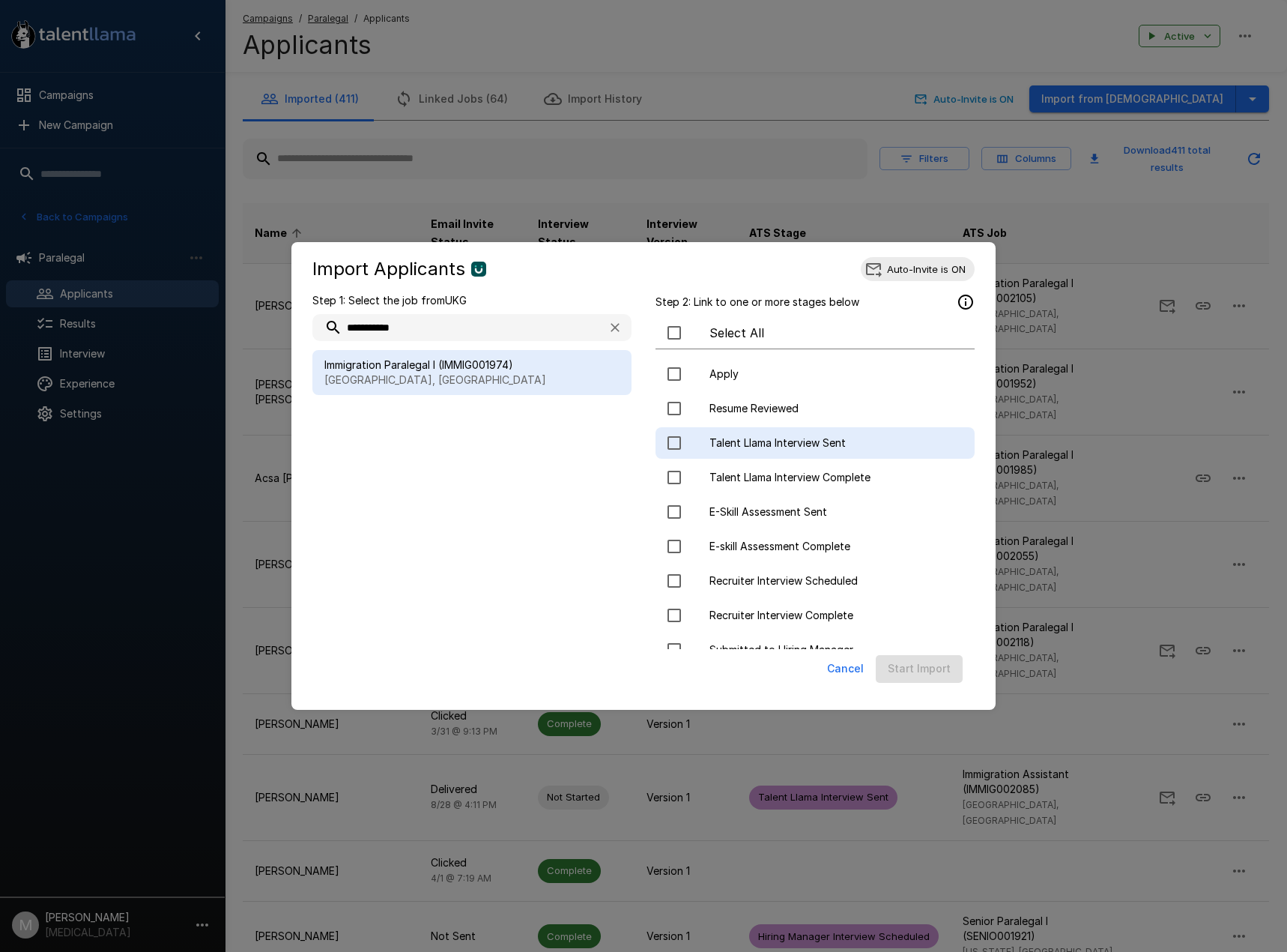
click at [819, 432] on div "Talent Llama Interview Sent" at bounding box center [815, 443] width 320 height 31
click at [935, 668] on button "Start Import" at bounding box center [919, 668] width 87 height 28
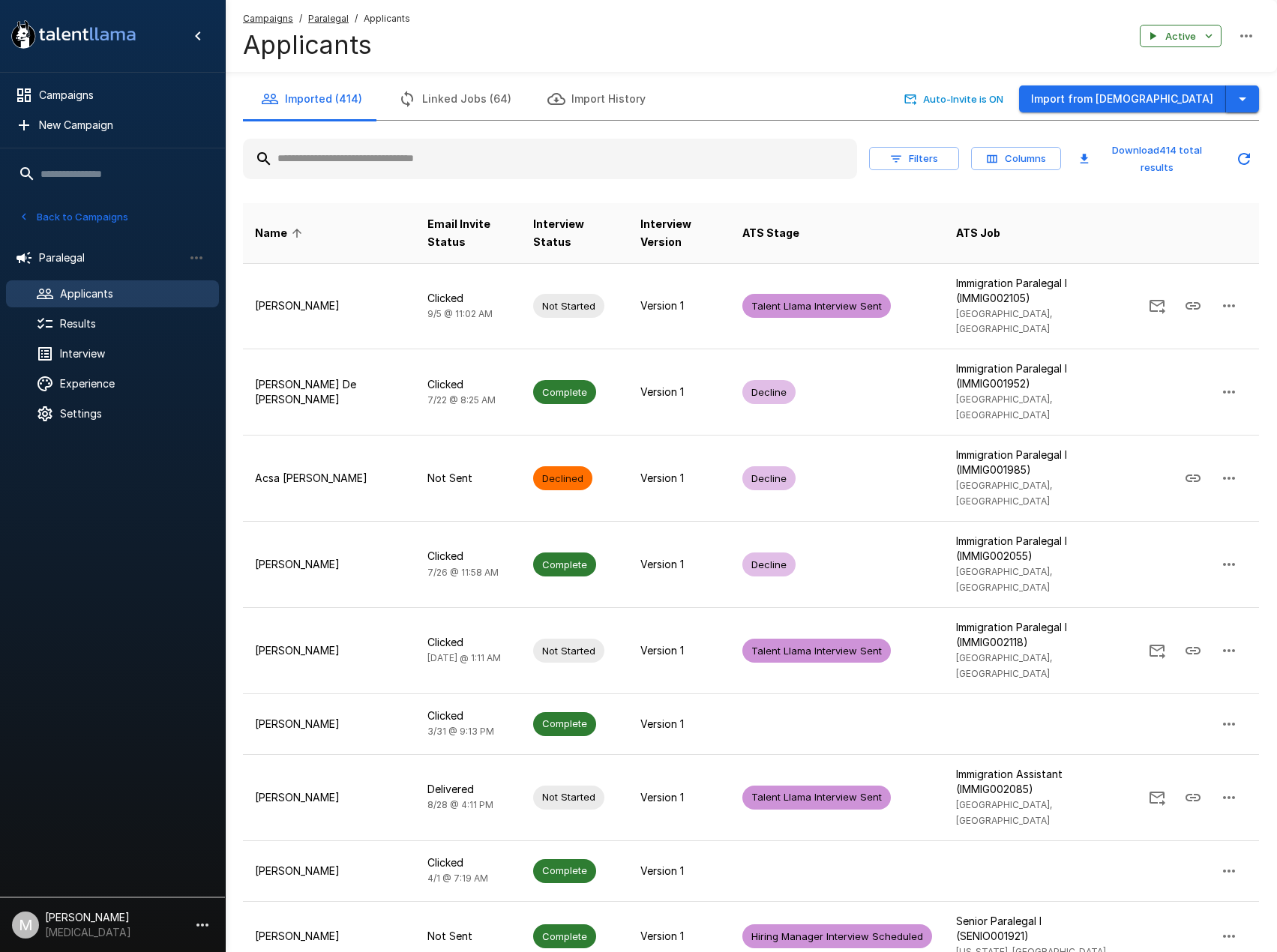
click at [1242, 99] on icon "button" at bounding box center [1242, 100] width 8 height 4
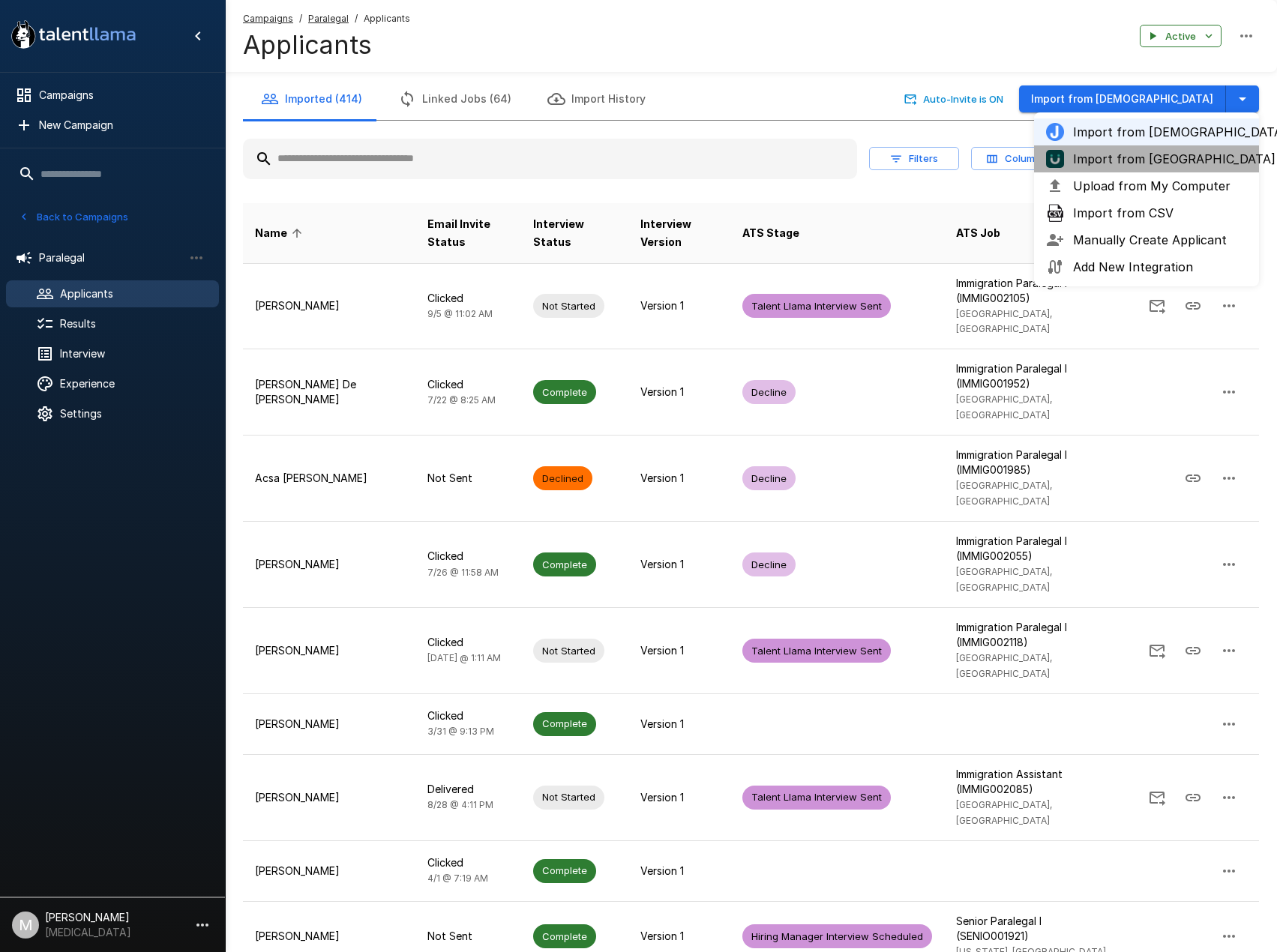
click at [1142, 155] on span "Import from [GEOGRAPHIC_DATA]" at bounding box center [1159, 159] width 173 height 18
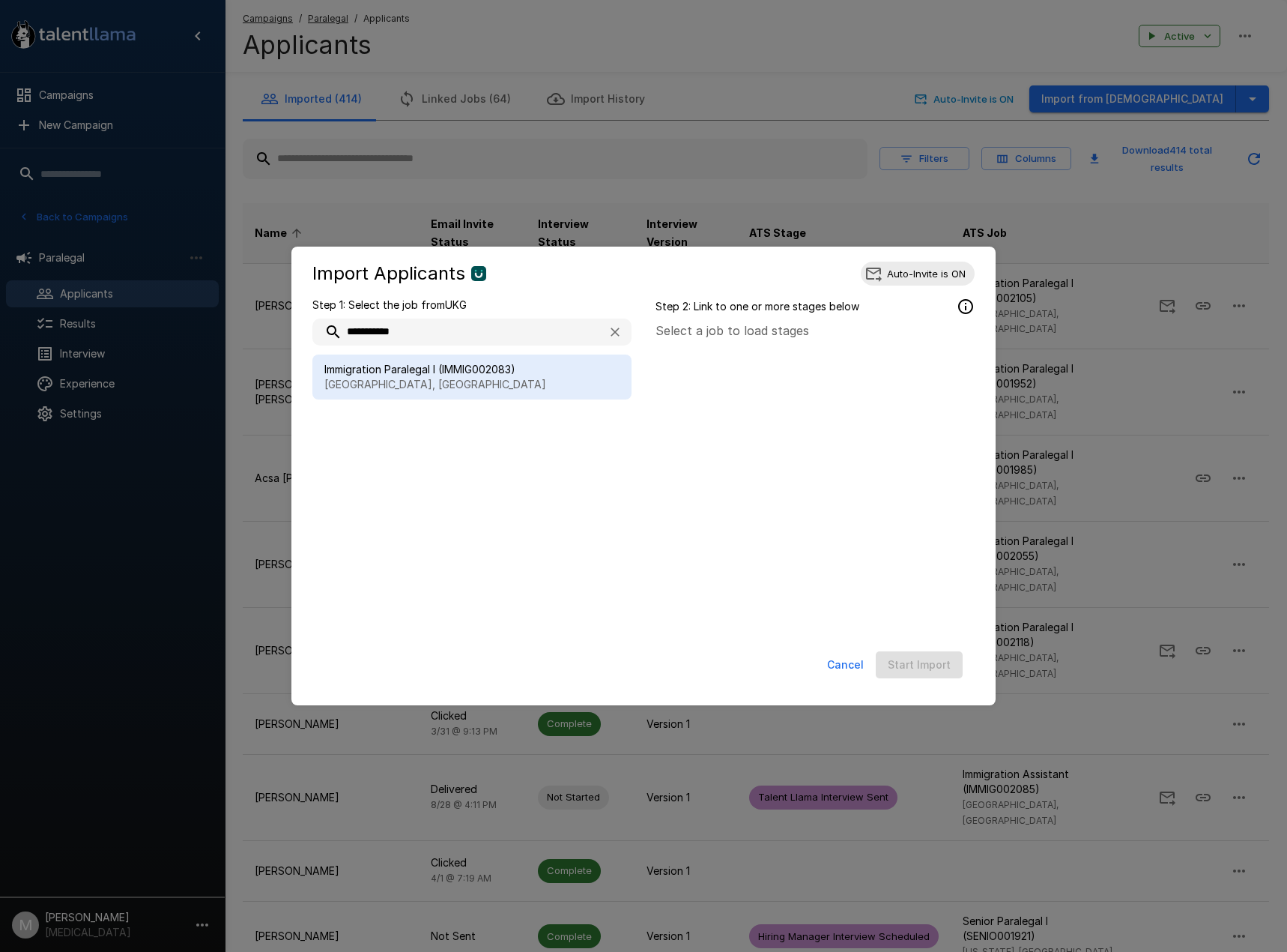
type input "**********"
click at [464, 373] on span "Immigration Paralegal I (IMMIG002083)" at bounding box center [472, 369] width 295 height 15
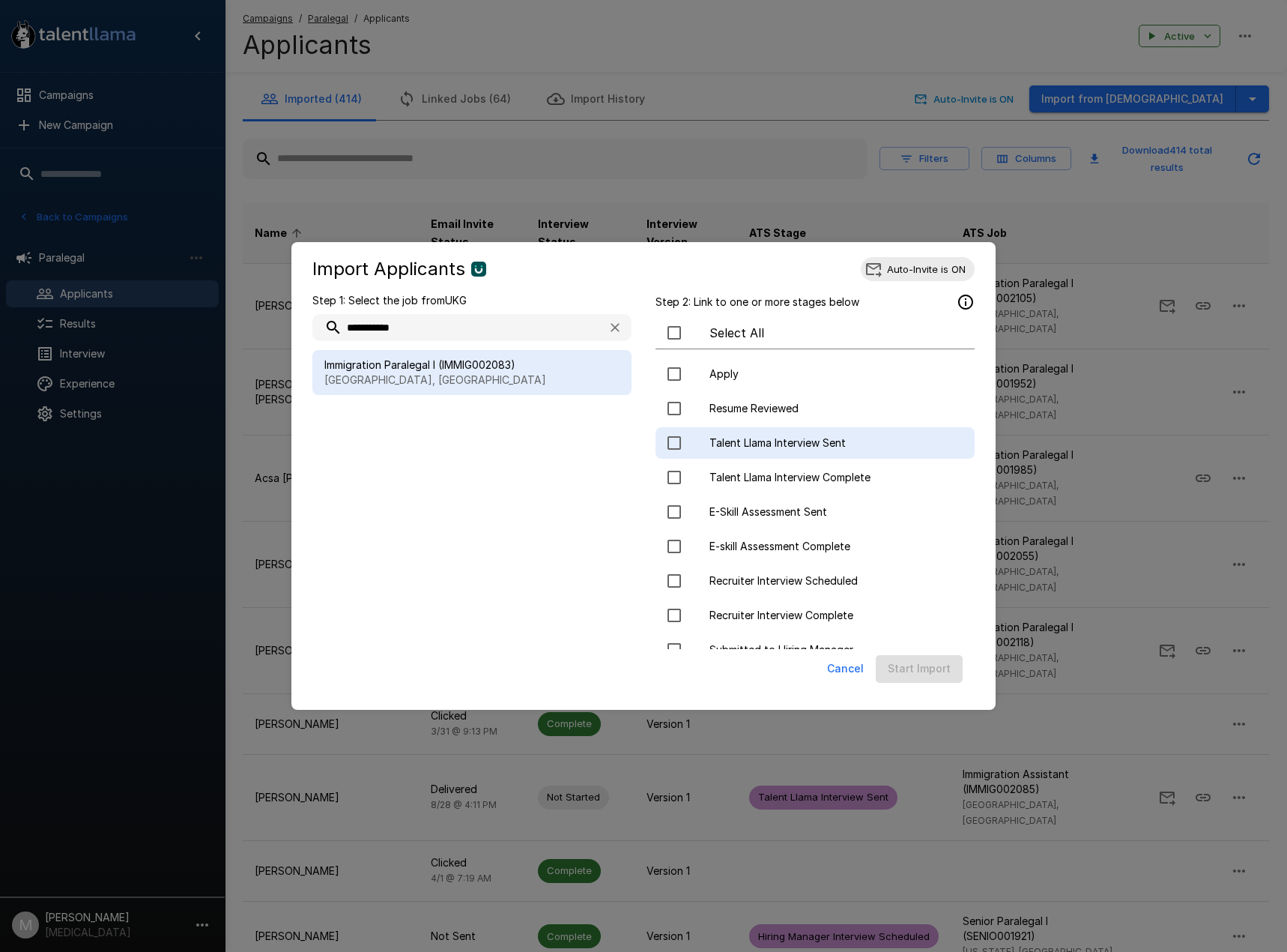
click at [780, 445] on span "Talent Llama Interview Sent" at bounding box center [836, 442] width 253 height 15
click at [931, 671] on button "Start Import" at bounding box center [919, 668] width 87 height 28
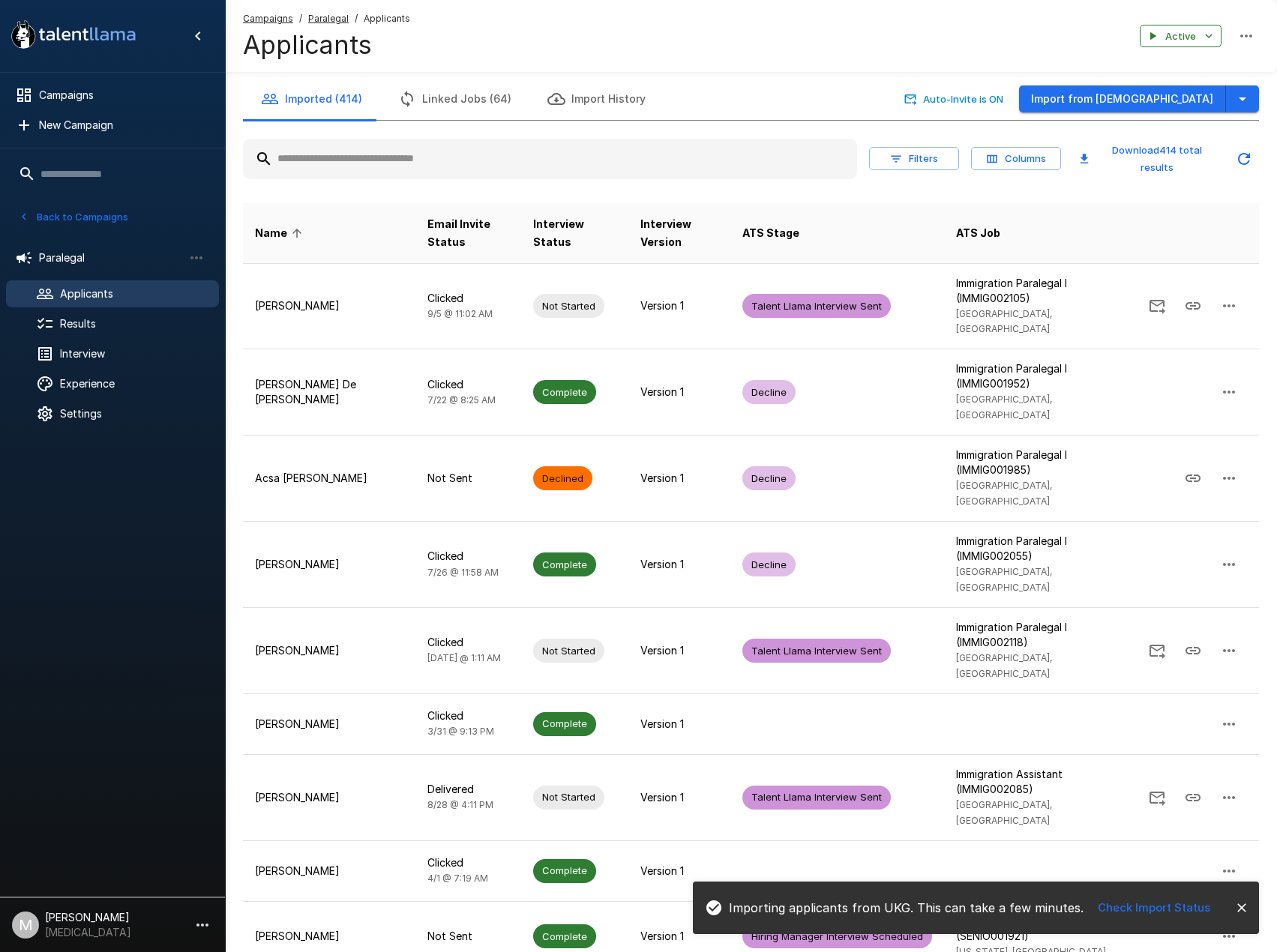
click at [1258, 105] on button "button" at bounding box center [1242, 99] width 33 height 28
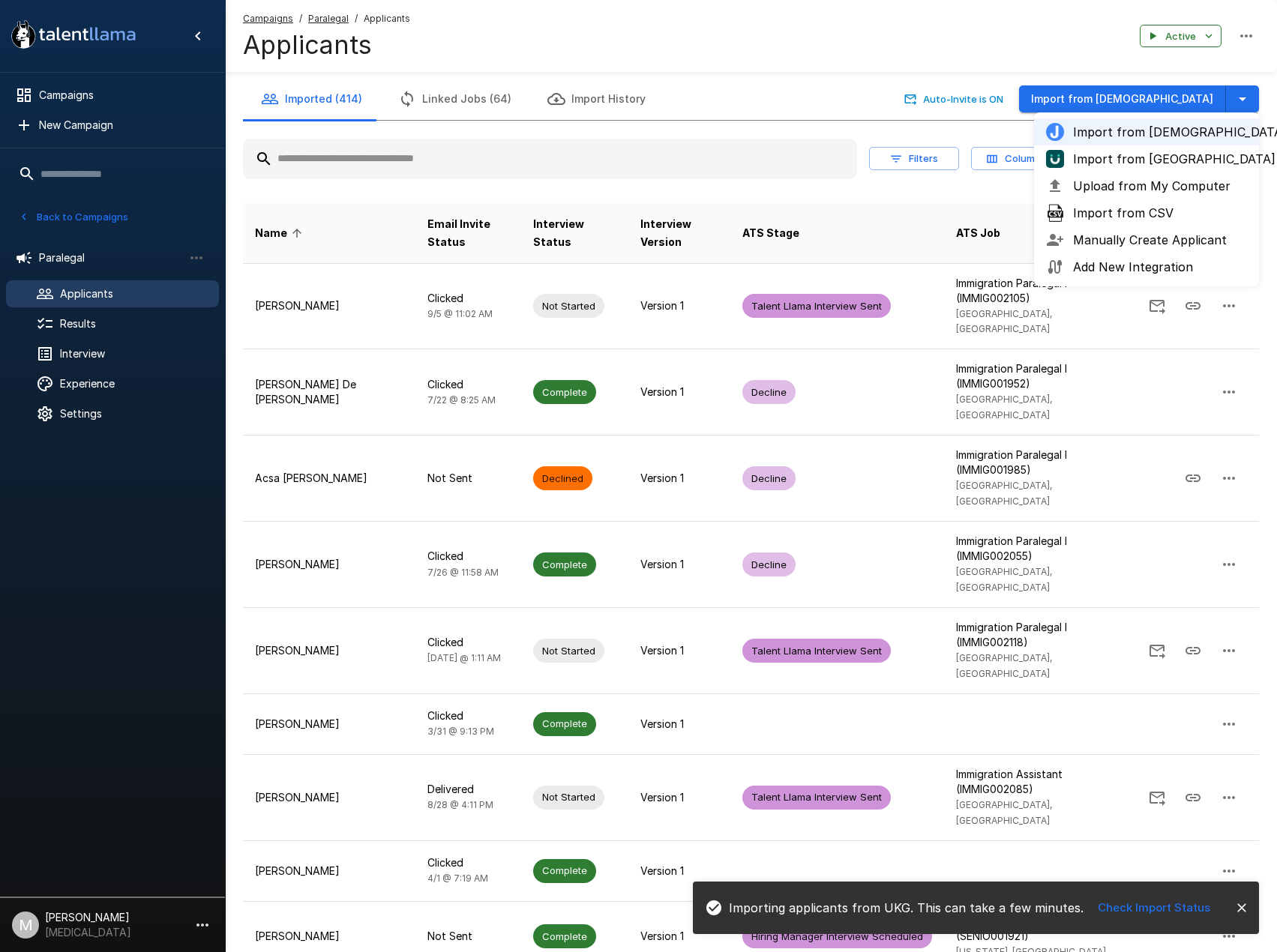
click at [1176, 169] on div "Import from Jobvite Import from [GEOGRAPHIC_DATA] Upload from My Computer Impor…" at bounding box center [1146, 199] width 225 height 173
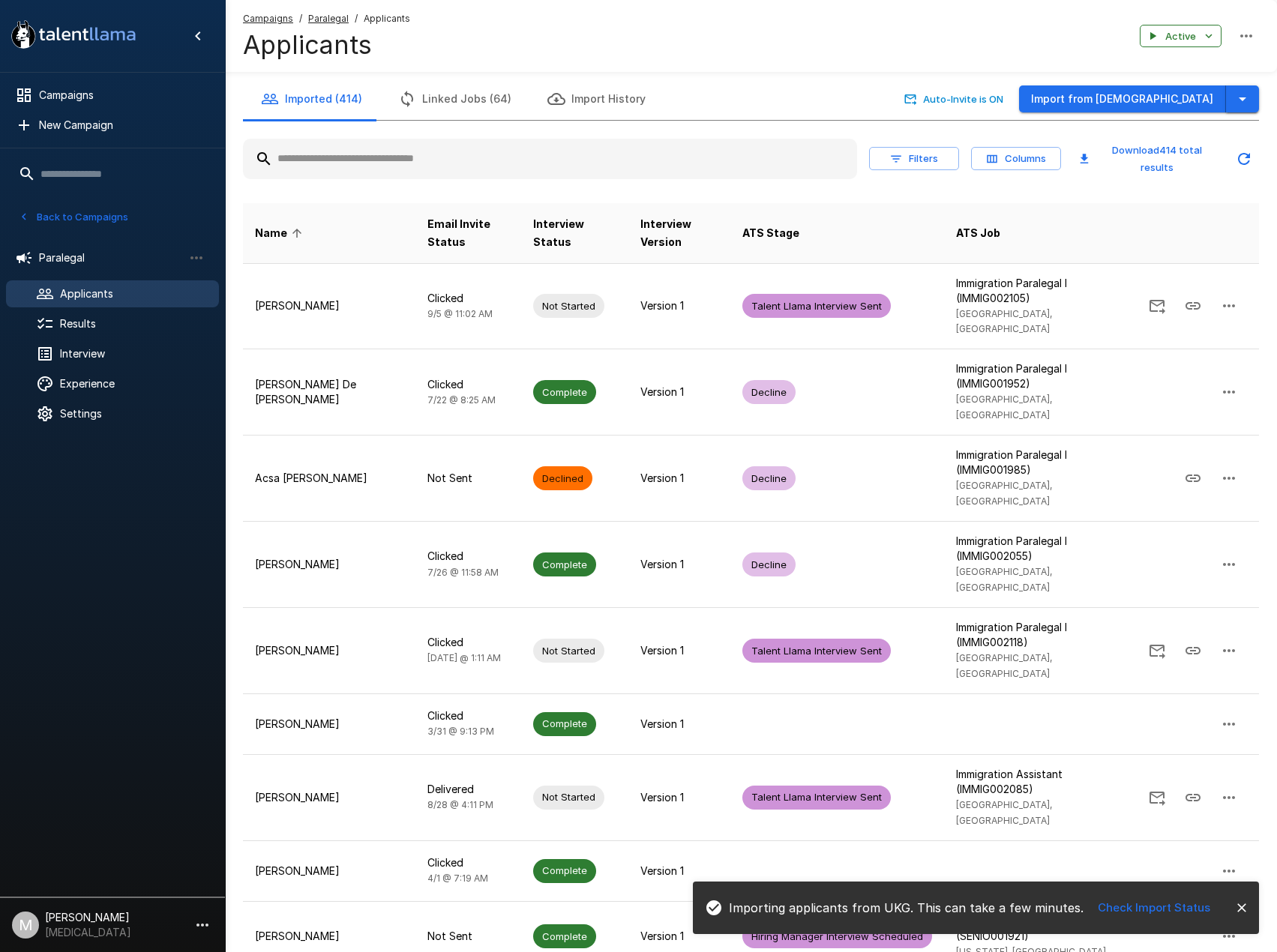
click at [1248, 96] on icon "button" at bounding box center [1242, 99] width 18 height 18
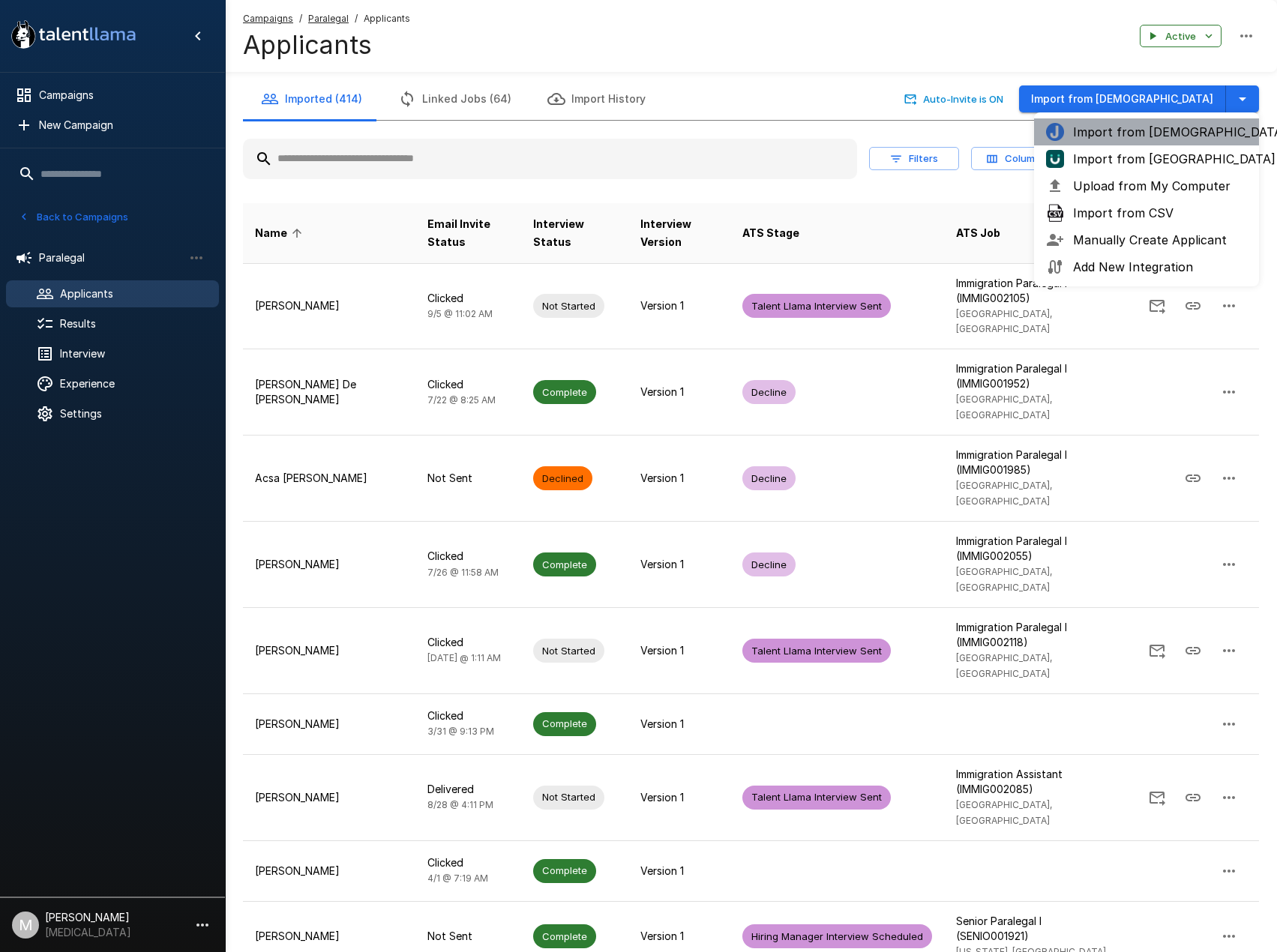
click at [1157, 169] on ul "Import from Jobvite Import from [GEOGRAPHIC_DATA] Upload from My Computer Impor…" at bounding box center [1146, 199] width 225 height 173
click at [1153, 159] on span "Import from [GEOGRAPHIC_DATA]" at bounding box center [1159, 159] width 173 height 18
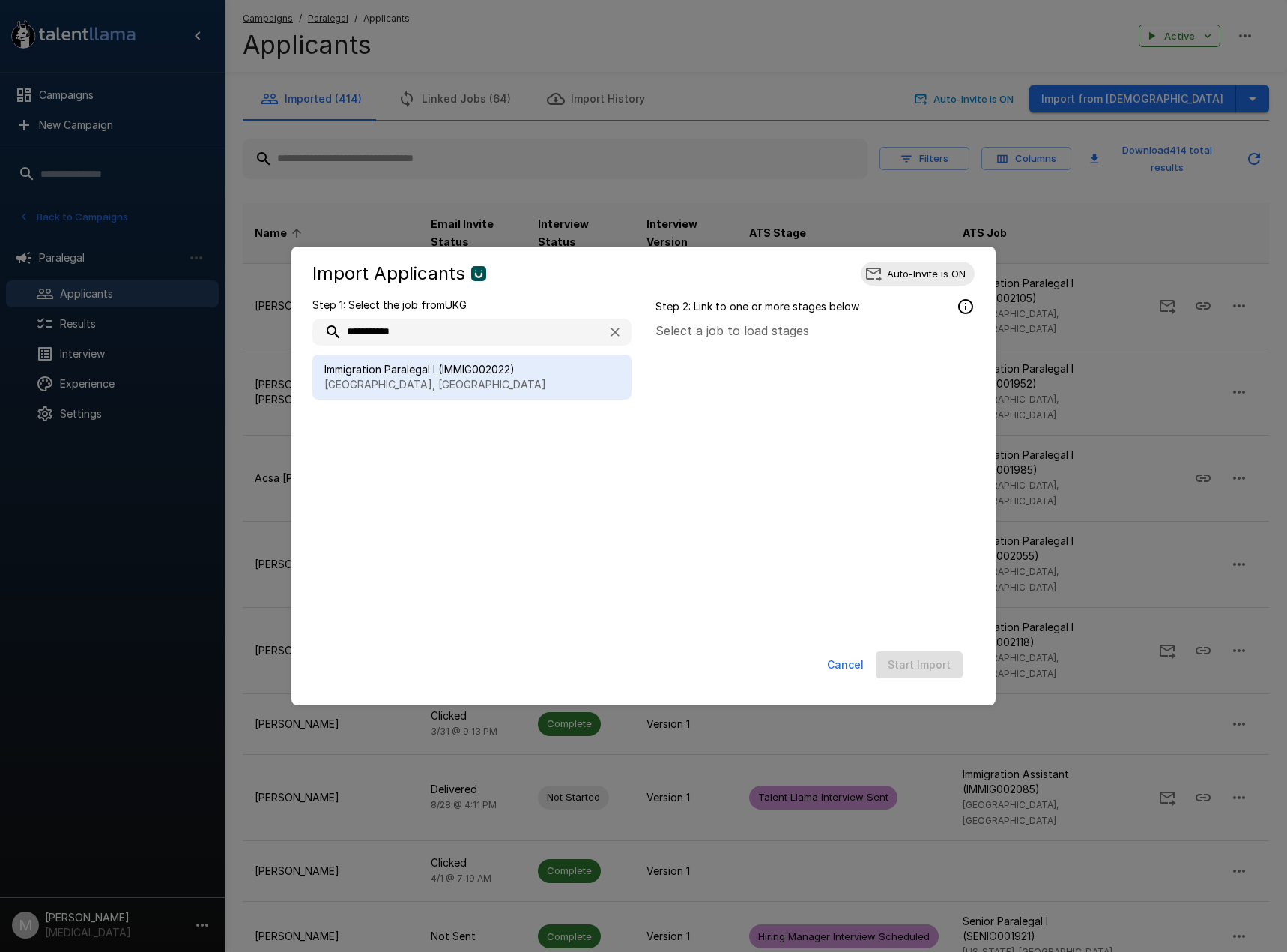
type input "**********"
click at [485, 398] on div "Immigration Paralegal I (IMMIG002022) [GEOGRAPHIC_DATA], [GEOGRAPHIC_DATA]" at bounding box center [473, 377] width 320 height 45
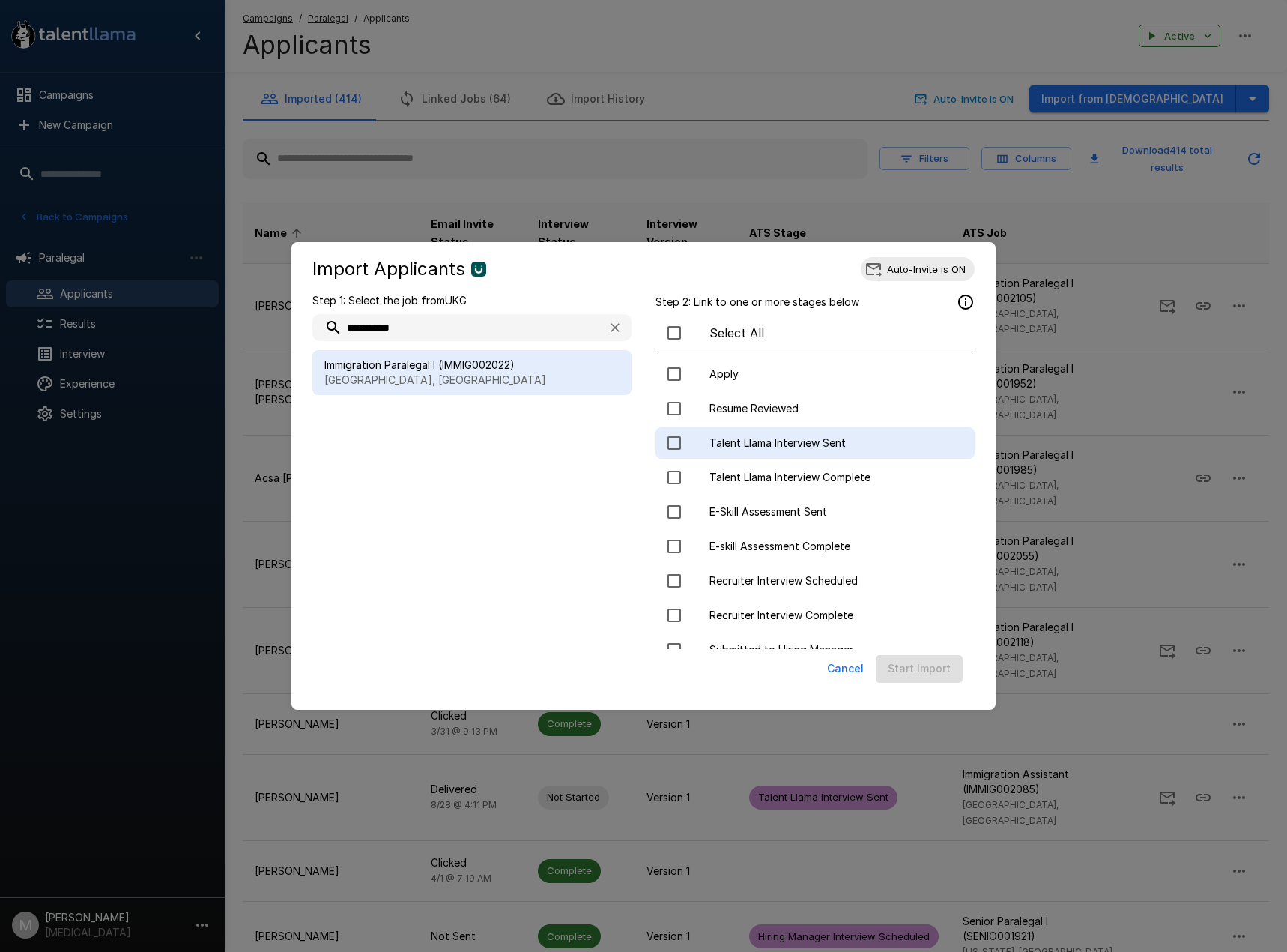
click at [806, 453] on div "Talent Llama Interview Sent" at bounding box center [815, 443] width 320 height 31
click at [929, 672] on button "Start Import" at bounding box center [919, 668] width 87 height 28
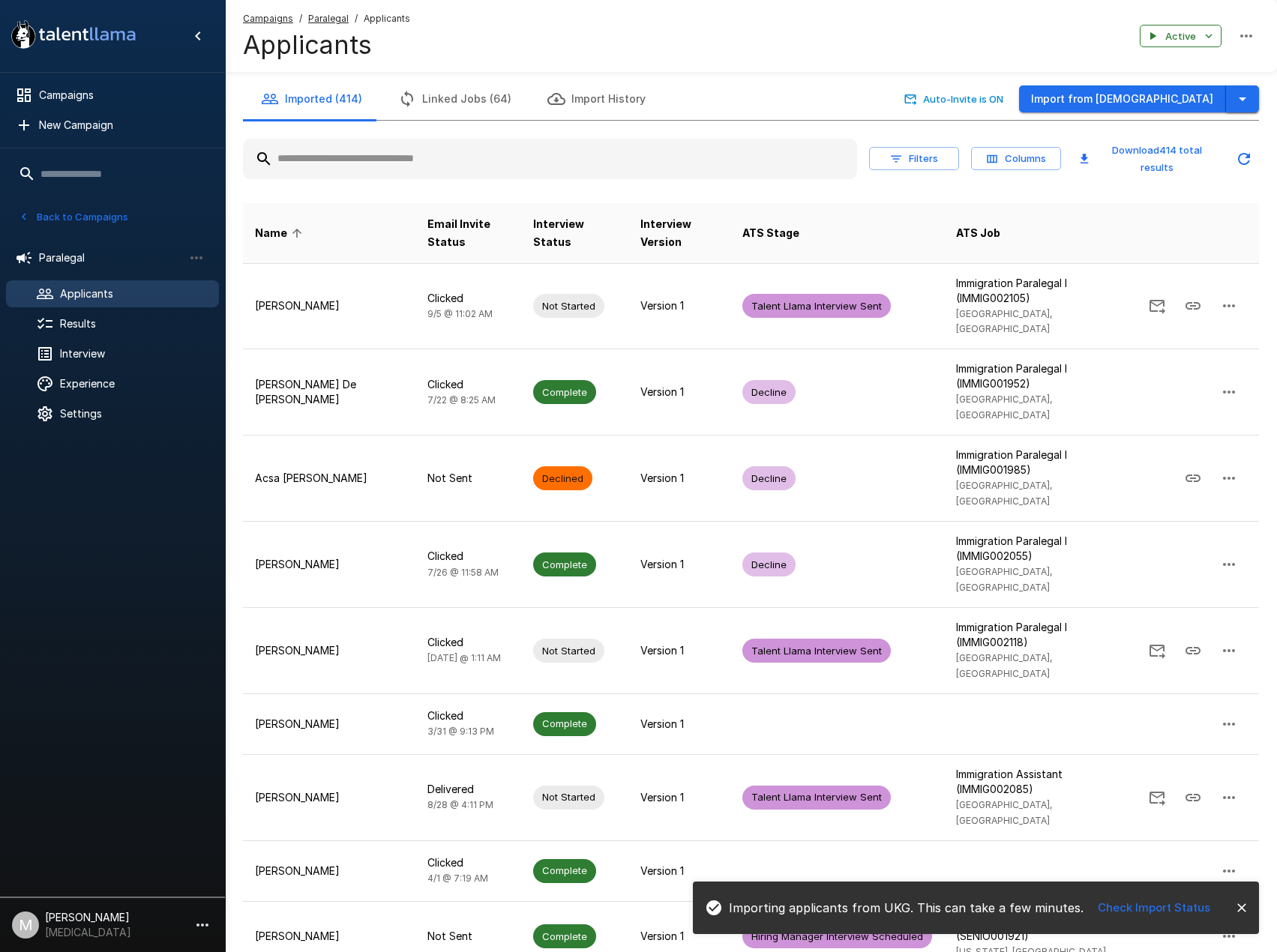
click at [1244, 93] on icon "button" at bounding box center [1242, 99] width 18 height 18
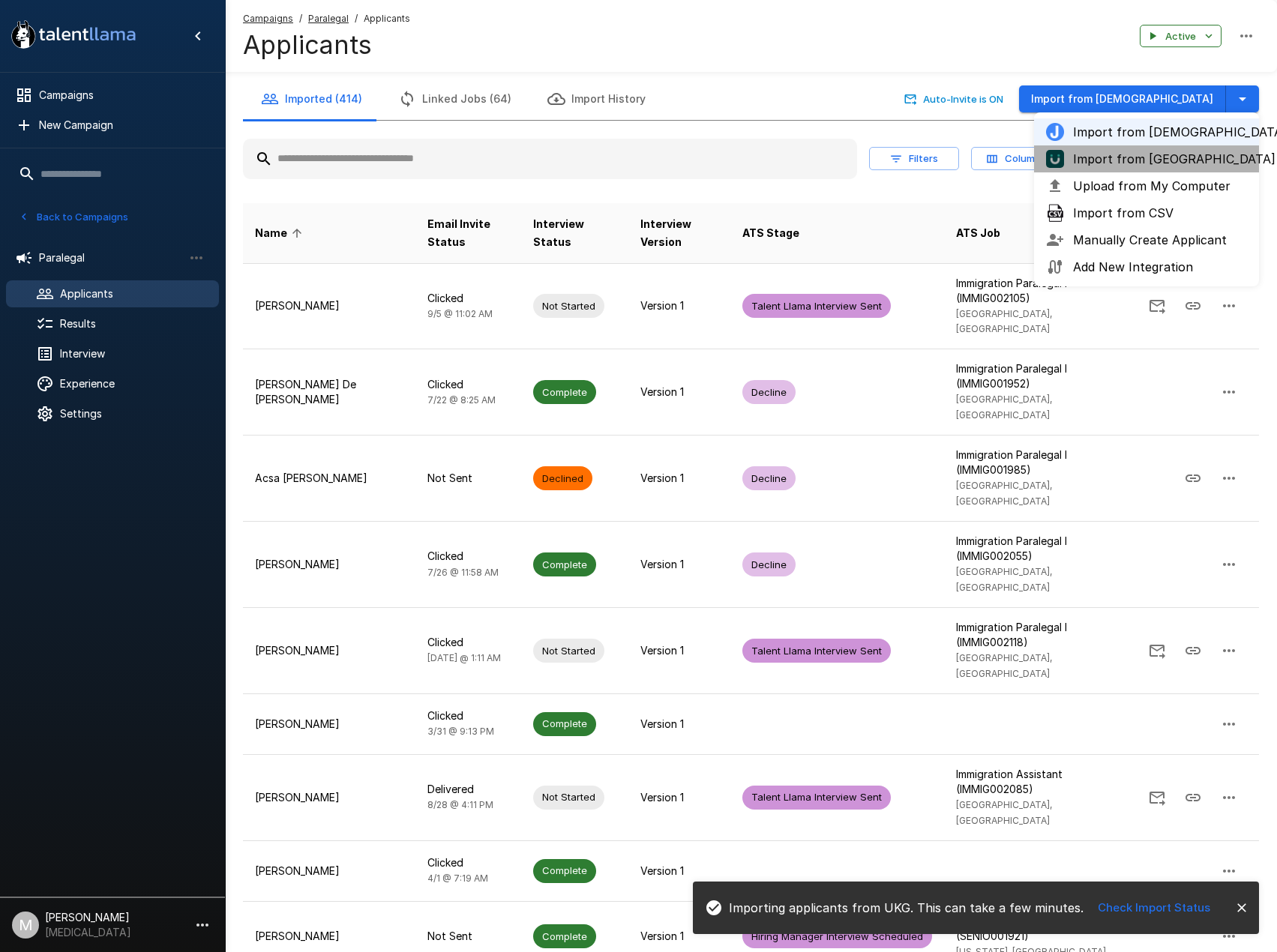
click at [1207, 165] on span "Import from [GEOGRAPHIC_DATA]" at bounding box center [1159, 159] width 173 height 18
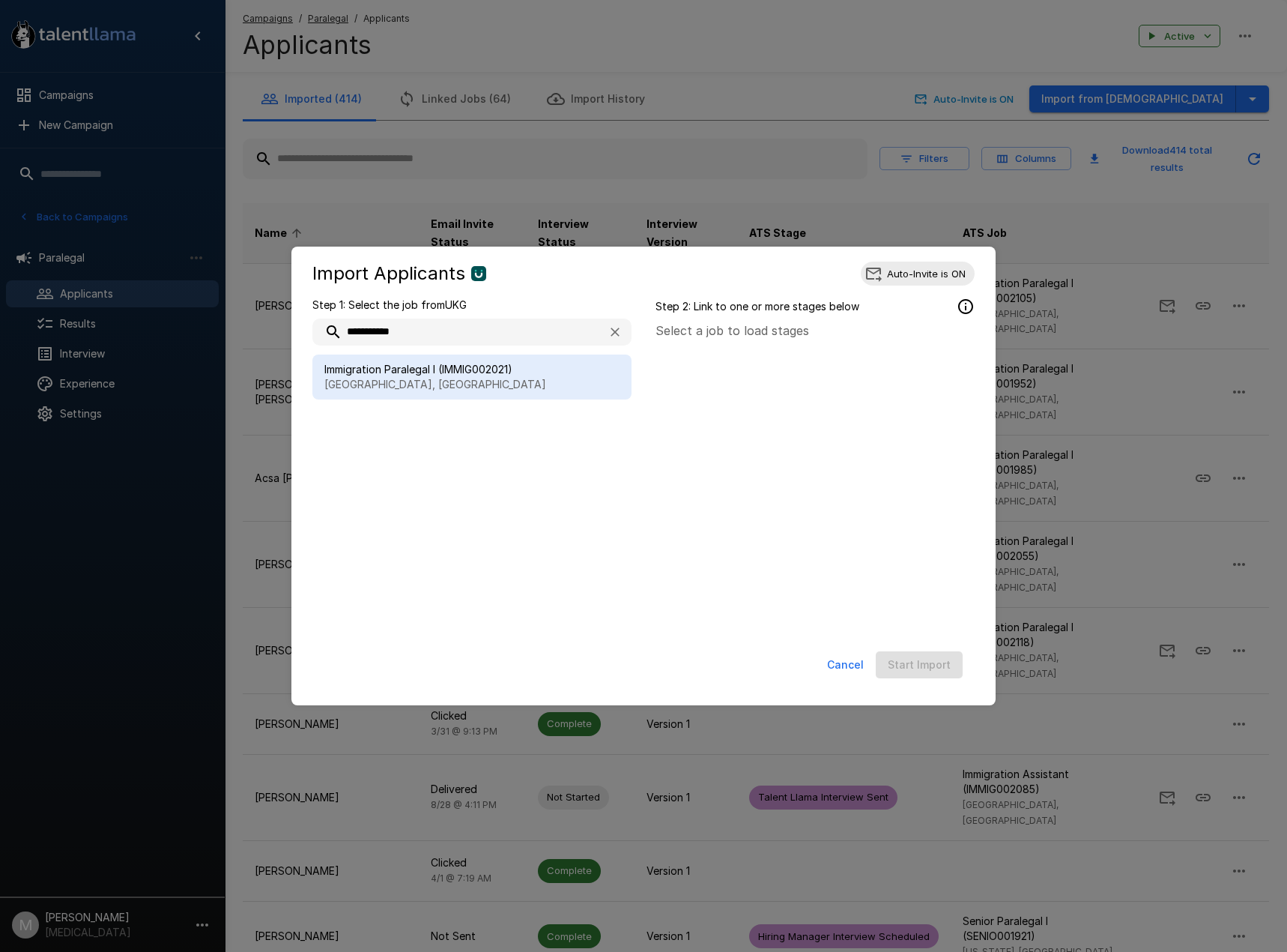
type input "**********"
click at [478, 369] on span "Immigration Paralegal I (IMMIG002021)" at bounding box center [472, 369] width 295 height 15
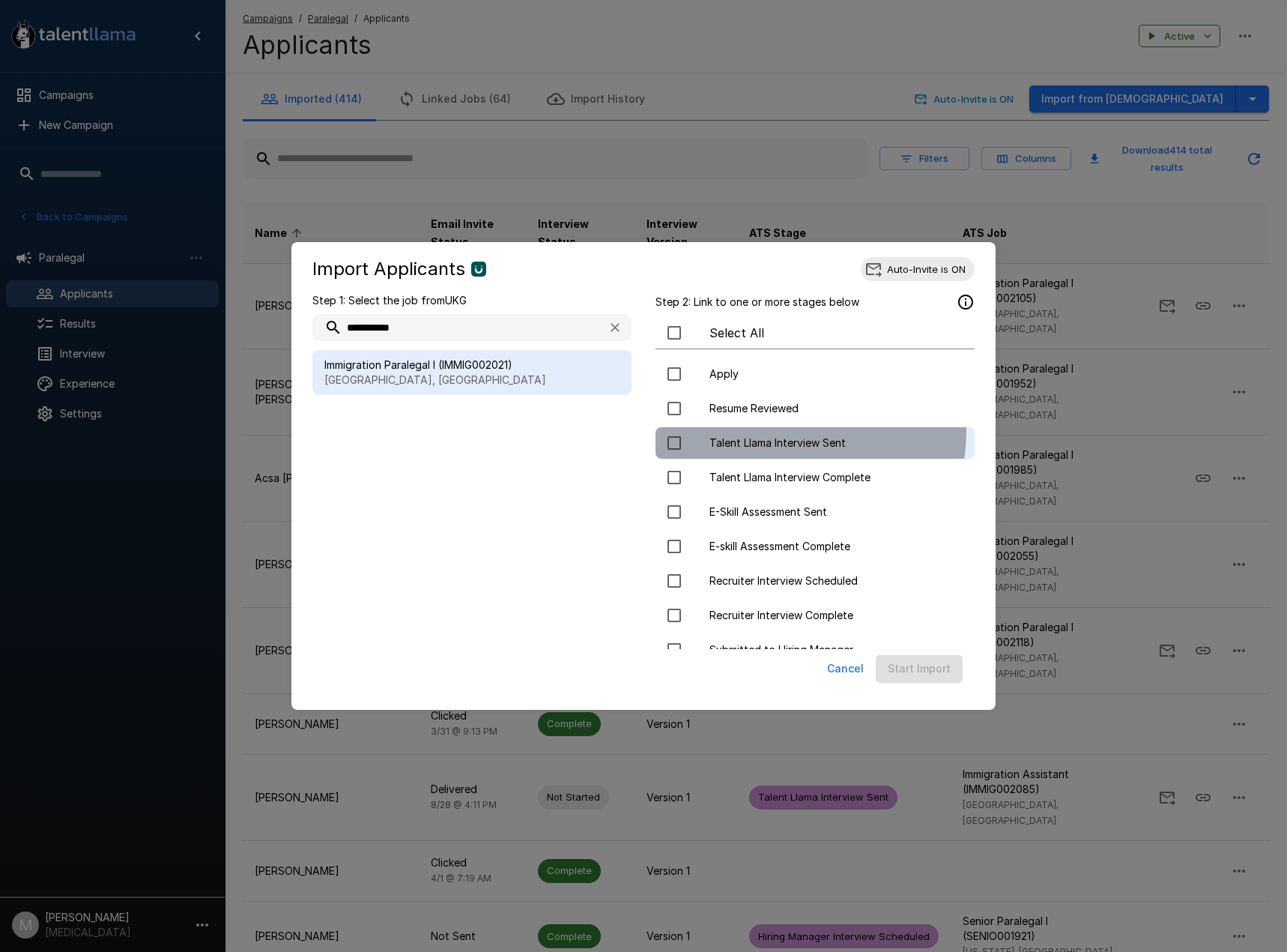
click at [777, 431] on div "Talent Llama Interview Sent" at bounding box center [815, 443] width 320 height 31
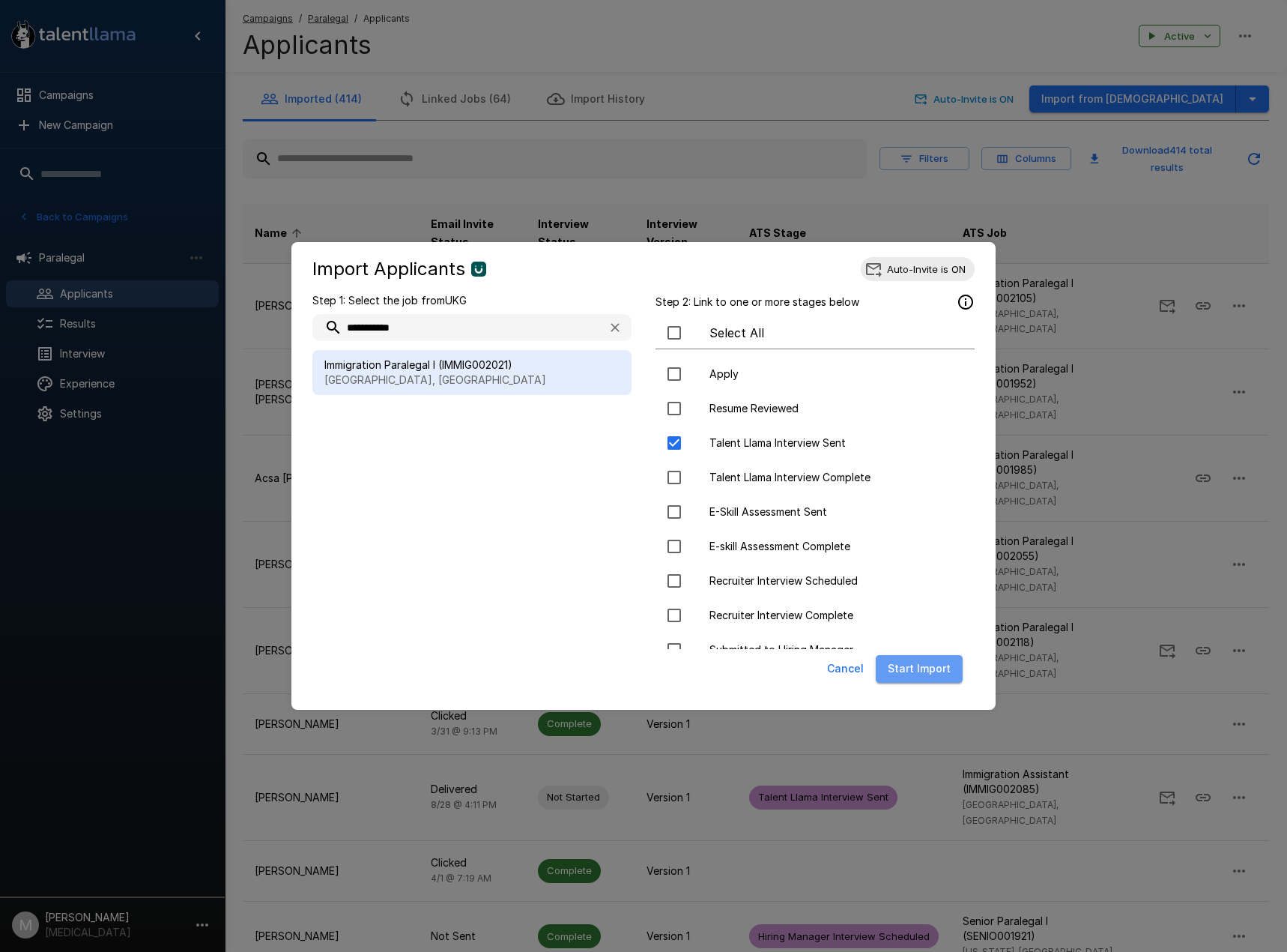
click at [943, 675] on button "Start Import" at bounding box center [919, 668] width 87 height 28
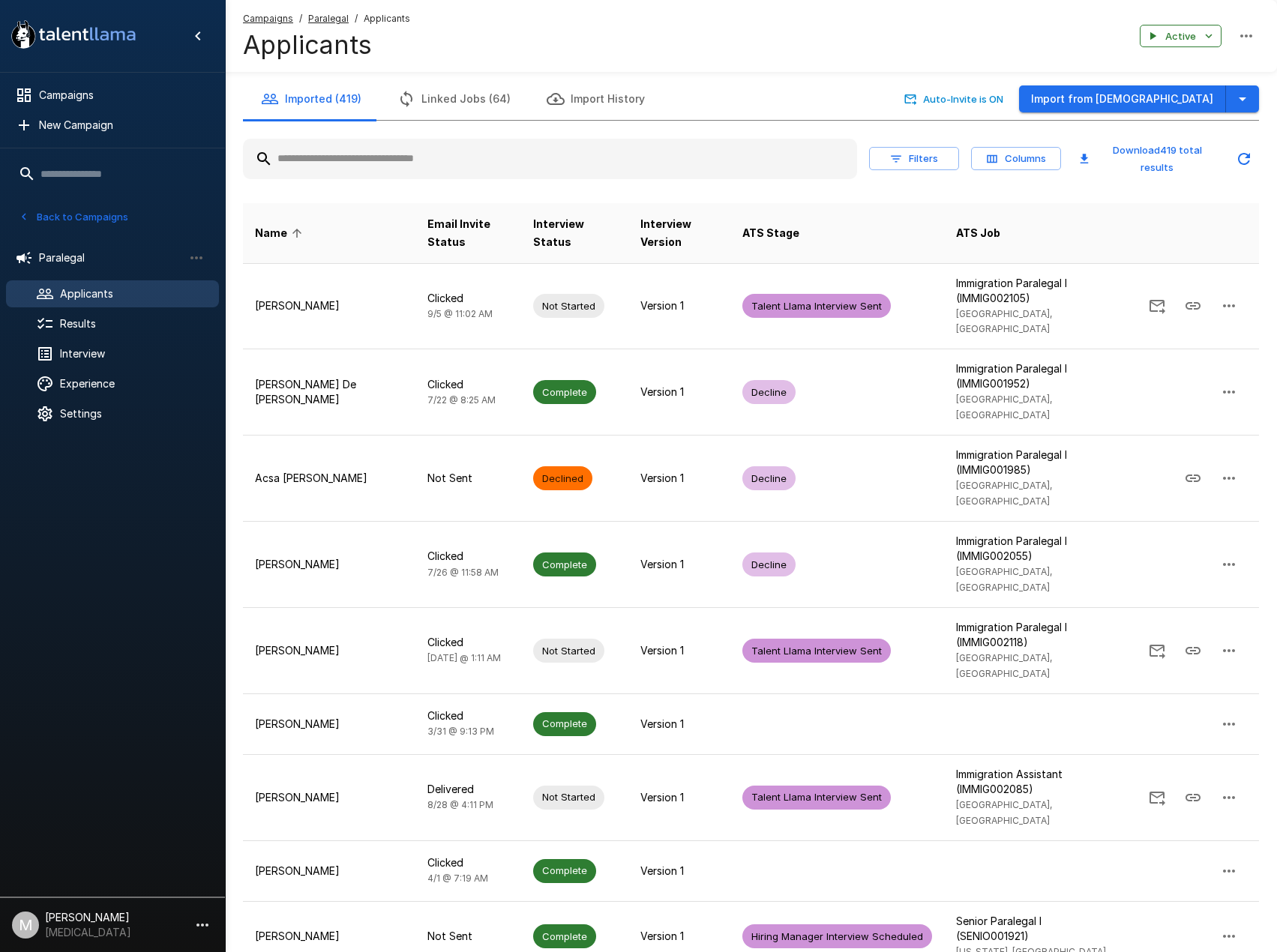
click at [287, 21] on u "Campaigns" at bounding box center [268, 18] width 50 height 12
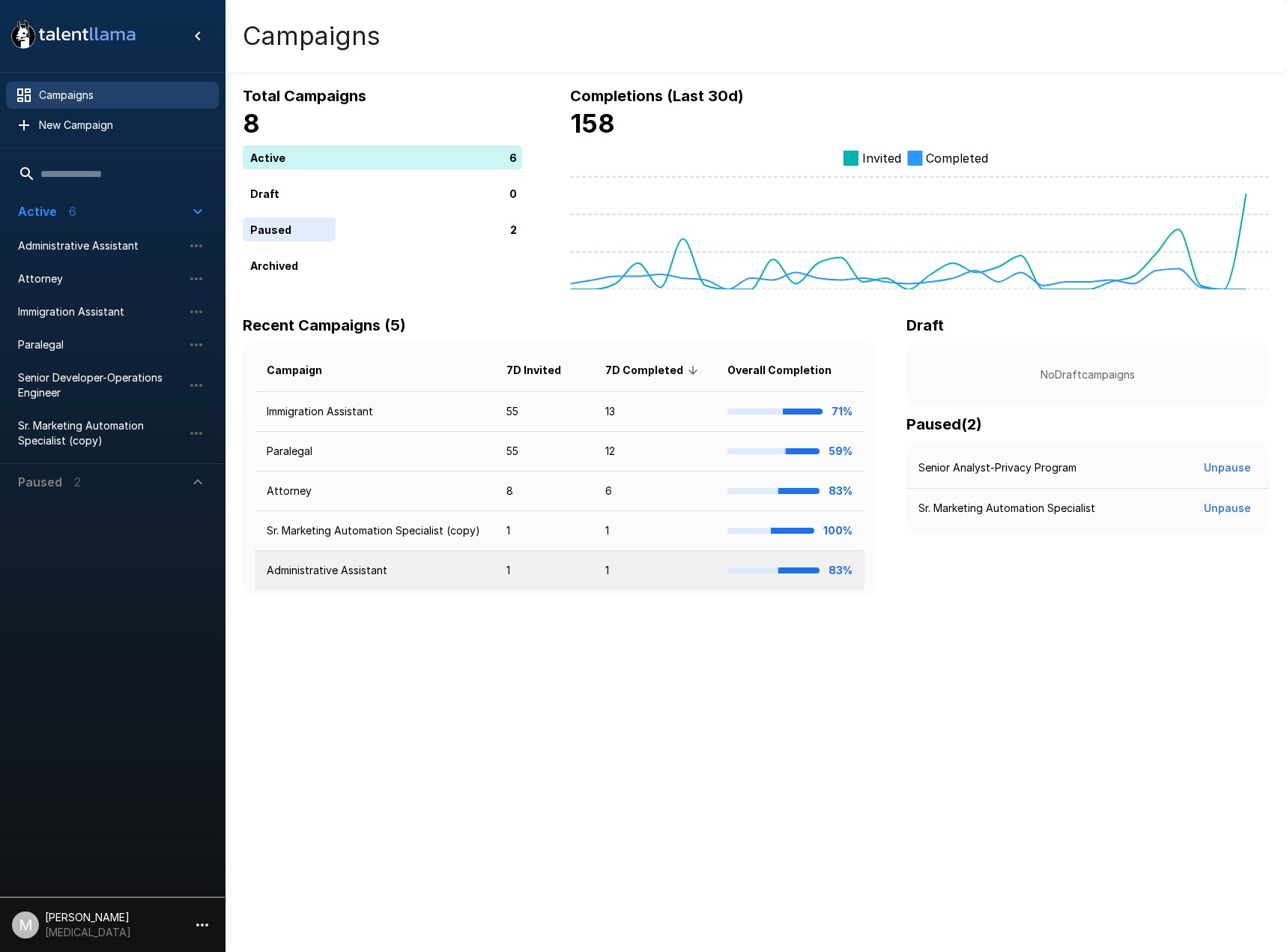
click at [338, 572] on td "Administrative Assistant" at bounding box center [375, 570] width 240 height 40
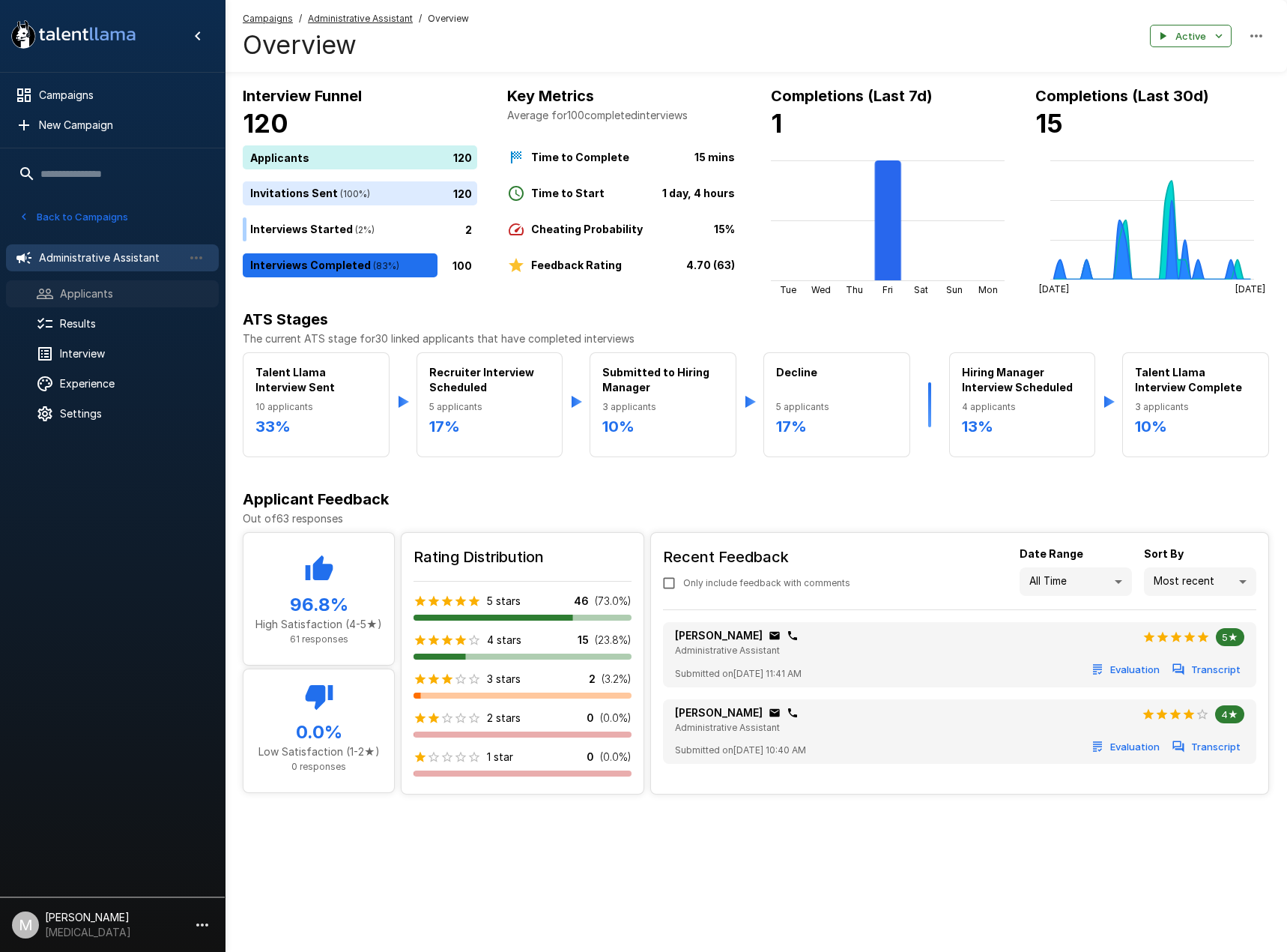
click at [117, 290] on span "Applicants" at bounding box center [134, 293] width 147 height 15
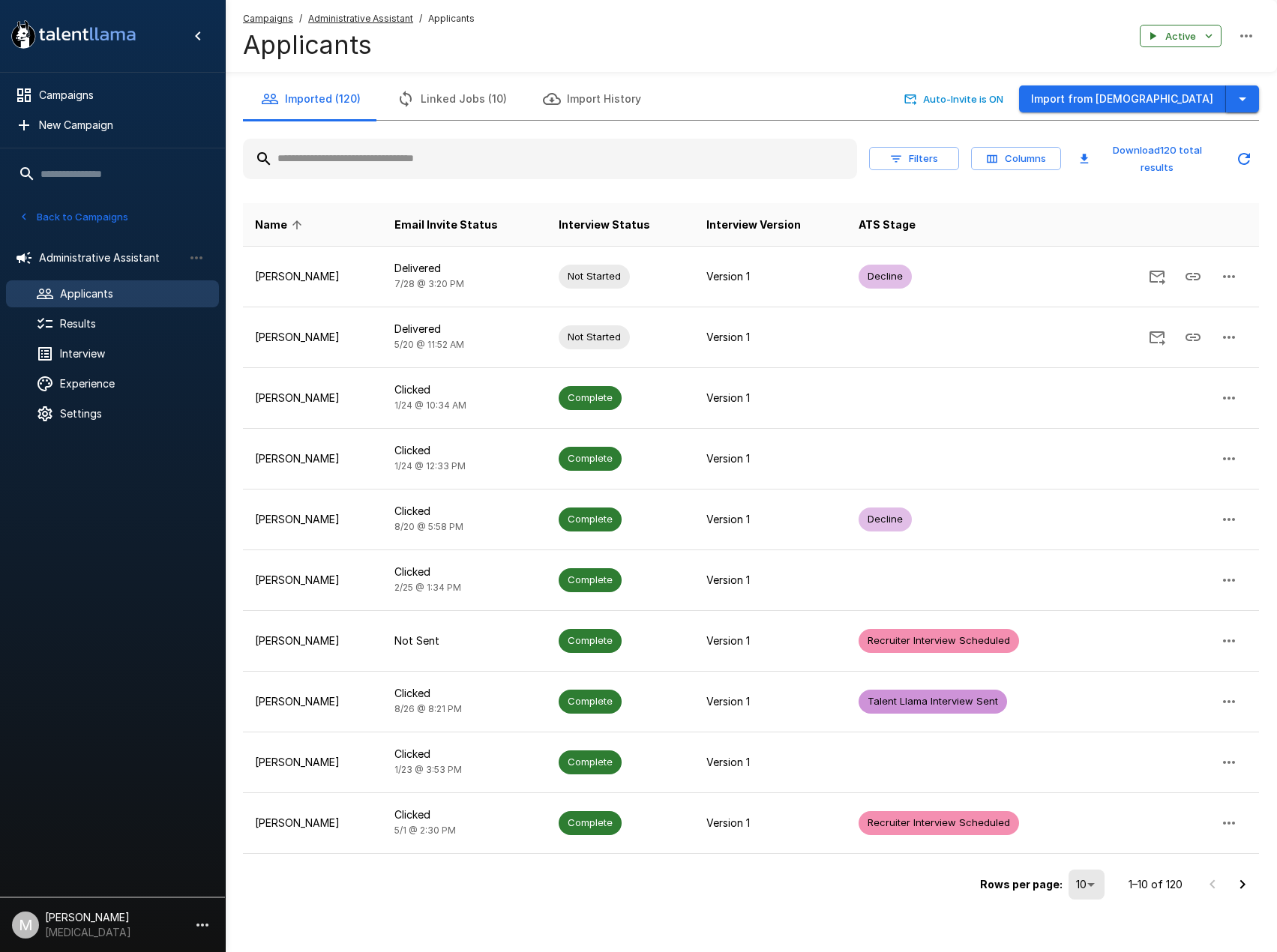
click at [1233, 99] on button "button" at bounding box center [1242, 99] width 33 height 28
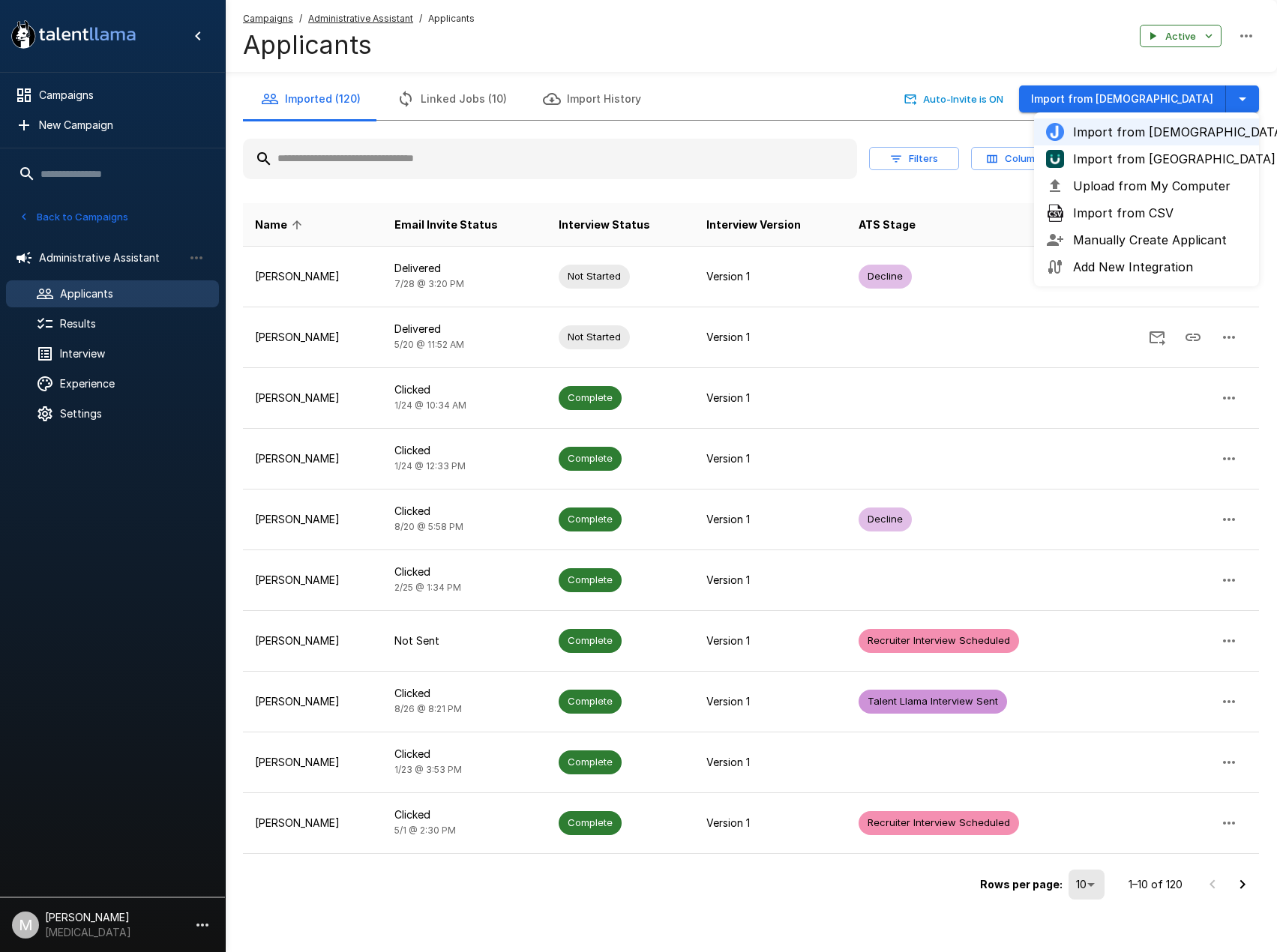
click at [1143, 157] on span "Import from [GEOGRAPHIC_DATA]" at bounding box center [1159, 159] width 173 height 18
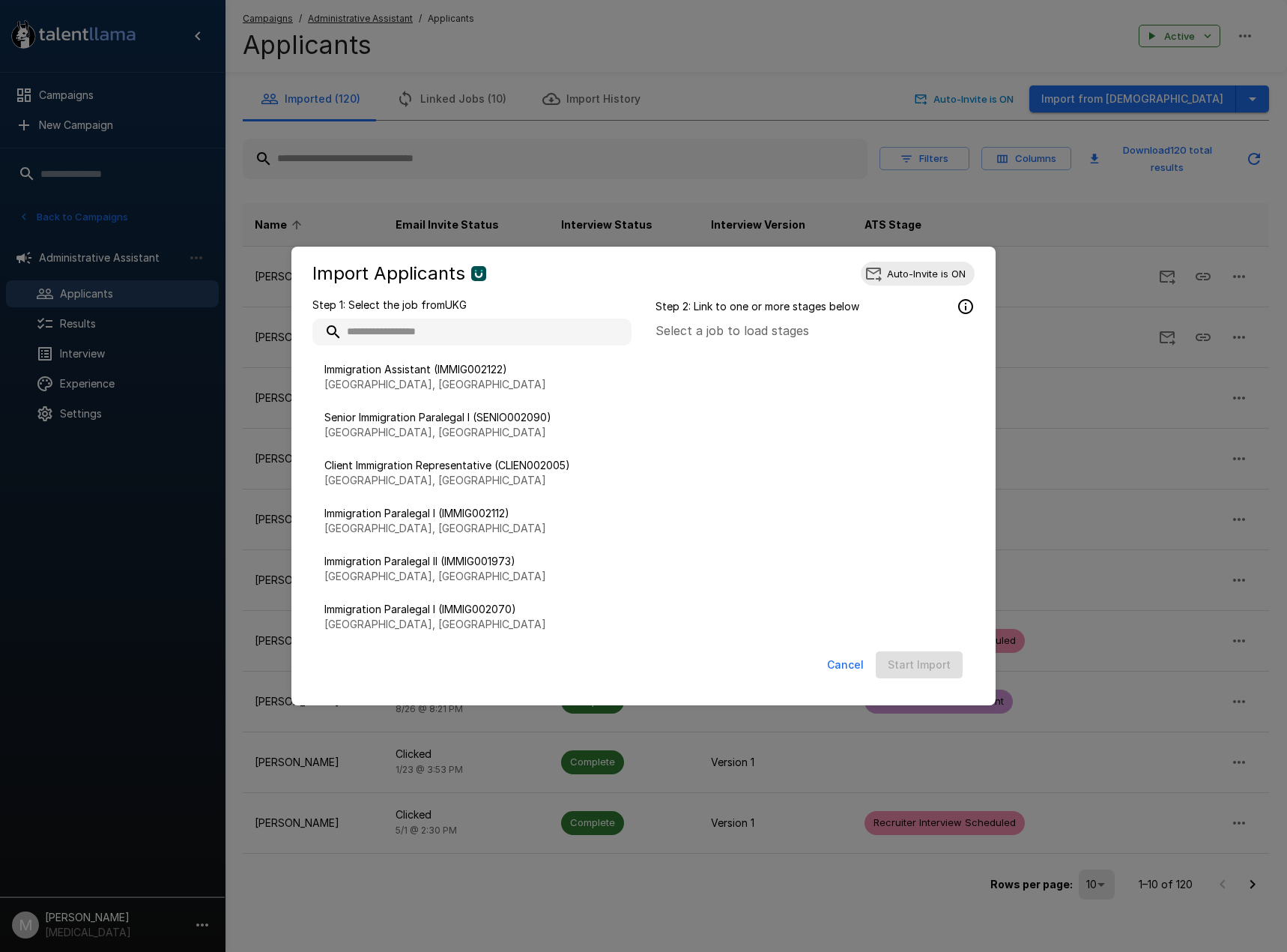
click at [458, 330] on input "text" at bounding box center [473, 332] width 320 height 27
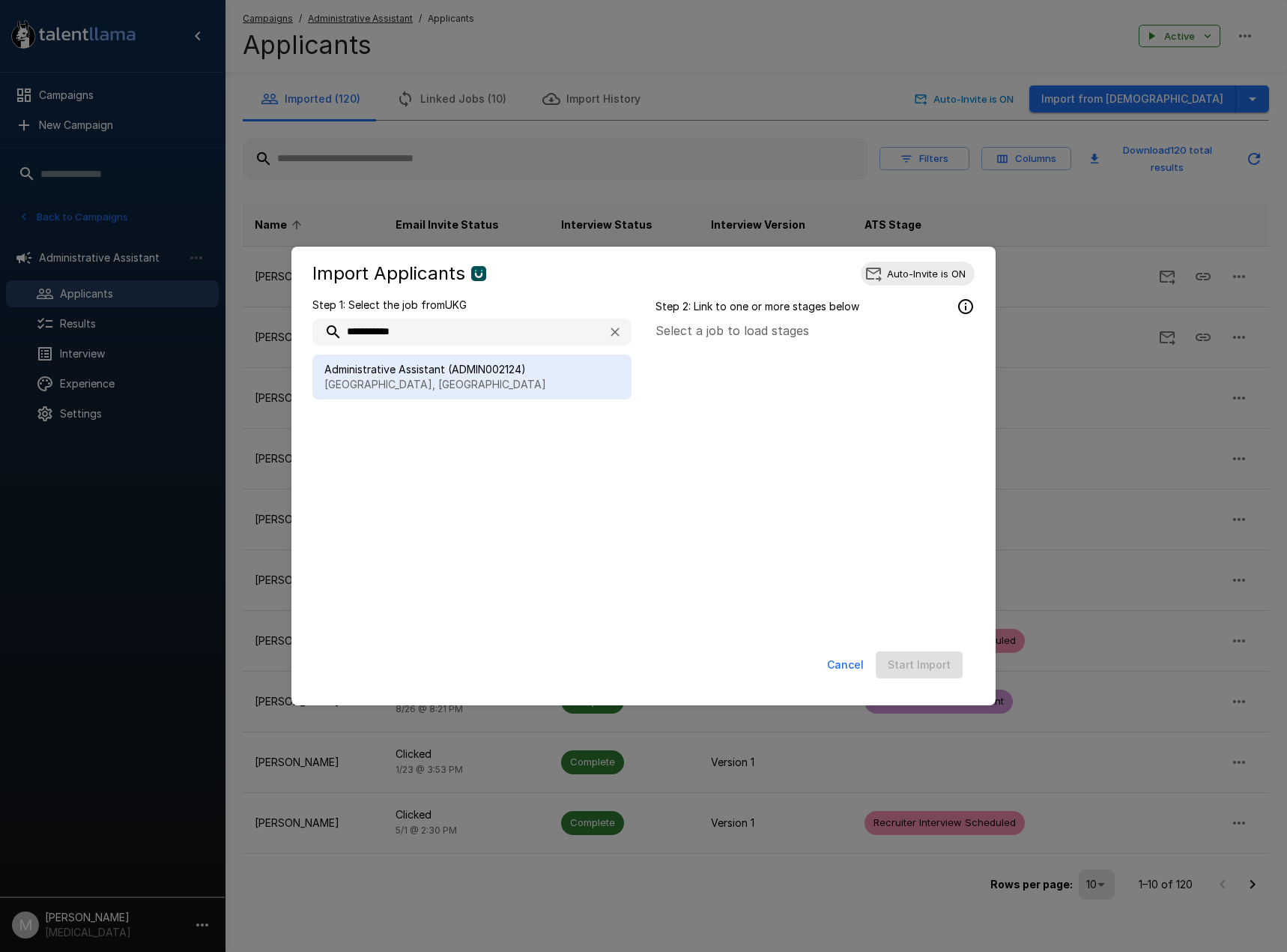
type input "**********"
click at [415, 377] on p "[GEOGRAPHIC_DATA], [GEOGRAPHIC_DATA]" at bounding box center [472, 384] width 295 height 15
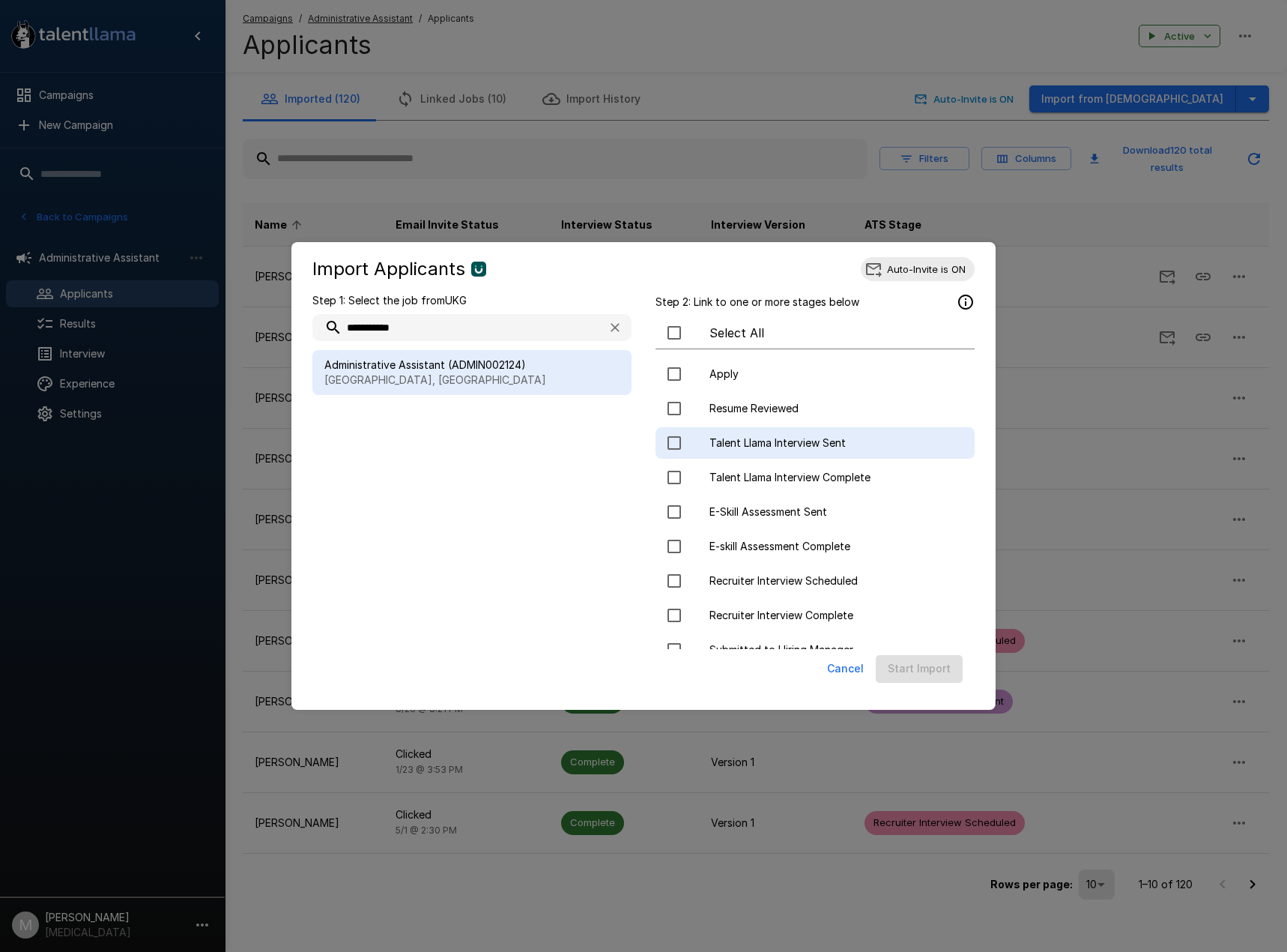
click at [820, 451] on div "Talent Llama Interview Sent" at bounding box center [815, 443] width 320 height 31
click at [943, 674] on button "Start Import" at bounding box center [919, 668] width 87 height 28
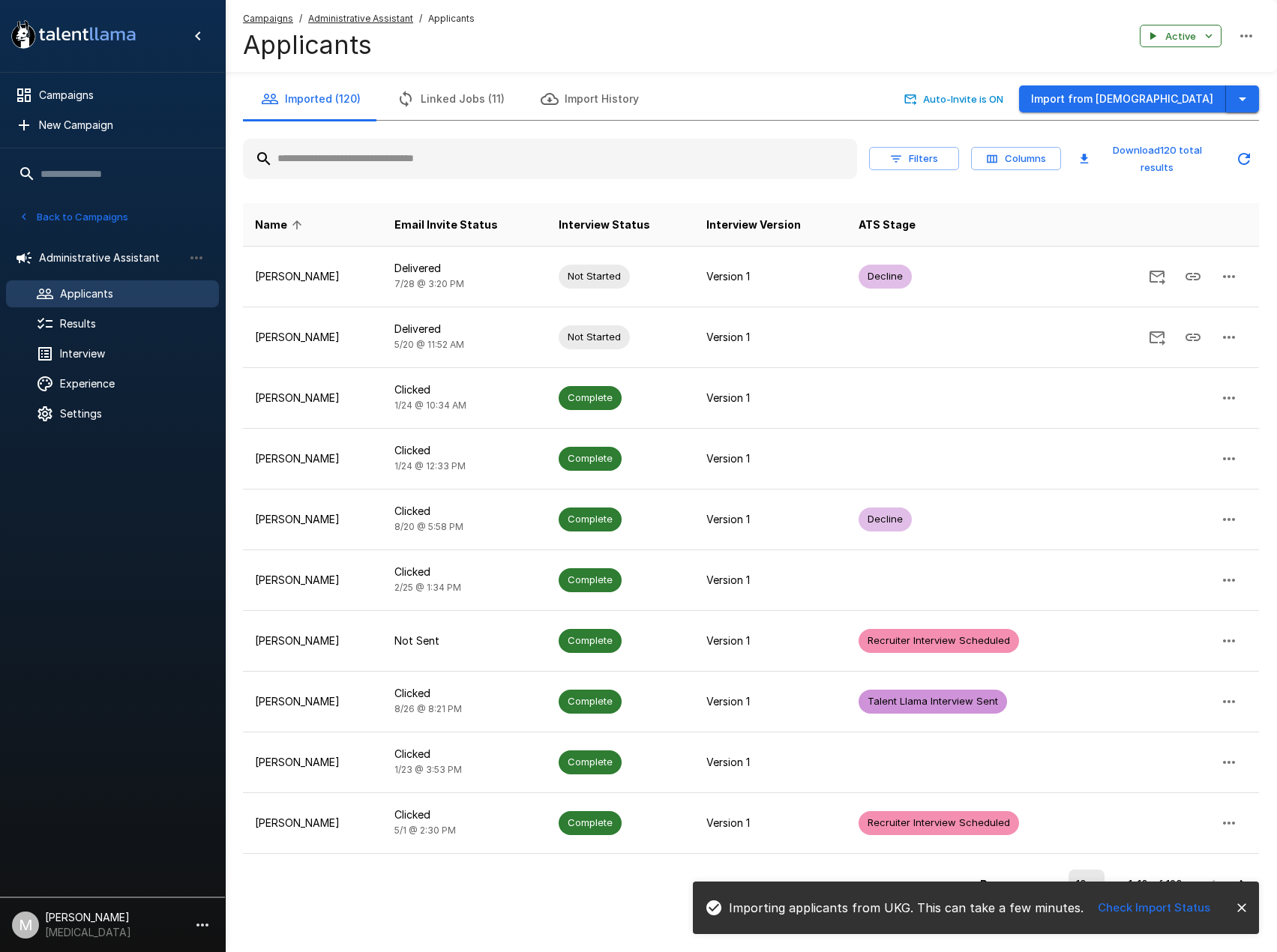
click at [1243, 95] on icon "button" at bounding box center [1242, 99] width 18 height 18
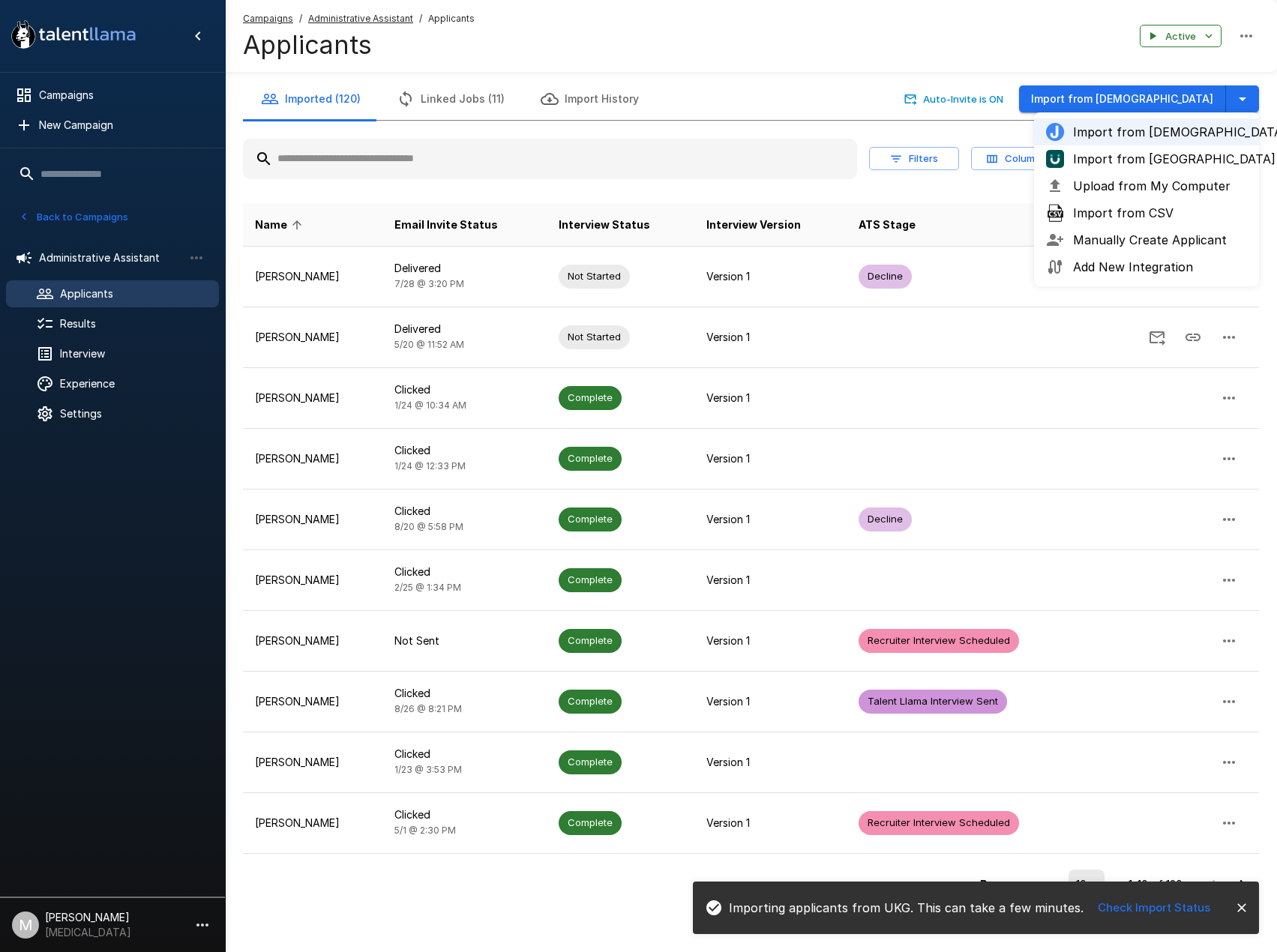
click at [1165, 158] on span "Import from [GEOGRAPHIC_DATA]" at bounding box center [1159, 159] width 173 height 18
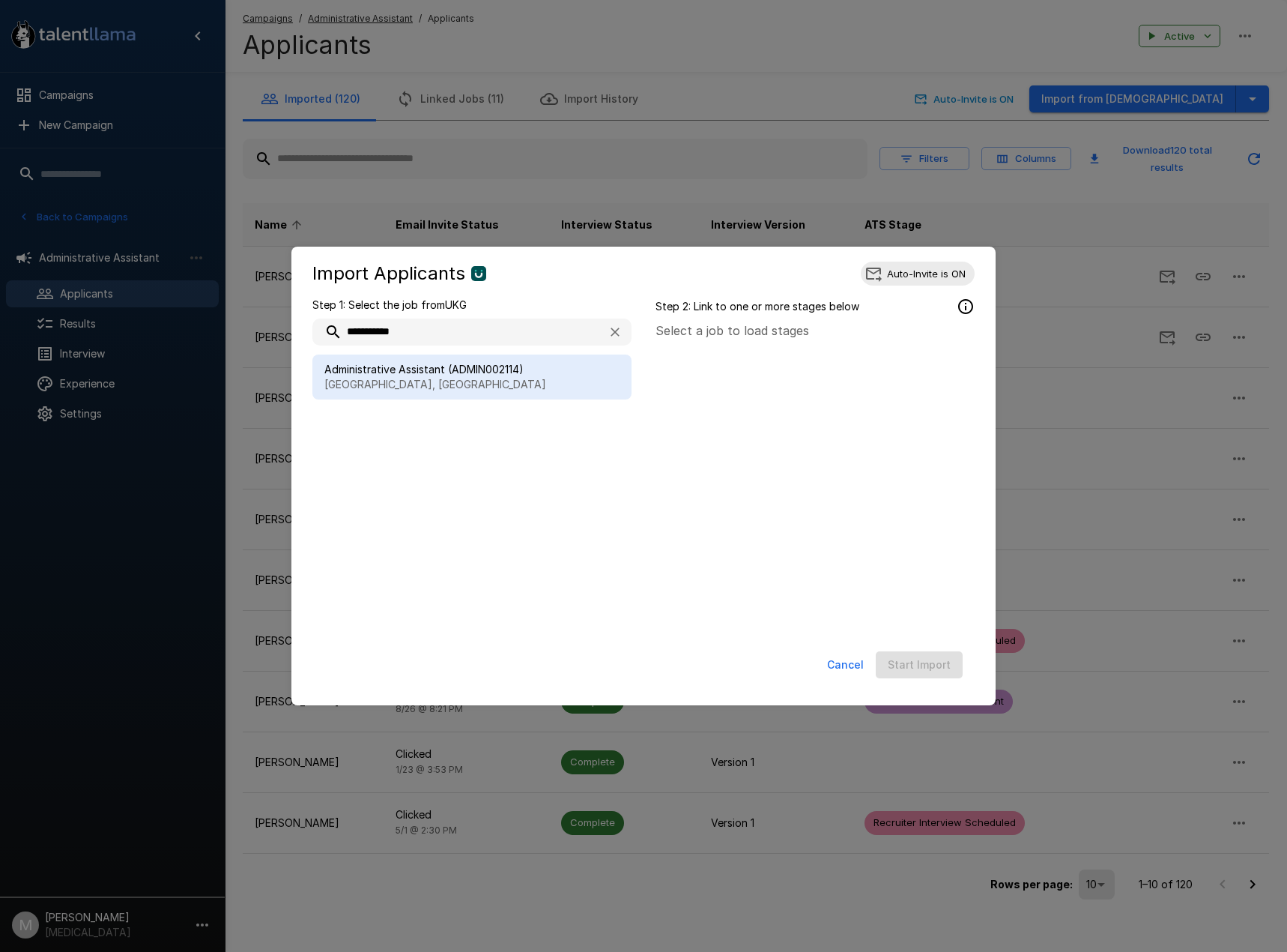
type input "**********"
click at [395, 383] on p "[GEOGRAPHIC_DATA], [GEOGRAPHIC_DATA]" at bounding box center [472, 384] width 295 height 15
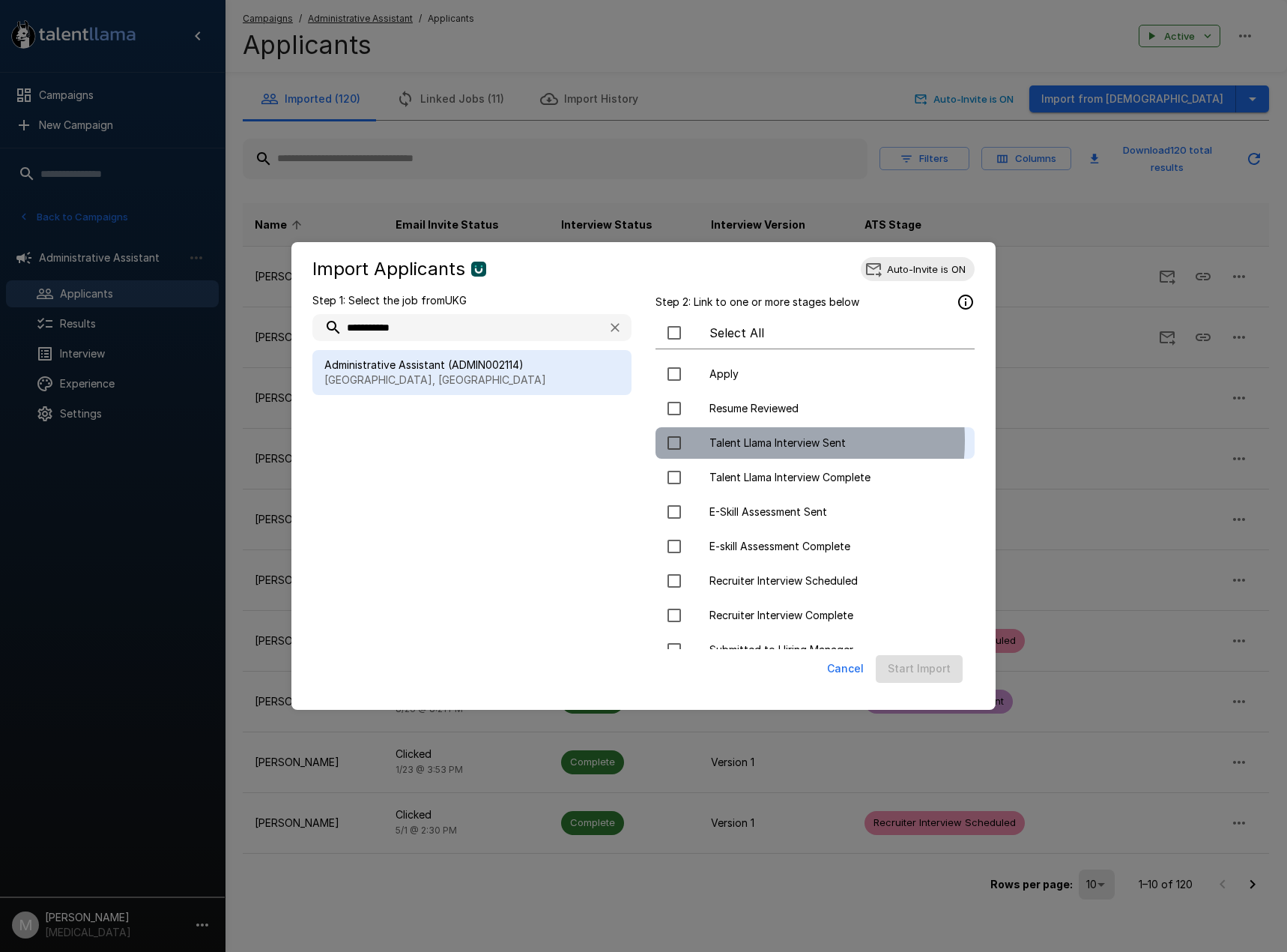
click at [771, 440] on span "Talent Llama Interview Sent" at bounding box center [836, 442] width 253 height 15
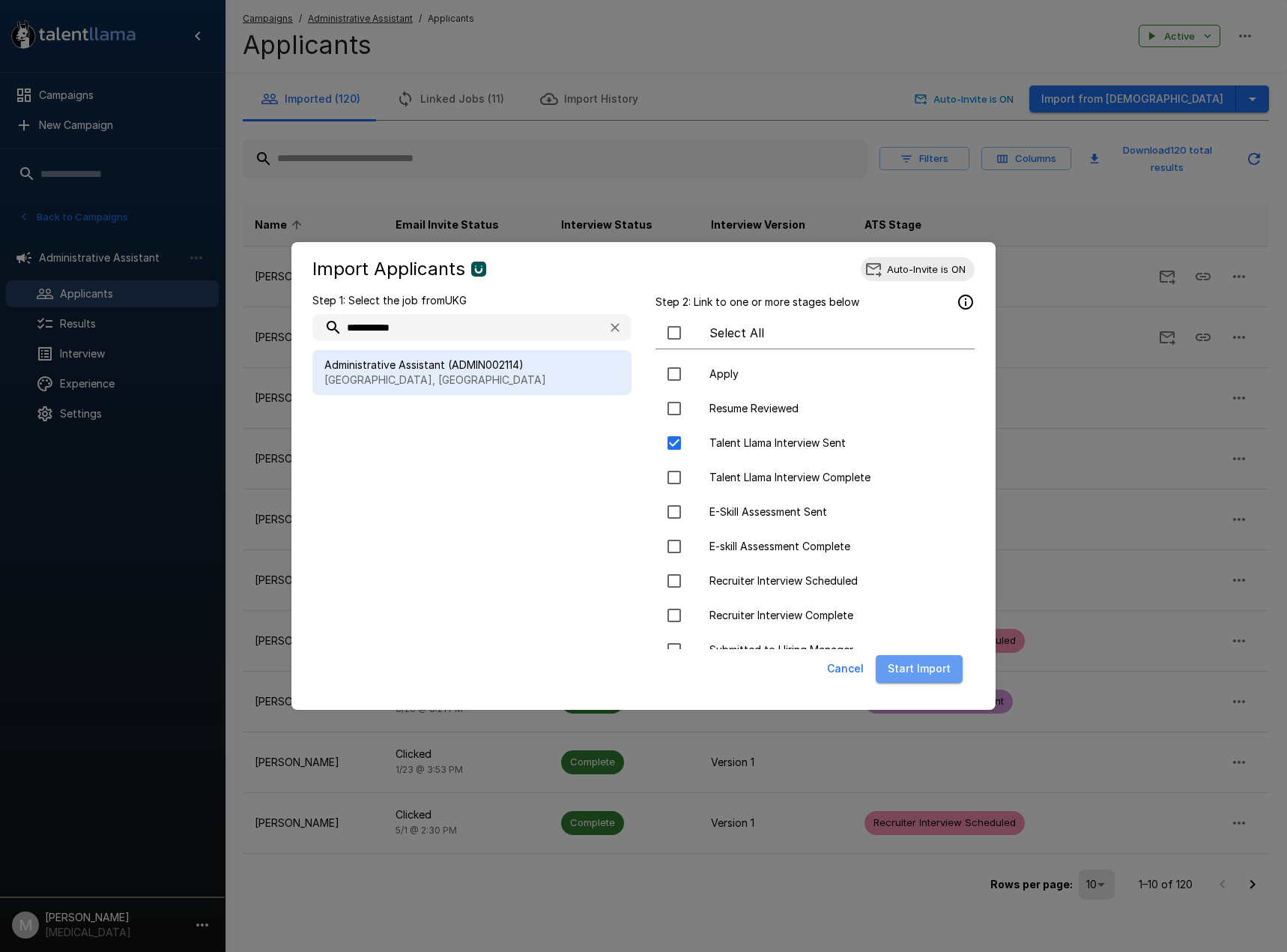
click at [946, 675] on button "Start Import" at bounding box center [919, 668] width 87 height 28
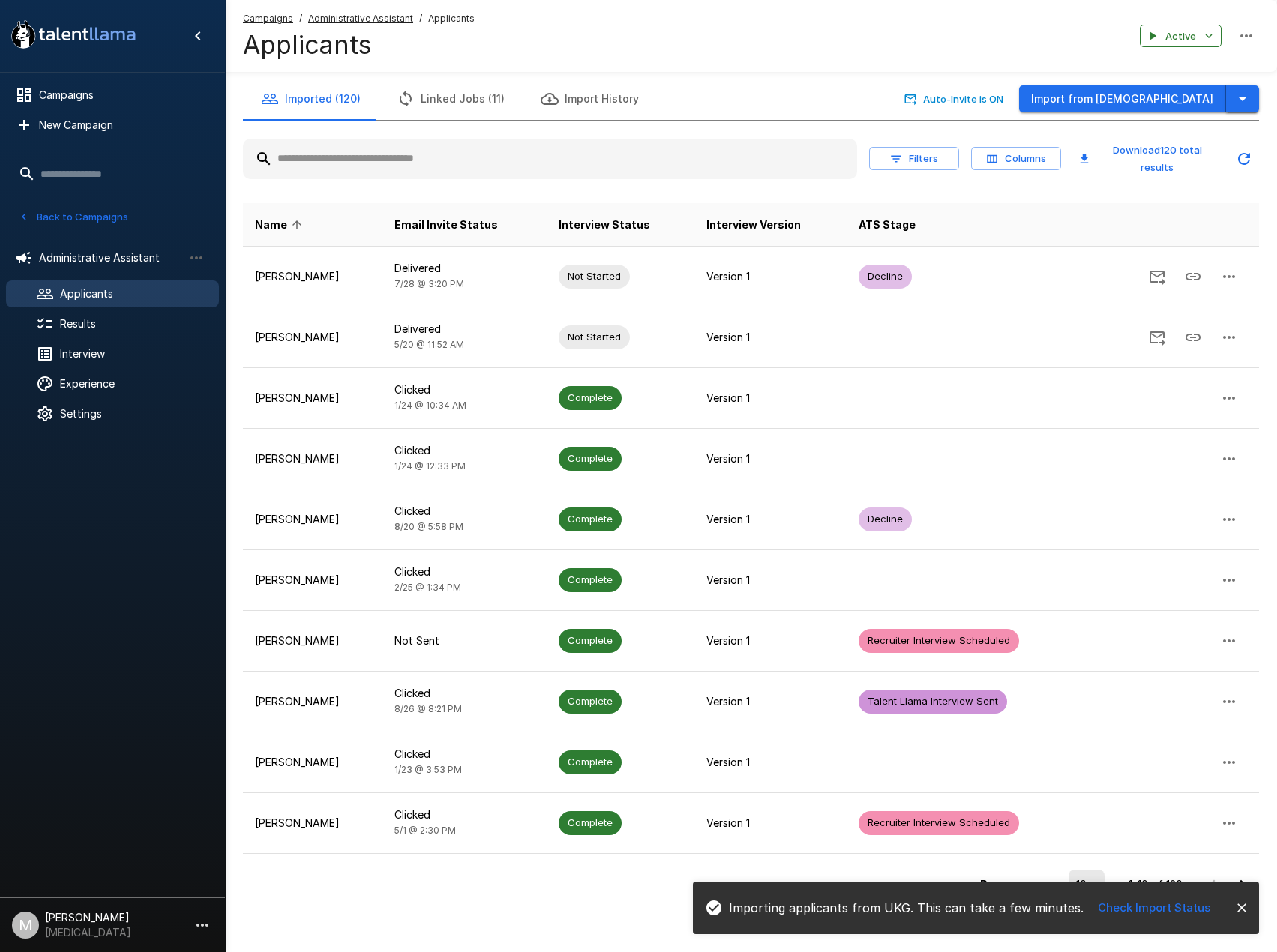
click at [1235, 103] on icon "button" at bounding box center [1242, 99] width 18 height 18
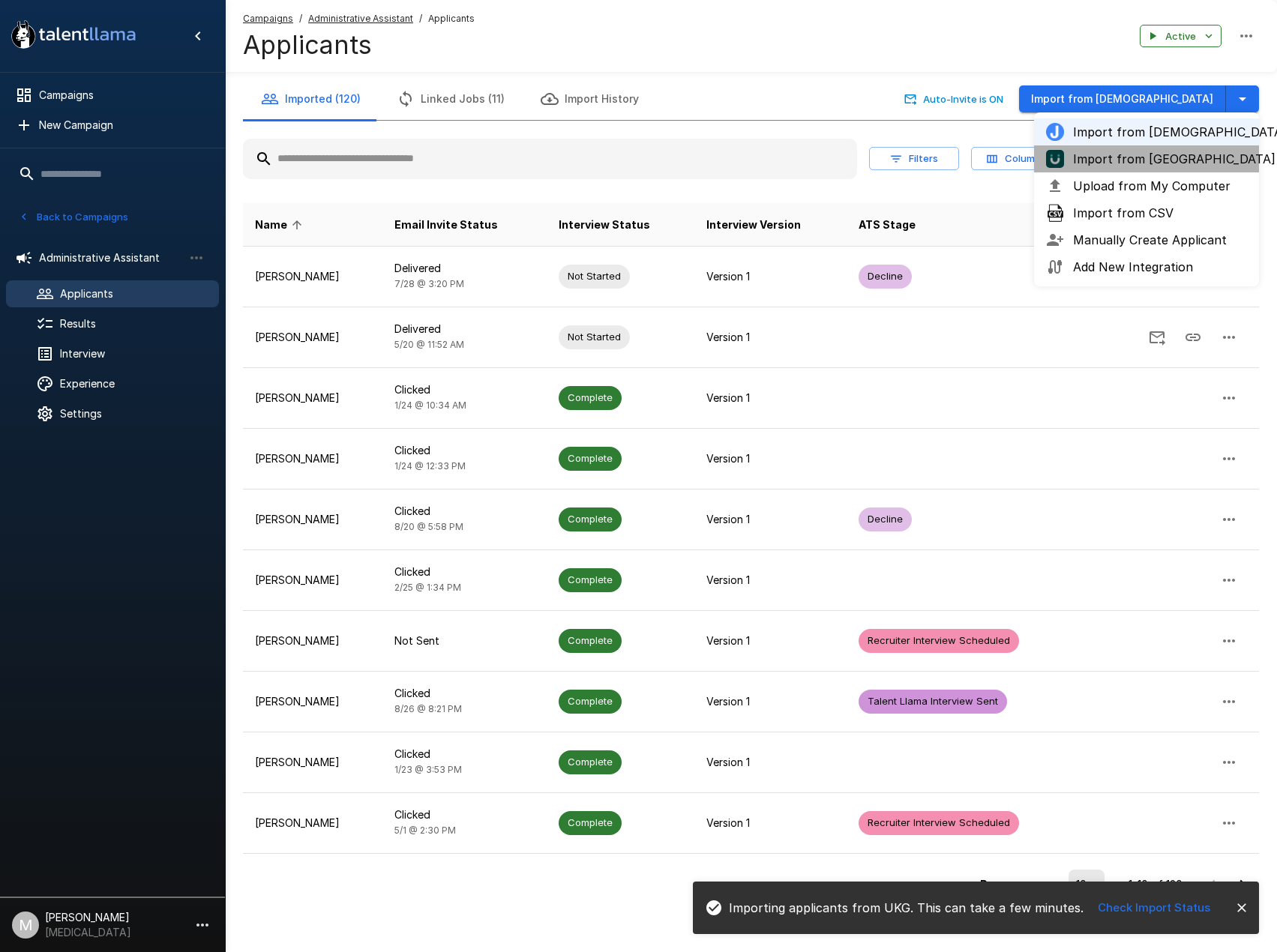
click at [1143, 158] on span "Import from [GEOGRAPHIC_DATA]" at bounding box center [1159, 159] width 173 height 18
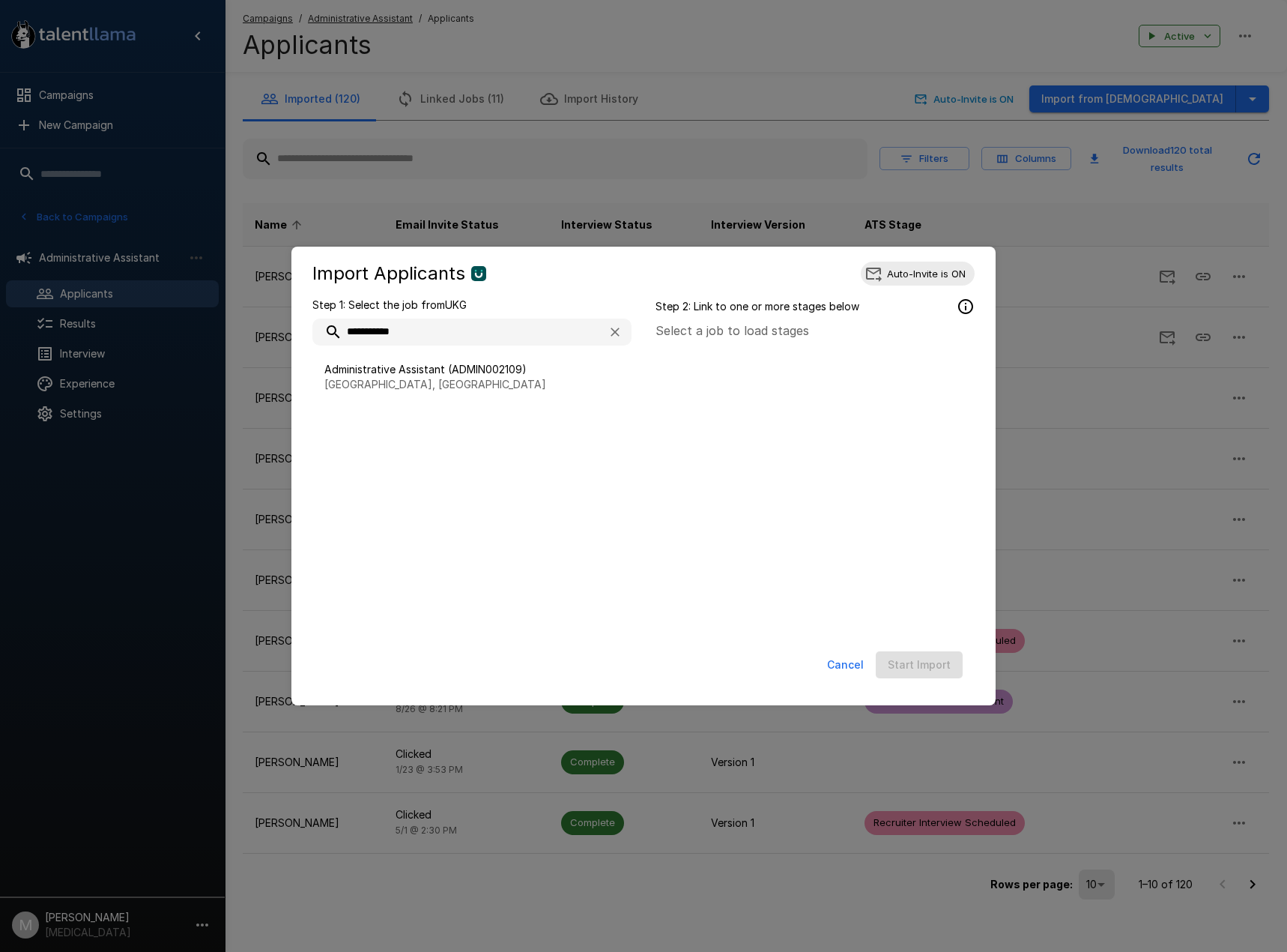
type input "**********"
click at [425, 351] on ul "Administrative Assistant (ADMIN002109) [GEOGRAPHIC_DATA], [GEOGRAPHIC_DATA]" at bounding box center [473, 377] width 320 height 63
click at [439, 373] on span "Administrative Assistant (ADMIN002109)" at bounding box center [472, 369] width 295 height 15
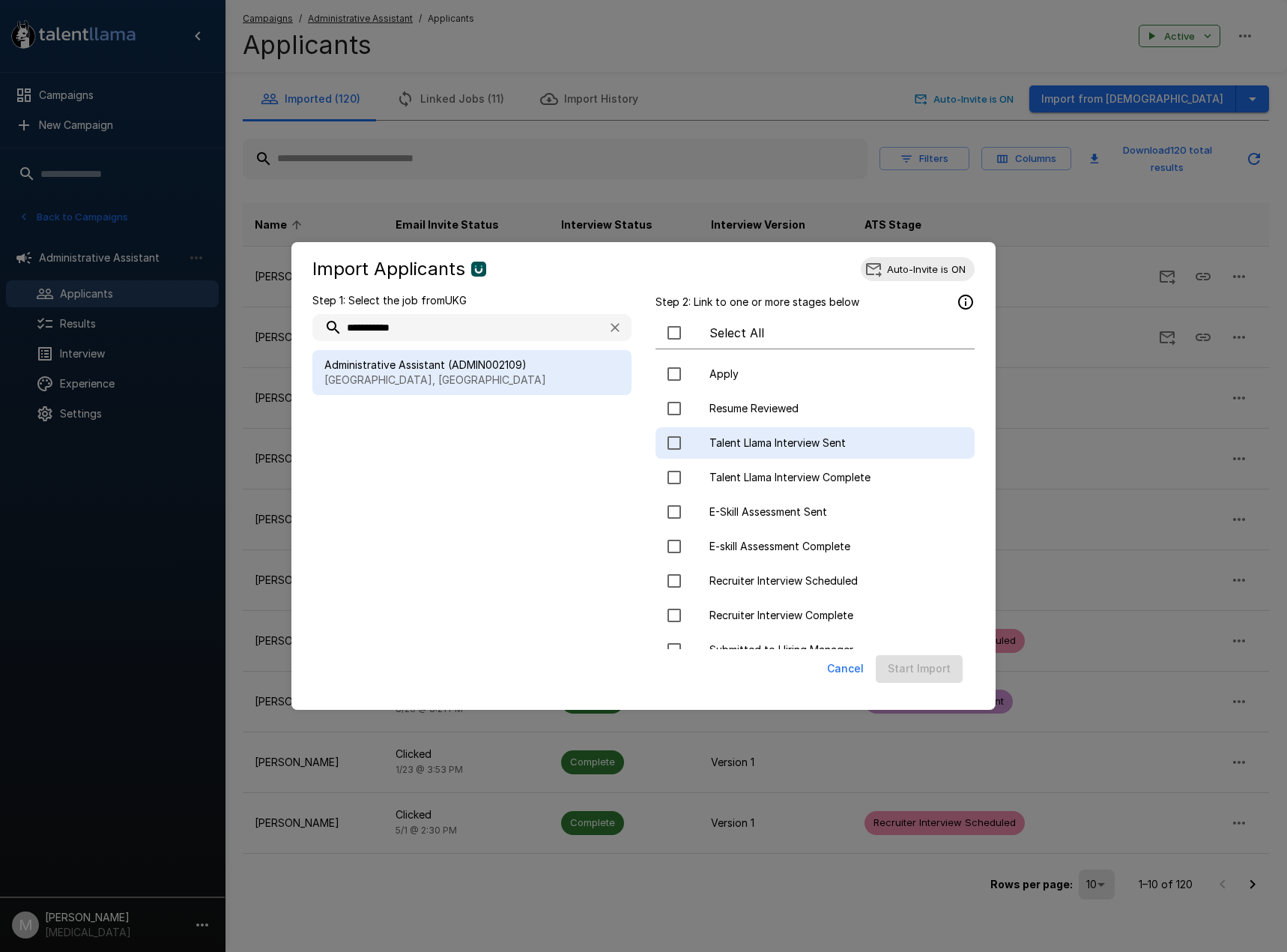
click at [814, 436] on span "Talent Llama Interview Sent" at bounding box center [836, 442] width 253 height 15
click at [902, 684] on div "Cancel Start Import" at bounding box center [643, 671] width 674 height 46
click at [912, 672] on button "Start Import" at bounding box center [919, 668] width 87 height 28
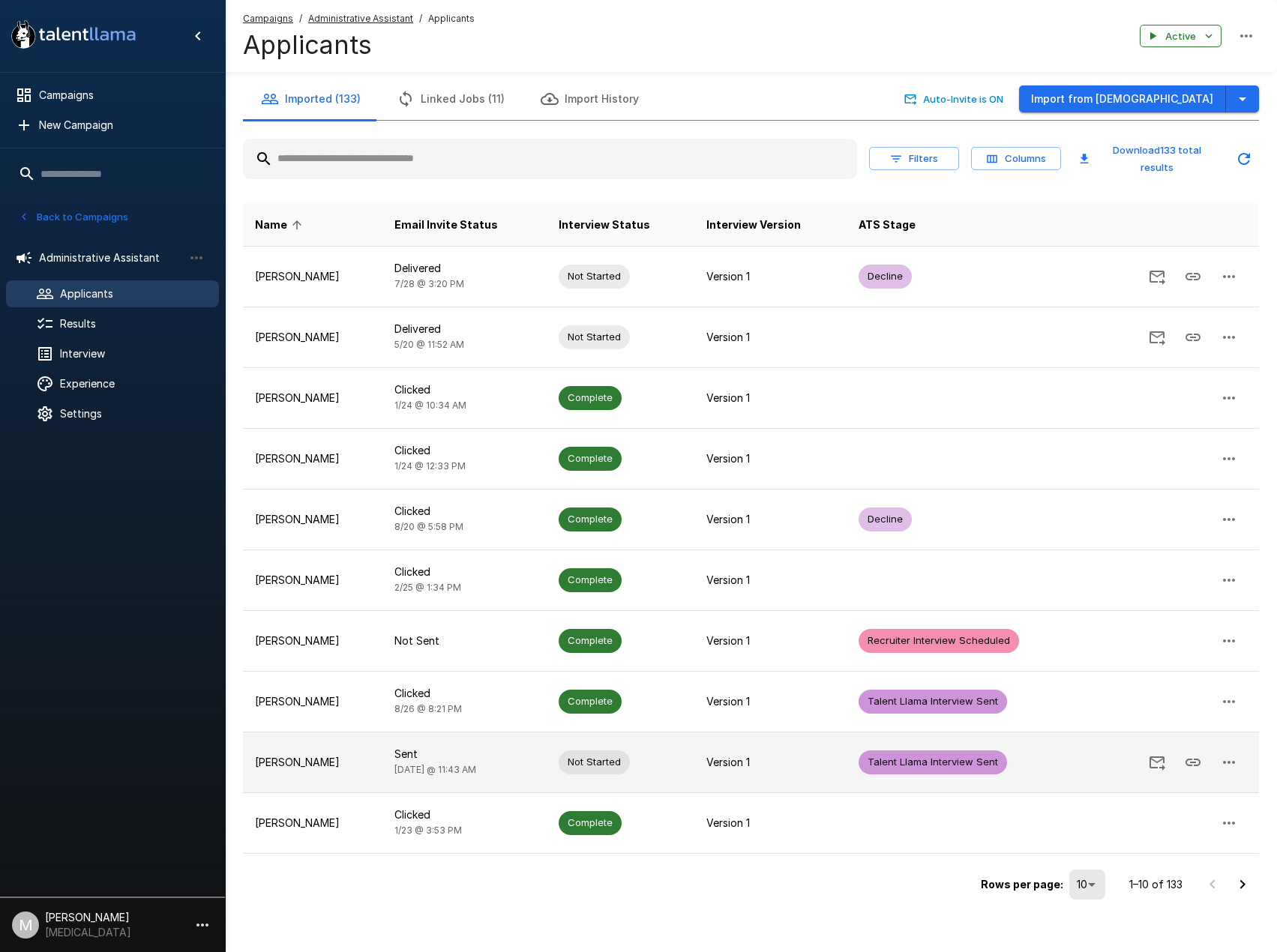
click at [1224, 764] on icon "button" at bounding box center [1229, 762] width 18 height 18
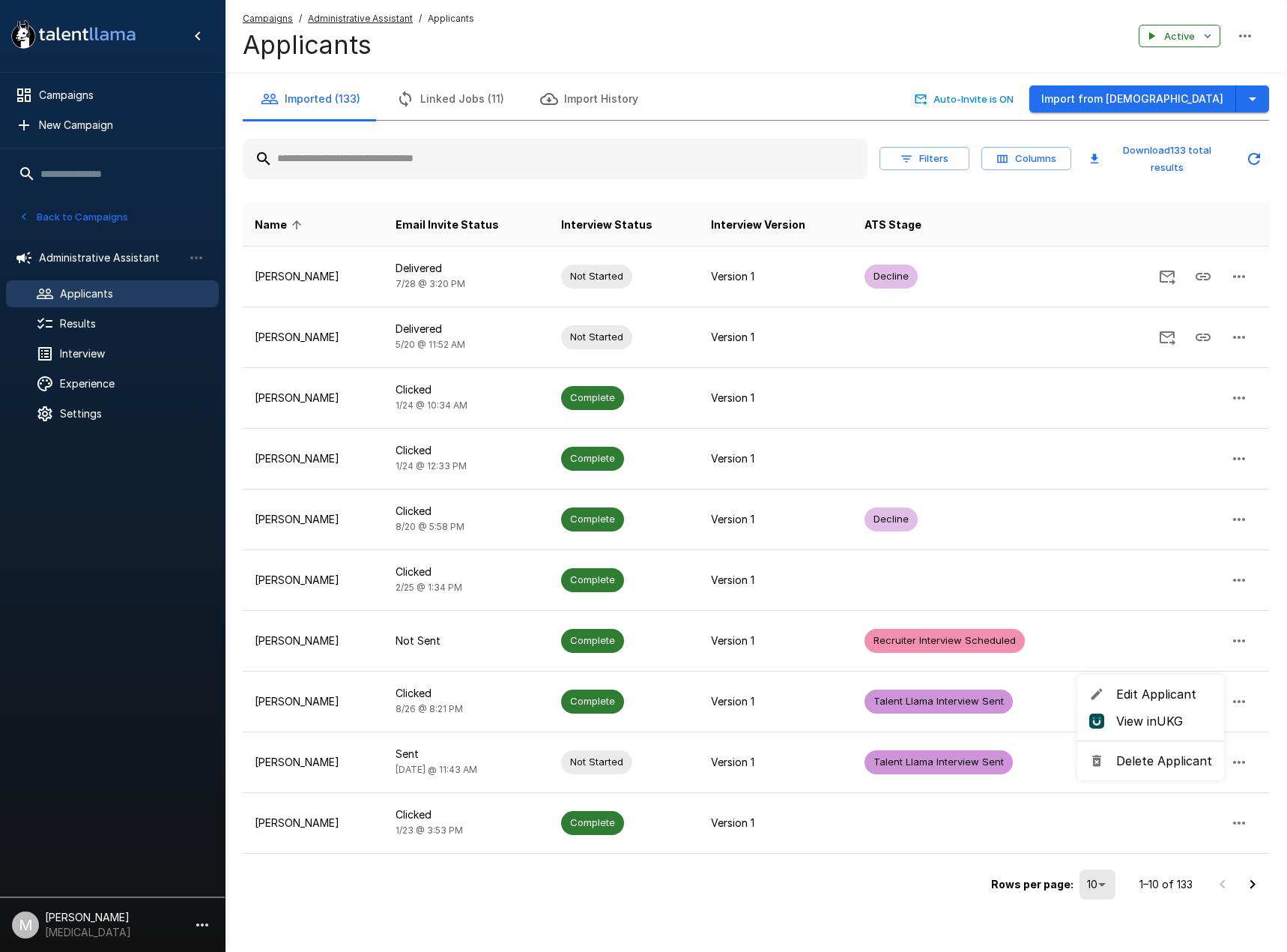
click at [1156, 755] on span "Delete Applicant" at bounding box center [1164, 760] width 96 height 18
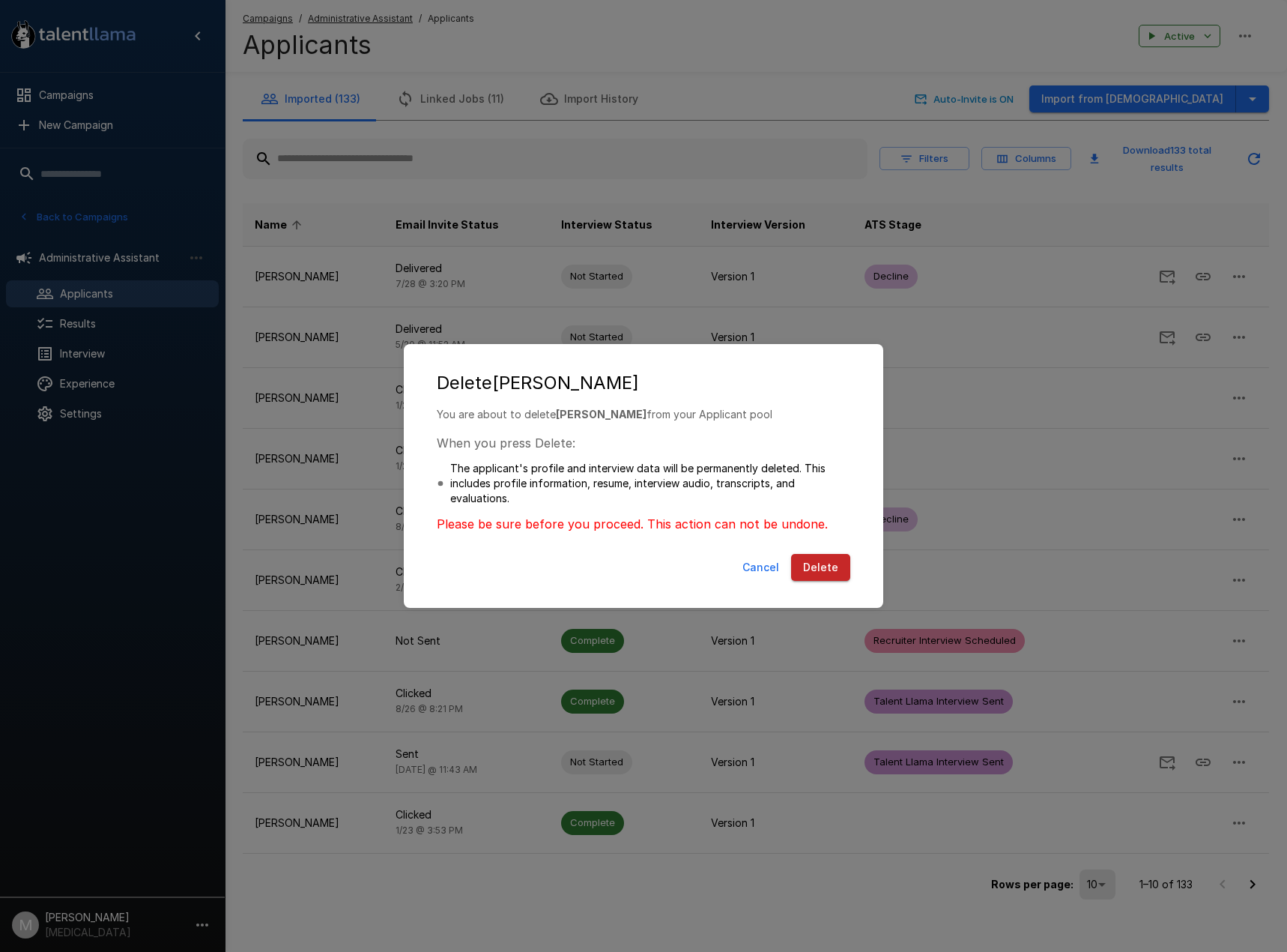
click at [810, 568] on button "Delete" at bounding box center [820, 568] width 59 height 28
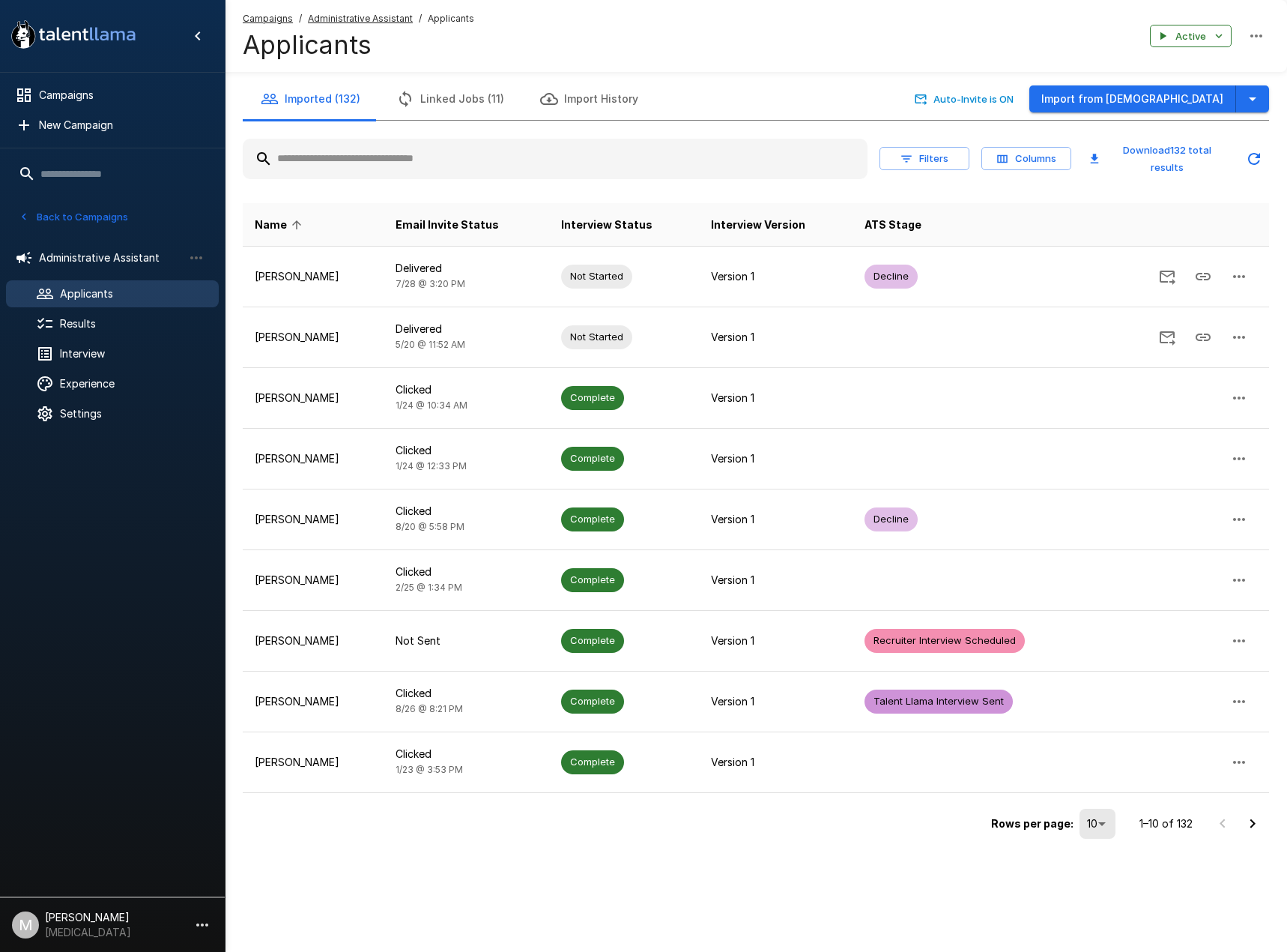
click at [1252, 822] on icon "Go to next page" at bounding box center [1252, 823] width 18 height 18
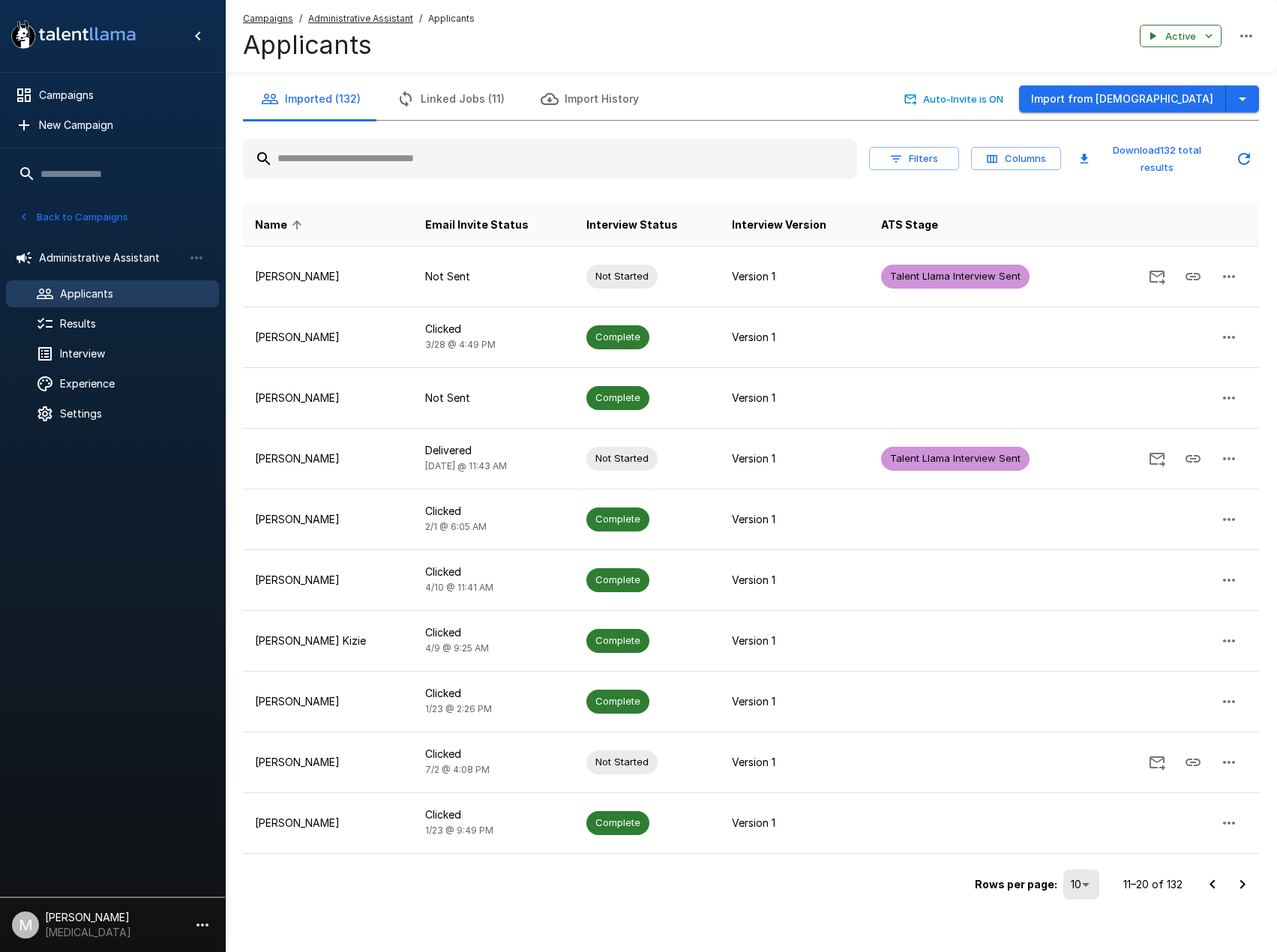
click at [262, 23] on u "Campaigns" at bounding box center [268, 18] width 50 height 12
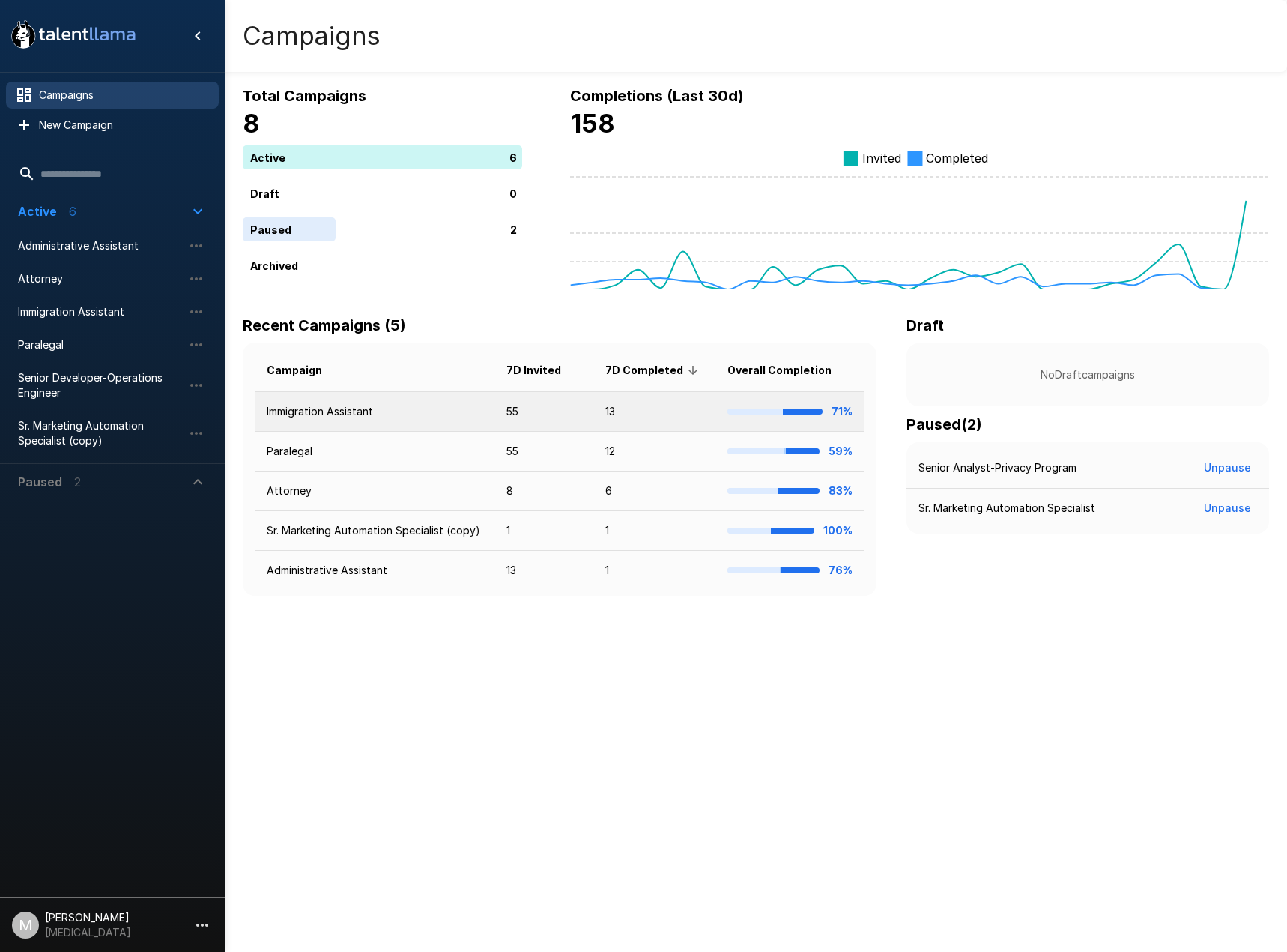
click at [353, 413] on td "Immigration Assistant" at bounding box center [375, 412] width 240 height 40
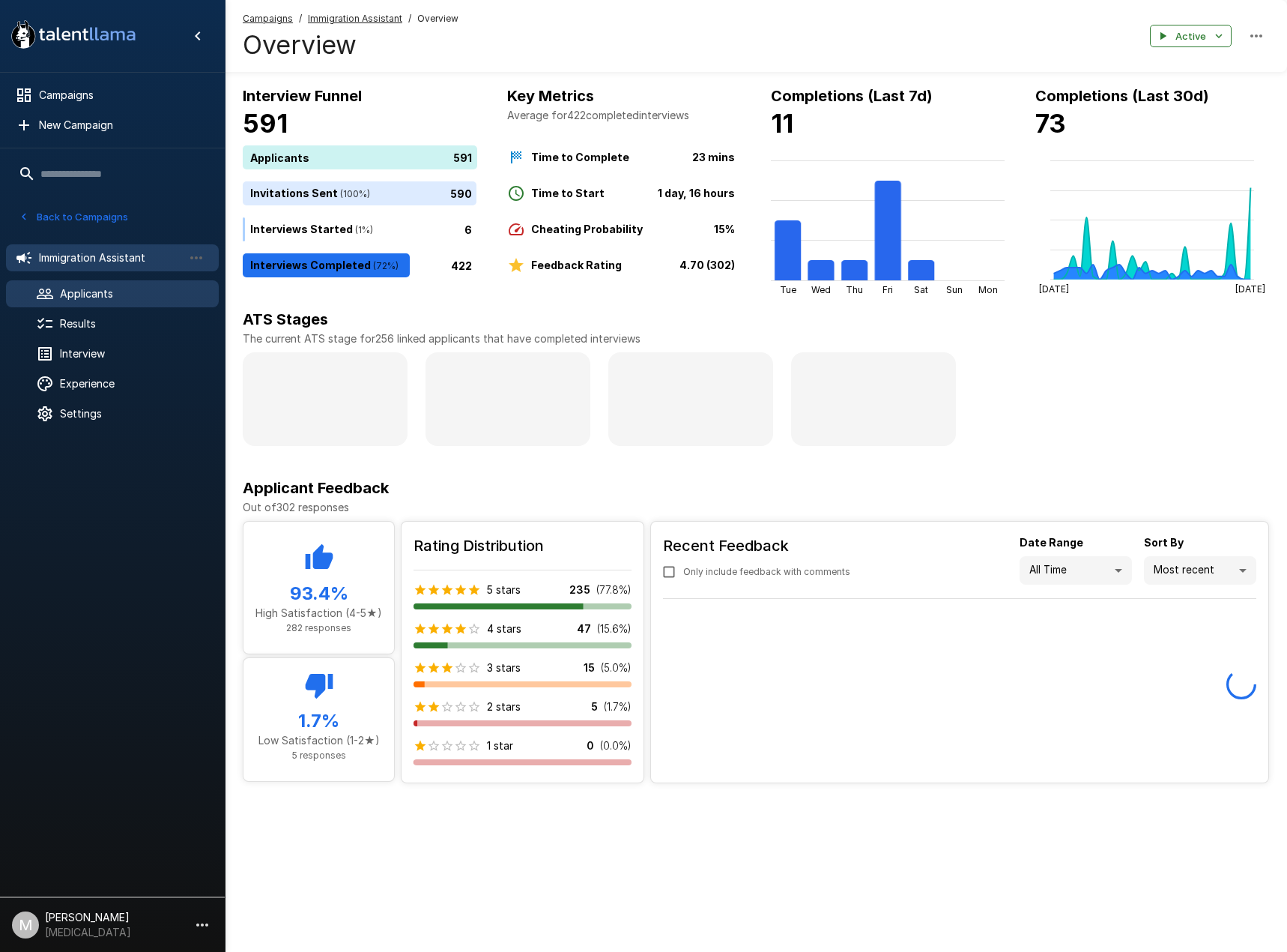
click at [78, 307] on div "Applicants" at bounding box center [112, 293] width 213 height 27
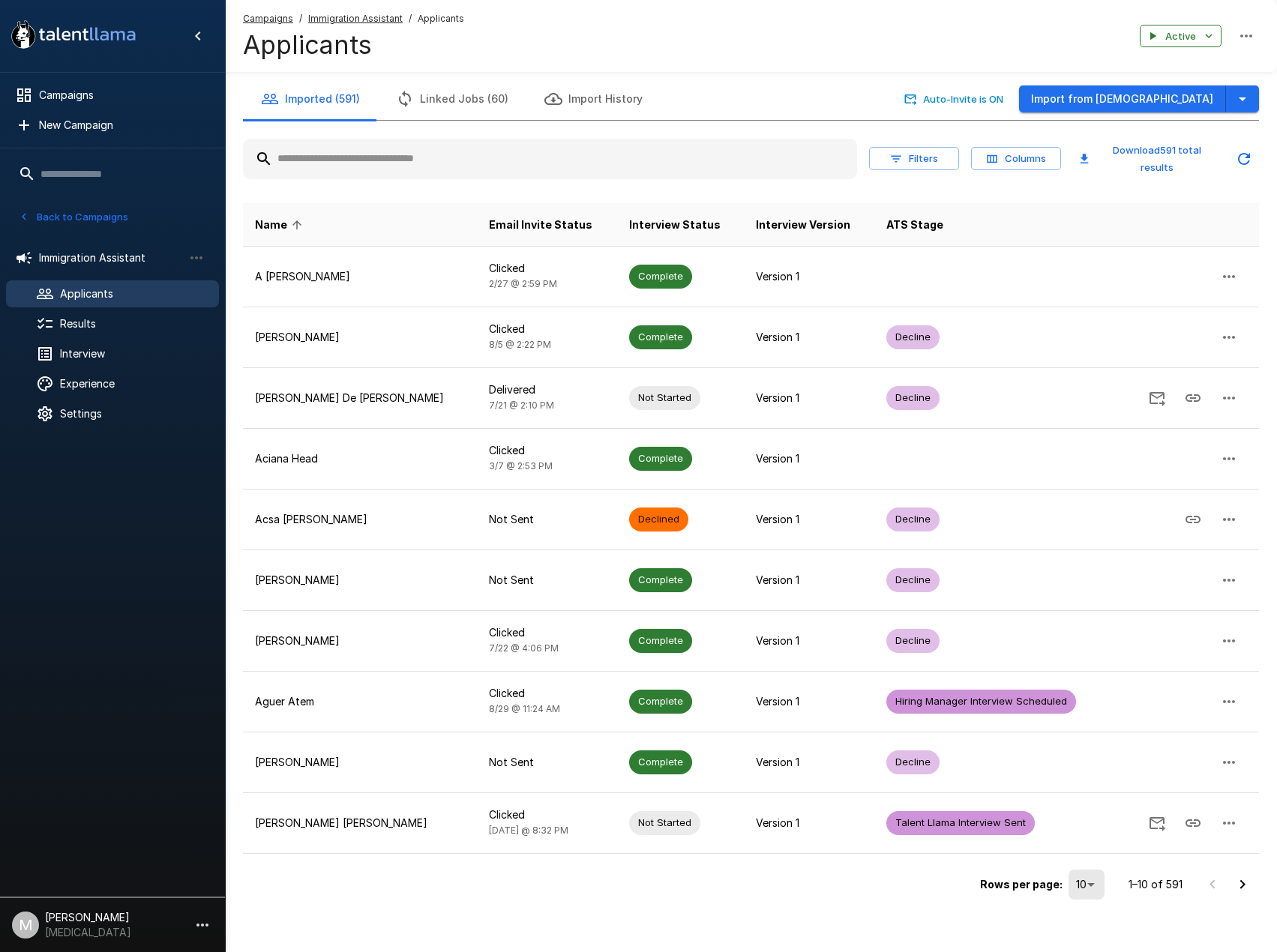
click at [278, 24] on span "Campaigns" at bounding box center [268, 18] width 50 height 15
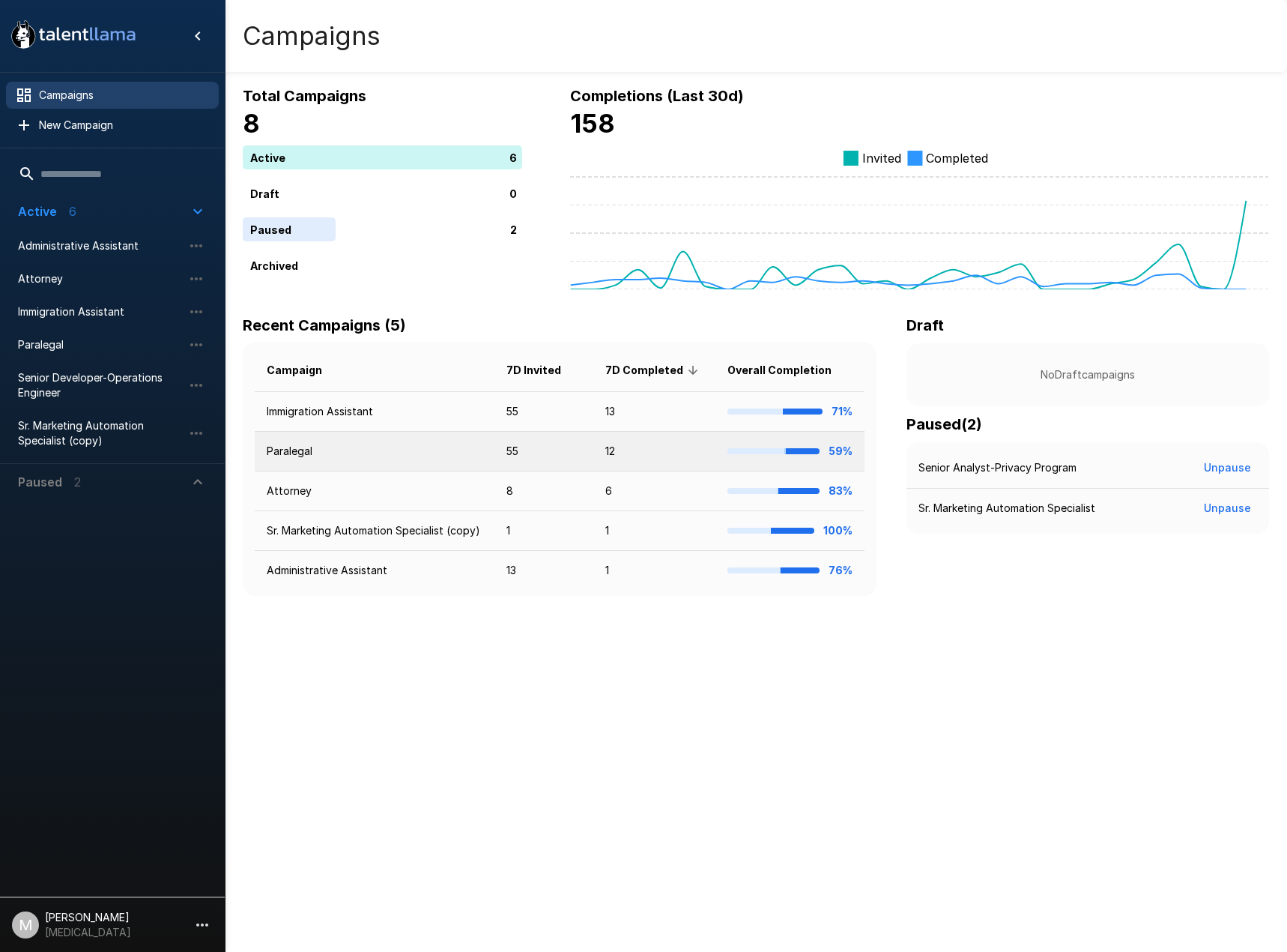
click at [350, 466] on td "Paralegal" at bounding box center [375, 451] width 240 height 40
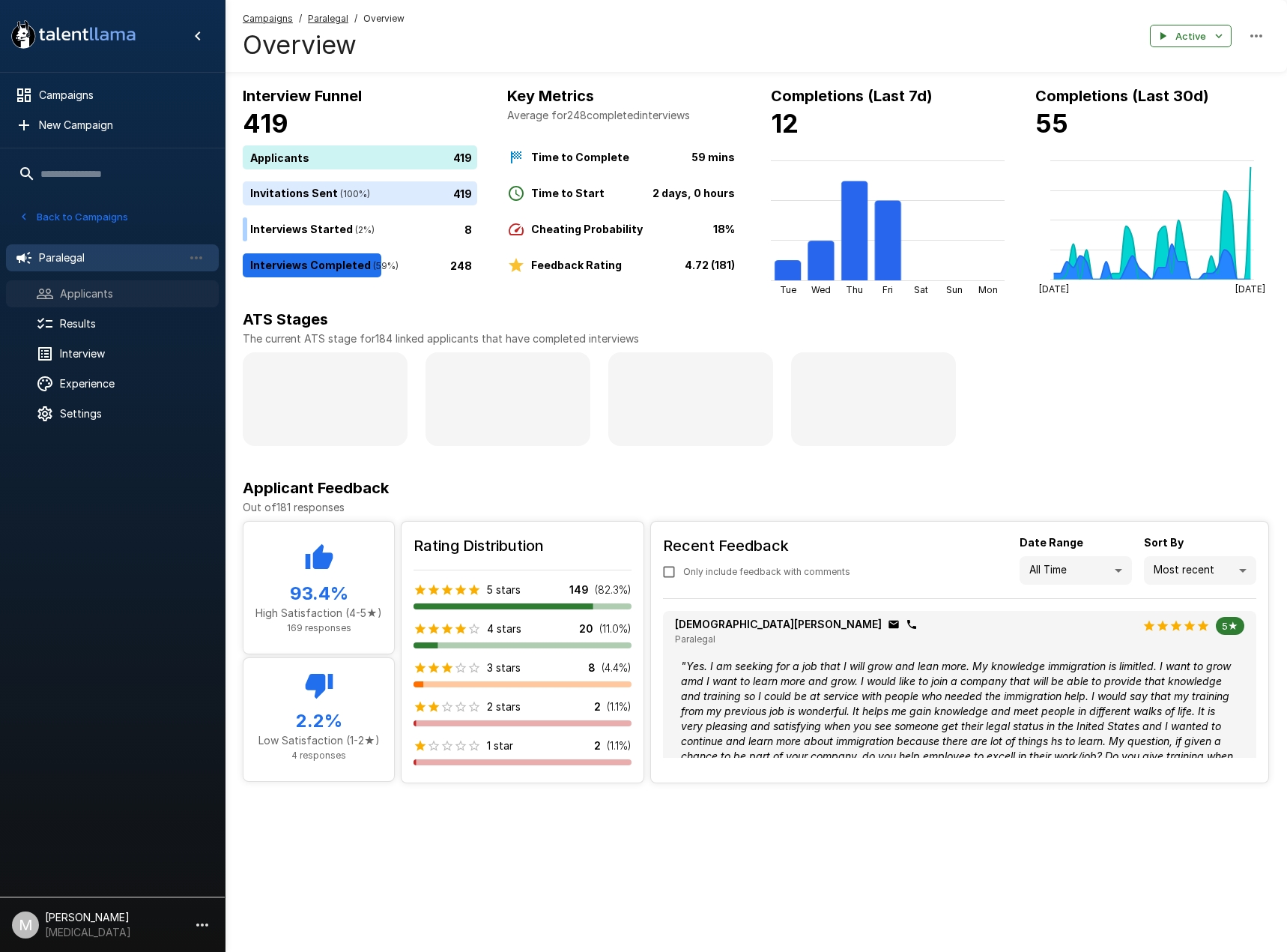
click at [77, 292] on span "Applicants" at bounding box center [134, 293] width 147 height 15
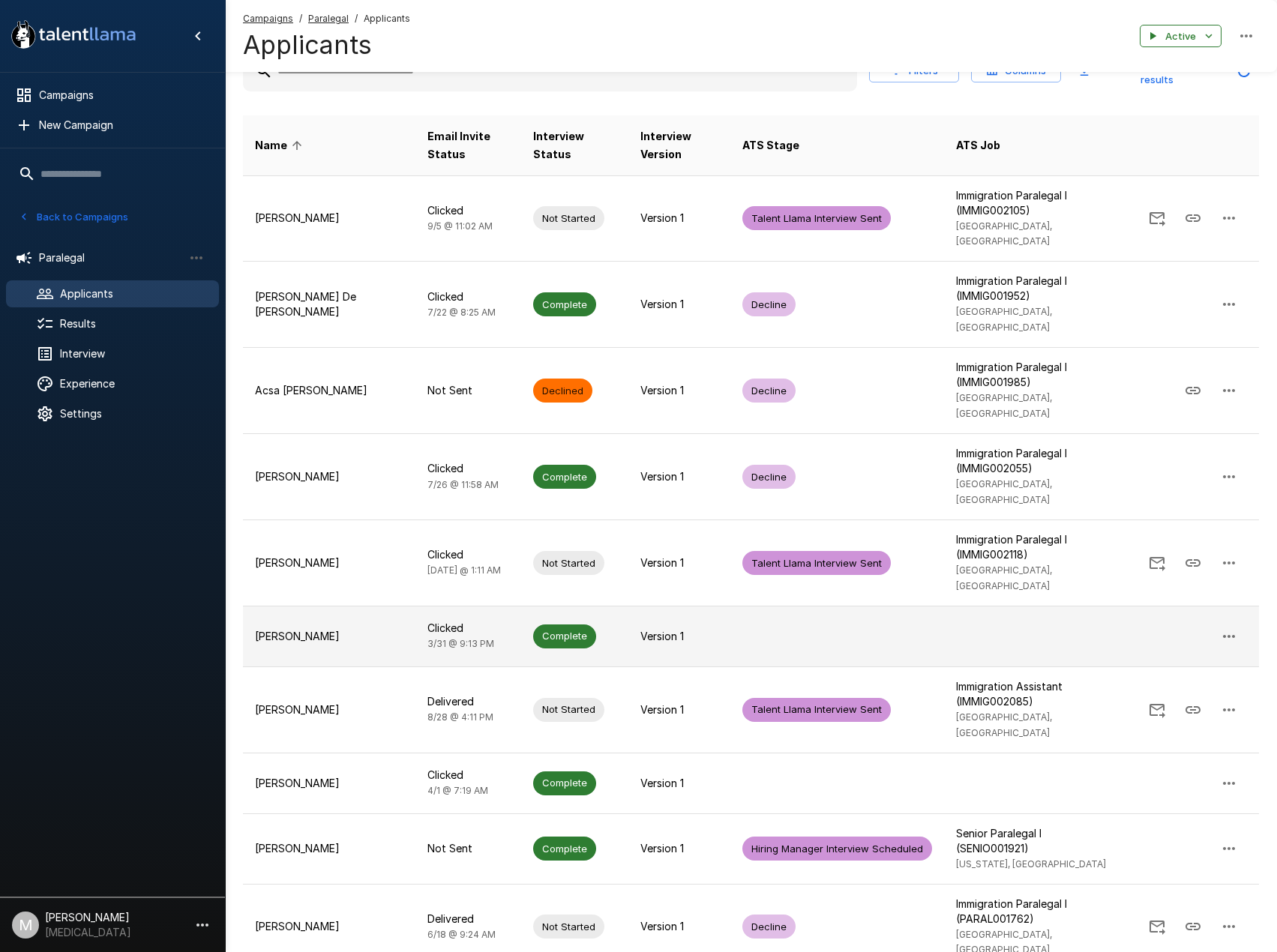
scroll to position [97, 0]
